Goal: Use online tool/utility: Utilize a website feature to perform a specific function

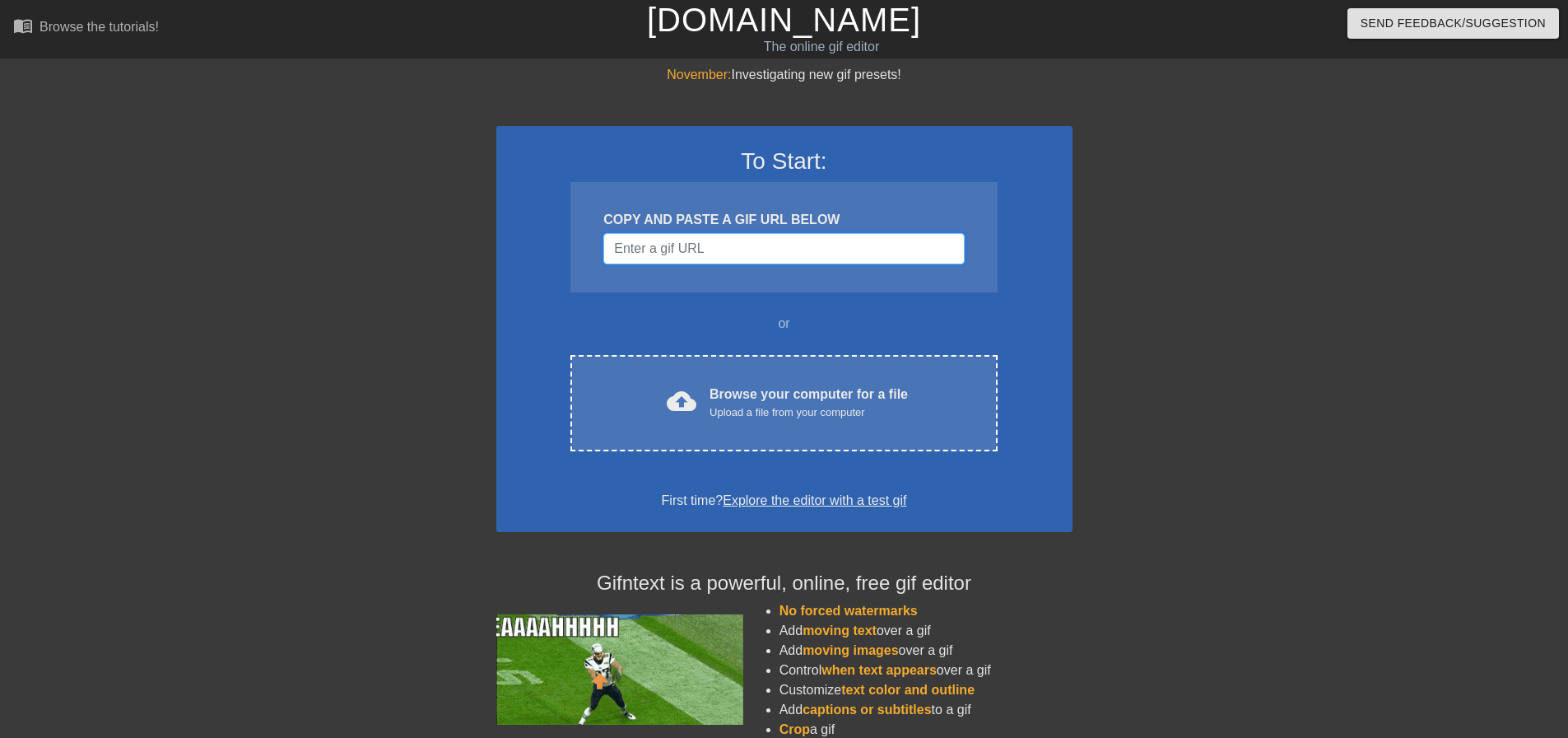
click at [691, 247] on input "Username" at bounding box center [783, 248] width 360 height 31
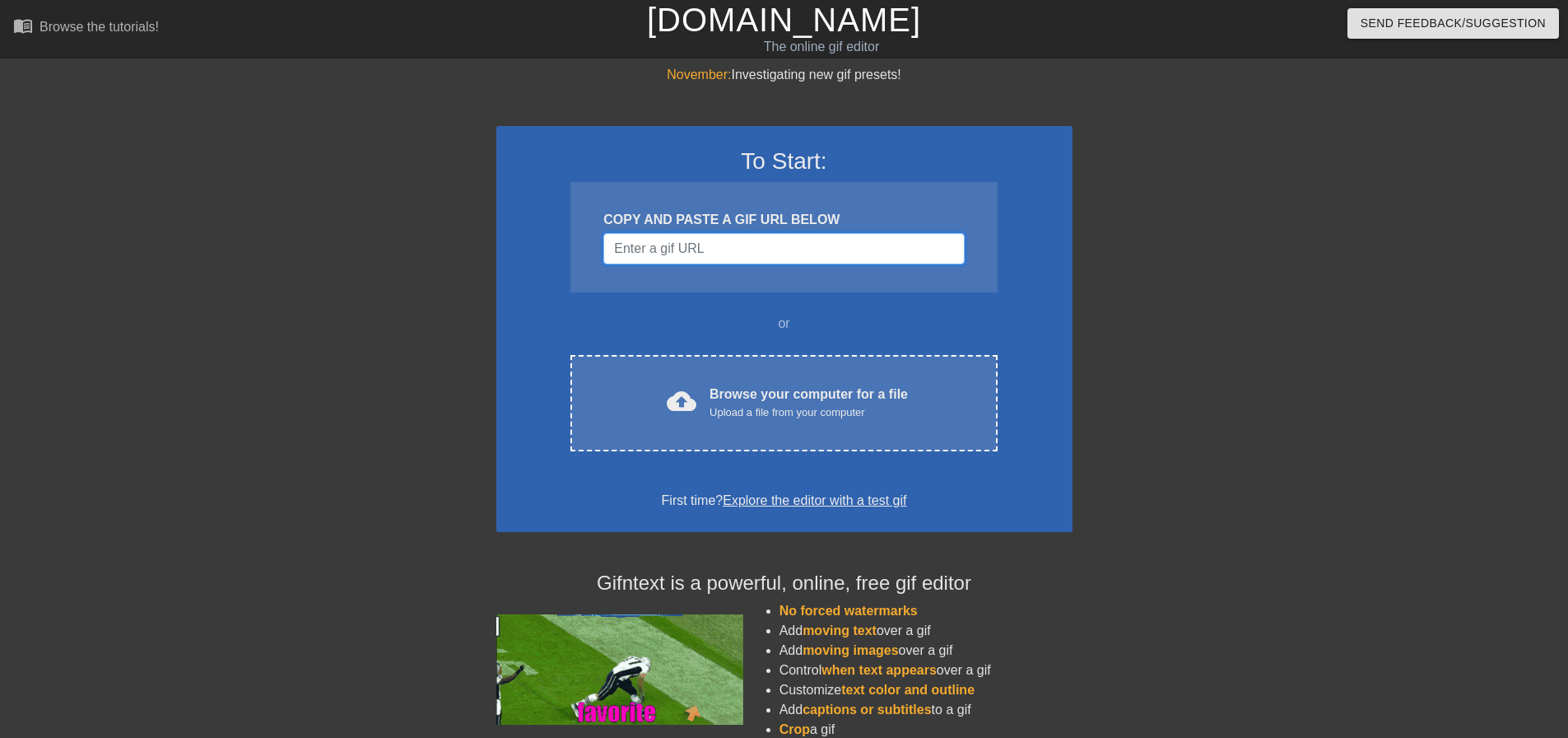
click at [700, 239] on input "Username" at bounding box center [783, 248] width 360 height 31
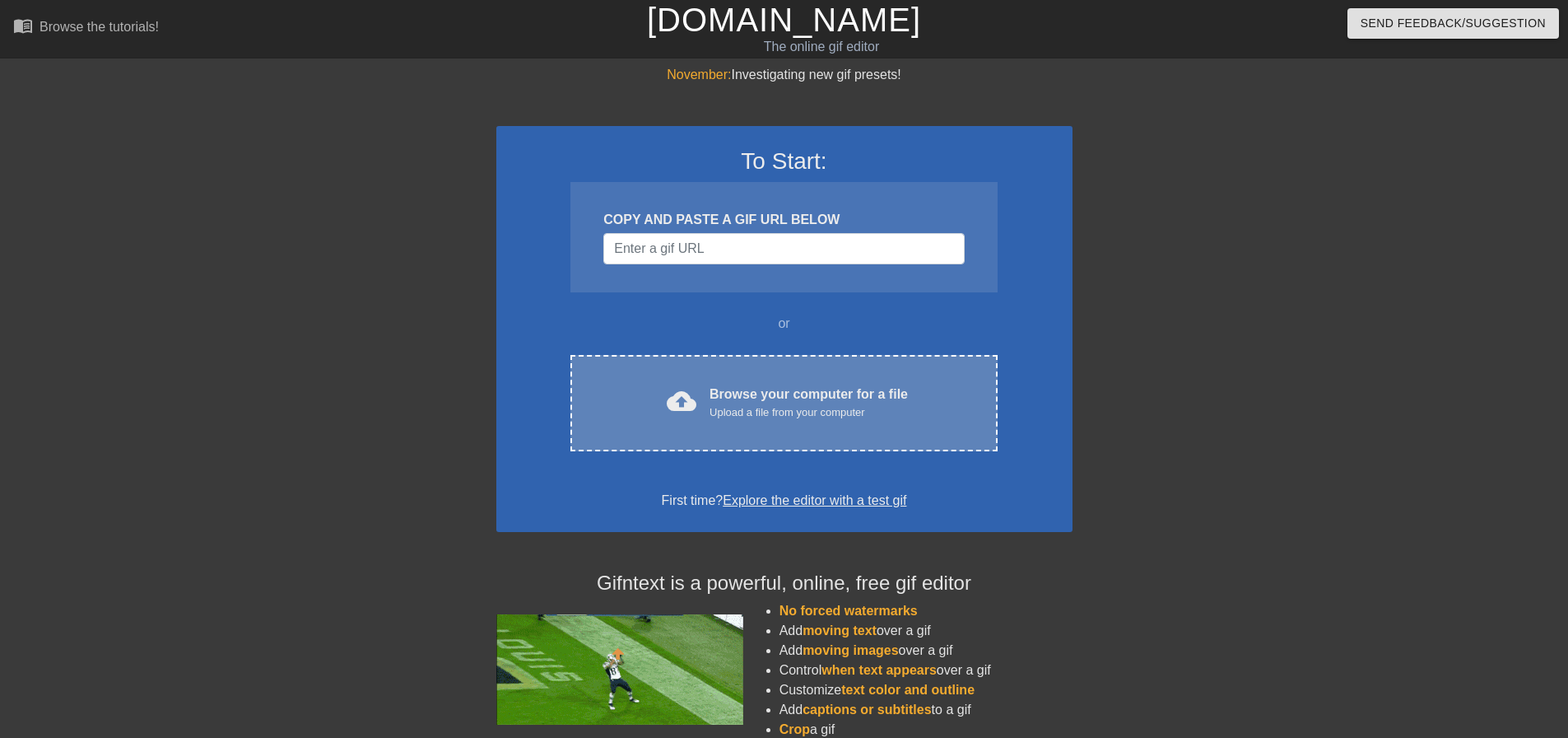
click at [743, 408] on div "Upload a file from your computer" at bounding box center [809, 412] width 199 height 17
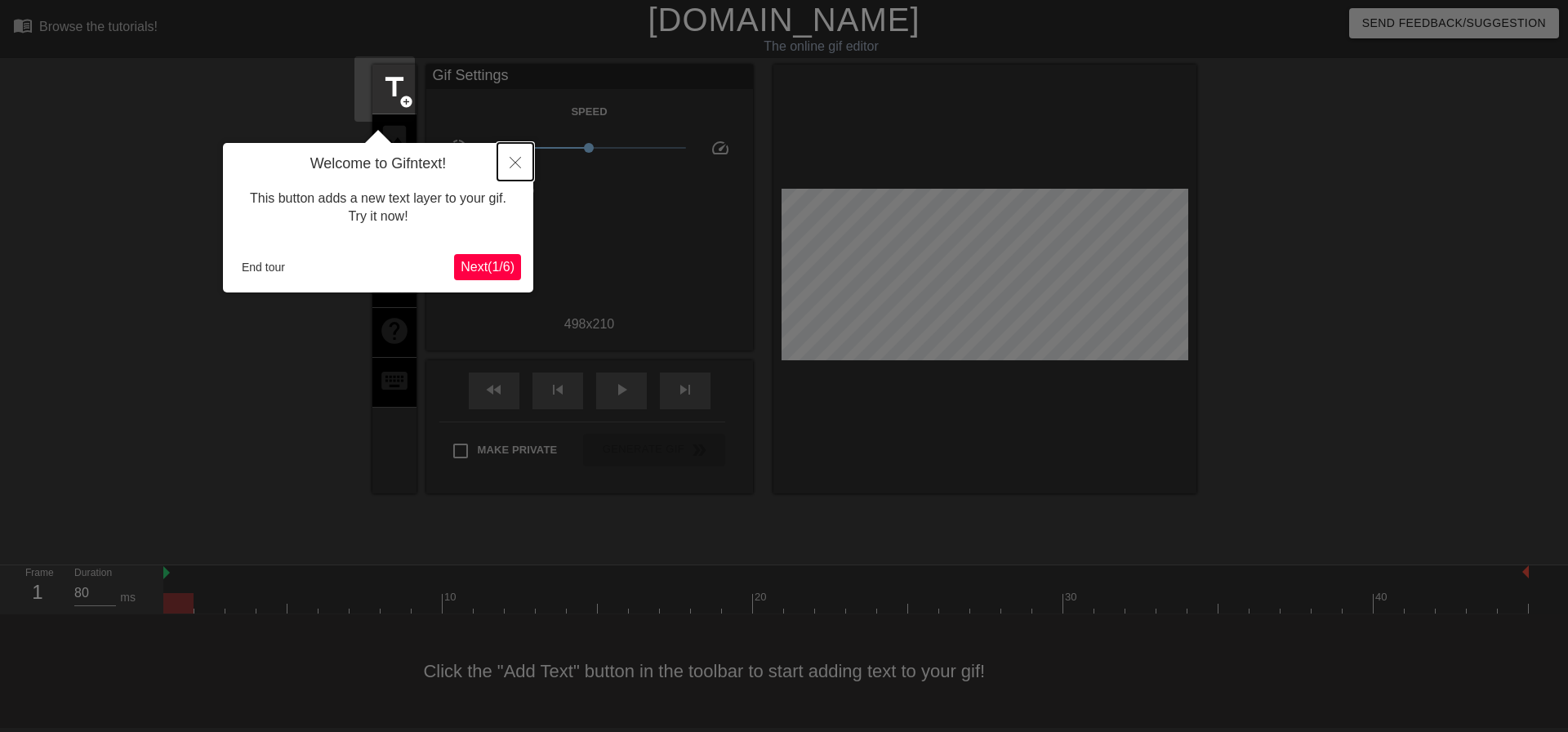
click at [517, 161] on icon "Close" at bounding box center [515, 163] width 11 height 12
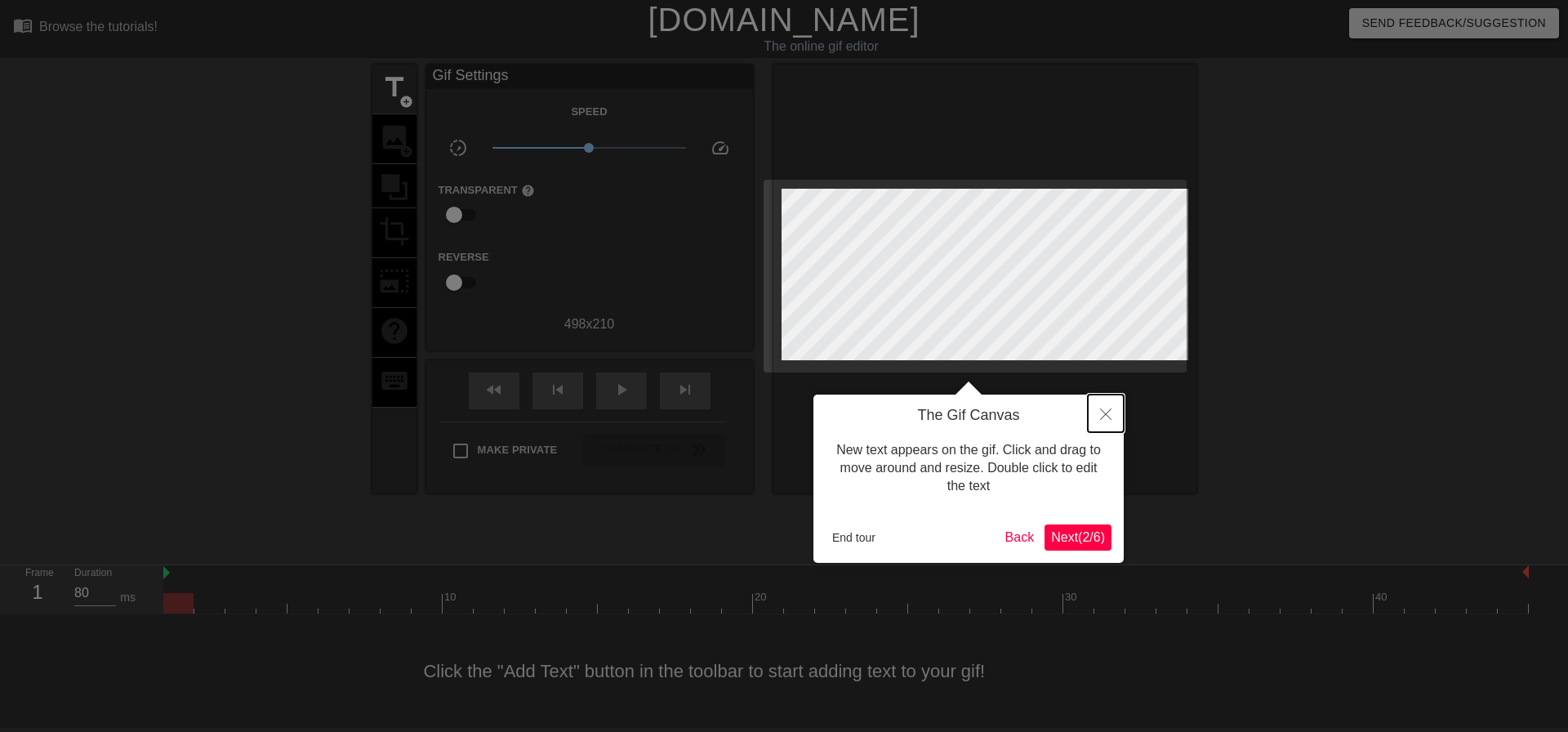
click at [1106, 409] on icon "Close" at bounding box center [1106, 414] width 11 height 12
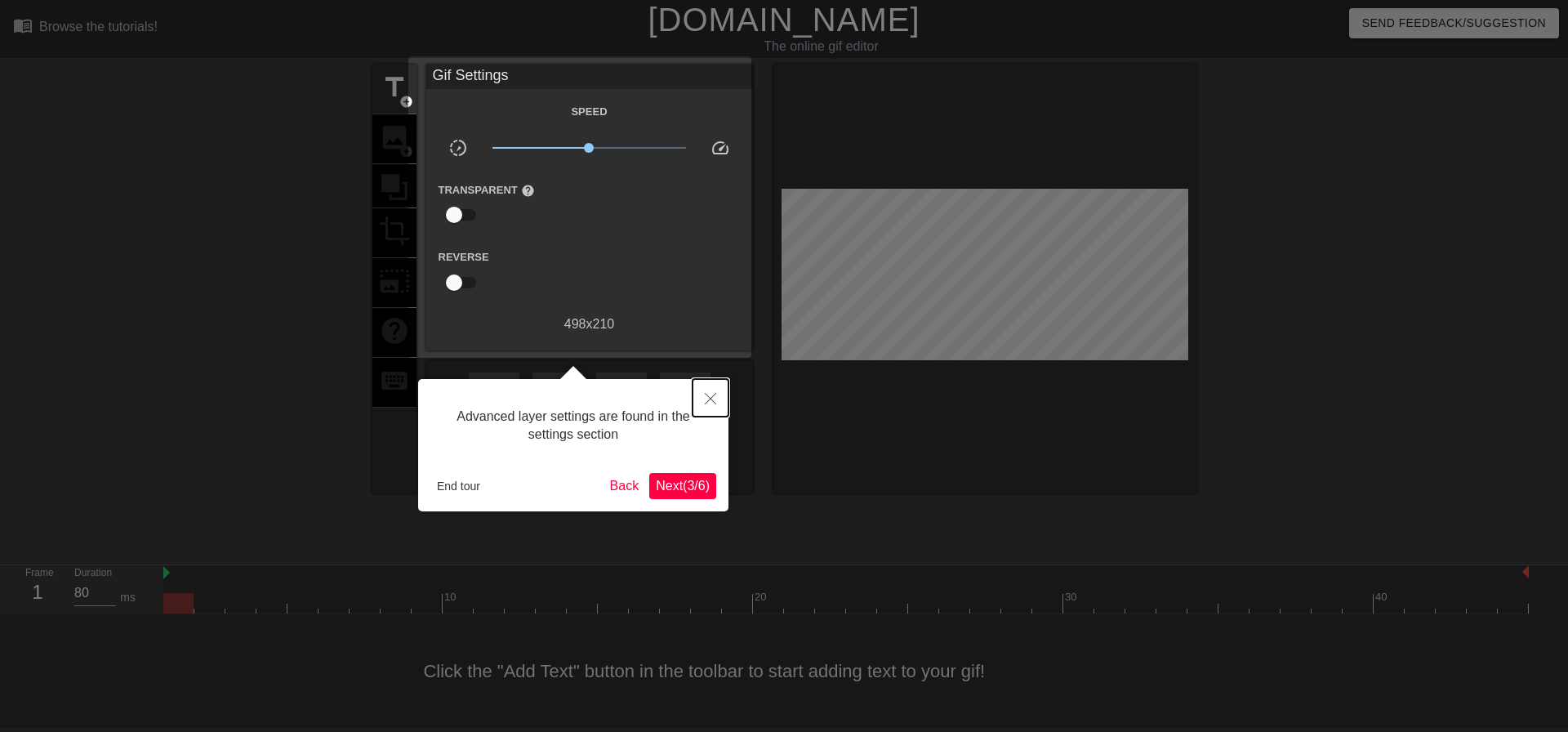
click at [707, 399] on icon "Close" at bounding box center [710, 398] width 11 height 12
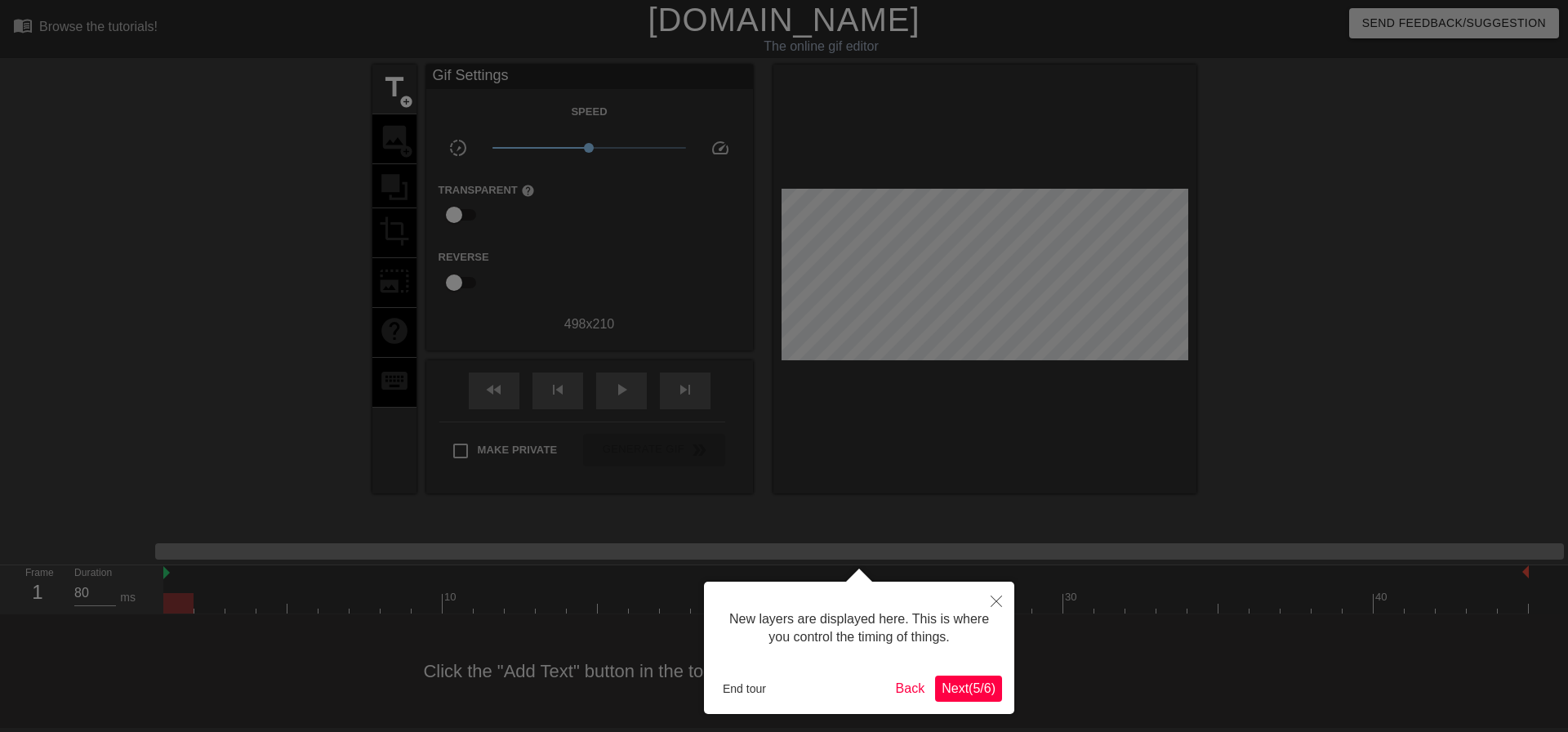
scroll to position [14, 0]
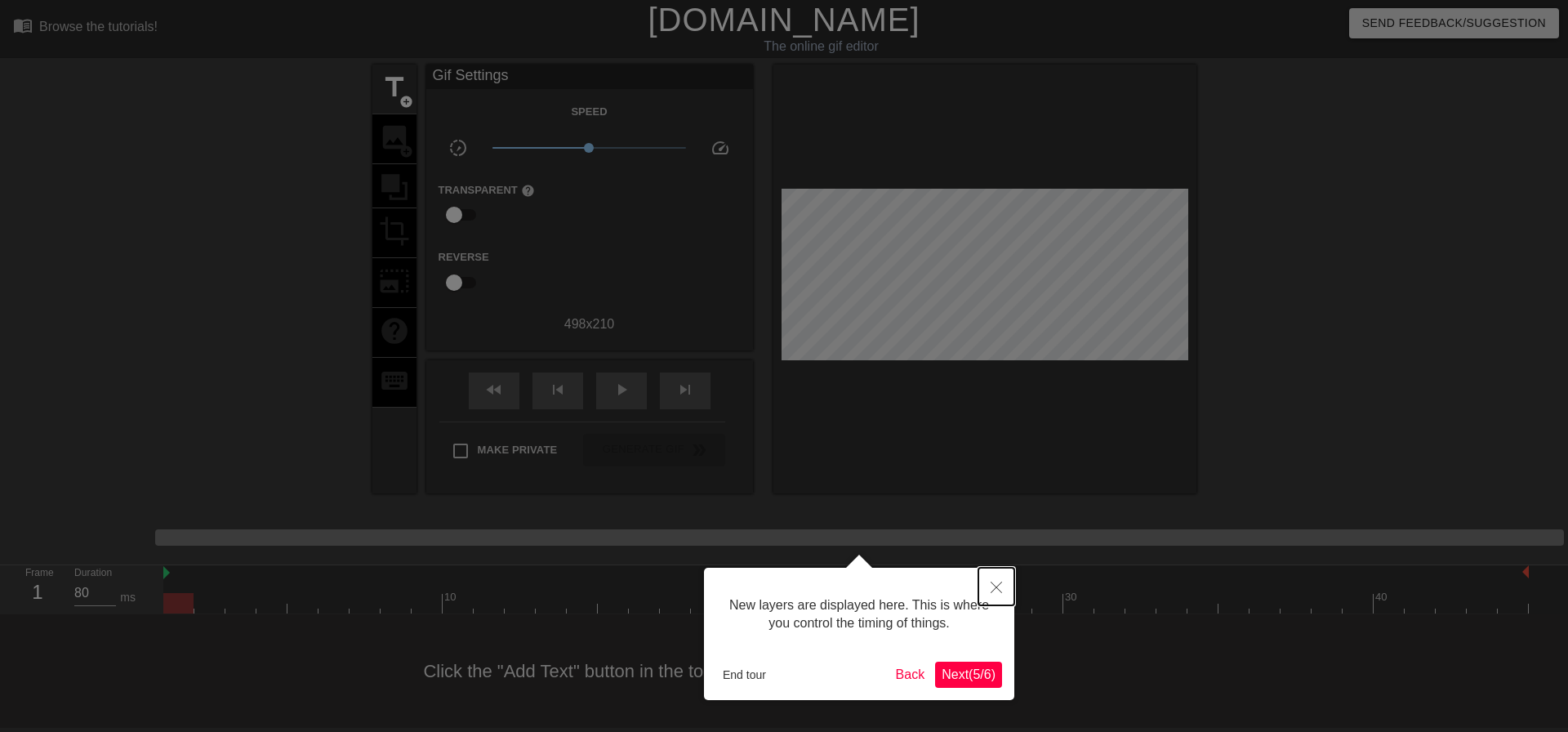
click at [1001, 596] on button "Close" at bounding box center [996, 587] width 36 height 38
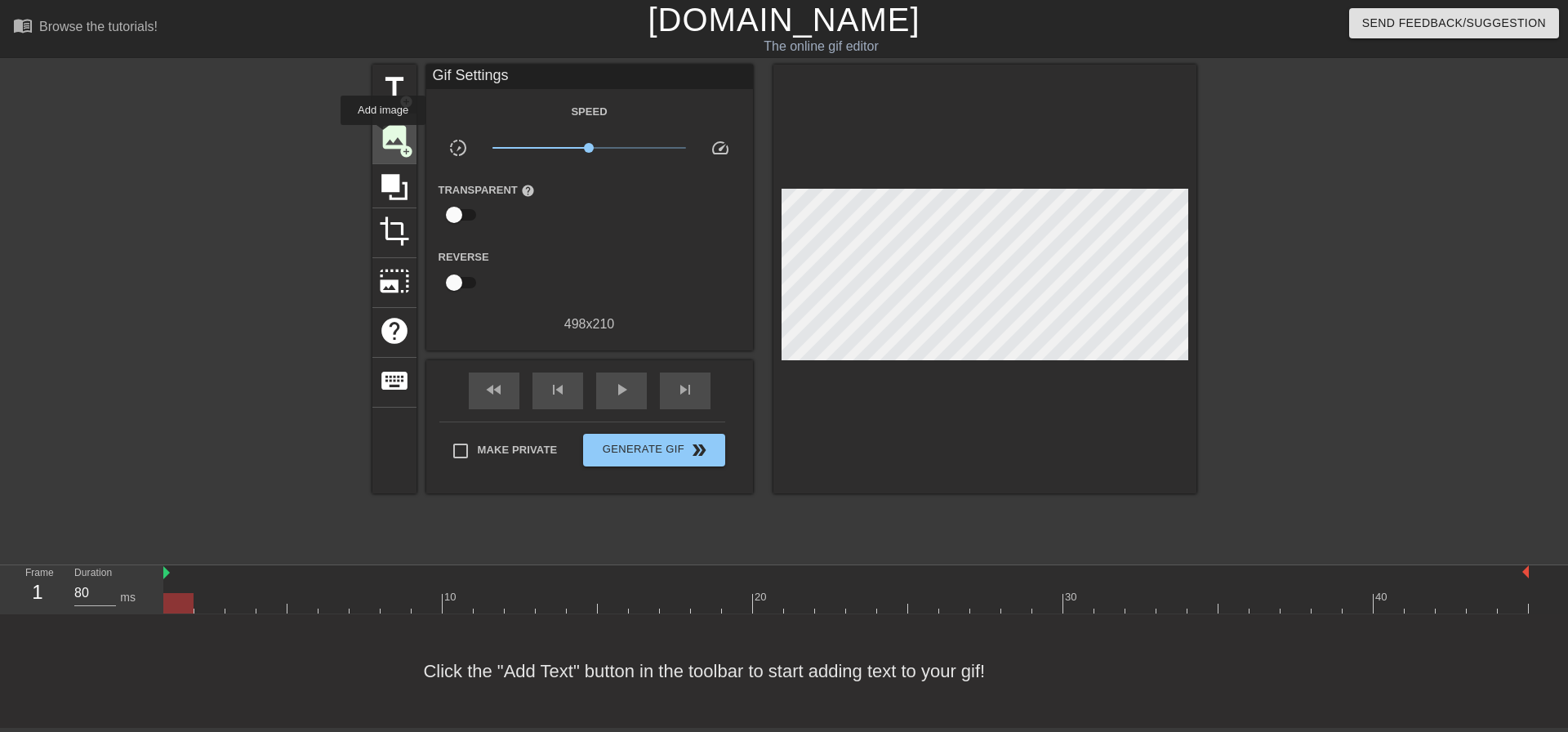
click at [383, 136] on span "image" at bounding box center [394, 137] width 31 height 31
drag, startPoint x: 182, startPoint y: 541, endPoint x: 847, endPoint y: 537, distance: 665.0
click at [847, 593] on div at bounding box center [861, 603] width 30 height 21
click at [387, 145] on span "image" at bounding box center [394, 137] width 31 height 31
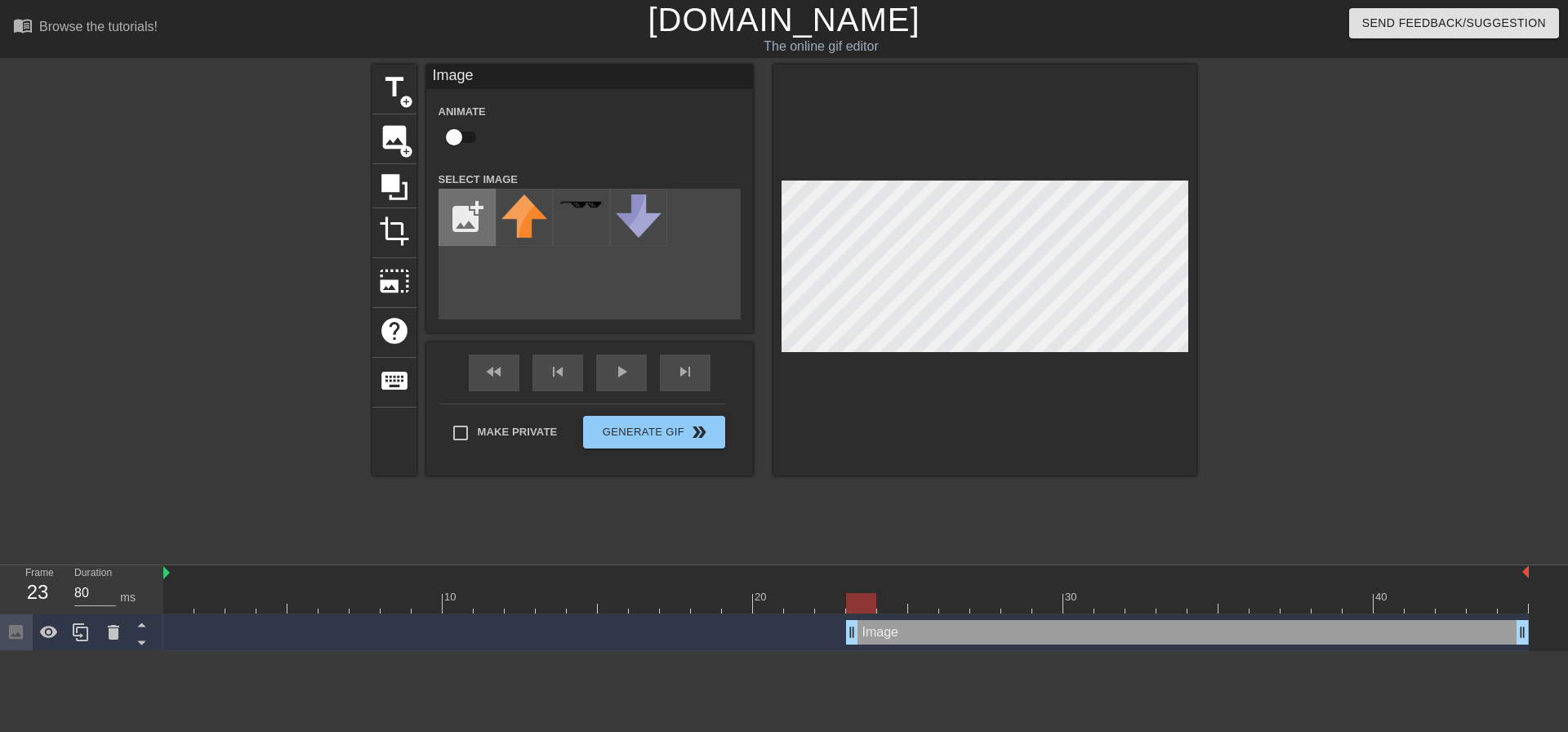
click at [463, 225] on input "file" at bounding box center [467, 218] width 56 height 56
type input "C:\fakepath\capture.png"
click at [514, 219] on div at bounding box center [524, 218] width 57 height 58
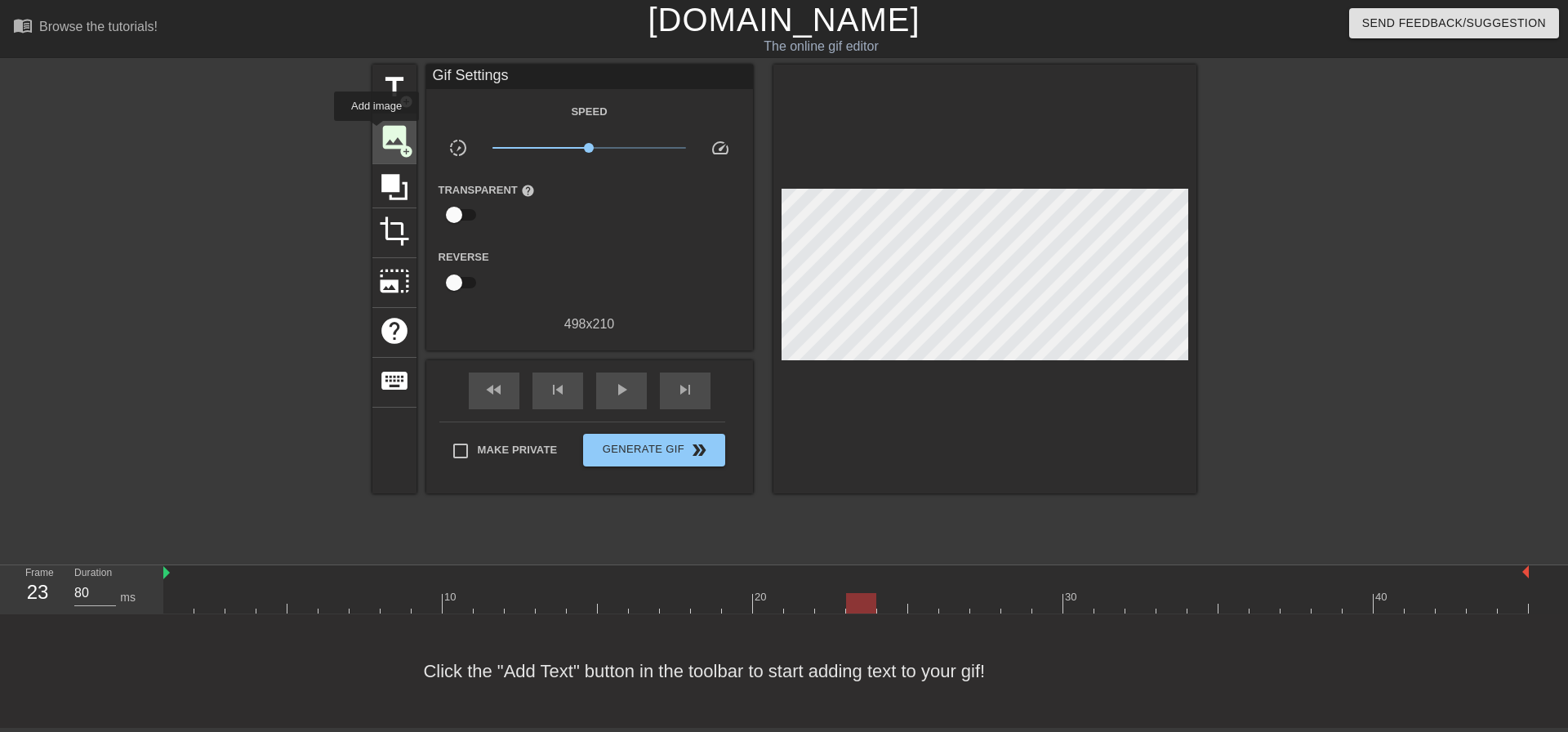
click at [379, 132] on span "image" at bounding box center [394, 137] width 31 height 31
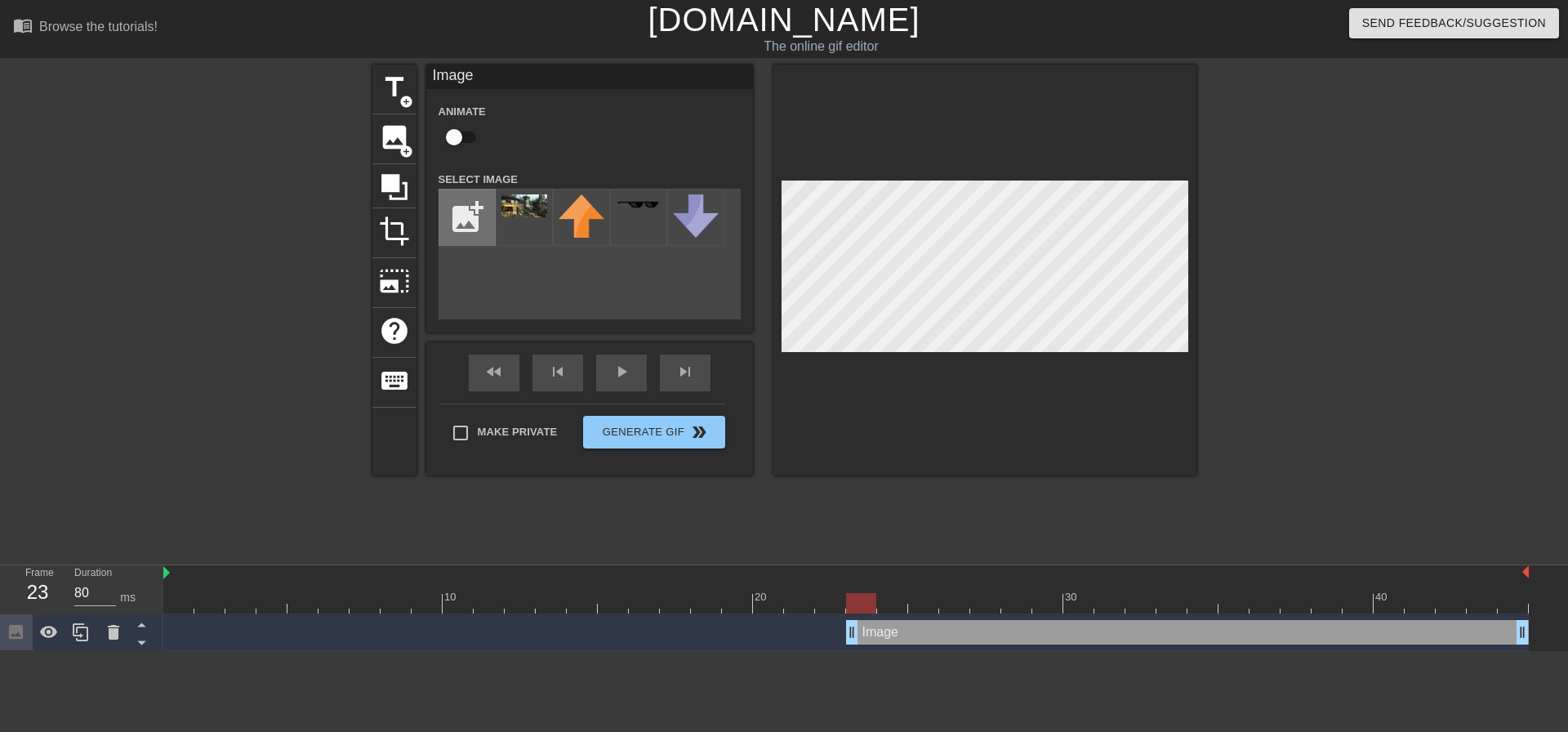
click at [446, 216] on input "file" at bounding box center [467, 218] width 56 height 56
type input "C:\fakepath\capture.png"
click at [501, 224] on img at bounding box center [524, 218] width 46 height 47
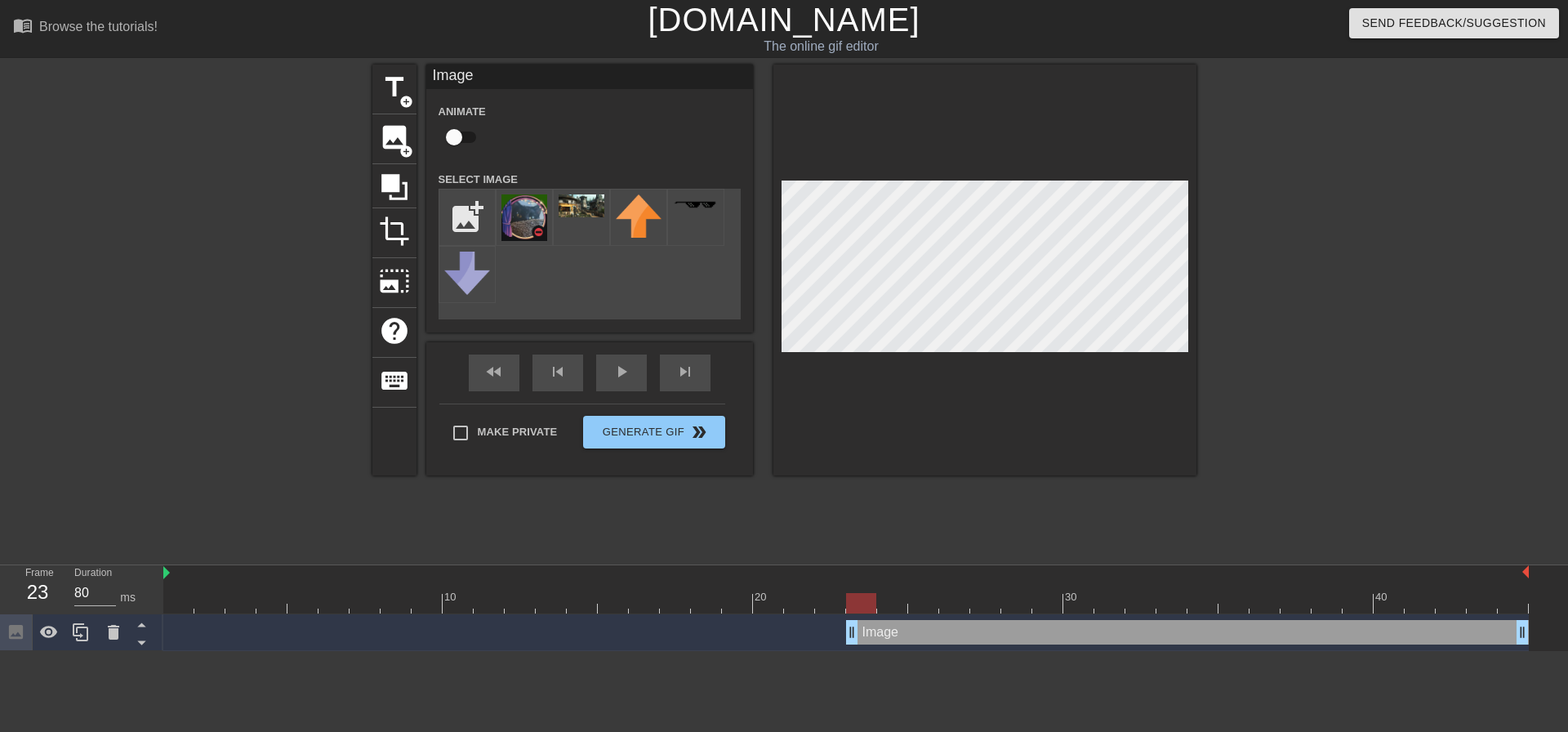
click at [1100, 565] on div at bounding box center [846, 573] width 1365 height 16
drag, startPoint x: 370, startPoint y: 520, endPoint x: 180, endPoint y: 509, distance: 190.3
click at [180, 565] on div "10 20 30 40" at bounding box center [846, 589] width 1365 height 48
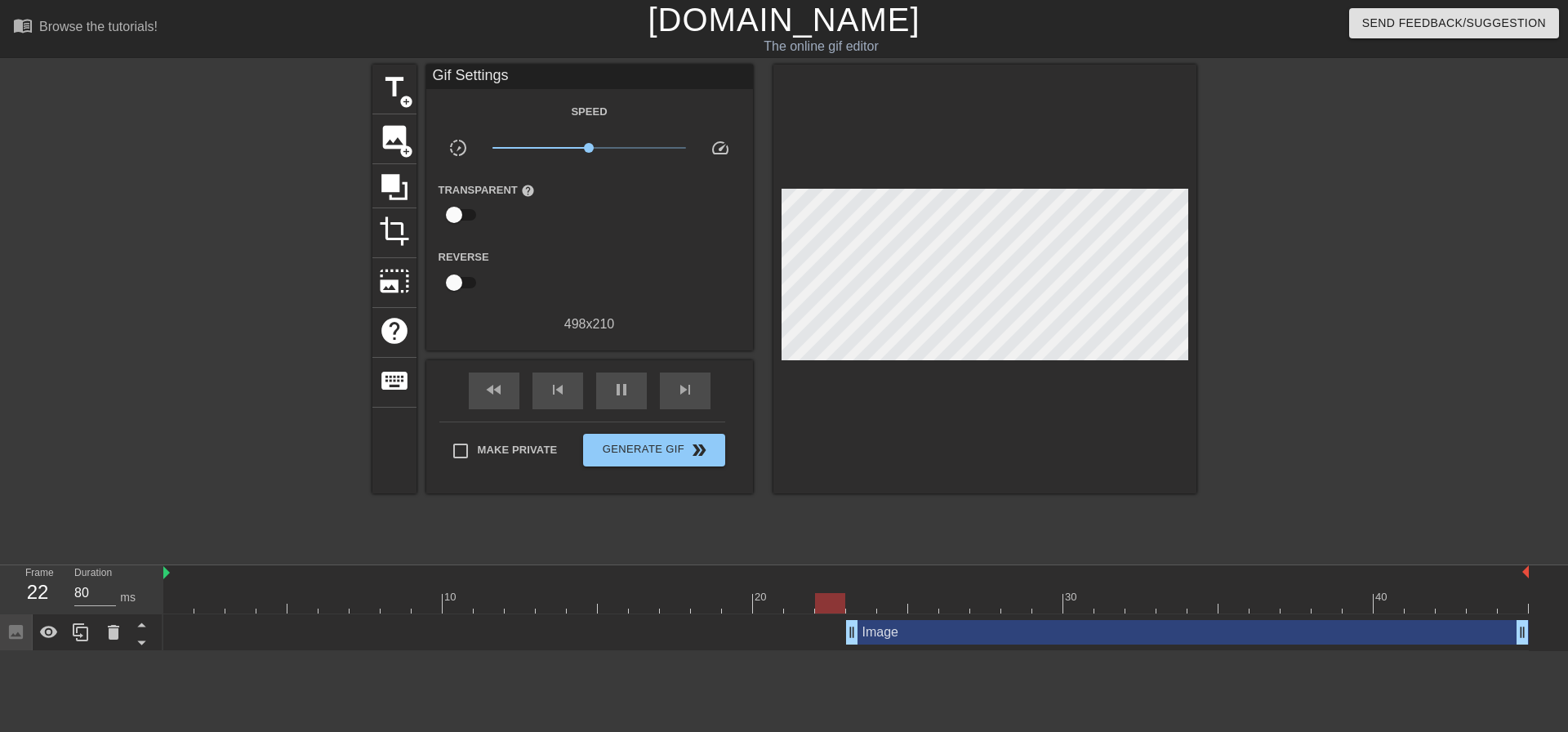
click at [1305, 362] on div "title add_circle image add_circle crop photo_size_select_large help keyboard Gi…" at bounding box center [784, 310] width 1568 height 490
click at [379, 150] on span "image" at bounding box center [394, 137] width 31 height 31
click at [394, 83] on span "title" at bounding box center [394, 87] width 31 height 31
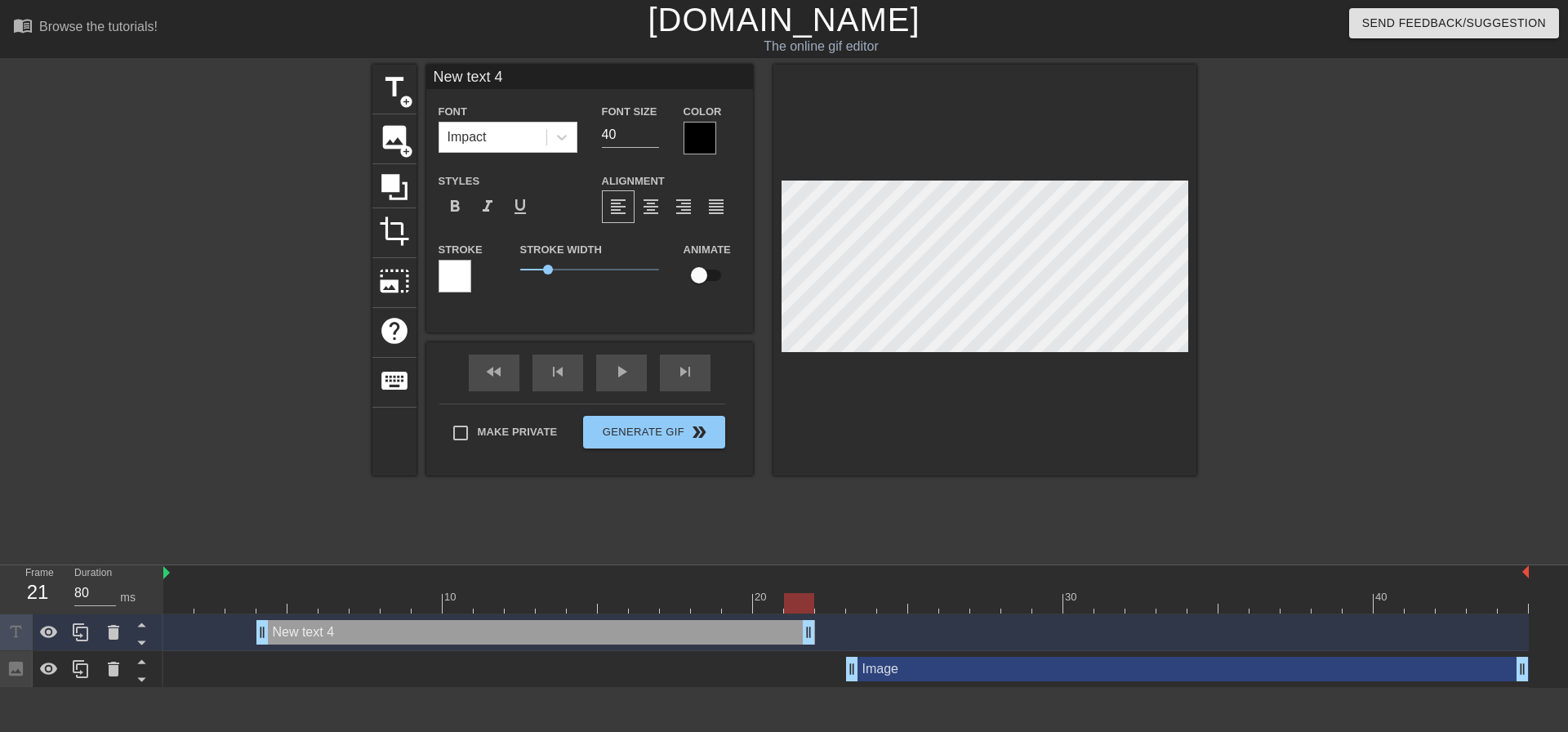
drag, startPoint x: 1521, startPoint y: 552, endPoint x: 784, endPoint y: 548, distance: 737.0
click at [784, 620] on div "New text 4 drag_handle drag_handle" at bounding box center [846, 633] width 1365 height 25
drag, startPoint x: 690, startPoint y: 553, endPoint x: 581, endPoint y: 556, distance: 109.0
click at [581, 620] on div "New text 4 drag_handle drag_handle" at bounding box center [427, 633] width 527 height 25
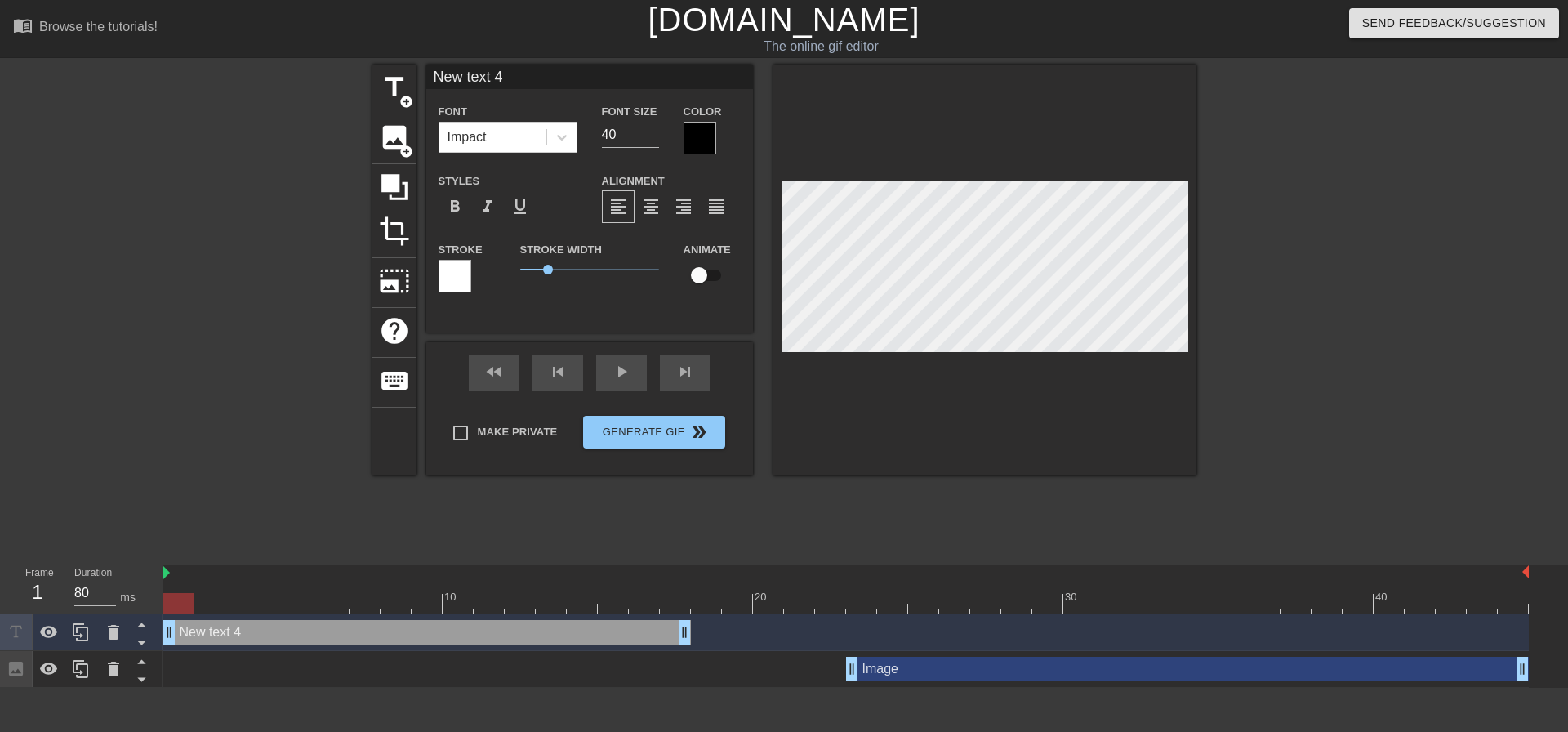
type input "R"
type textarea "R"
type input "RO"
type textarea "RO"
type input "[PERSON_NAME]"
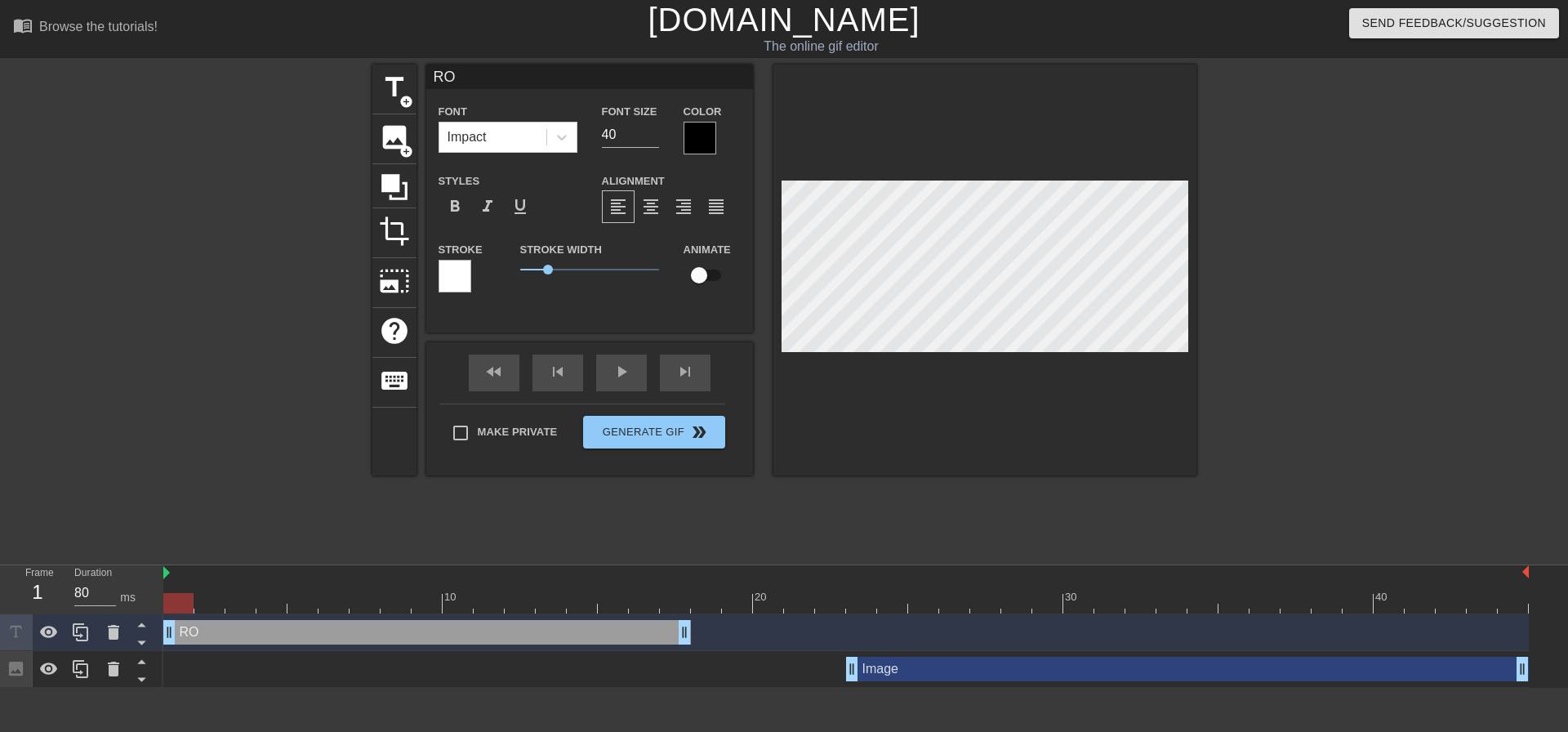
type textarea "[PERSON_NAME]"
type input "ROyc"
type textarea "ROyc"
type input "ROyce"
type textarea "ROyce"
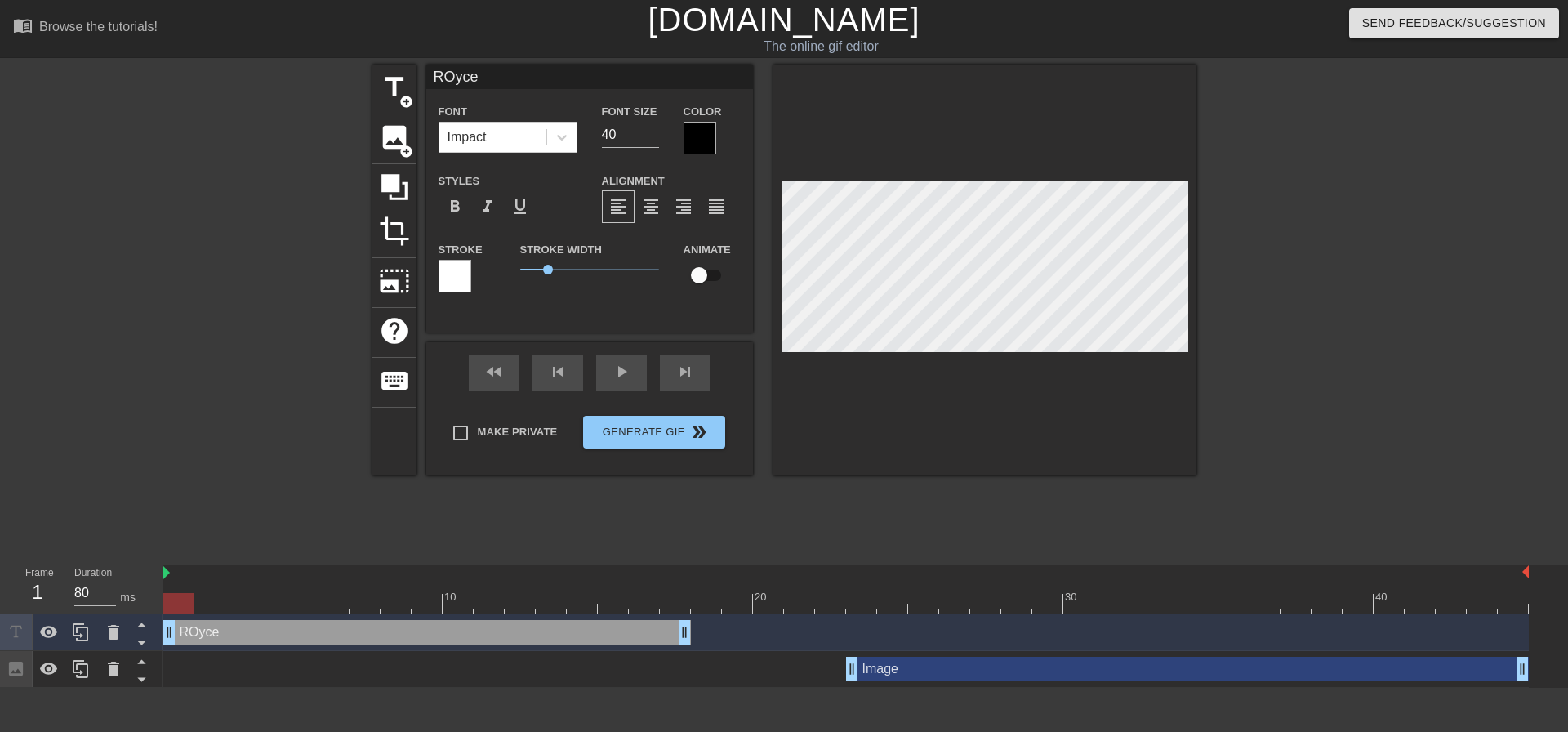
type input "ROyc"
type textarea "ROyc"
type input "[PERSON_NAME]"
type textarea "[PERSON_NAME]"
type input "RO"
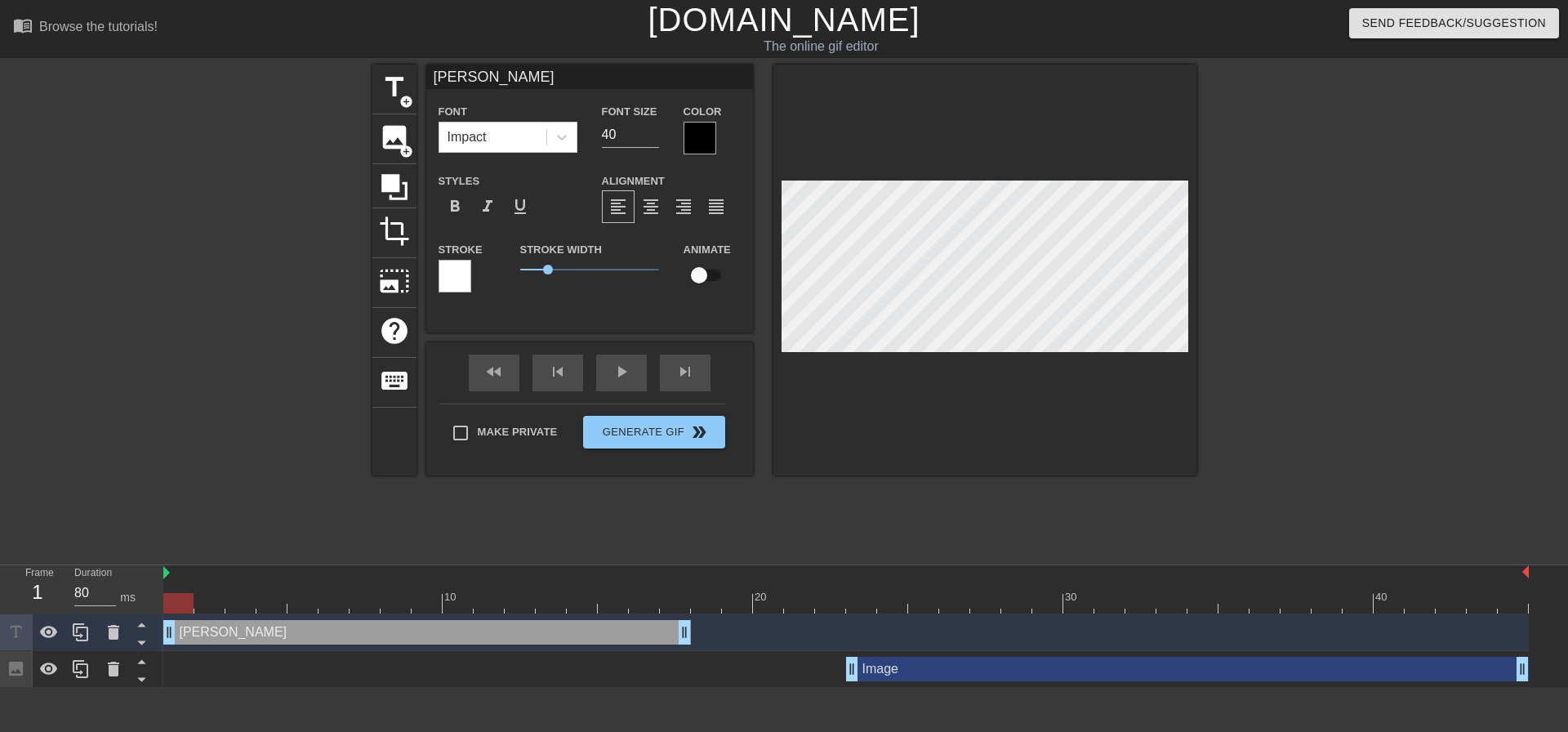
type textarea "RO"
type input "R"
type textarea "R"
type input "Ro"
type textarea "Ro"
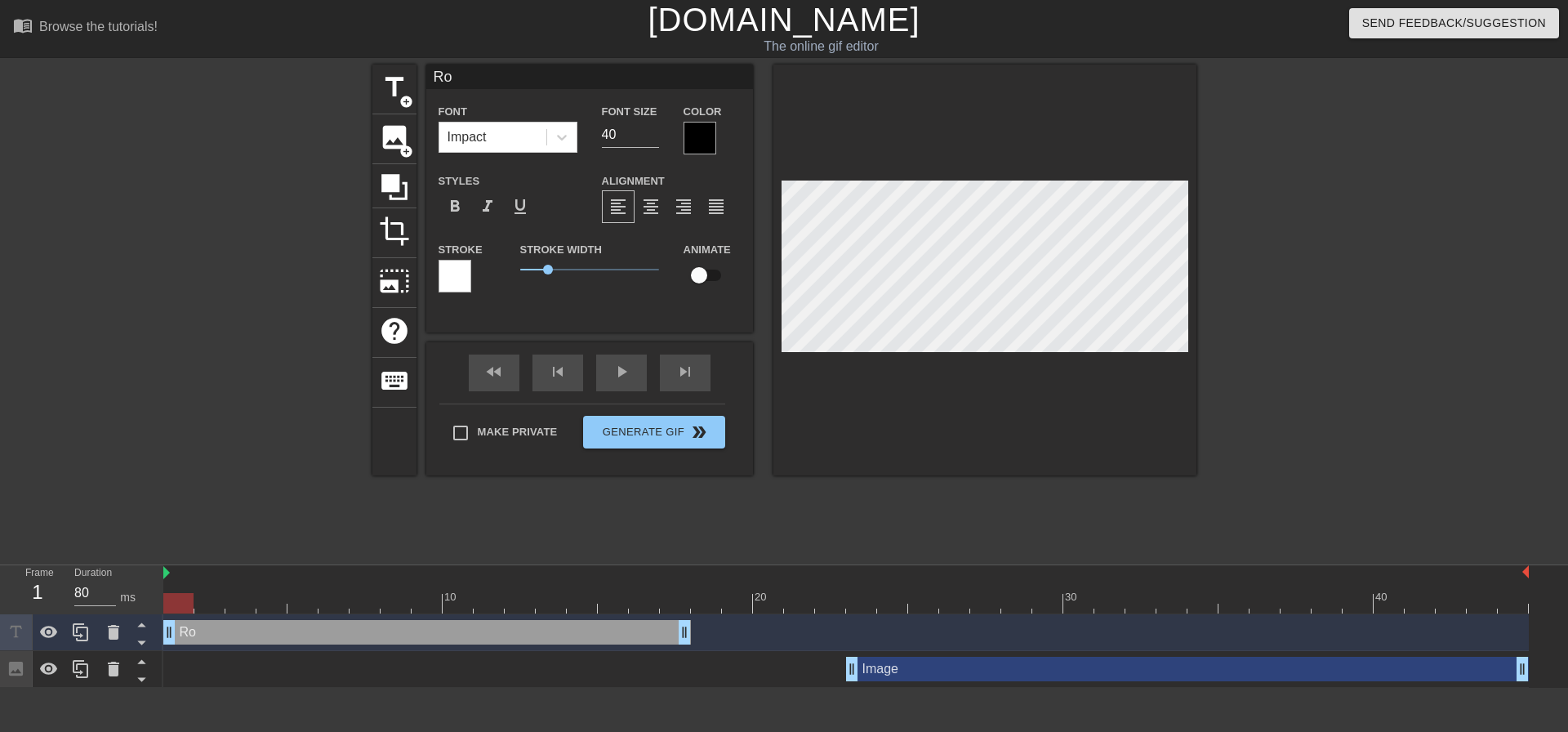
type input "[PERSON_NAME]"
type textarea "[PERSON_NAME]"
type input "Royc"
type textarea "Royc"
type input "[PERSON_NAME]"
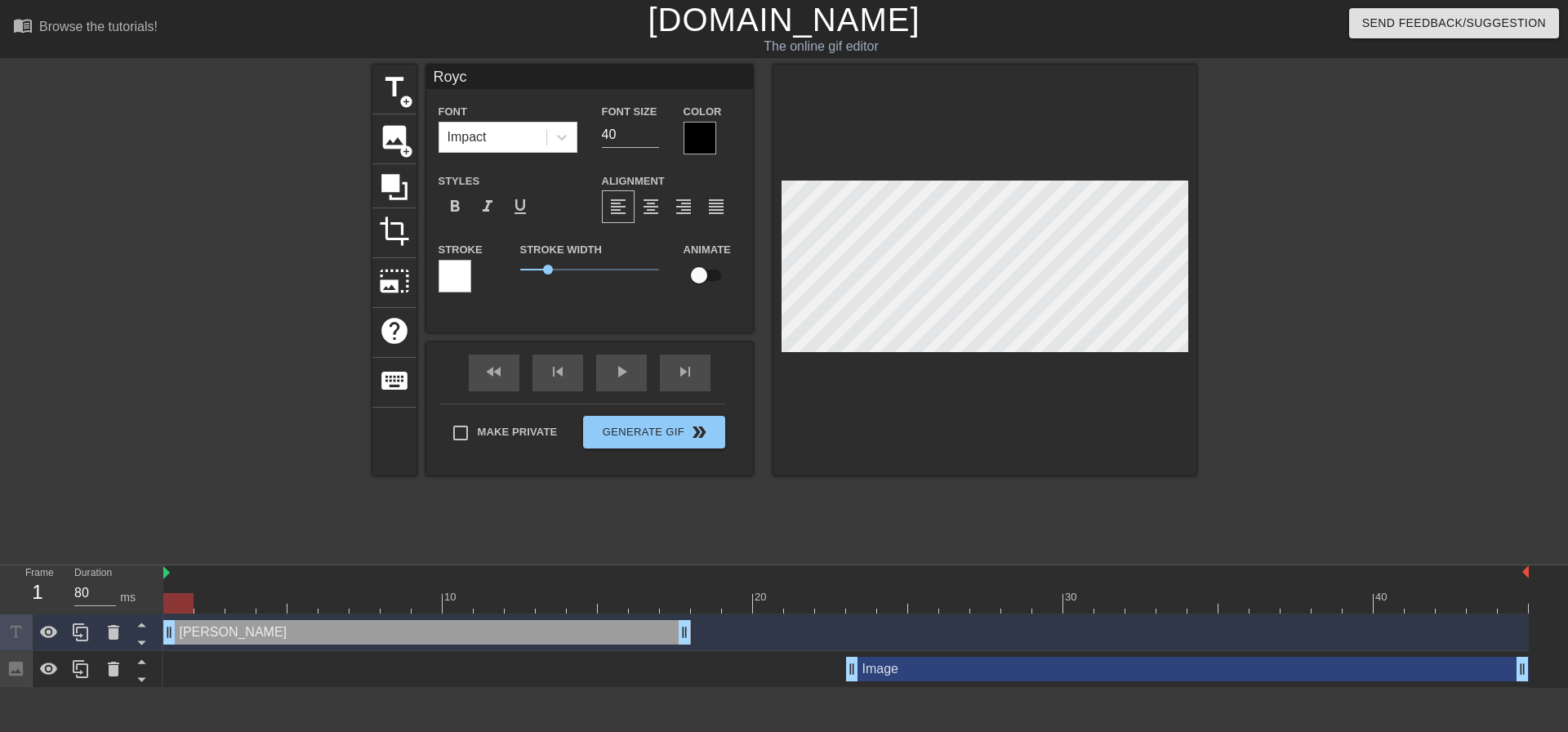
type textarea "[PERSON_NAME]"
type input "[PERSON_NAME]/"
type textarea "[PERSON_NAME]/"
type input "Royce/B"
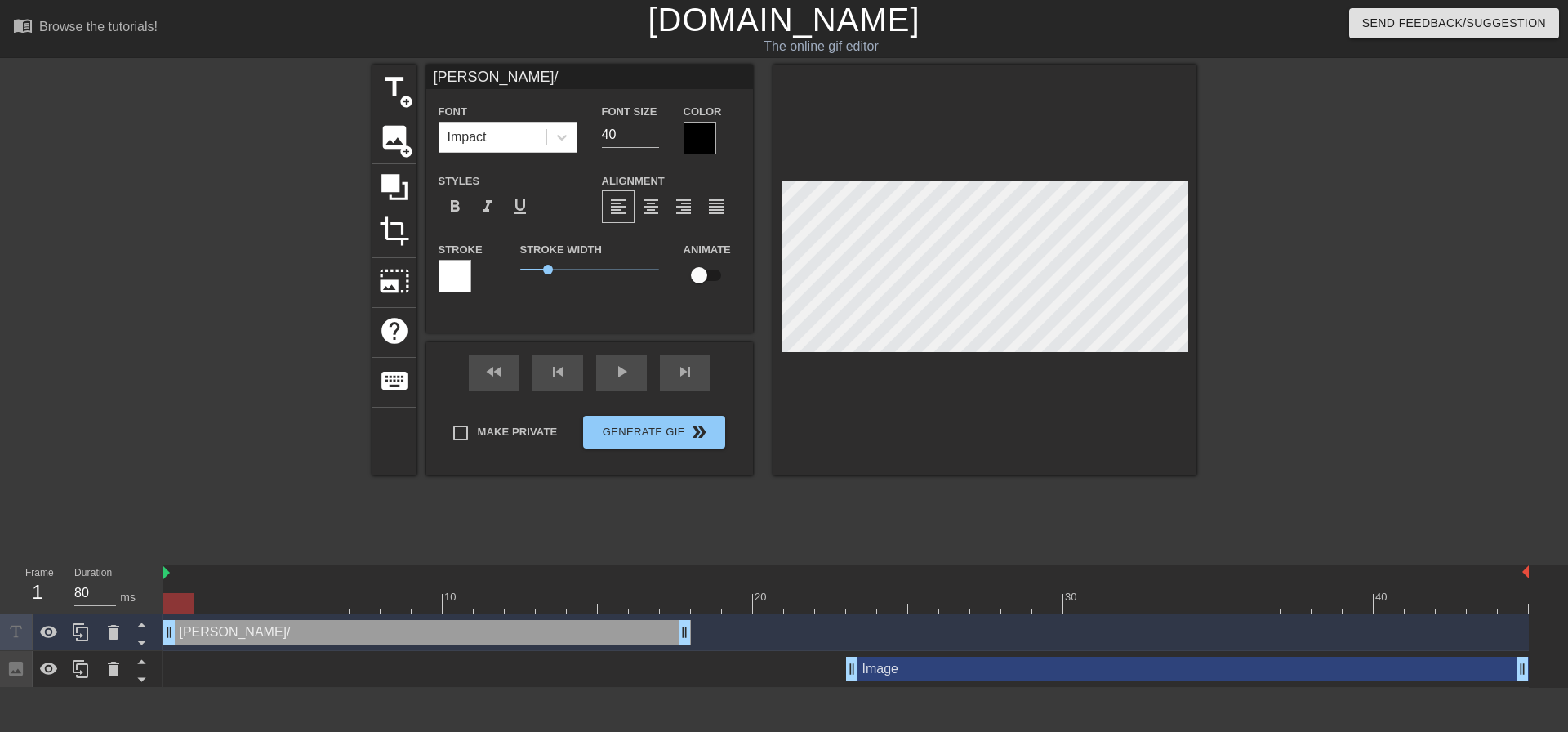
type textarea "Royce/B"
type input "[PERSON_NAME]/Bl"
type textarea "[PERSON_NAME]/Bl"
type input "[PERSON_NAME]/Blc"
type textarea "[PERSON_NAME]/Blc"
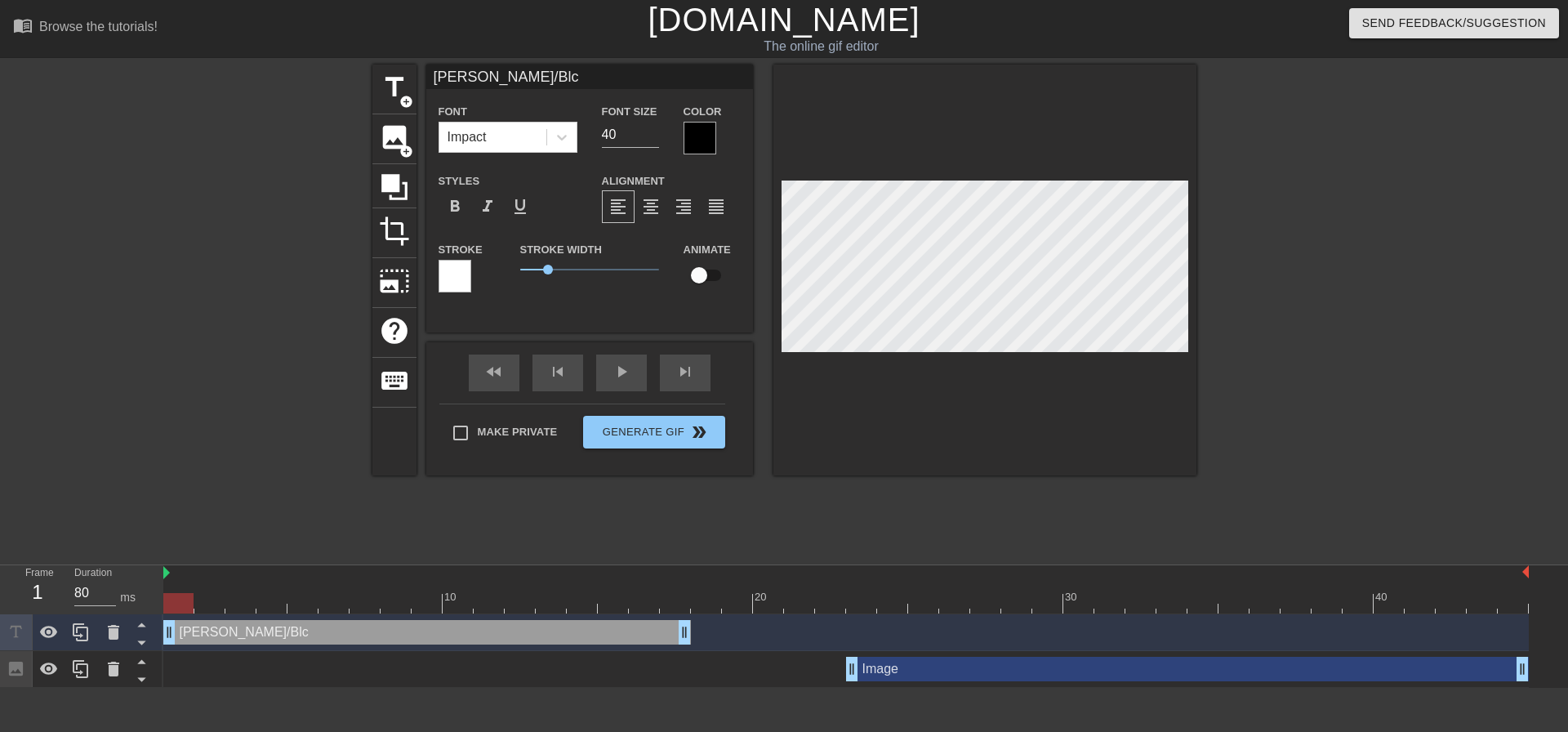
type input "[PERSON_NAME]/Blck"
type textarea "[PERSON_NAME]/Blck"
type input "[PERSON_NAME]/Blckw"
type textarea "[PERSON_NAME]/Blckw"
type input "[PERSON_NAME]/Blckwd"
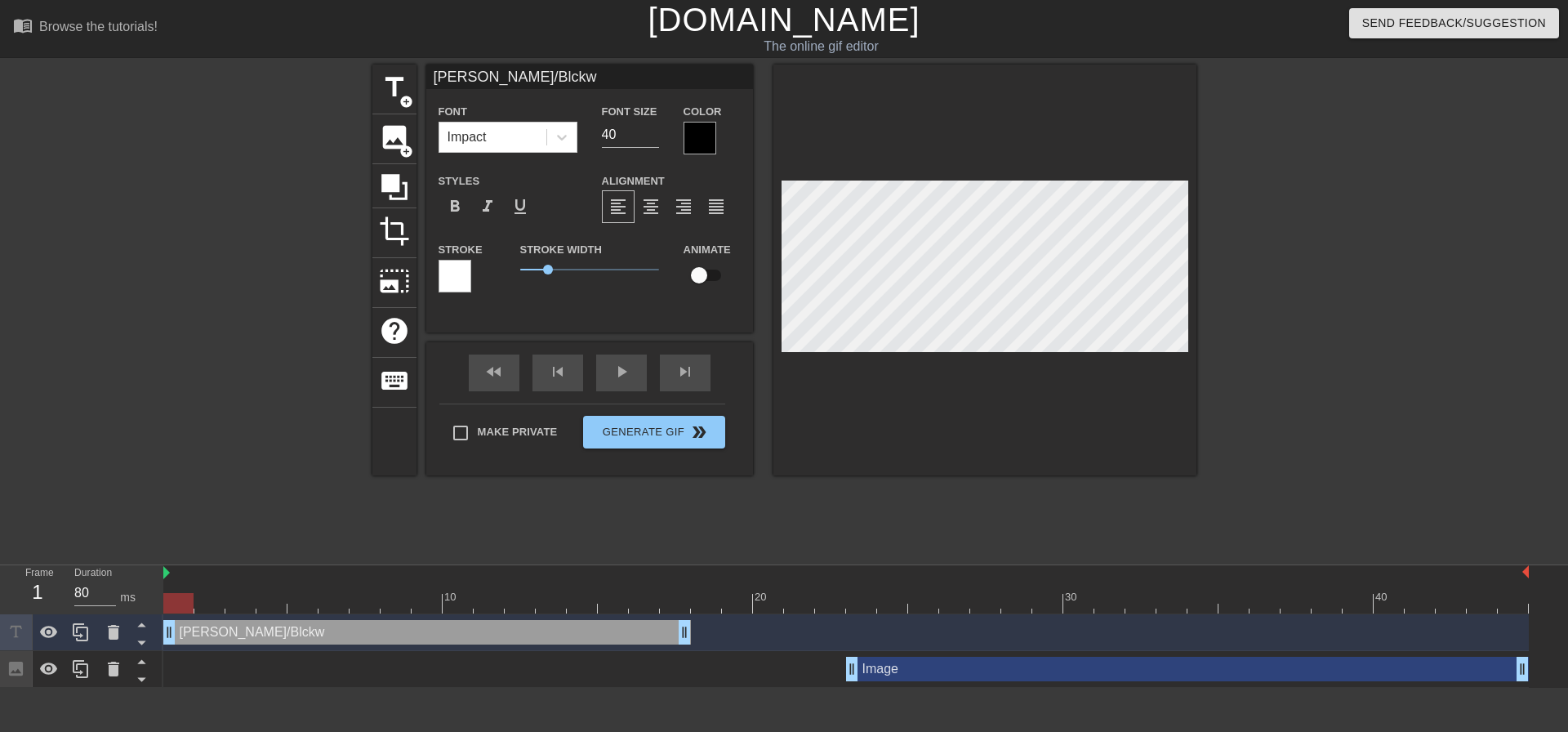
type textarea "[PERSON_NAME]/Blckwd"
type input "[PERSON_NAME]/Blckwd/"
type textarea "[PERSON_NAME]/Blckwd/"
type input "[PERSON_NAME]/Blckwd/l"
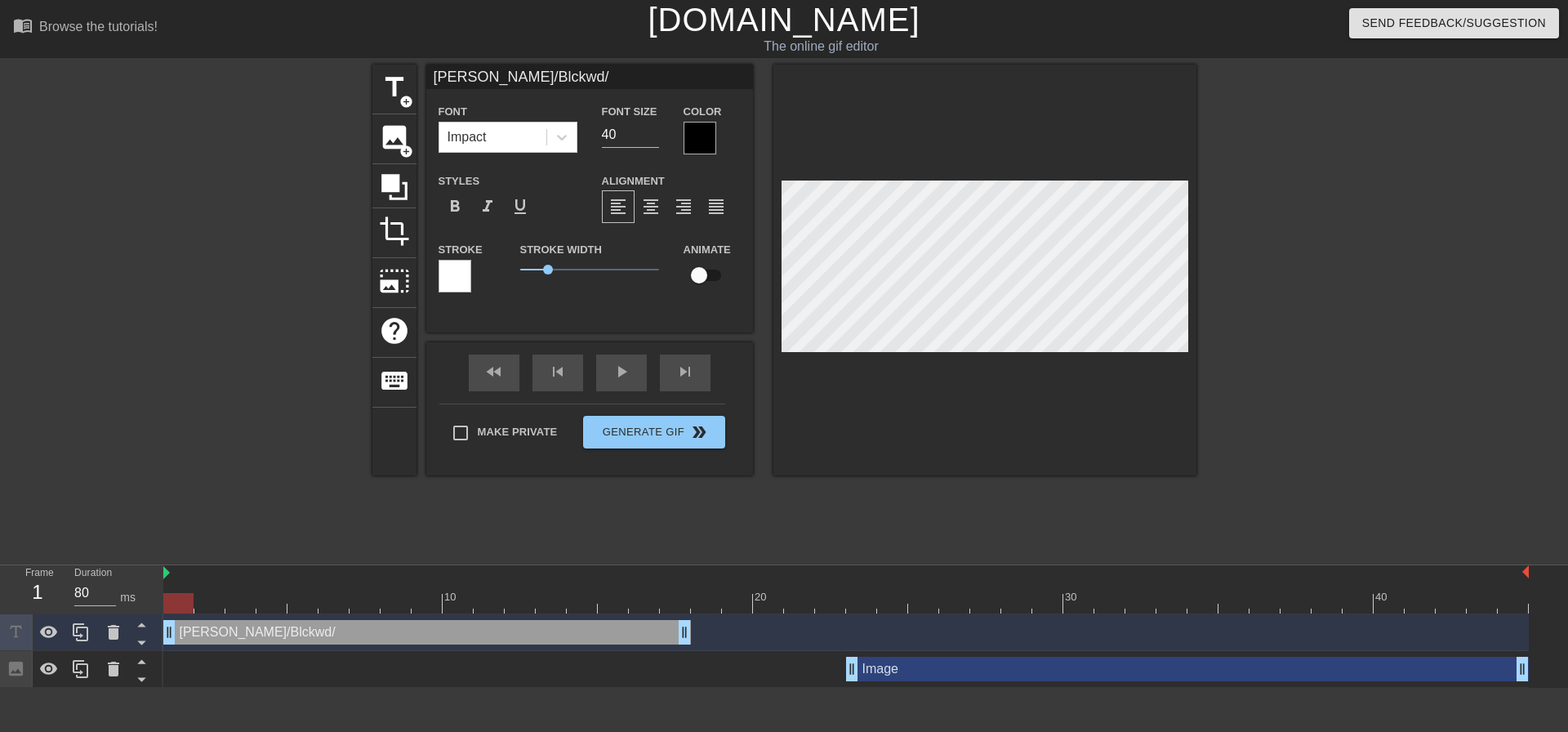
type textarea "[PERSON_NAME]/Blckwd/l"
type input "[PERSON_NAME]/Blckwd/"
type textarea "[PERSON_NAME]/Blckwd/"
type input "[PERSON_NAME]/Blckwd/L"
type textarea "[PERSON_NAME]/Blckwd/L"
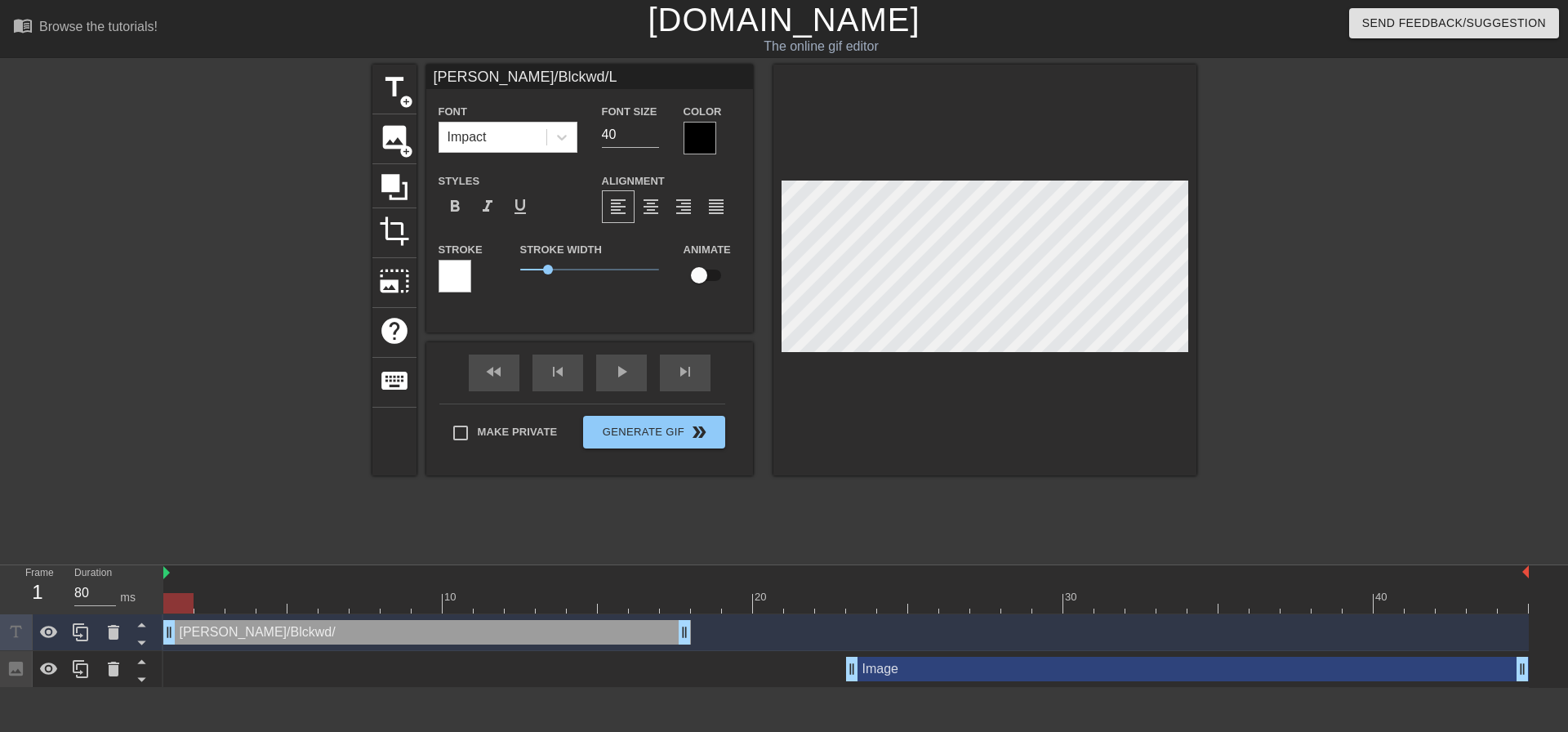
type input "[PERSON_NAME]/Blckwd/La"
type textarea "[PERSON_NAME]/Blckwd/La"
type input "[PERSON_NAME]/Blckwd/Lan"
type textarea "[PERSON_NAME]/Blckwd/Lan"
type input "[PERSON_NAME]/Blckwd/[PERSON_NAME]"
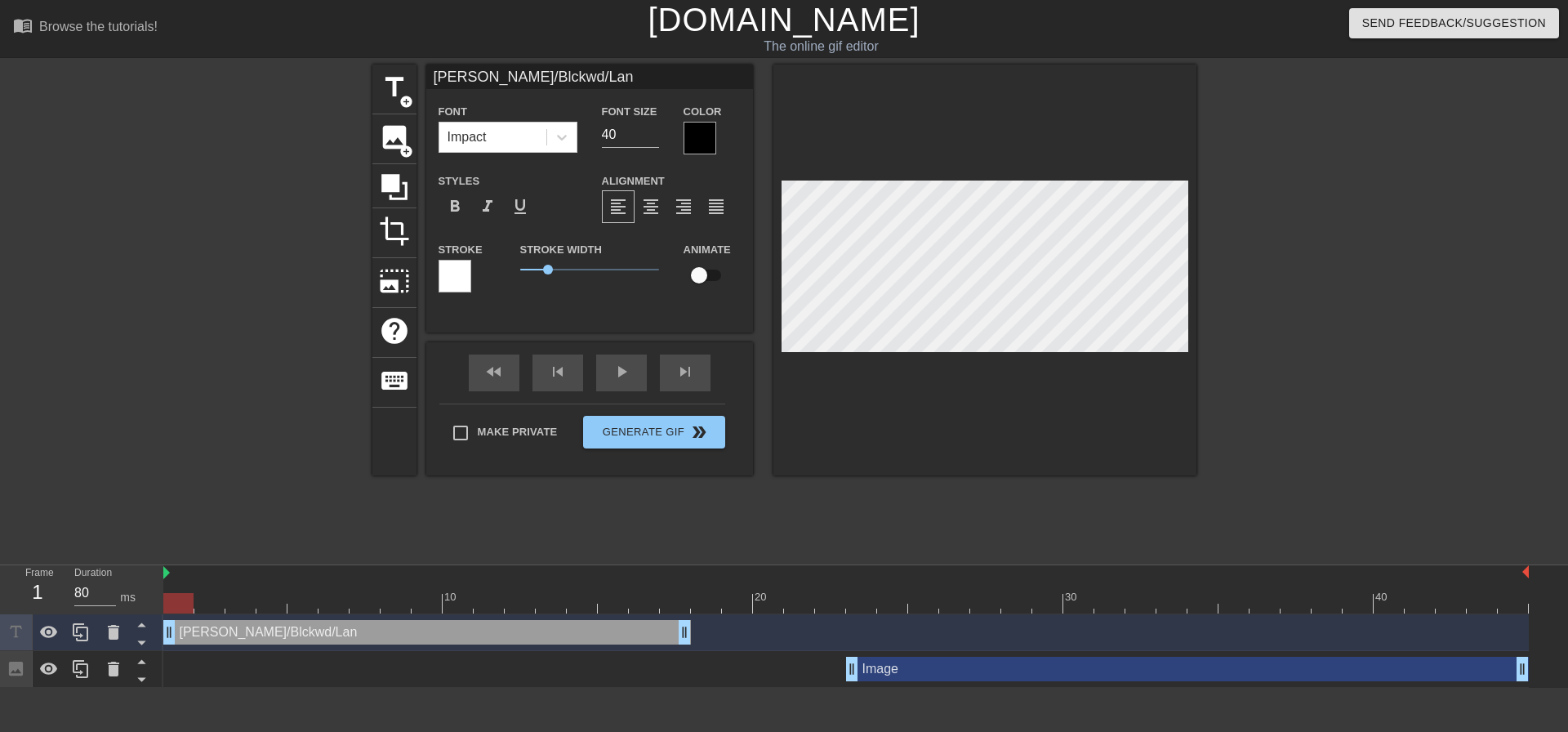
type textarea "[PERSON_NAME]/Blckwd/[PERSON_NAME]"
type input "[PERSON_NAME]/Blckwd/Lanns"
type textarea "[PERSON_NAME]/Blckwd/Lanns"
type input "[PERSON_NAME]/Blckwd/Lannst"
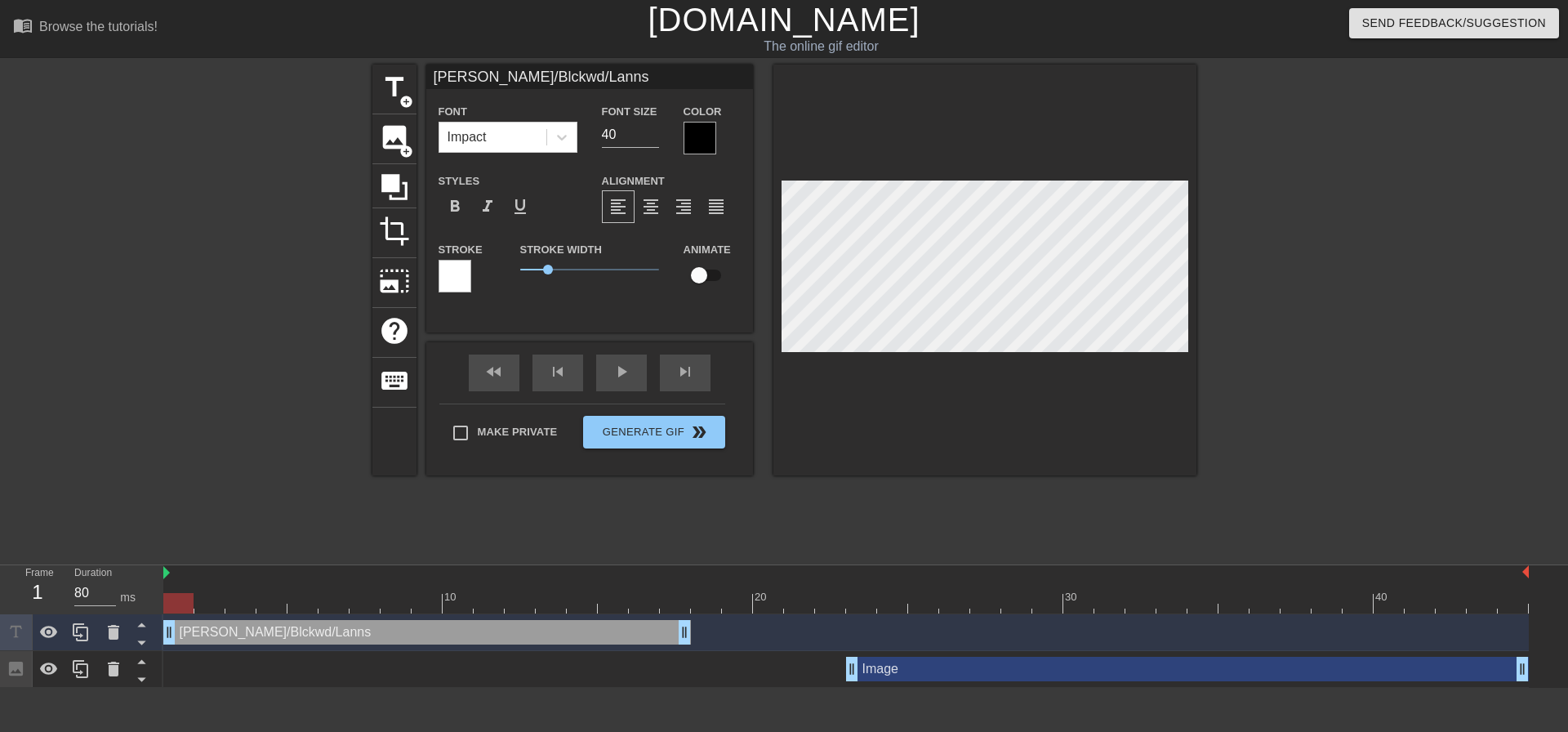
type textarea "[PERSON_NAME]/Blckwd/Lannst"
type input "[PERSON_NAME]/Blckwd/Lannstr"
type textarea "[PERSON_NAME]/Blckwd/Lannstr"
type input "[PERSON_NAME]/Blckwd/Lannstr"
type textarea "[PERSON_NAME]/Blckwd/Lannstr"
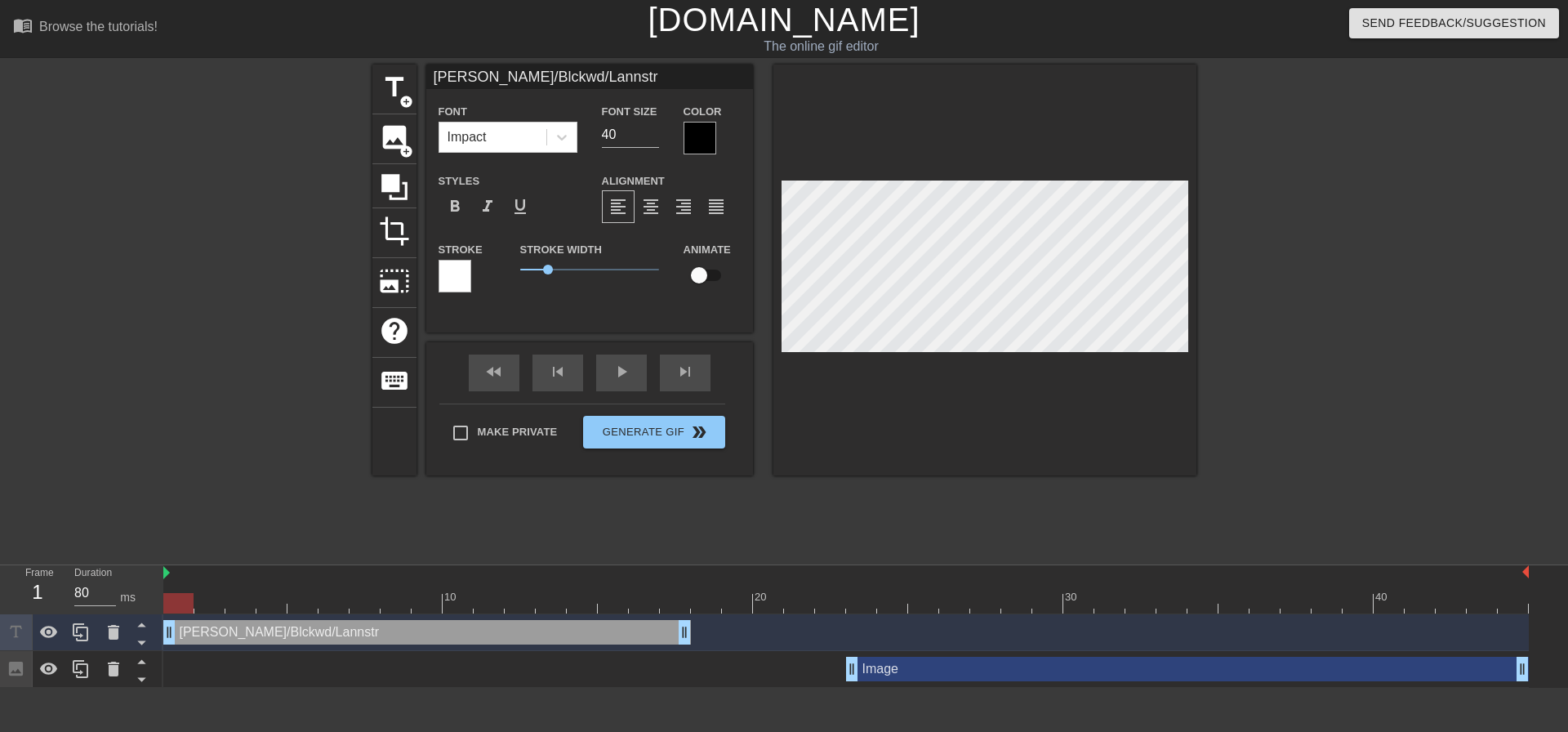
type input "[PERSON_NAME]/Blckwd/Lannstr"
type textarea "[PERSON_NAME]/Blckwd/Lannstr"
type input "[PERSON_NAME]/Blckwd/Lannstr/"
type textarea "[PERSON_NAME]/Blckwd/Lannstr/"
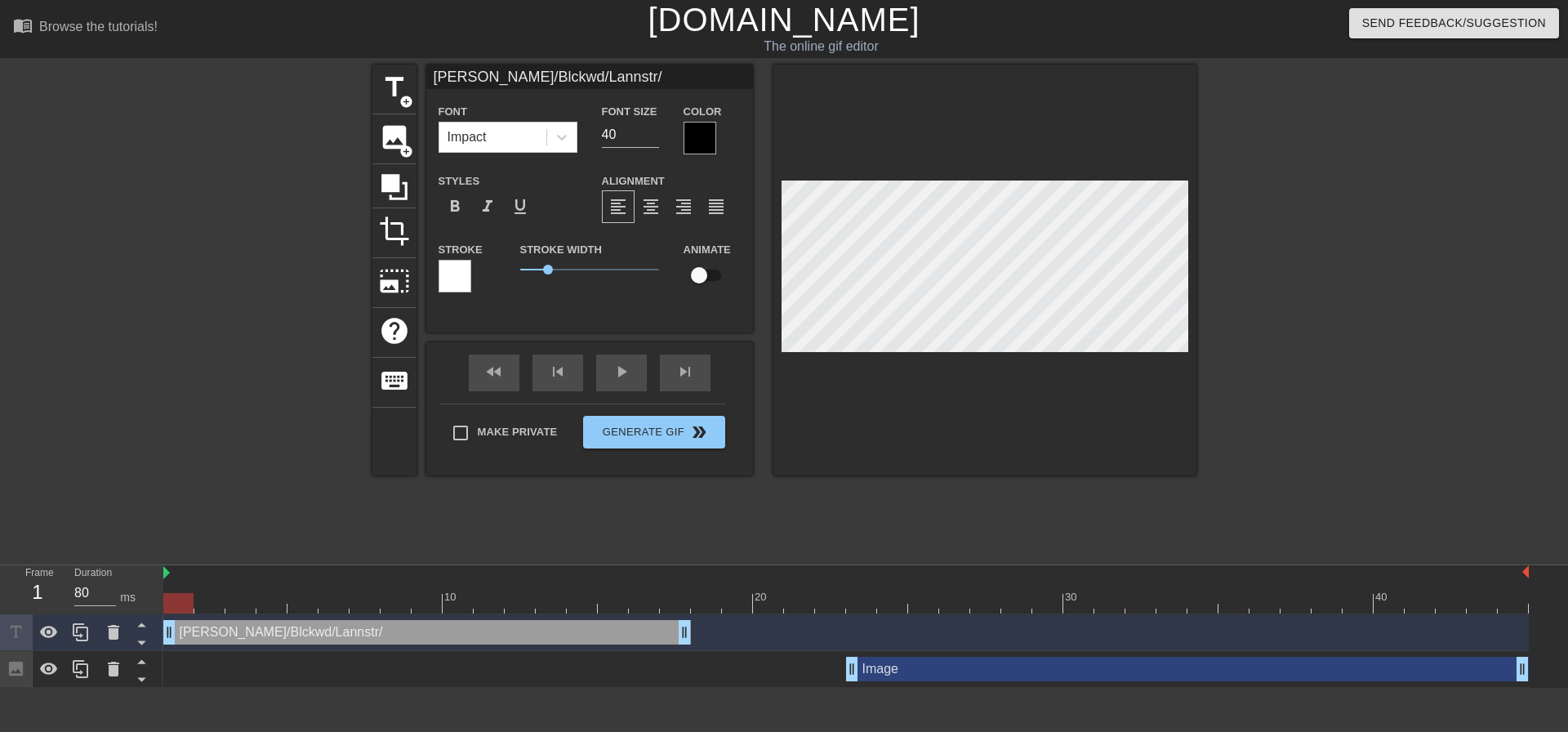
type input "[PERSON_NAME]/Blckwd/[PERSON_NAME]/F"
type textarea "[PERSON_NAME]/Blckwd/[PERSON_NAME]/F"
type input "[PERSON_NAME]/Blckwd/Lannstr/Fr"
type textarea "[PERSON_NAME]/Blckwd/Lannstr/Fr"
type input "[PERSON_NAME]/Blckwd/Lannstr/Frw"
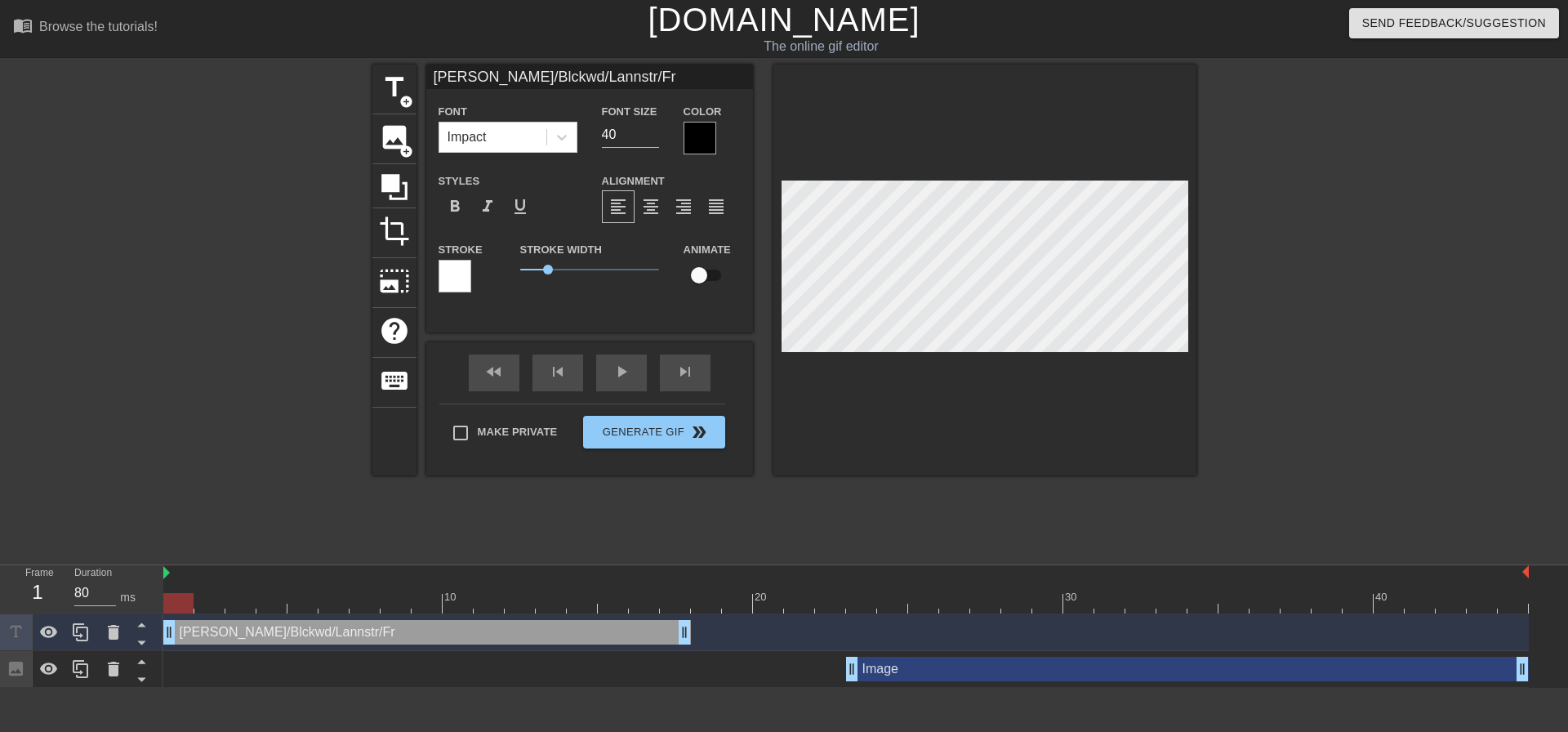
type textarea "[PERSON_NAME]/Blckwd/Lannstr/Frw"
type input "[PERSON_NAME]/Blckwd/Lannstr/Frwy"
type textarea "[PERSON_NAME]/Blckwd/Lannstr/Frwy"
type input "[PERSON_NAME]/Blckwd/[PERSON_NAME]/Frwyn"
type textarea "[PERSON_NAME]/Blckwd/[PERSON_NAME]/Frwyn"
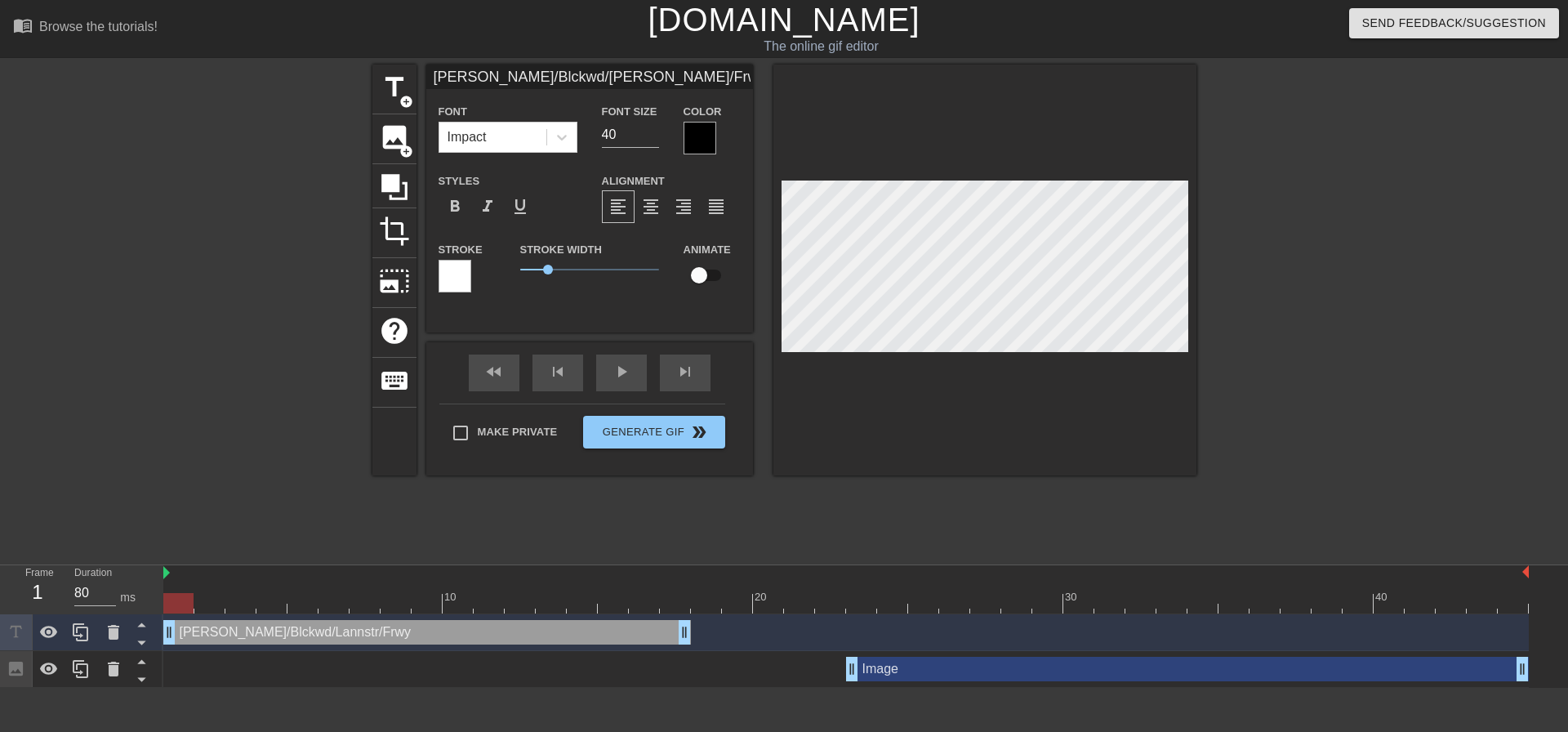
type input "[PERSON_NAME]/Blckwd/[PERSON_NAME]/Frwynd"
type textarea "[PERSON_NAME]/Blckwd/[PERSON_NAME]/Frwynd"
type input "[PERSON_NAME]/Blckwd/[PERSON_NAME]/[PERSON_NAME]/"
type textarea "[PERSON_NAME]/Blckwd/[PERSON_NAME]/[PERSON_NAME]/"
type input "[PERSON_NAME]/Blckwd/[PERSON_NAME]/Frwynd/x"
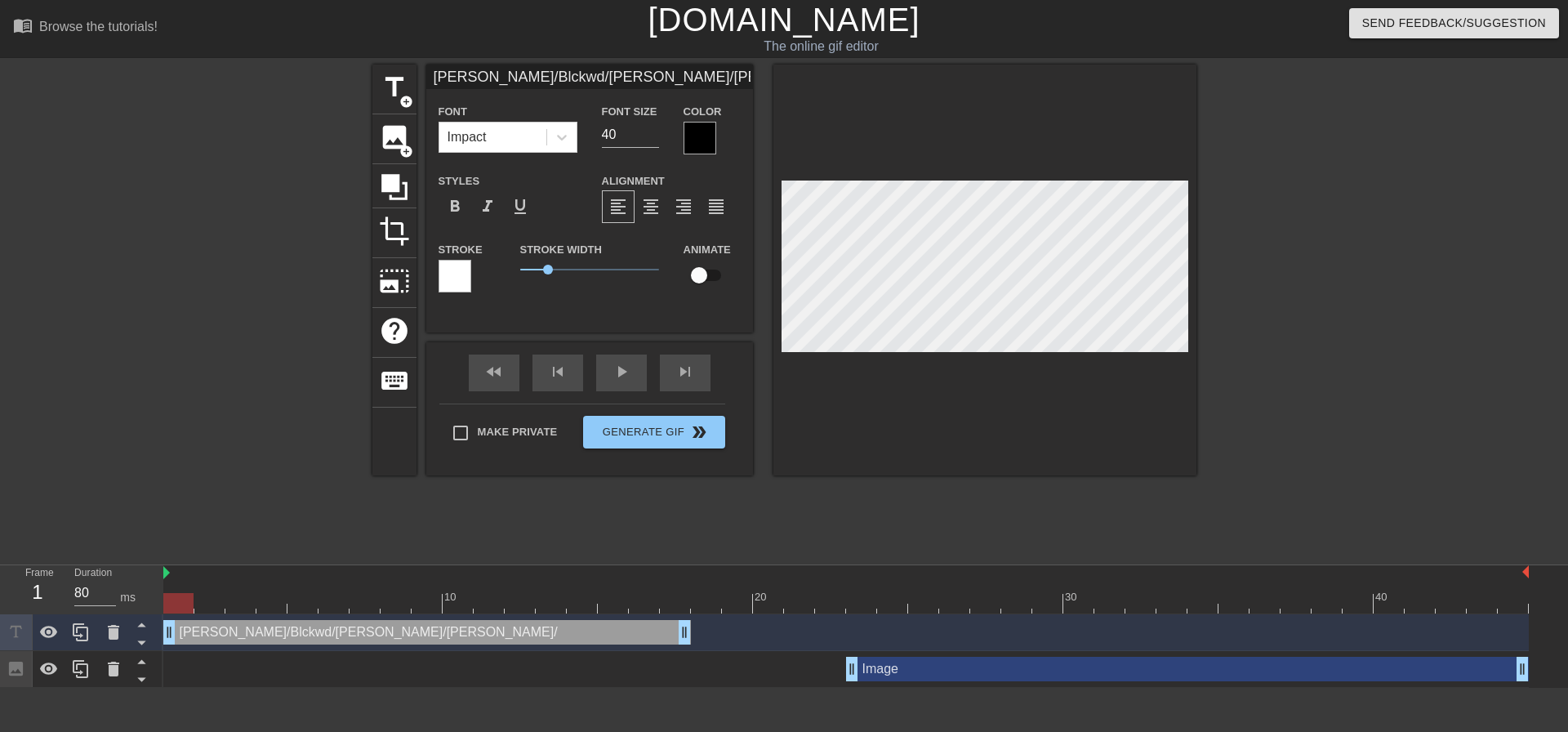
type textarea "[PERSON_NAME]/Blckwd/[PERSON_NAME]/Frwynd/x"
type input "[PERSON_NAME]/Blckwd/[PERSON_NAME]/Frwynd/xh"
type textarea "[PERSON_NAME]/Blckwd/[PERSON_NAME]/Frwynd/xh"
type input "[PERSON_NAME]/Blckwd/Lannstr/Frwynd/xha"
type textarea "[PERSON_NAME]/Blckwd/Lannstr/Frwynd/xha"
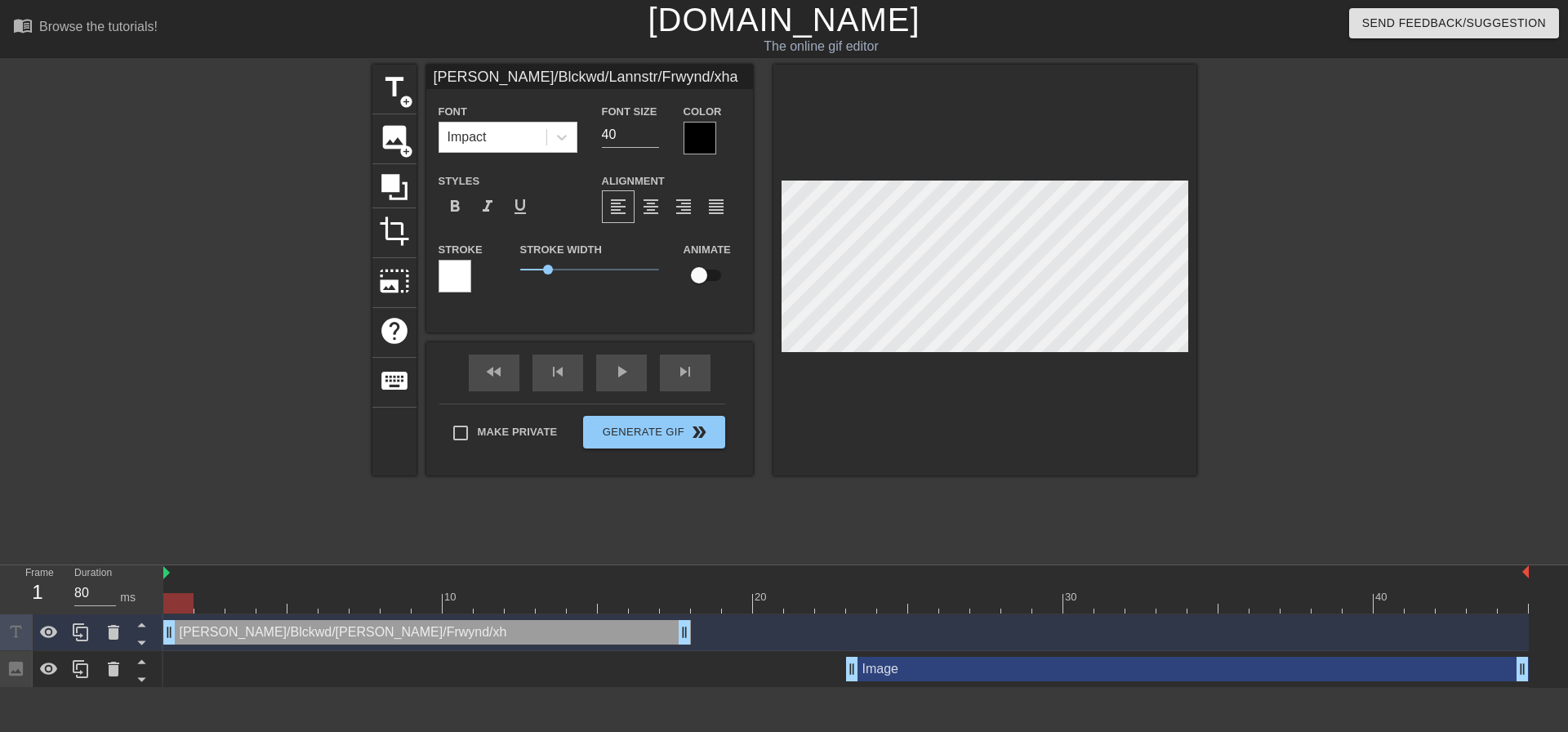
type input "[PERSON_NAME]/Blckwd/[PERSON_NAME]/Frwynd/xhae"
type textarea "[PERSON_NAME]/Blckwd/[PERSON_NAME]/Frwynd/xhae"
type input "[PERSON_NAME]/Blckwd/[PERSON_NAME]/Frwynd/xhae"
type textarea "[PERSON_NAME]/Blckwd/[PERSON_NAME]/Frwynd/xhae"
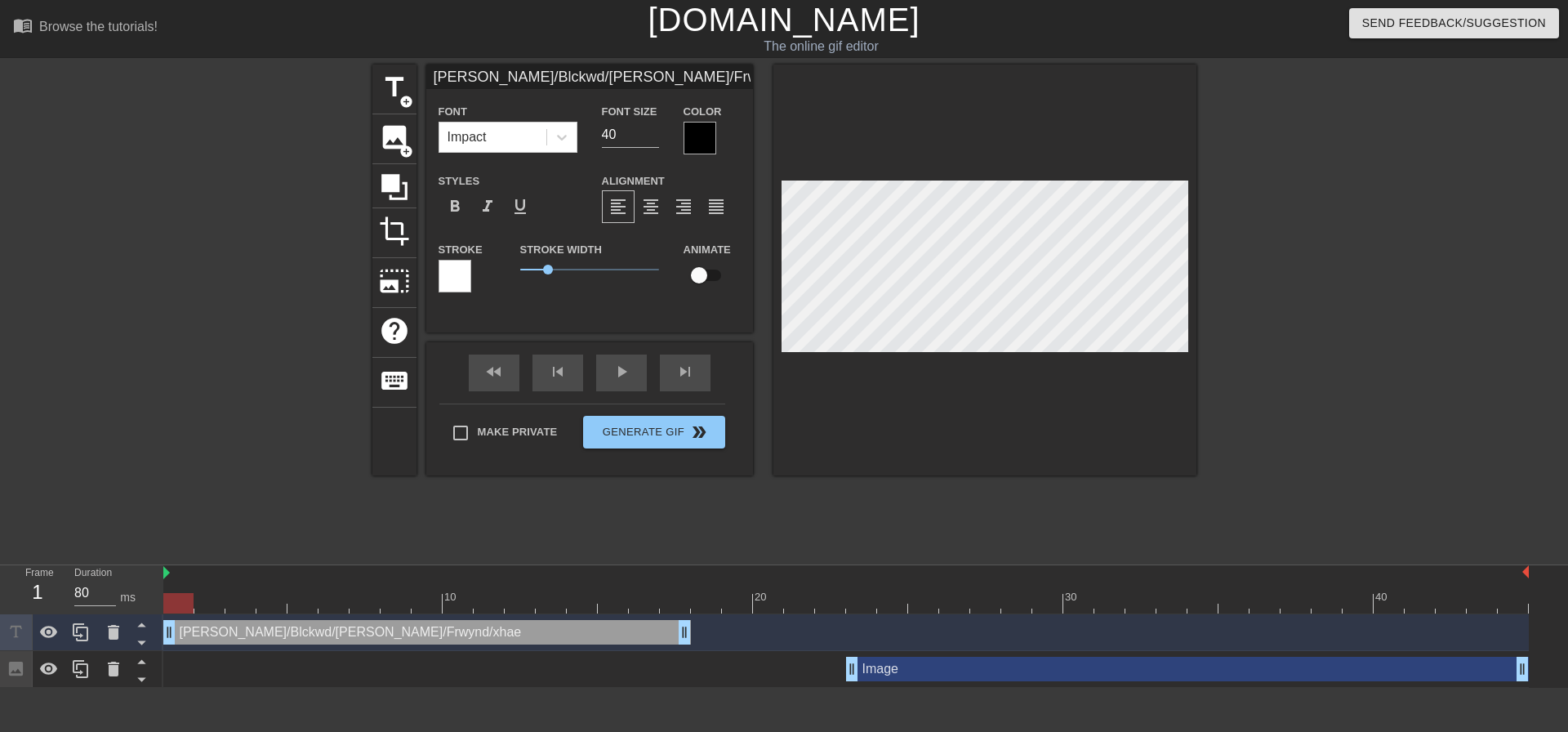
type input "[PERSON_NAME]/Blckwd/[PERSON_NAME]/Frwynd/xhae"
type textarea "[PERSON_NAME]/Blckwd/[PERSON_NAME]/Frwynd/xhae"
type input "[PERSON_NAME]/Blckwd/[PERSON_NAME]/Frwynd/[PERSON_NAME]"
type textarea "[PERSON_NAME]/Blckwd/[PERSON_NAME]/Frwynd/[PERSON_NAME]"
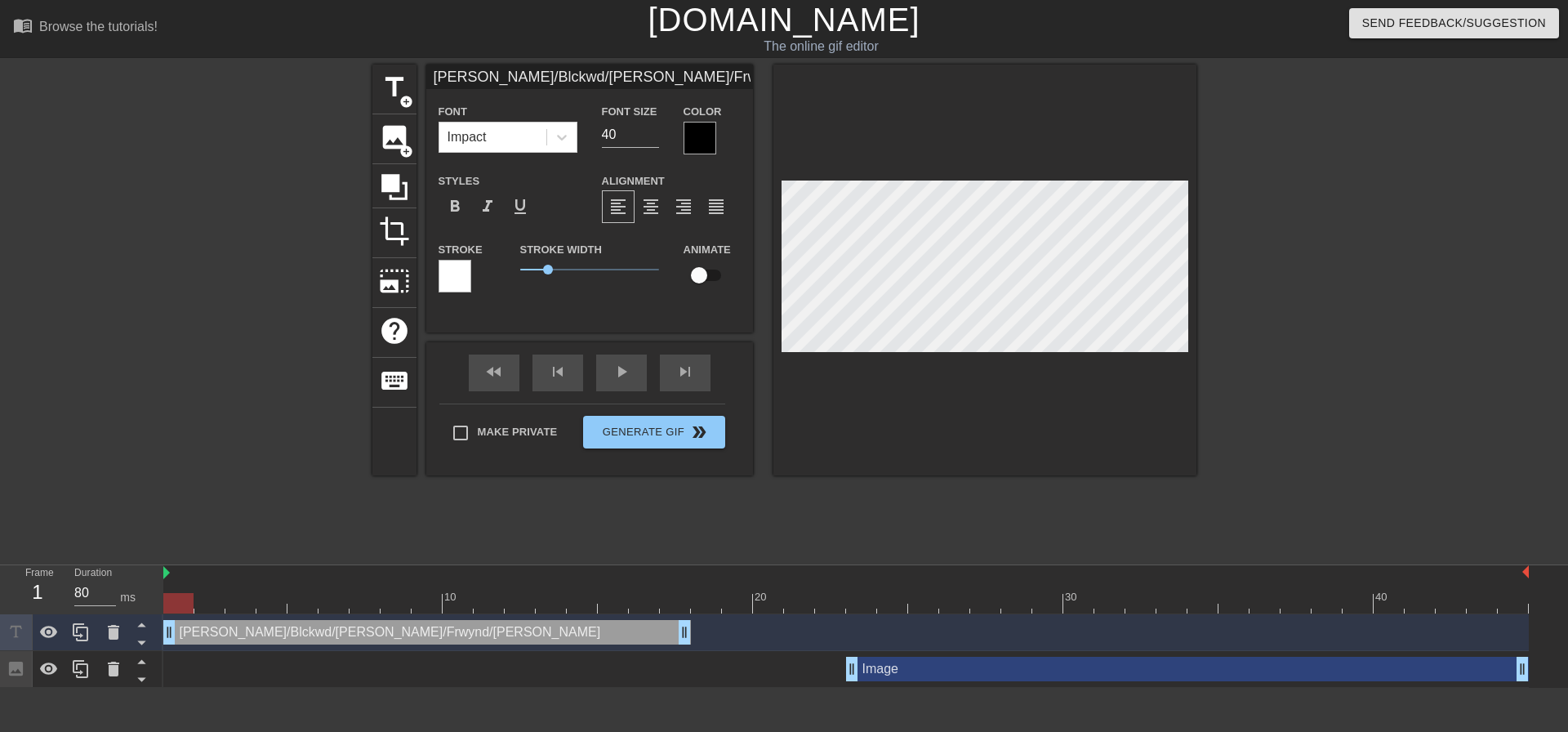
type input "[PERSON_NAME]/Blckwd/[PERSON_NAME]/[PERSON_NAME]/xhae is"
type textarea "[PERSON_NAME]/Blckwd/[PERSON_NAME]/[PERSON_NAME]/xhae is"
type input "[PERSON_NAME]/Blckwd/[PERSON_NAME]/[PERSON_NAME]/xhae is"
type textarea "[PERSON_NAME]/Blckwd/[PERSON_NAME]/[PERSON_NAME]/xhae is"
type input "[PERSON_NAME]/Blckwd/[PERSON_NAME]/[PERSON_NAME]/xhae is t"
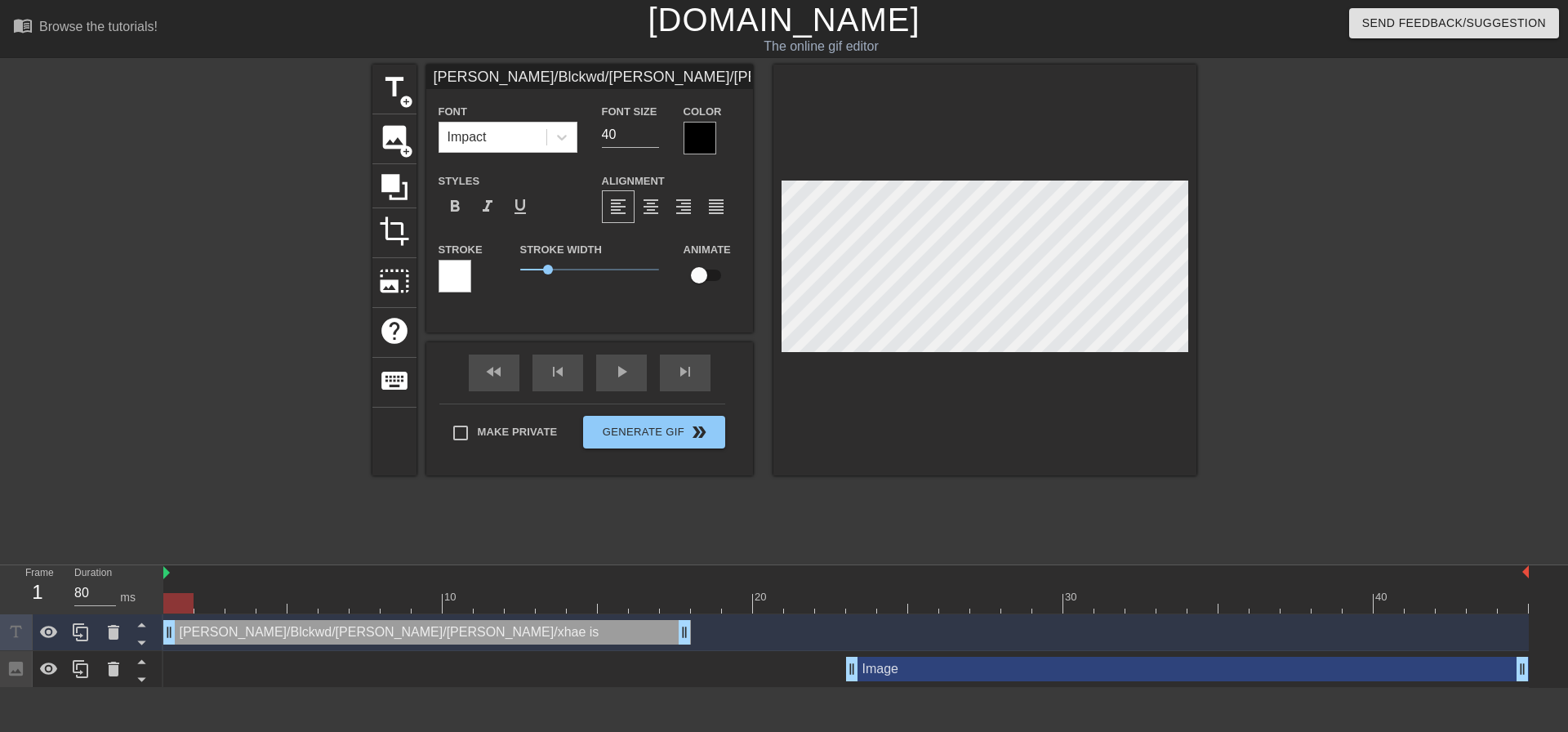
type textarea "[PERSON_NAME]/Blckwd/[PERSON_NAME]/[PERSON_NAME]/xhae is t"
type input "[PERSON_NAME]/Blckwd/Lannstr/[PERSON_NAME]/xhae is ty"
type textarea "[PERSON_NAME]/Blckwd/Lannstr/[PERSON_NAME]/xhae is ty"
type input "[PERSON_NAME]/Blckwd/Lannstr/Frwynd/xhae is typ"
type textarea "[PERSON_NAME]/Blckwd/Lannstr/Frwynd/xhae is typ"
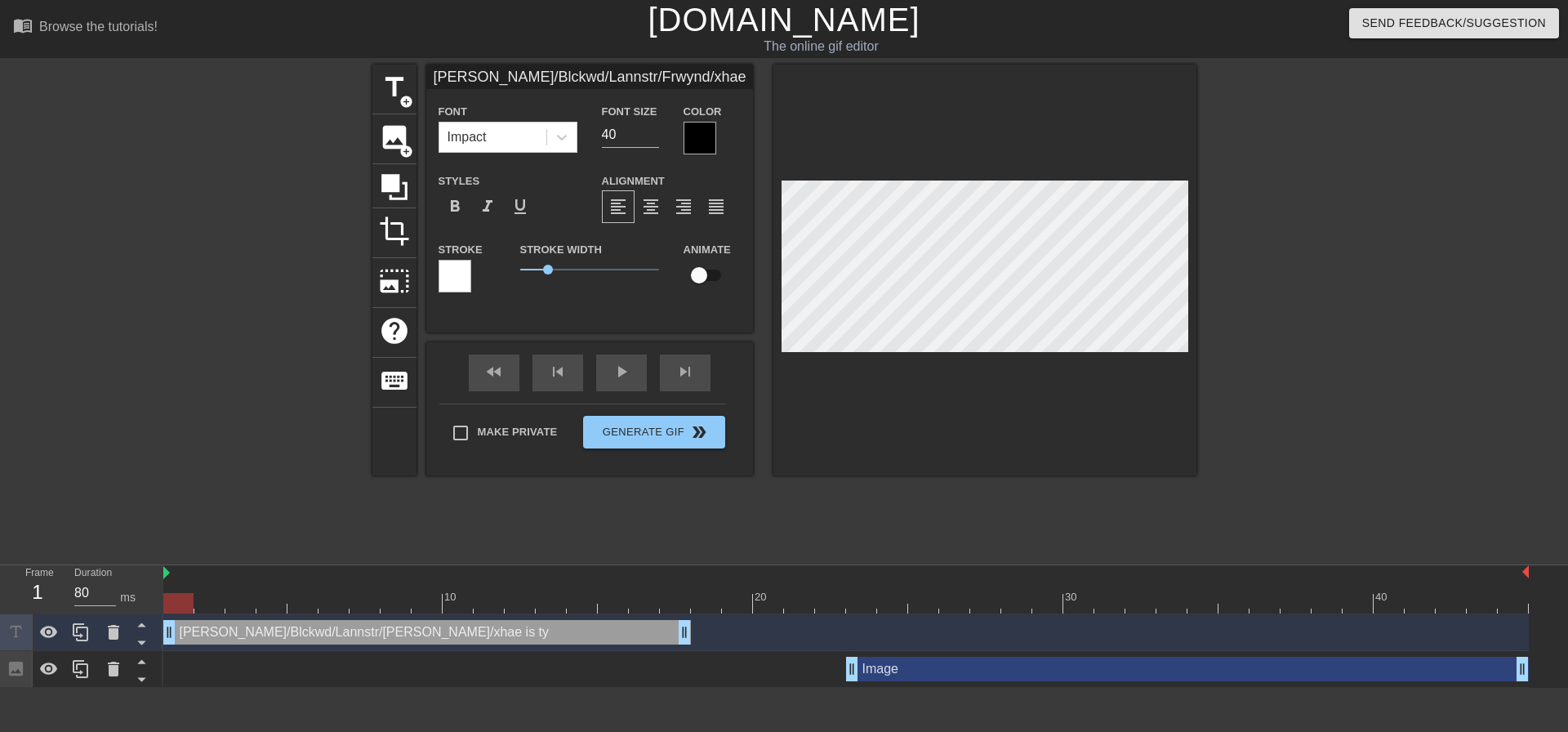
type input "[PERSON_NAME]/Blckwd/Lannstr/Frwynd/xhae is typi"
type textarea "[PERSON_NAME]/Blckwd/Lannstr/Frwynd/xhae is typi"
type input "[PERSON_NAME]/Blckwd/Lannstr/Frwynd/xhae is typin"
type textarea "[PERSON_NAME]/Blckwd/Lannstr/Frwynd/xhae is typin"
type input "[PERSON_NAME]/Blckwd/Lannstr/Frwynd/xhae is typing"
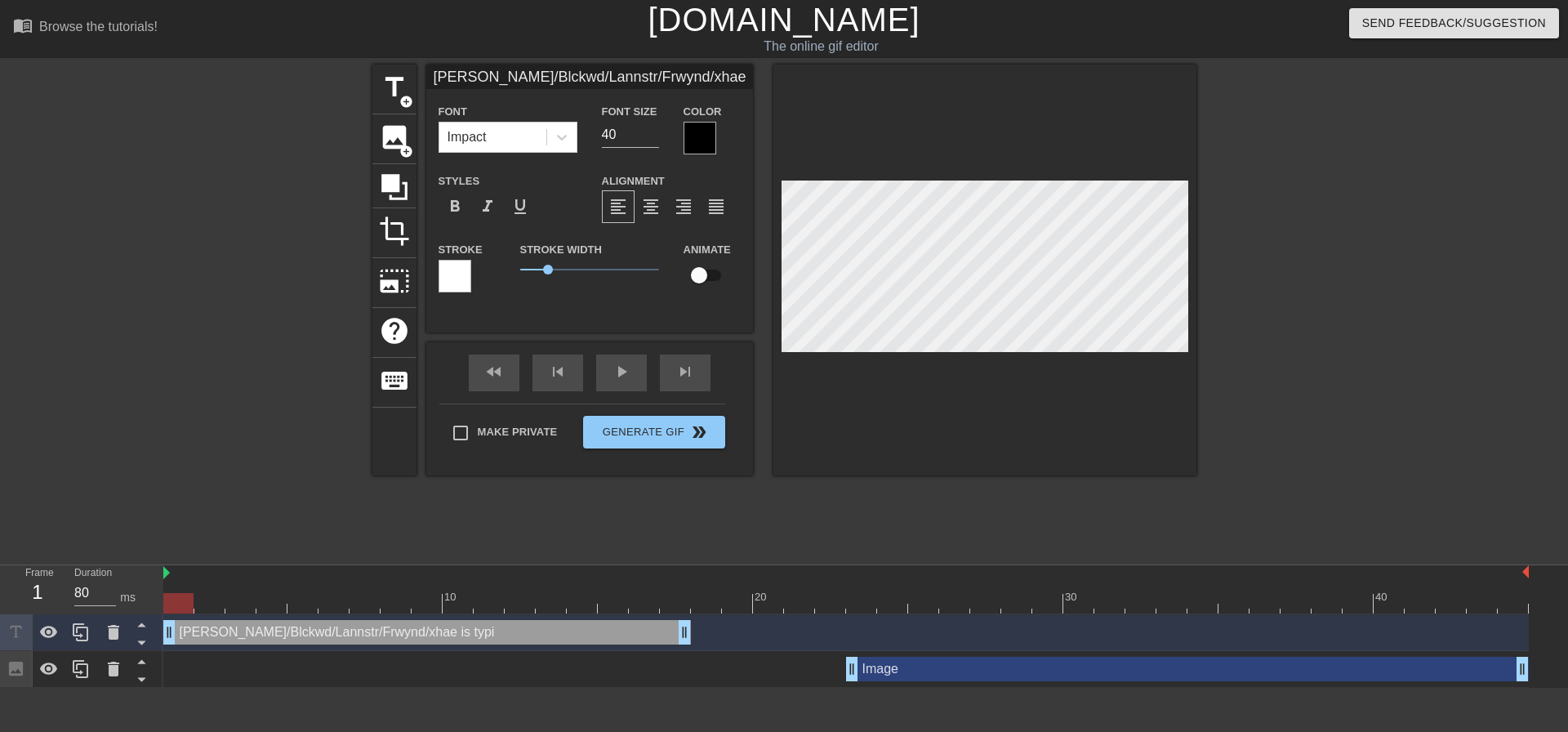
type textarea "[PERSON_NAME]/Blckwd/Lannstr/Frwynd/xhae is typing"
type input "[PERSON_NAME]/Blckwd/Lannstr/Frwynd/xhae is typing."
type textarea "[PERSON_NAME]/Blckwd/Lannstr/Frwynd/xhae is typing."
type input "[PERSON_NAME]/Blckwd/Lannstr/Frwynd/xhae is typing.."
type textarea "[PERSON_NAME]/Blckwd/Lannstr/Frwynd/xhae is typing.."
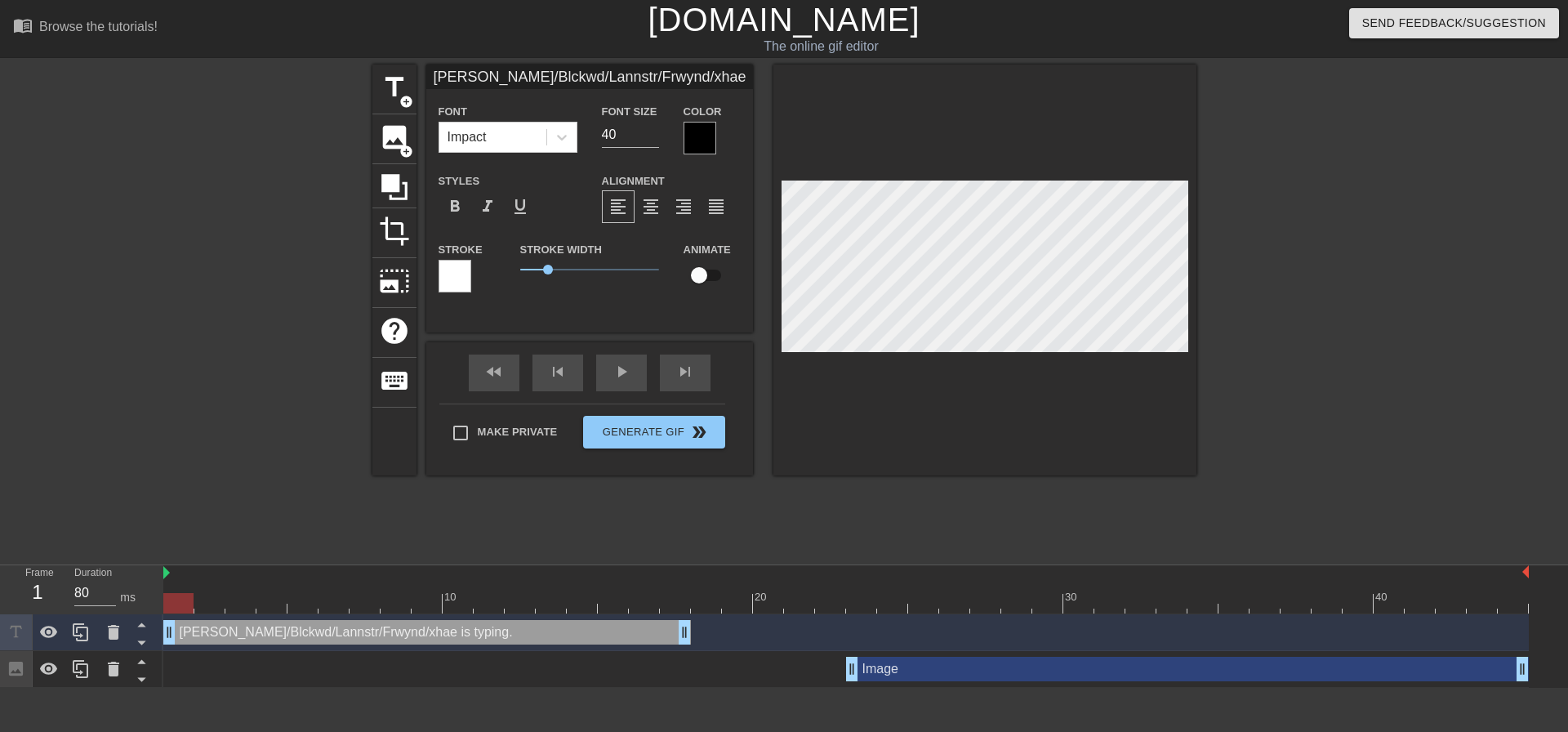
scroll to position [2, 4]
type input "[PERSON_NAME]/Blckwd/Lannstr/Frwynd/xhae is typing."
type textarea "[PERSON_NAME]/Blckwd/Lannstr/Frwynd/xhae is typing."
type input "[PERSON_NAME]/Blckwd/Lannstr/Frwynd/xhae is typing"
type textarea "[PERSON_NAME]/Blckwd/Lannstr/Frwynd/xhae is typing"
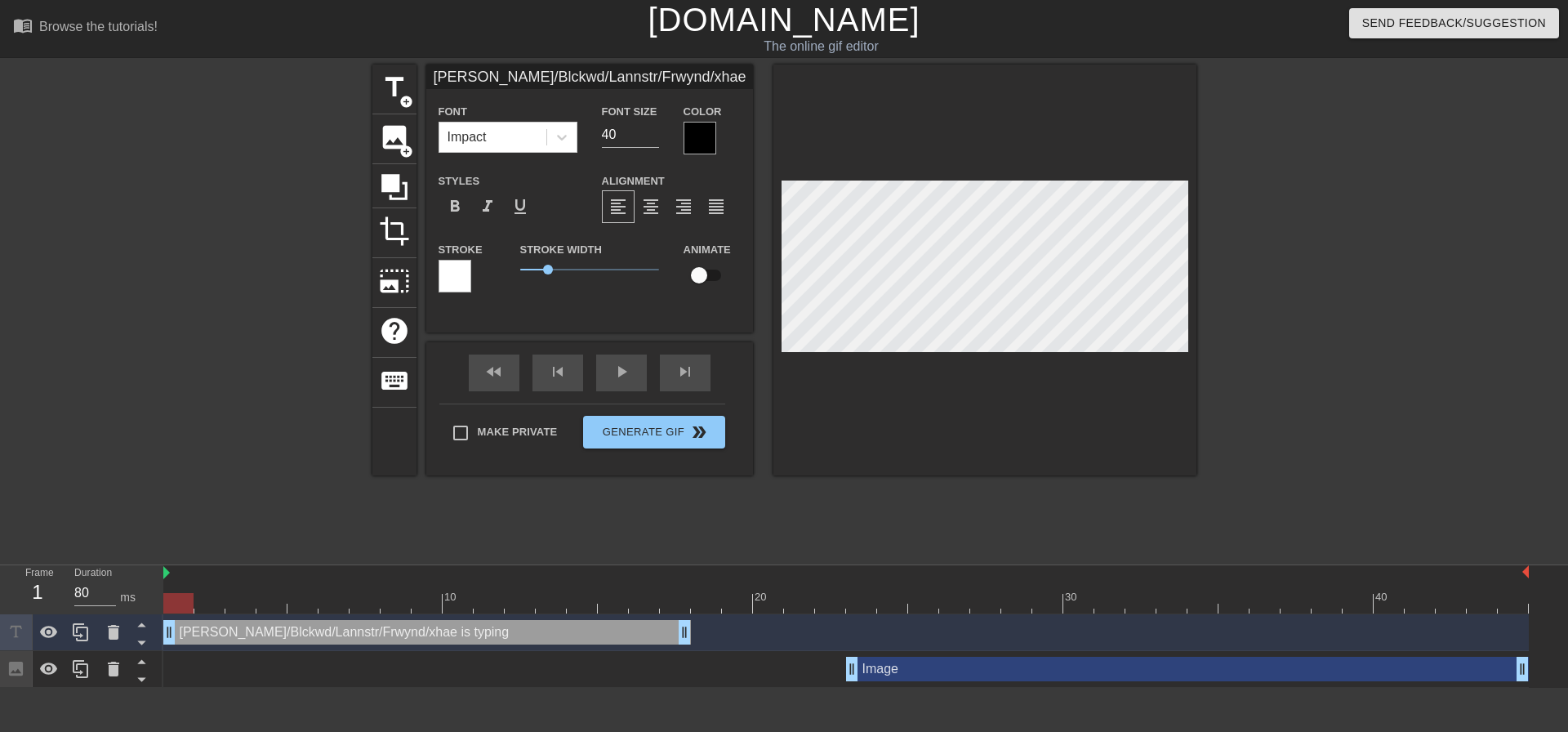
type input "[PERSON_NAME]/Blckwd/Lannstr/Frwynd/xhae is typin"
type textarea "[PERSON_NAME]/Blckwd/Lannstr/Frwynd/xhae is typin"
type input "[PERSON_NAME]/Blckwd/Lannstr/Frwynd/xhae is typi"
type textarea "[PERSON_NAME]/Blckwd/Lannstr/Frwynd/xhae is typi"
type input "[PERSON_NAME]/Blckwd/Lannstr/Frwynd/xhae is typ"
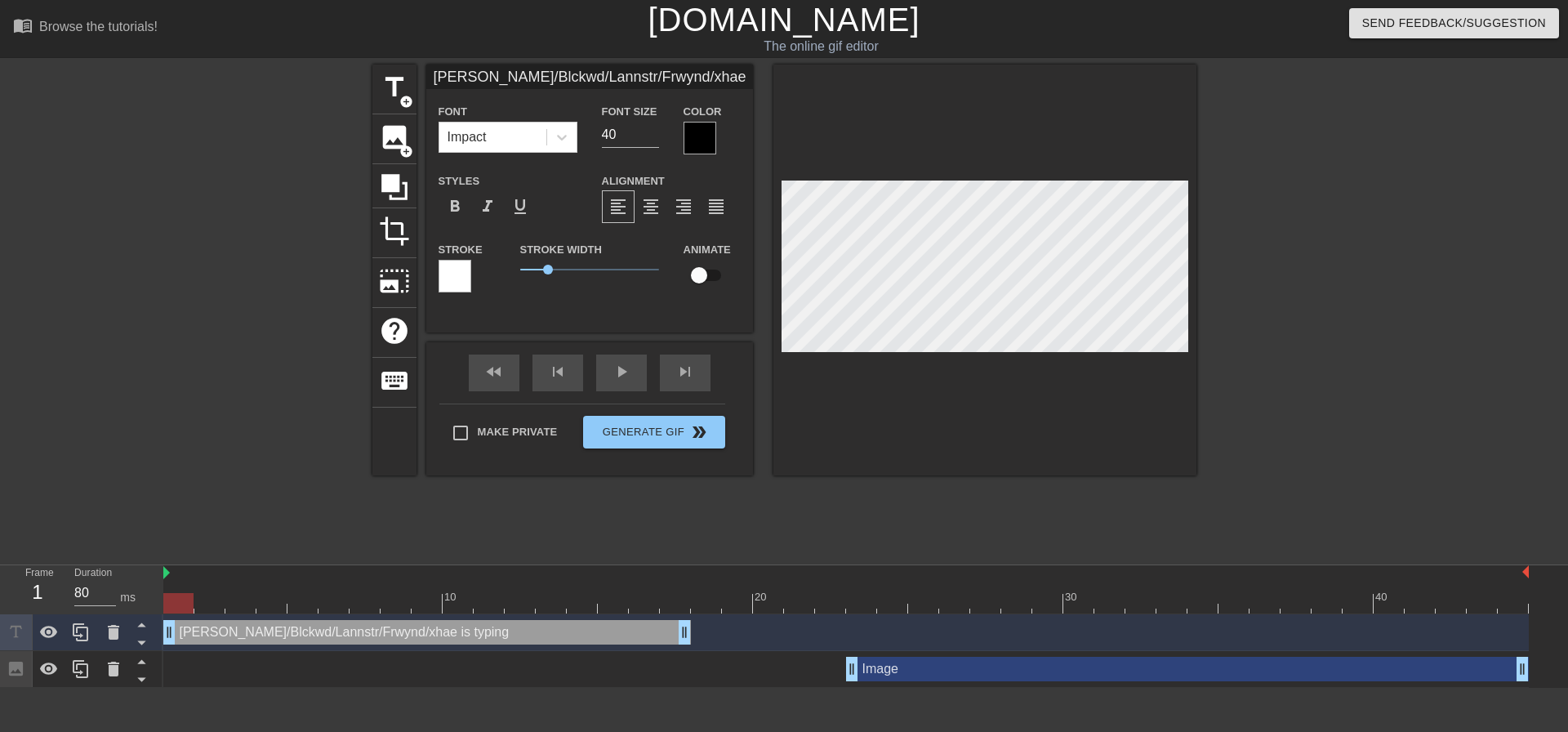
type textarea "[PERSON_NAME]/Blckwd/Lannstr/Frwynd/xhae is typ"
type input "[PERSON_NAME]/Blckwd/Lannstr/[PERSON_NAME]/xhae is ty"
type textarea "[PERSON_NAME]/Blckwd/Lannstr/[PERSON_NAME]/xhae is ty"
type input "[PERSON_NAME]/Blckwd/[PERSON_NAME]/[PERSON_NAME]/xhae is t"
type textarea "[PERSON_NAME]/Blckwd/[PERSON_NAME]/[PERSON_NAME]/xhae is t"
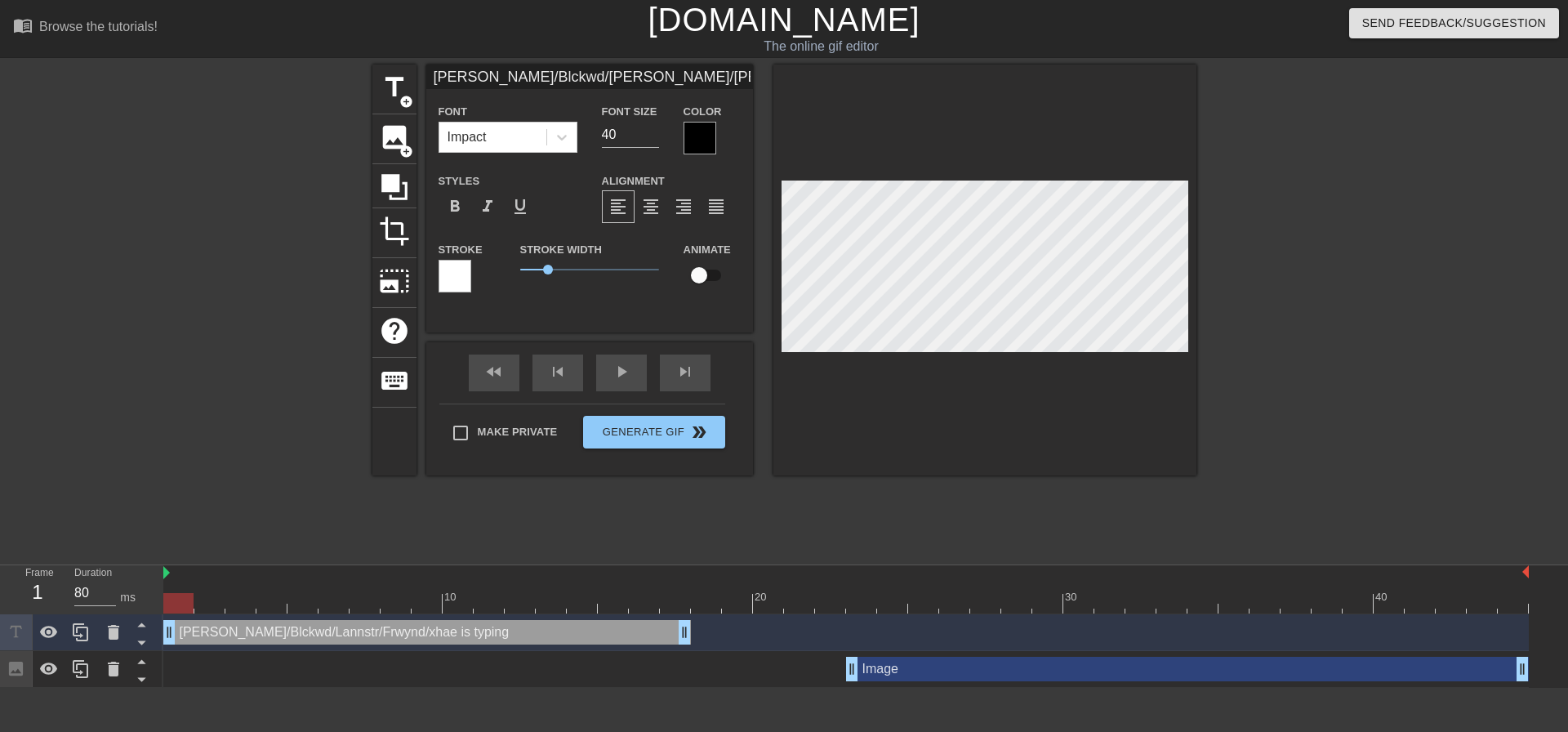
type input "[PERSON_NAME]/Blckwd/[PERSON_NAME]/[PERSON_NAME]/xhae is"
type textarea "[PERSON_NAME]/Blckwd/[PERSON_NAME]/[PERSON_NAME]/xhae is"
type input "[PERSON_NAME]/Blckwd/[PERSON_NAME]/[PERSON_NAME]/xhae is"
type textarea "[PERSON_NAME]/Blckwd/[PERSON_NAME]/[PERSON_NAME]/xhae is"
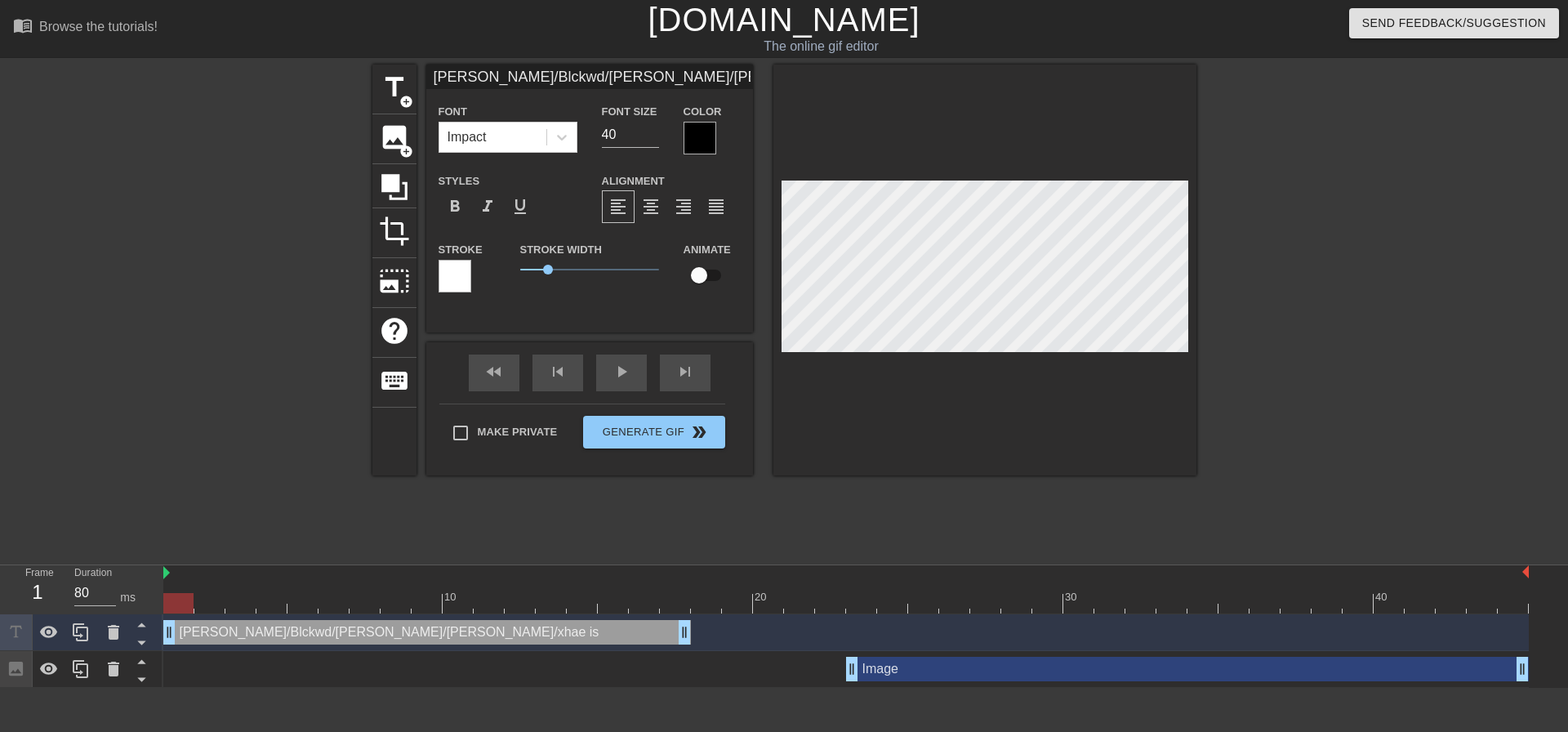
type input "[PERSON_NAME]/Blckwd/[PERSON_NAME]/Frwynd/[PERSON_NAME]"
type textarea "[PERSON_NAME]/Blckwd/[PERSON_NAME]/Frwynd/[PERSON_NAME]"
type input "[PERSON_NAME]/Blckwd/[PERSON_NAME]/Frwynd/[PERSON_NAME]"
type input "39"
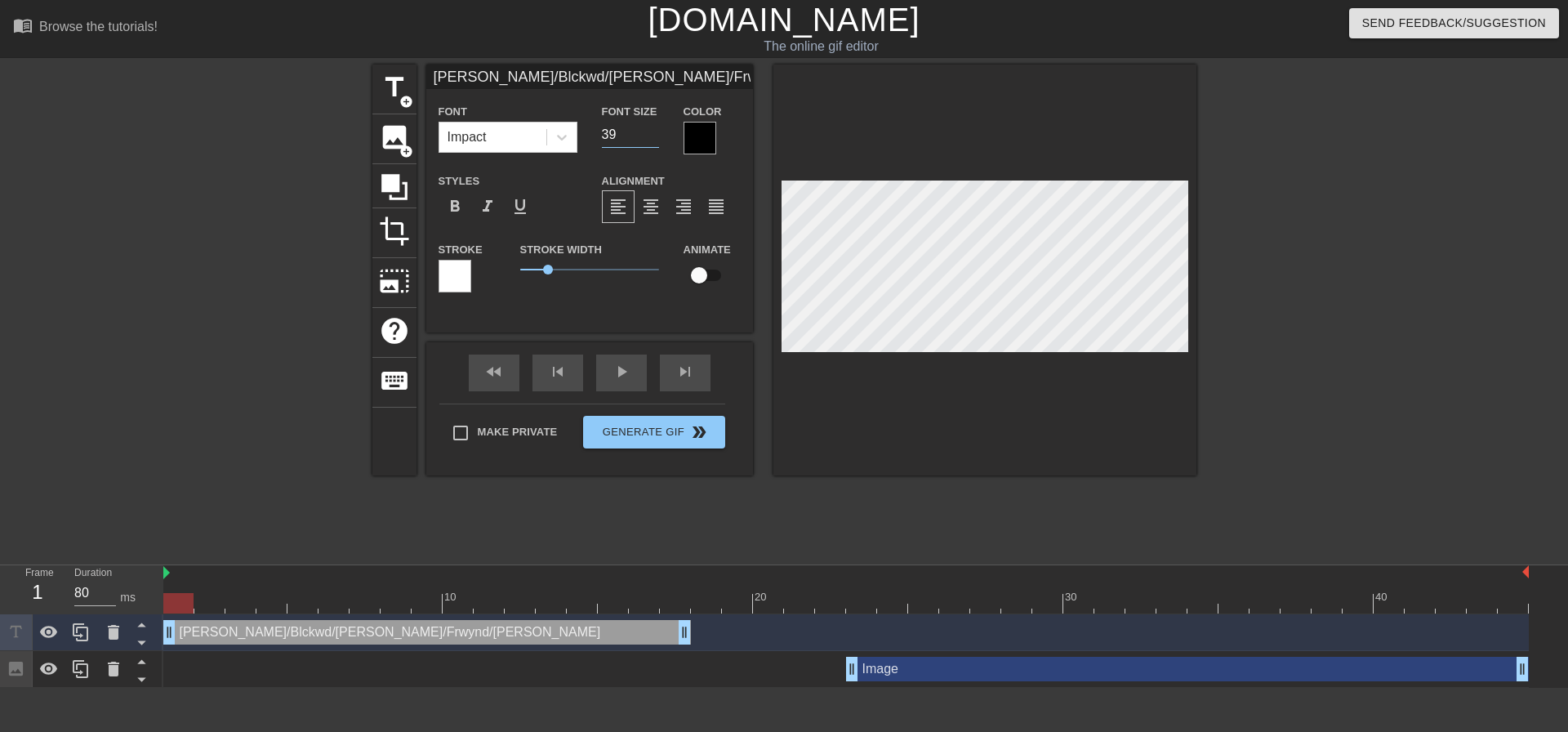
click at [642, 138] on input "39" at bounding box center [631, 135] width 57 height 26
type input "[PERSON_NAME]/Blckwd/[PERSON_NAME]/Frwynd/[PERSON_NAME]"
type input "38"
type input "[PERSON_NAME]/Blckwd/[PERSON_NAME]/Frwynd/[PERSON_NAME]"
type input "37"
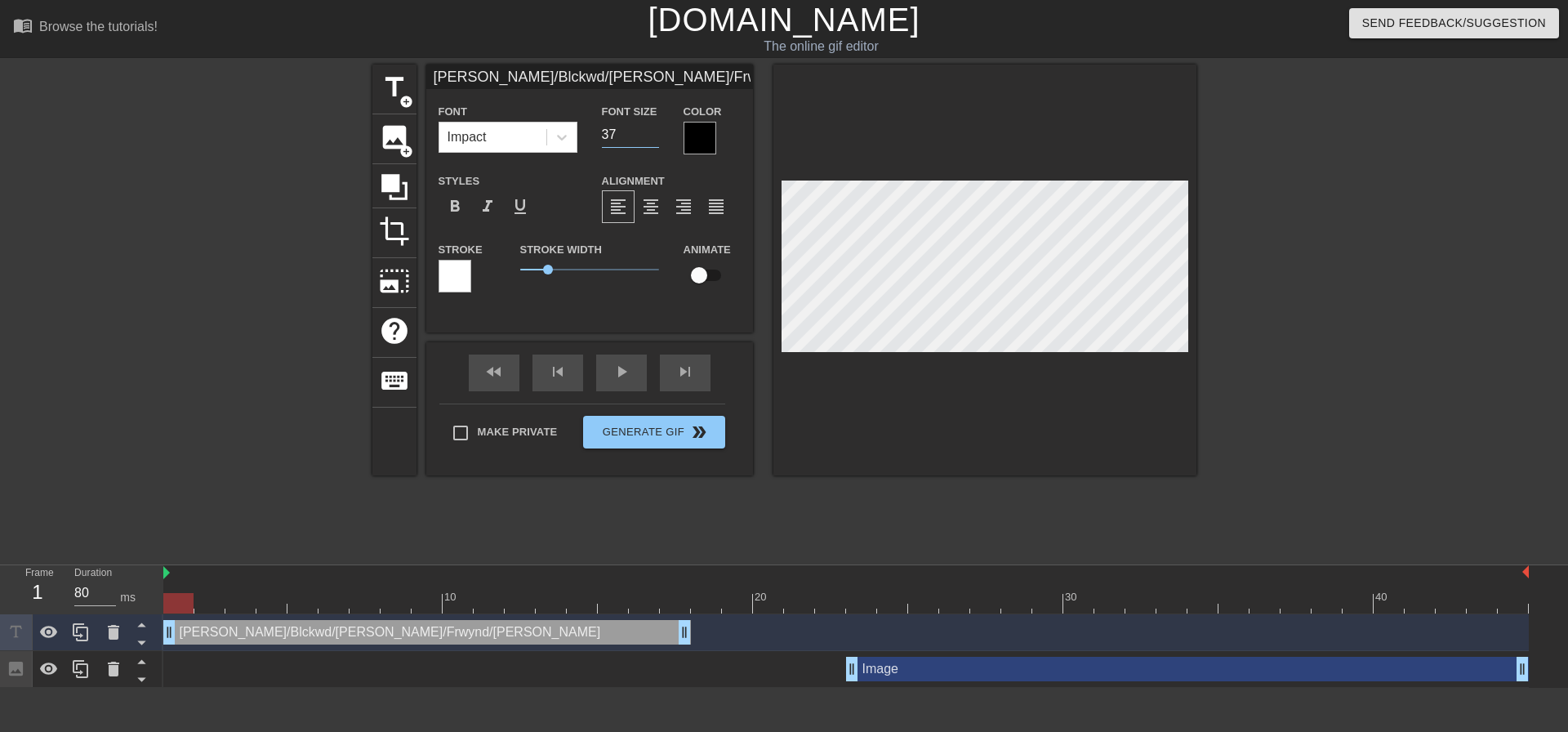
type input "[PERSON_NAME]/Blckwd/[PERSON_NAME]/Frwynd/[PERSON_NAME]"
type input "36"
type input "[PERSON_NAME]/Blckwd/[PERSON_NAME]/Frwynd/[PERSON_NAME]"
type input "35"
type input "[PERSON_NAME]/Blckwd/[PERSON_NAME]/Frwynd/[PERSON_NAME]"
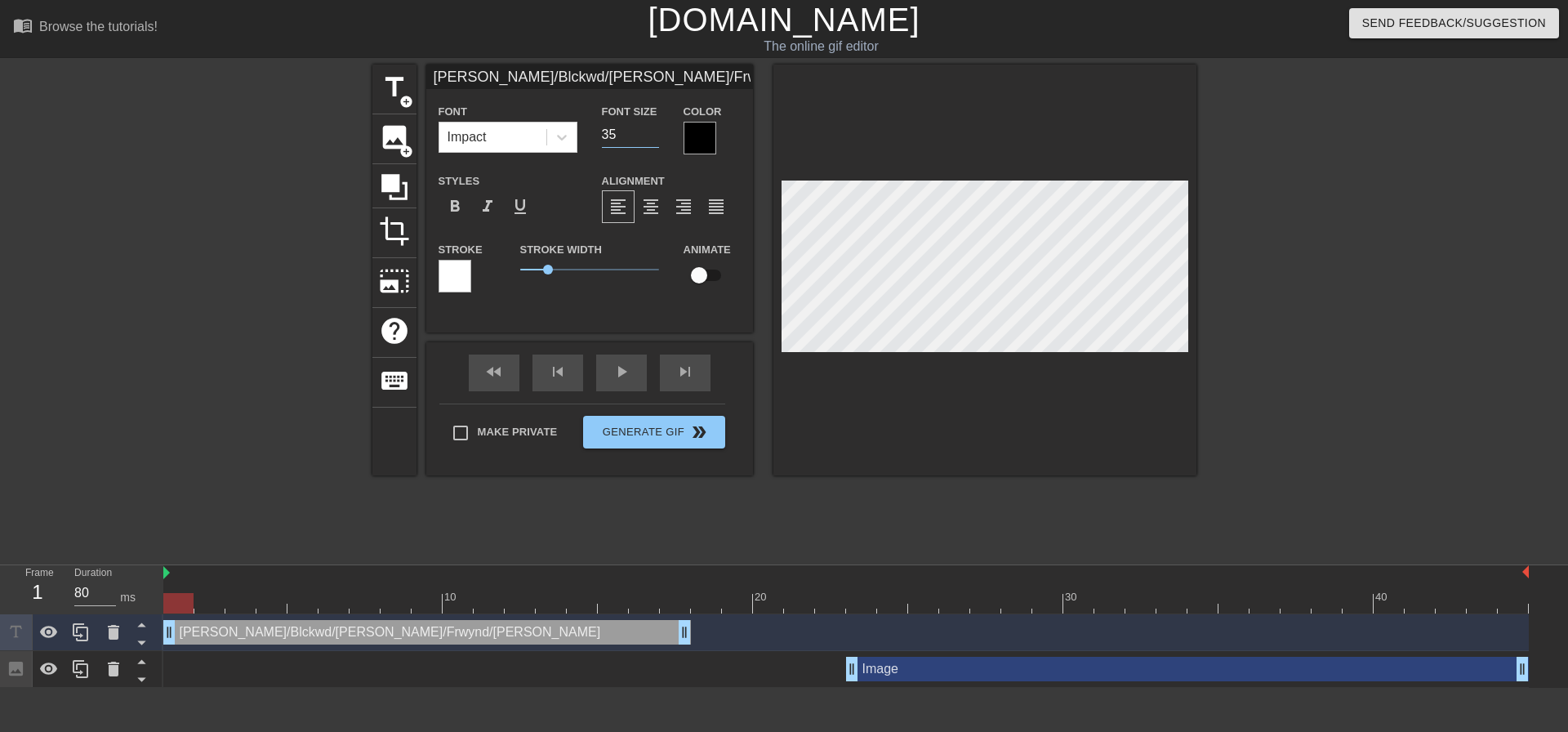
type input "34"
type input "[PERSON_NAME]/Blckwd/[PERSON_NAME]/Frwynd/[PERSON_NAME]"
type input "33"
type input "[PERSON_NAME]/Blckwd/[PERSON_NAME]/Frwynd/[PERSON_NAME]"
type input "32"
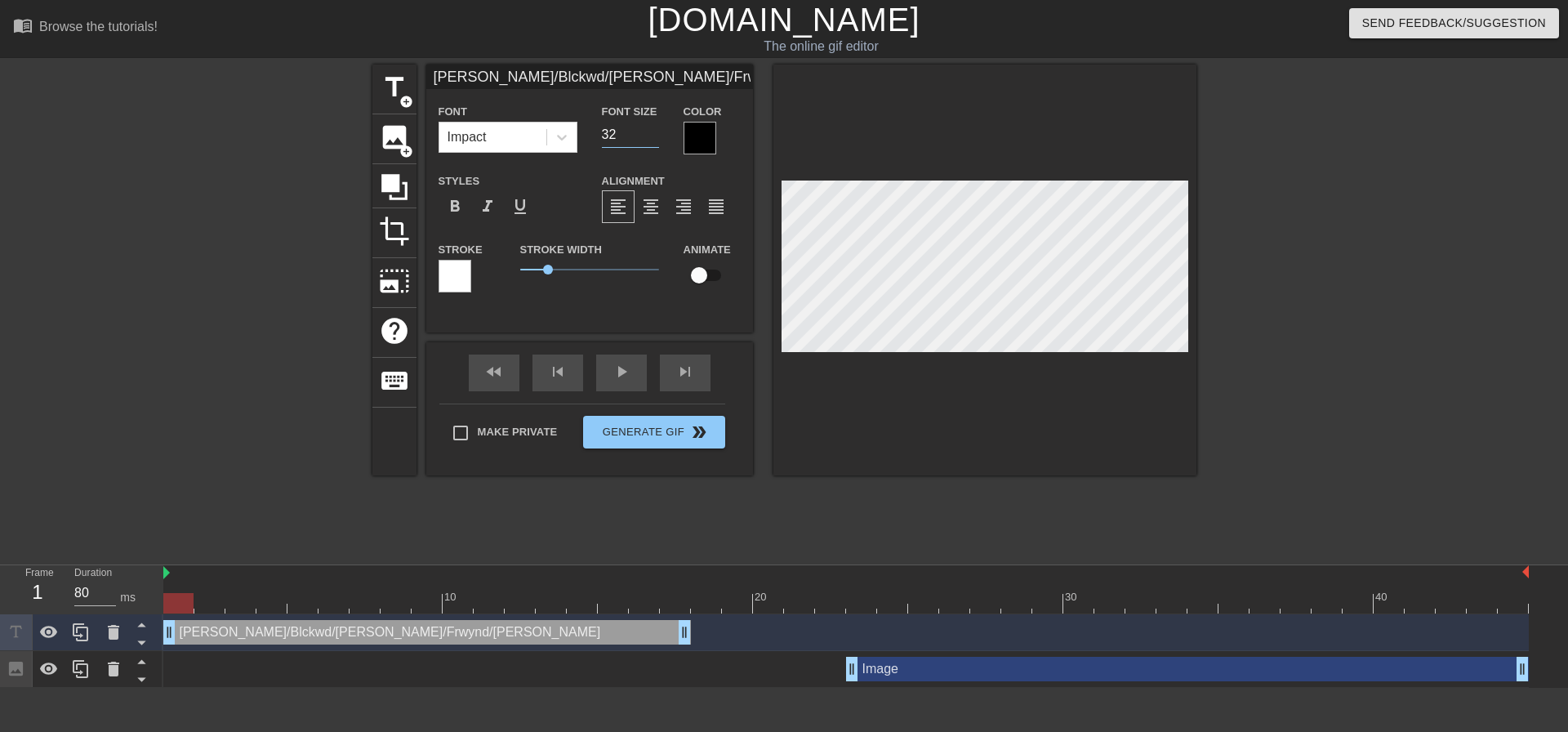
type input "[PERSON_NAME]/Blckwd/[PERSON_NAME]/Frwynd/[PERSON_NAME]"
type input "31"
type input "[PERSON_NAME]/Blckwd/[PERSON_NAME]/Frwynd/[PERSON_NAME]"
type input "30"
type input "[PERSON_NAME]/Blckwd/[PERSON_NAME]/Frwynd/[PERSON_NAME]"
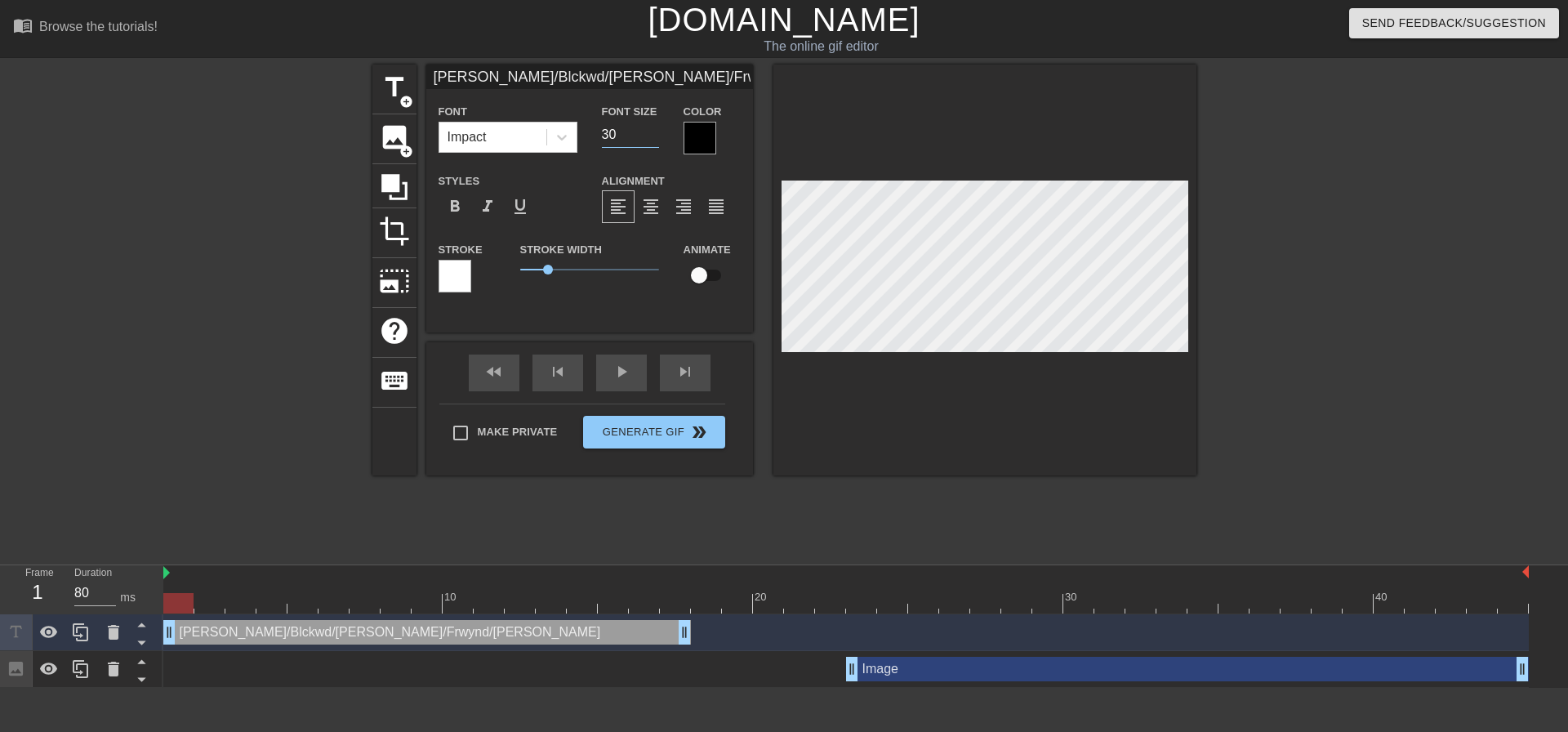
type input "29"
type input "[PERSON_NAME]/Blckwd/[PERSON_NAME]/Frwynd/[PERSON_NAME]"
type input "28"
type input "[PERSON_NAME]/Blckwd/[PERSON_NAME]/Frwynd/[PERSON_NAME]"
type input "27"
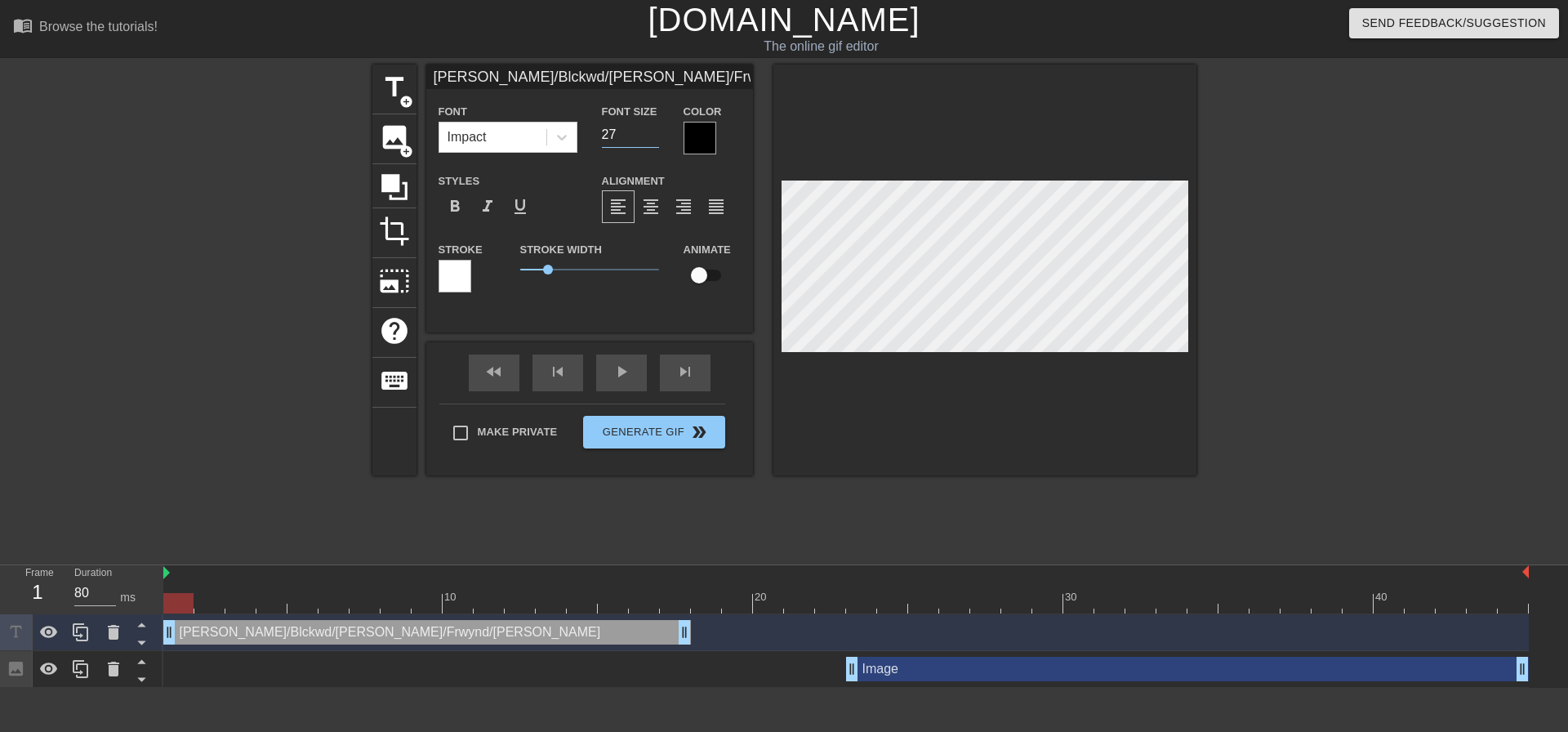
type input "[PERSON_NAME]/Blckwd/[PERSON_NAME]/Frwynd/[PERSON_NAME]"
type input "26"
type input "[PERSON_NAME]/Blckwd/[PERSON_NAME]/Frwynd/[PERSON_NAME]"
type input "25"
type input "[PERSON_NAME]/Blckwd/[PERSON_NAME]/Frwynd/[PERSON_NAME]"
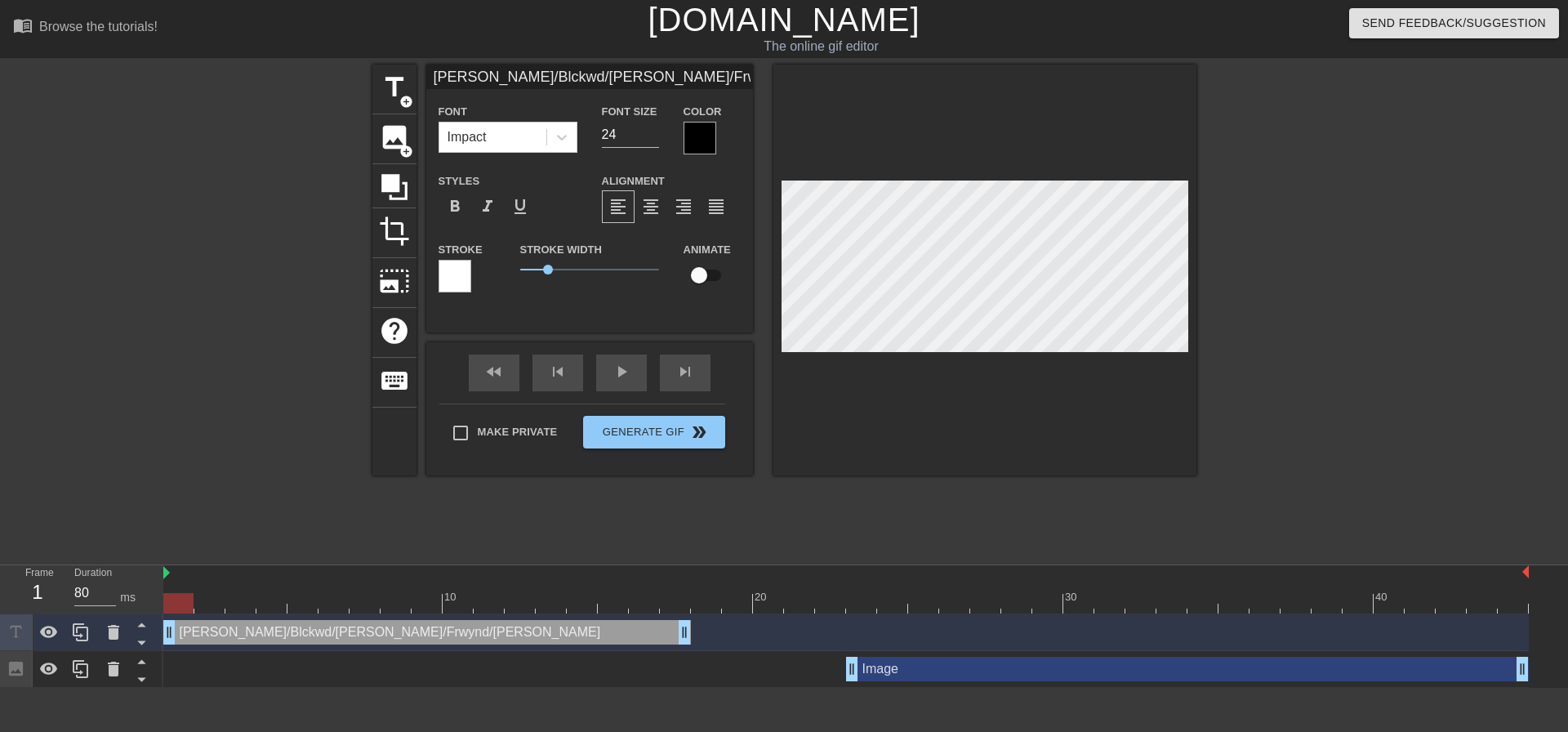
type input "24"
click at [642, 138] on input "24" at bounding box center [631, 135] width 57 height 26
type input "[PERSON_NAME]/Blckwd/[PERSON_NAME]/Frwynd/xhae"
type textarea "[PERSON_NAME]/Blckwd/[PERSON_NAME]/Frwynd/xhae"
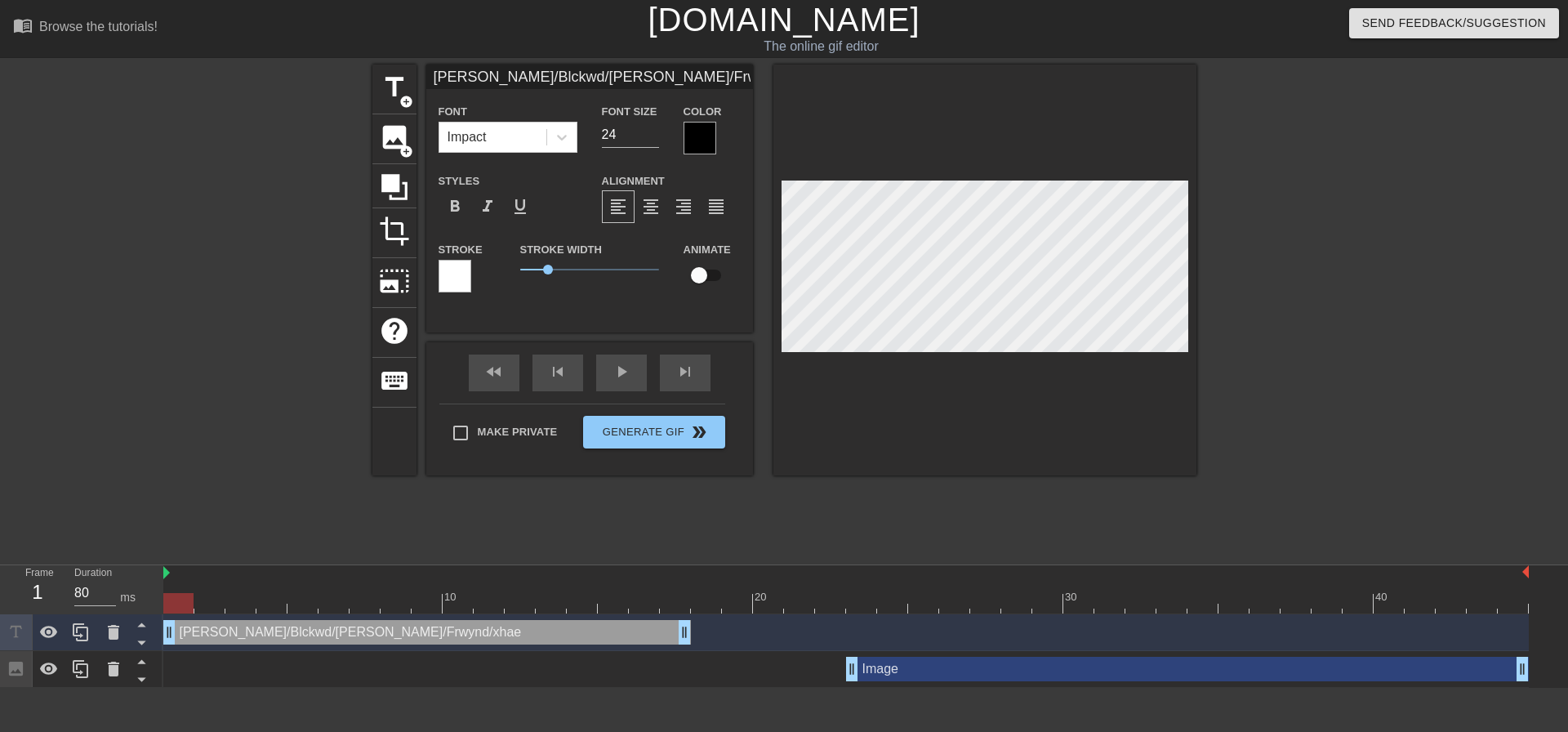
scroll to position [2, 14]
type input "[PERSON_NAME]/Blckwd/[PERSON_NAME]/Frwynd/xhae"
type textarea "[PERSON_NAME]/Blckwd/[PERSON_NAME]/Frwynd/xhae"
type input "[PERSON_NAME]/Blckwd/[PERSON_NAME]/Frwynd/[PERSON_NAME]"
type textarea "[PERSON_NAME]/Blckwd/[PERSON_NAME]/Frwynd/[PERSON_NAME]"
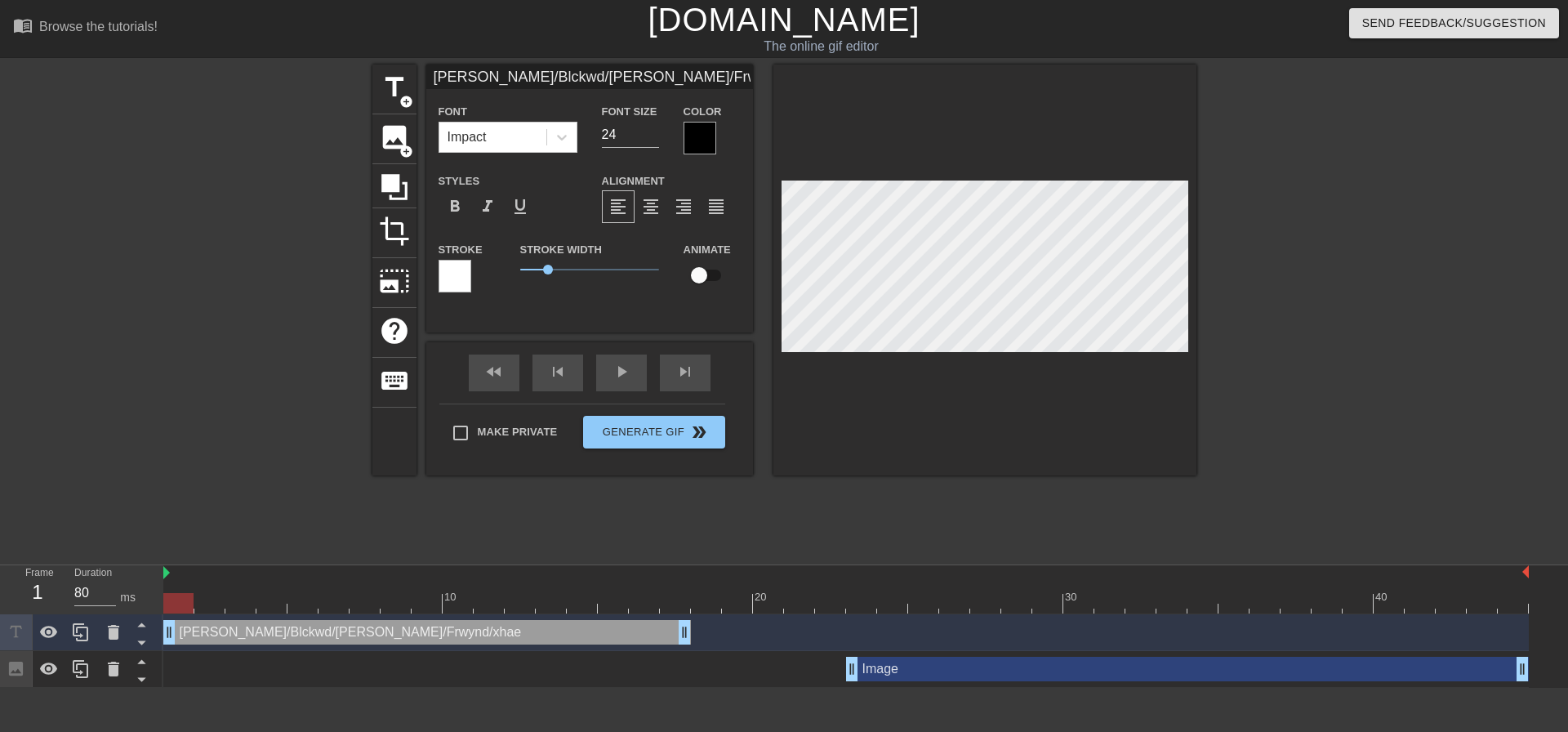
type input "[PERSON_NAME]/Blckwd/[PERSON_NAME]/[PERSON_NAME]/xhae is"
type textarea "[PERSON_NAME]/Blckwd/[PERSON_NAME]/[PERSON_NAME]/xhae is"
type input "[PERSON_NAME]/Blckwd/[PERSON_NAME]/[PERSON_NAME]/xhae is"
type textarea "[PERSON_NAME]/Blckwd/[PERSON_NAME]/[PERSON_NAME]/xhae is"
type input "[PERSON_NAME]/Blckwd/[PERSON_NAME]/[PERSON_NAME]/xhae is t"
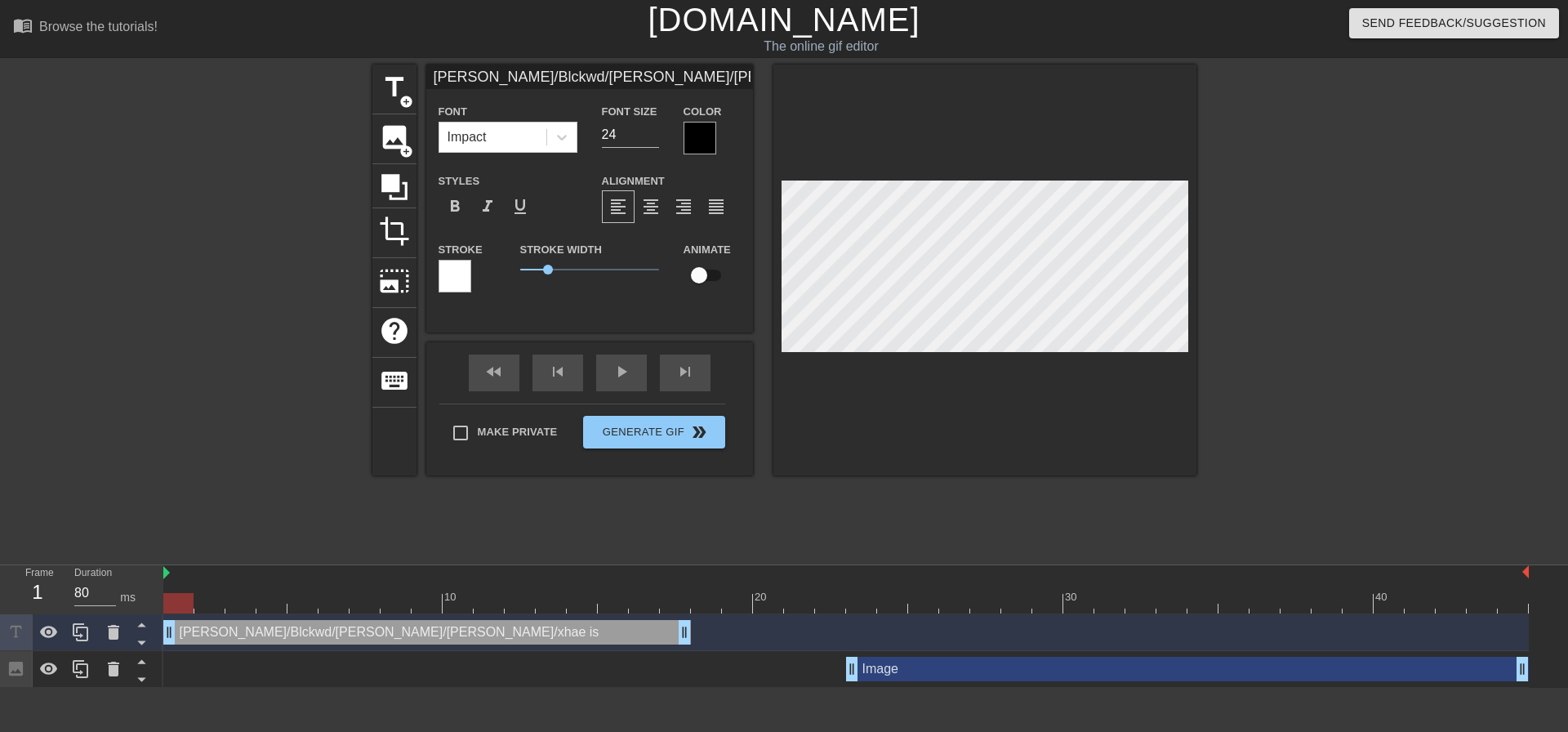
type textarea "[PERSON_NAME]/Blckwd/[PERSON_NAME]/[PERSON_NAME]/xhae is t"
type input "[PERSON_NAME]/Blckwd/Lannstr/[PERSON_NAME]/xhae is ty"
type textarea "[PERSON_NAME]/Blckwd/Lannstr/[PERSON_NAME]/xhae is ty"
type input "[PERSON_NAME]/Blckwd/Lannstr/Frwynd/xhae is typ"
type textarea "[PERSON_NAME]/Blckwd/Lannstr/Frwynd/xhae is typ"
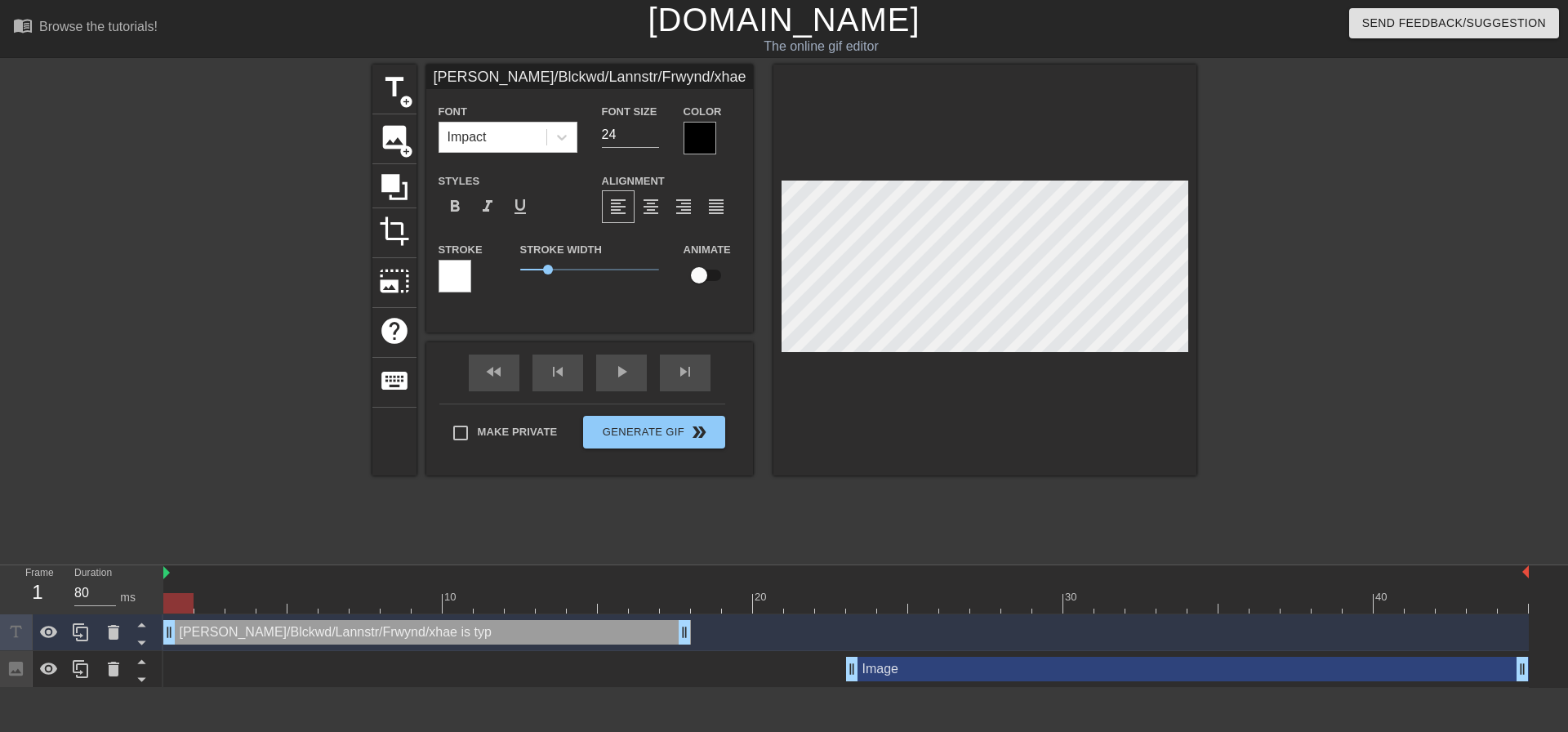
type input "[PERSON_NAME]/Blckwd/Lannstr/Frwynd/xhae is typi"
type textarea "[PERSON_NAME]/Blckwd/Lannstr/Frwynd/xhae is typi"
type input "[PERSON_NAME]/Blckwd/Lannstr/Frwynd/xhae is typin"
type textarea "[PERSON_NAME]/Blckwd/Lannstr/Frwynd/xhae is typin"
type input "[PERSON_NAME]/Blckwd/Lannstr/Frwynd/xhae is typing"
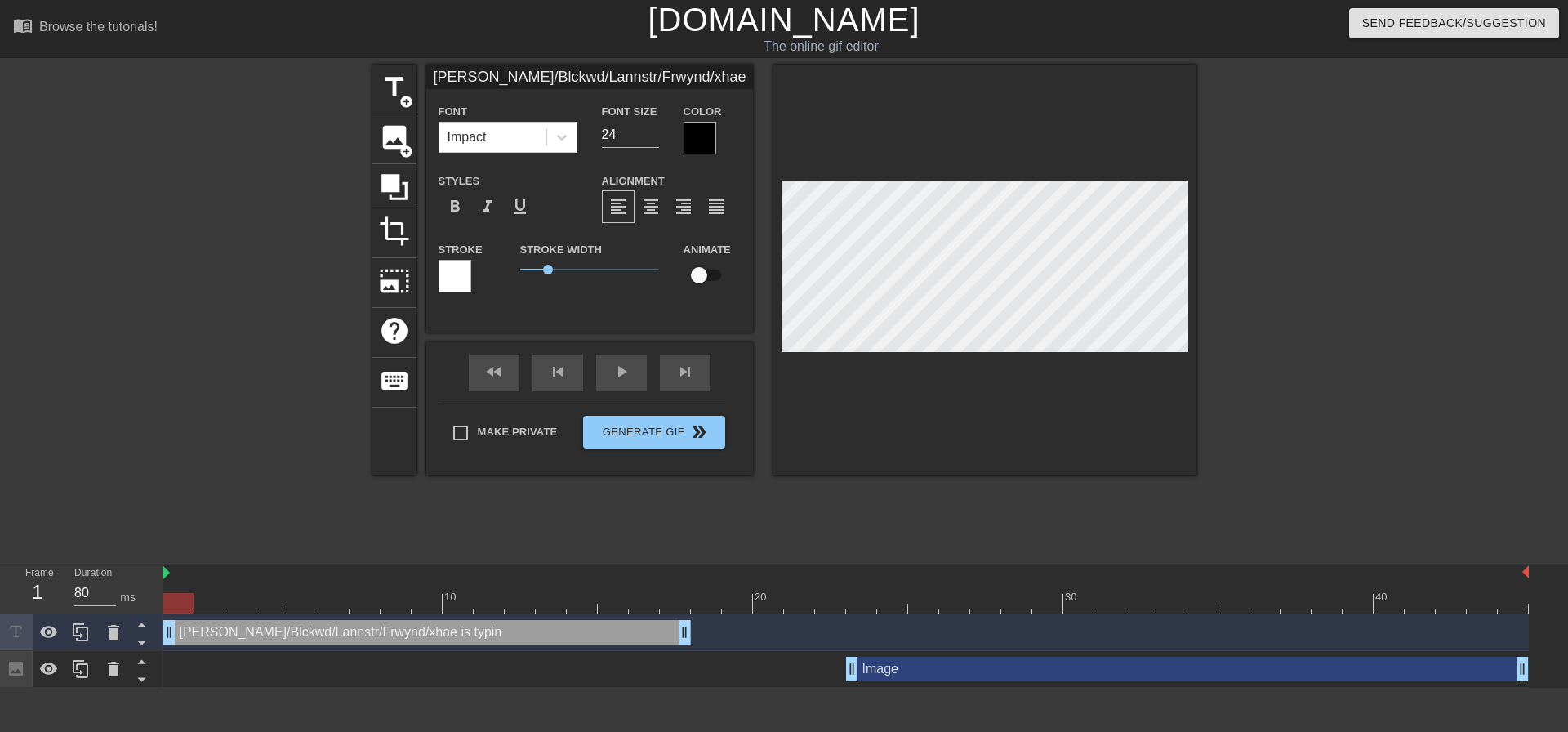
type textarea "[PERSON_NAME]/Blckwd/Lannstr/Frwynd/xhae is typing"
type input "[PERSON_NAME]/Blckwd/Lannstr/Frwynd/xhae is typing."
type textarea "[PERSON_NAME]/Blckwd/Lannstr/Frwynd/xhae is typing."
type input "[PERSON_NAME]/Blckwd/Lannstr/Frwynd/xhae is typing.."
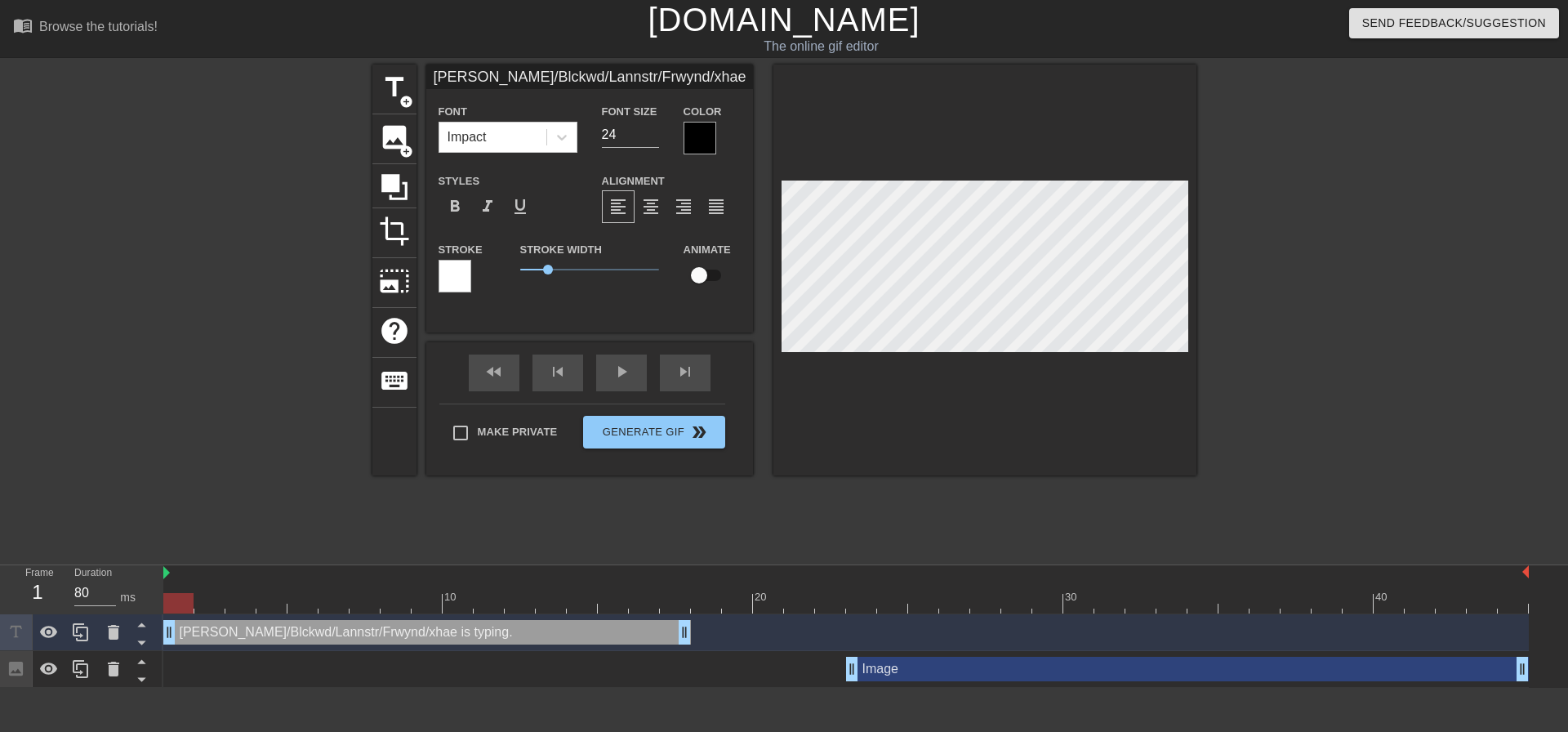
type textarea "[PERSON_NAME]/Blckwd/Lannstr/Frwynd/xhae is typing.."
type input "[PERSON_NAME]/Blckwd/Lannstr/Frwynd/xhae is typing..."
type textarea "[PERSON_NAME]/Blckwd/Lannstr/Frwynd/xhae is typing..."
click at [690, 151] on div at bounding box center [700, 138] width 33 height 33
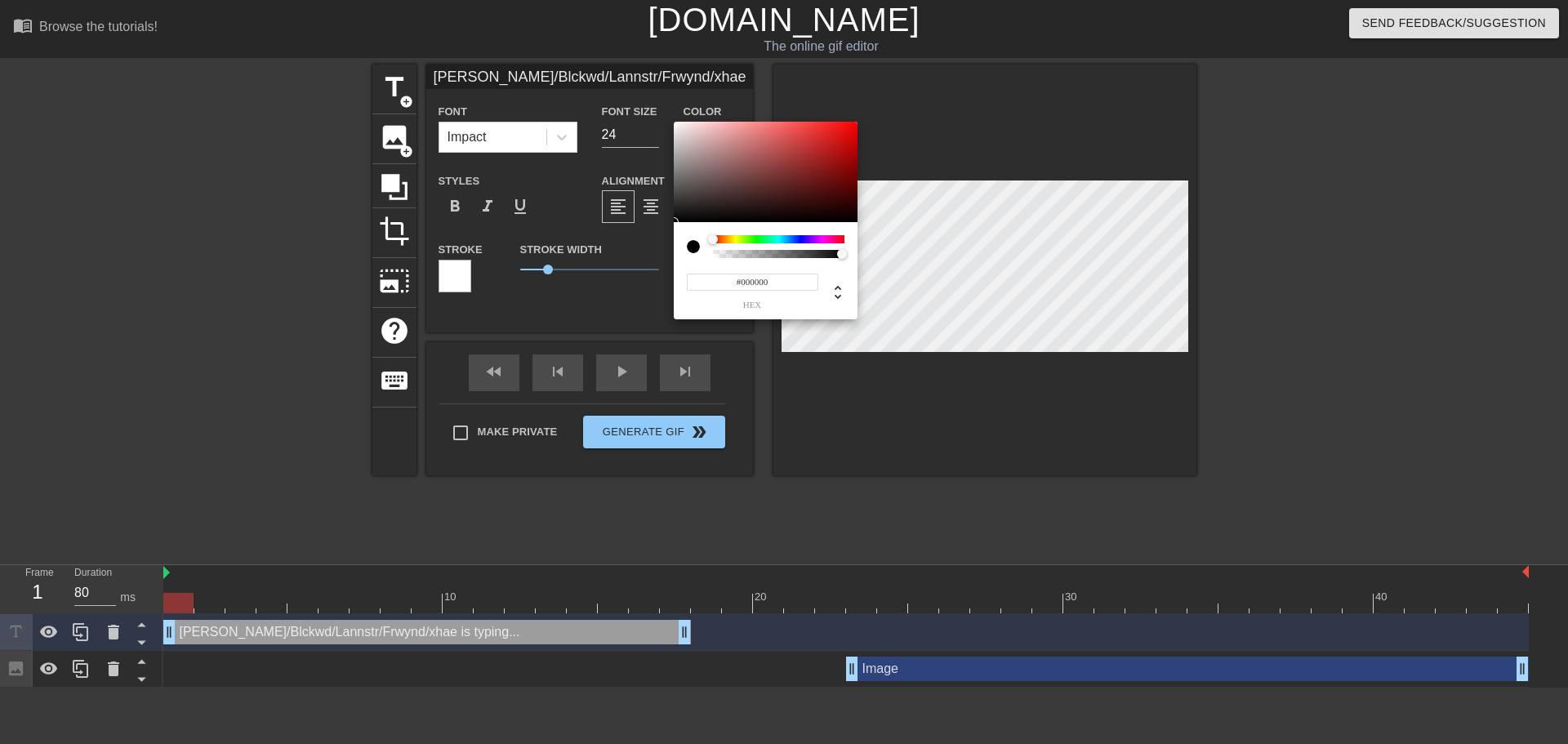
type input "0"
drag, startPoint x: 719, startPoint y: 250, endPoint x: 640, endPoint y: 252, distance: 79.0
click at [640, 252] on div "0 r 0 g 0 b 0 a" at bounding box center [784, 372] width 1568 height 744
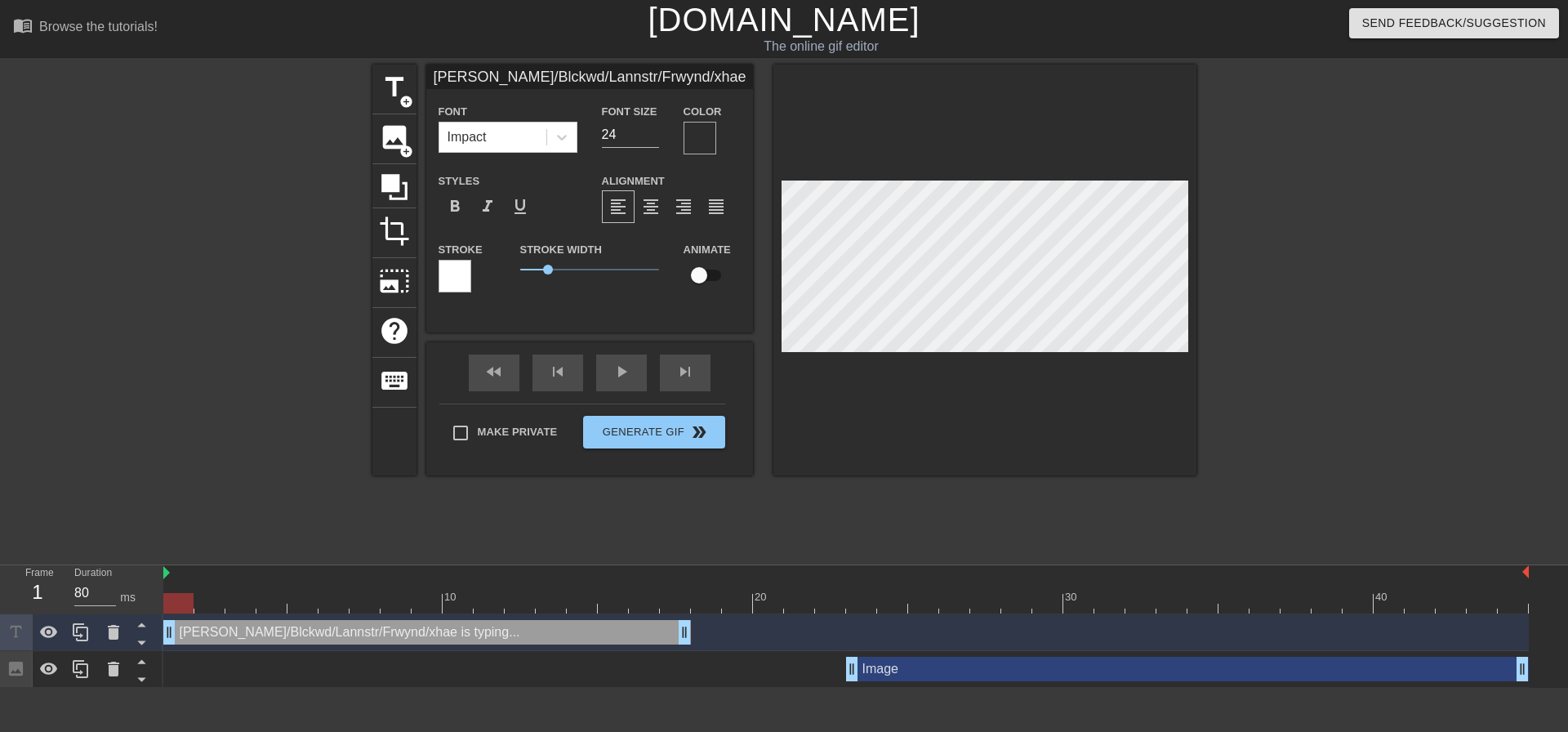
click at [697, 277] on input "checkbox" at bounding box center [698, 275] width 93 height 31
click at [668, 260] on input "checkbox" at bounding box center [714, 275] width 93 height 31
checkbox input "false"
click at [334, 565] on div at bounding box center [846, 573] width 1365 height 16
click at [169, 566] on img at bounding box center [167, 573] width 7 height 13
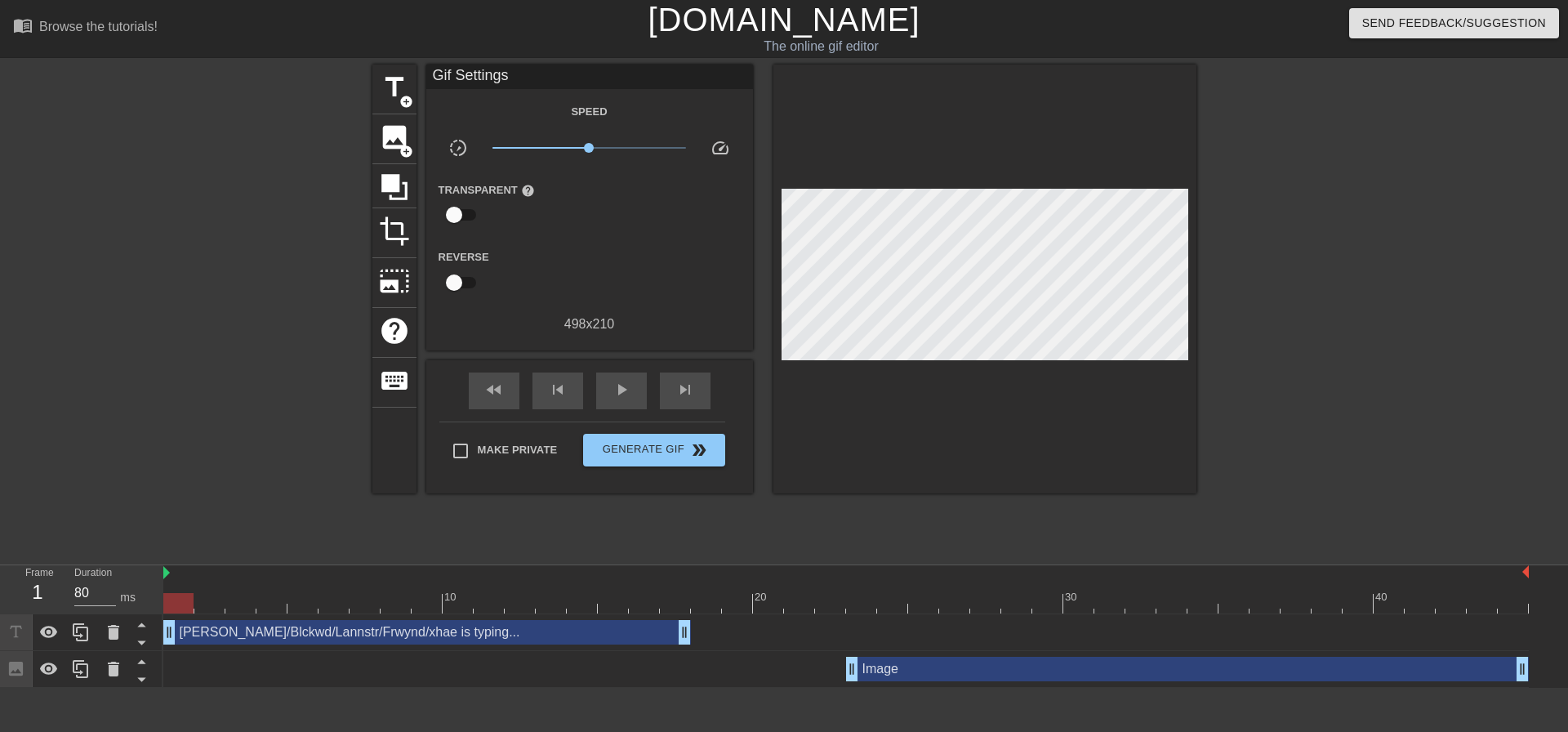
click at [906, 415] on div at bounding box center [985, 279] width 423 height 429
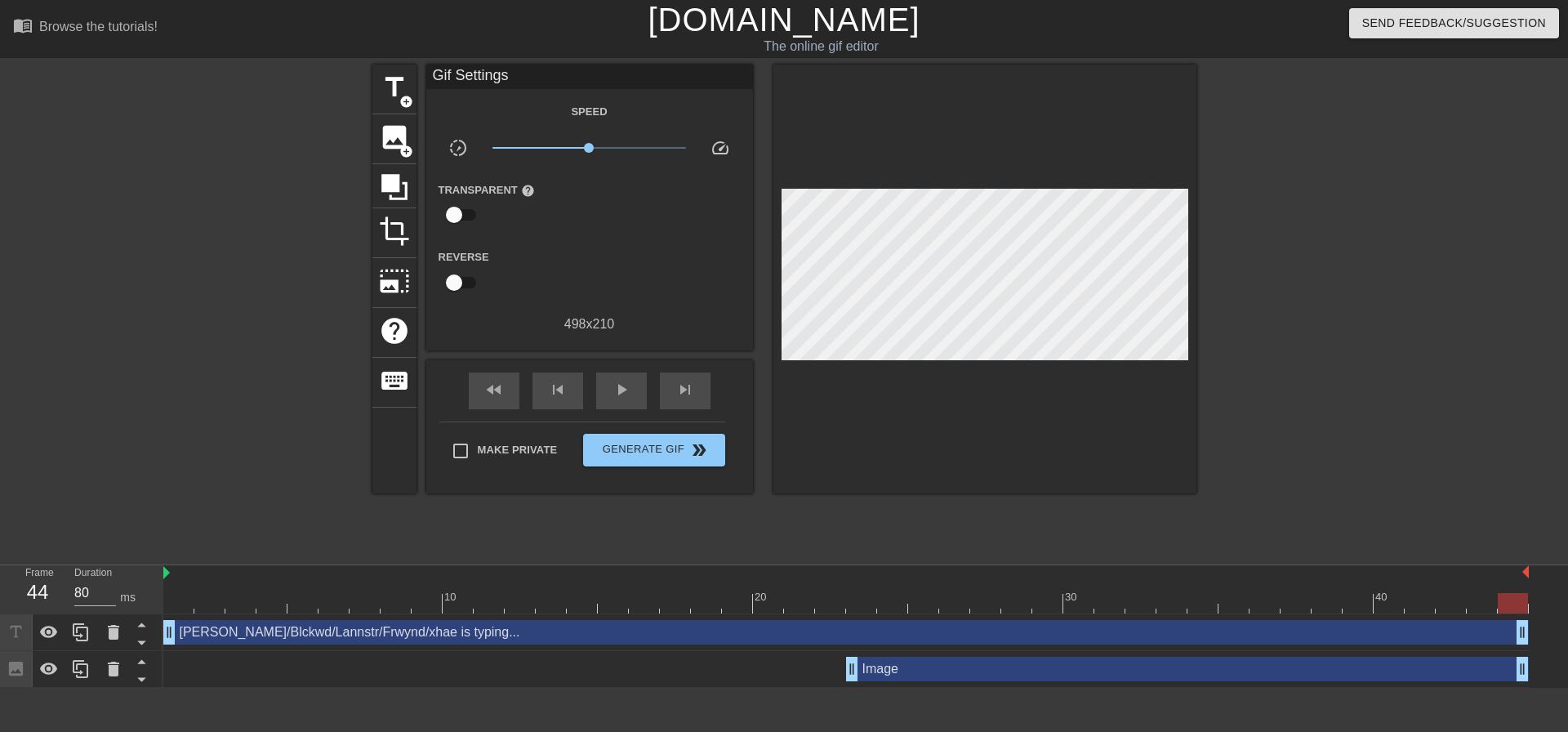
drag, startPoint x: 689, startPoint y: 562, endPoint x: 1535, endPoint y: 538, distance: 846.3
click at [1535, 565] on div "10 20 30 40 [PERSON_NAME]/Blckwd/Lannstr/Frwynd/xhae is typing... drag_handle d…" at bounding box center [866, 626] width 1405 height 122
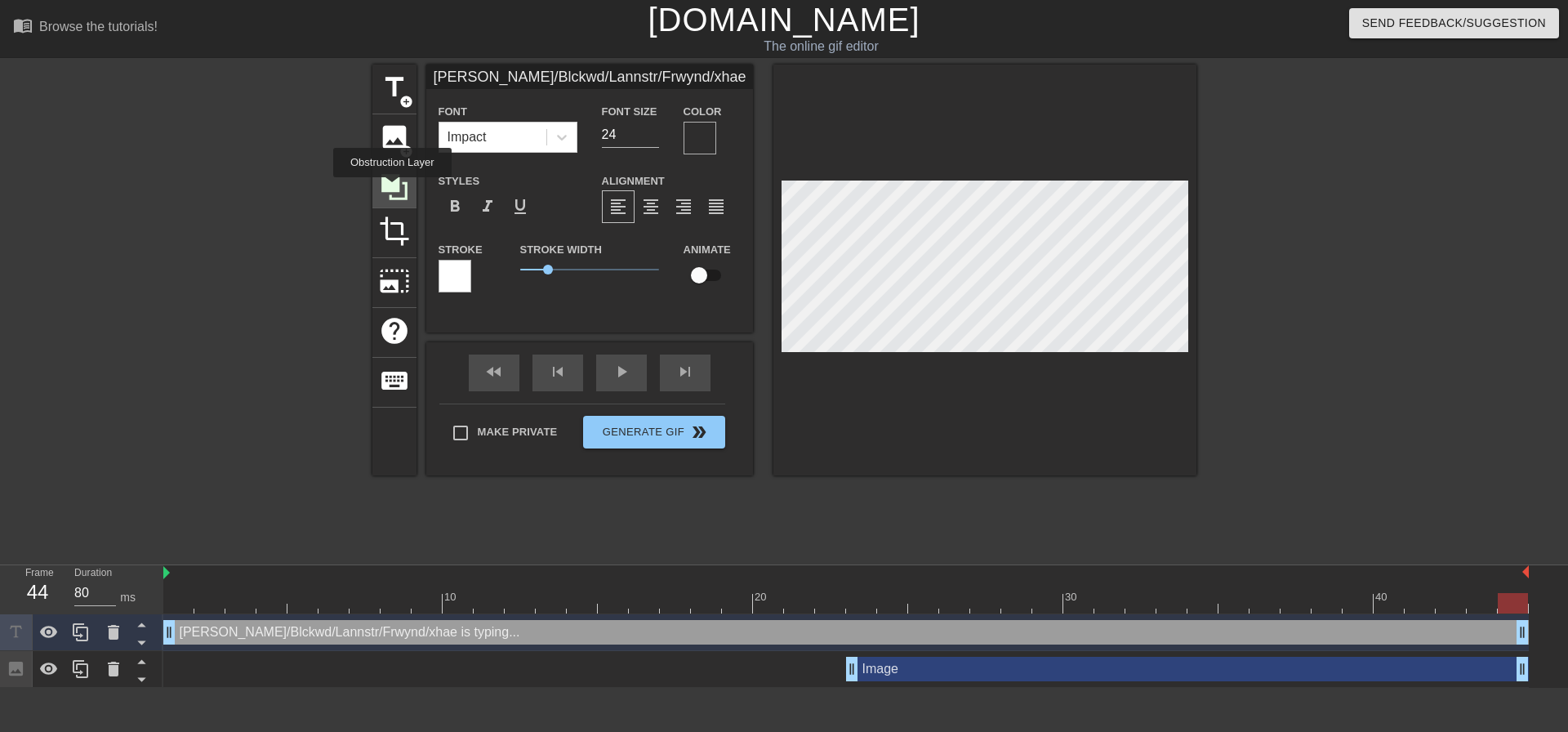
click at [392, 189] on icon at bounding box center [394, 187] width 31 height 31
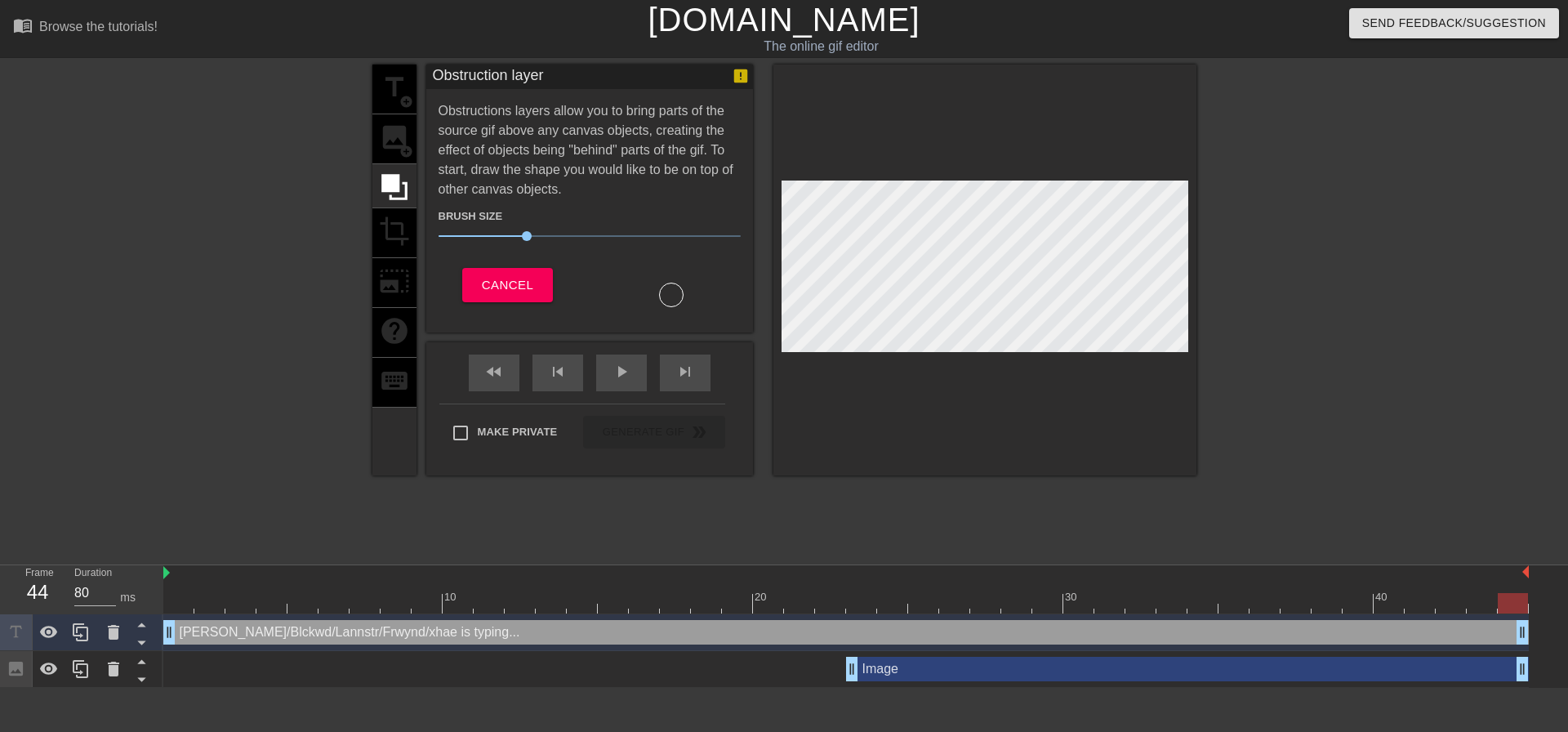
click at [401, 292] on div "title add_circle image add_circle crop photo_size_select_large help keyboard" at bounding box center [394, 270] width 44 height 411
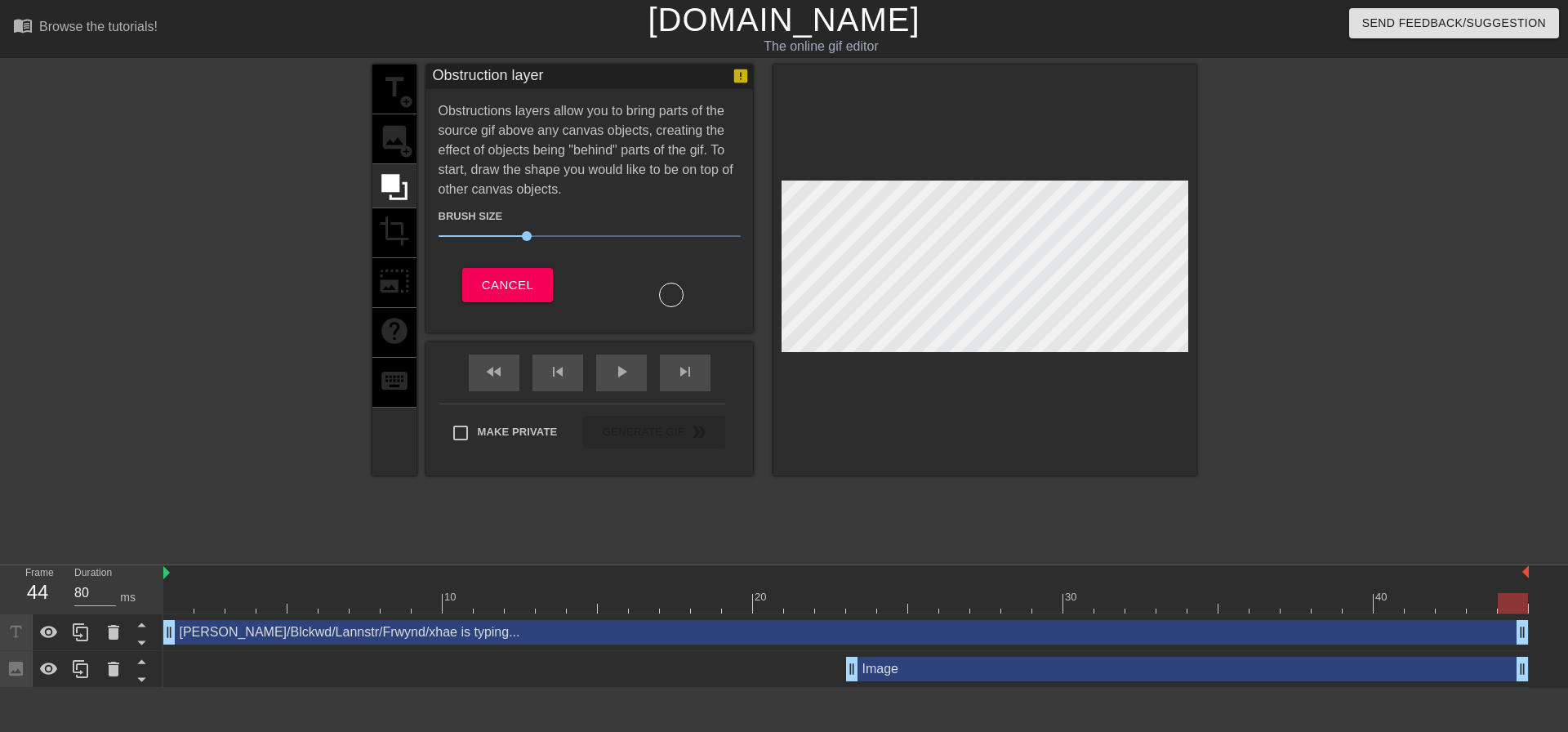
click at [410, 259] on div "title add_circle image add_circle crop photo_size_select_large help keyboard Ob…" at bounding box center [784, 270] width 824 height 411
click at [485, 243] on span "19" at bounding box center [590, 236] width 302 height 20
click at [483, 274] on span "Cancel" at bounding box center [508, 285] width 52 height 21
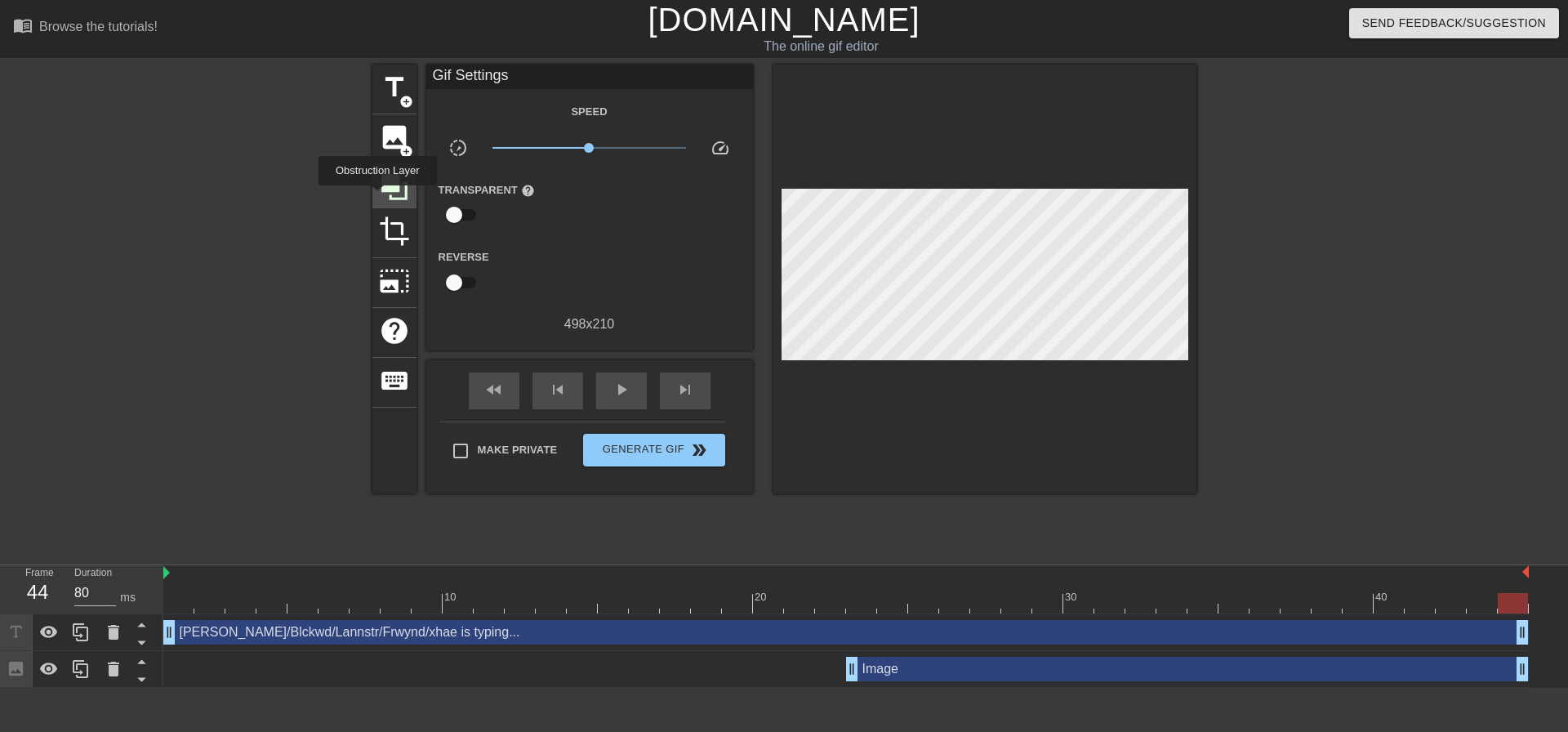
click at [379, 197] on icon at bounding box center [394, 187] width 31 height 31
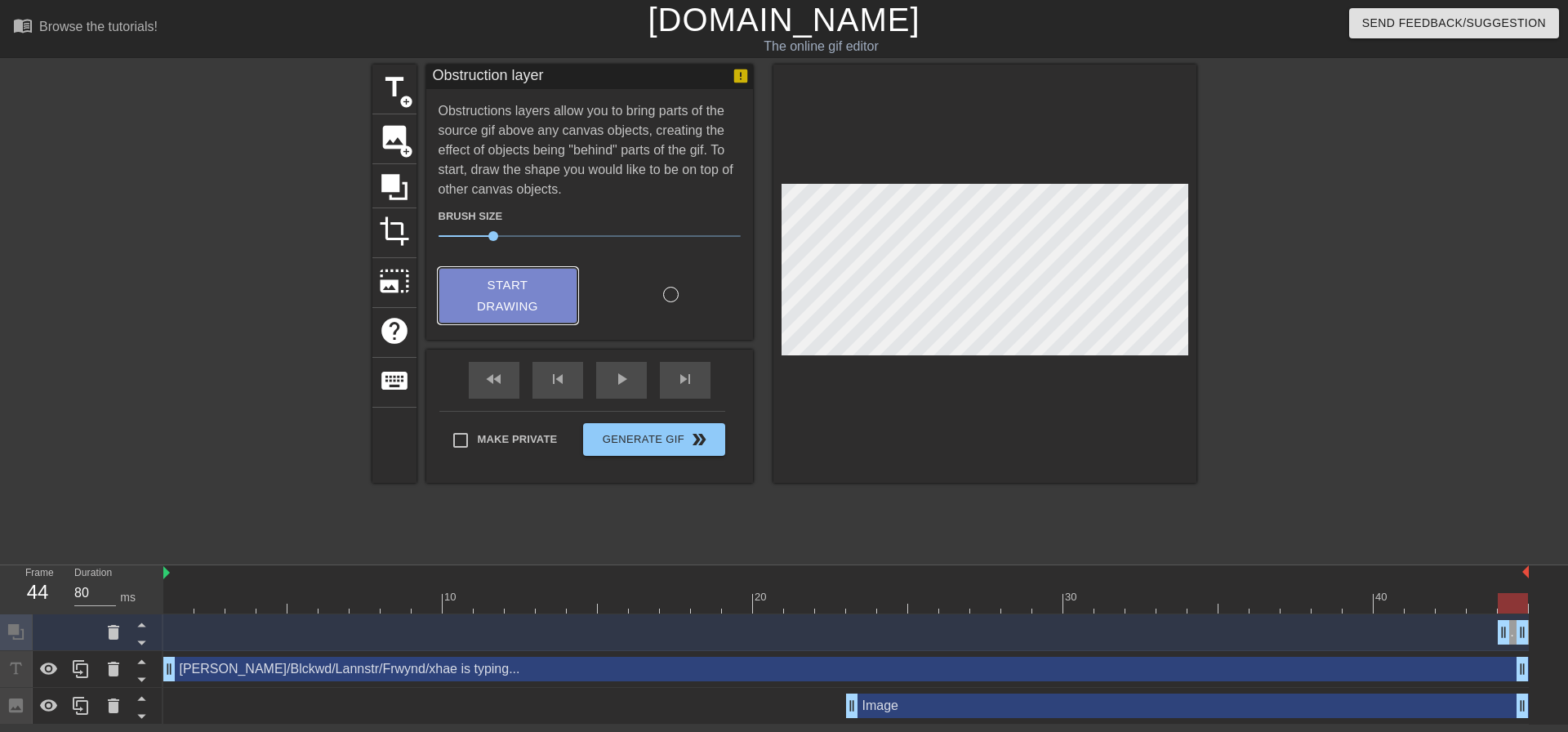
click at [497, 281] on span "Start Drawing" at bounding box center [508, 296] width 99 height 44
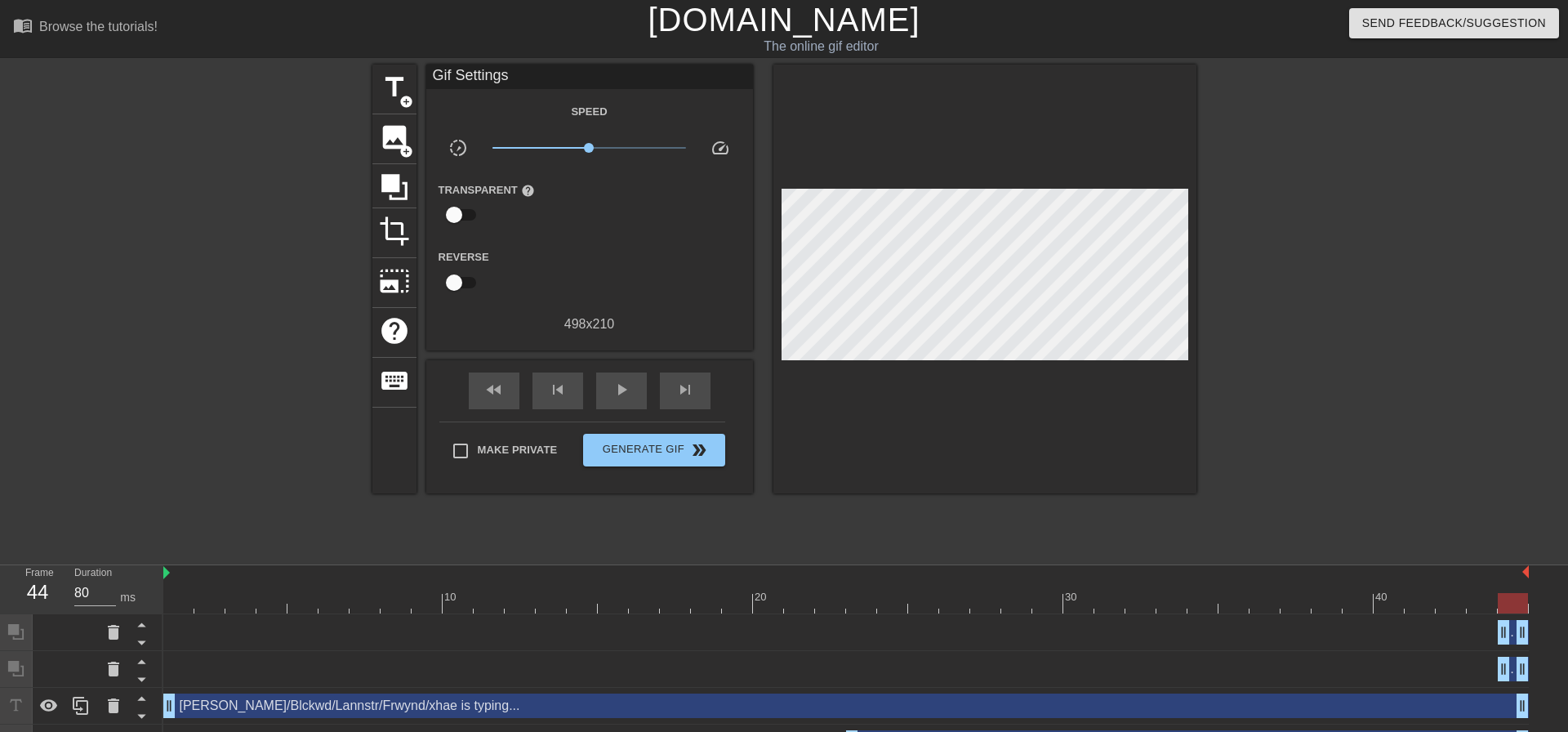
click at [1336, 434] on div "title add_circle image add_circle crop photo_size_select_large help keyboard Gi…" at bounding box center [784, 310] width 1568 height 490
click at [1077, 730] on div "Image drag_handle drag_handle" at bounding box center [1187, 743] width 683 height 25
click at [379, 229] on span "crop" at bounding box center [394, 231] width 31 height 31
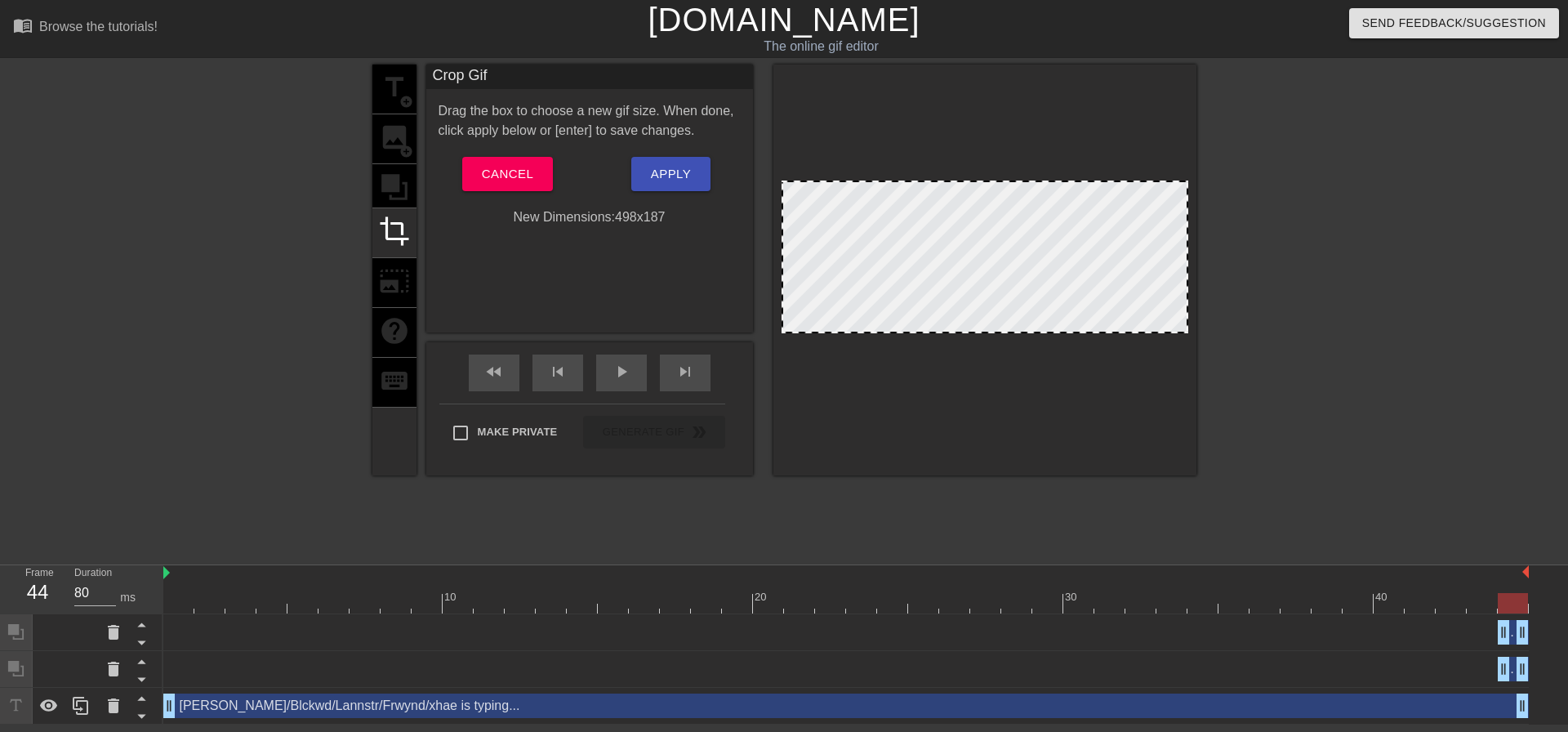
drag, startPoint x: 970, startPoint y: 349, endPoint x: 972, endPoint y: 330, distance: 19.1
click at [977, 250] on div at bounding box center [984, 259] width 407 height 153
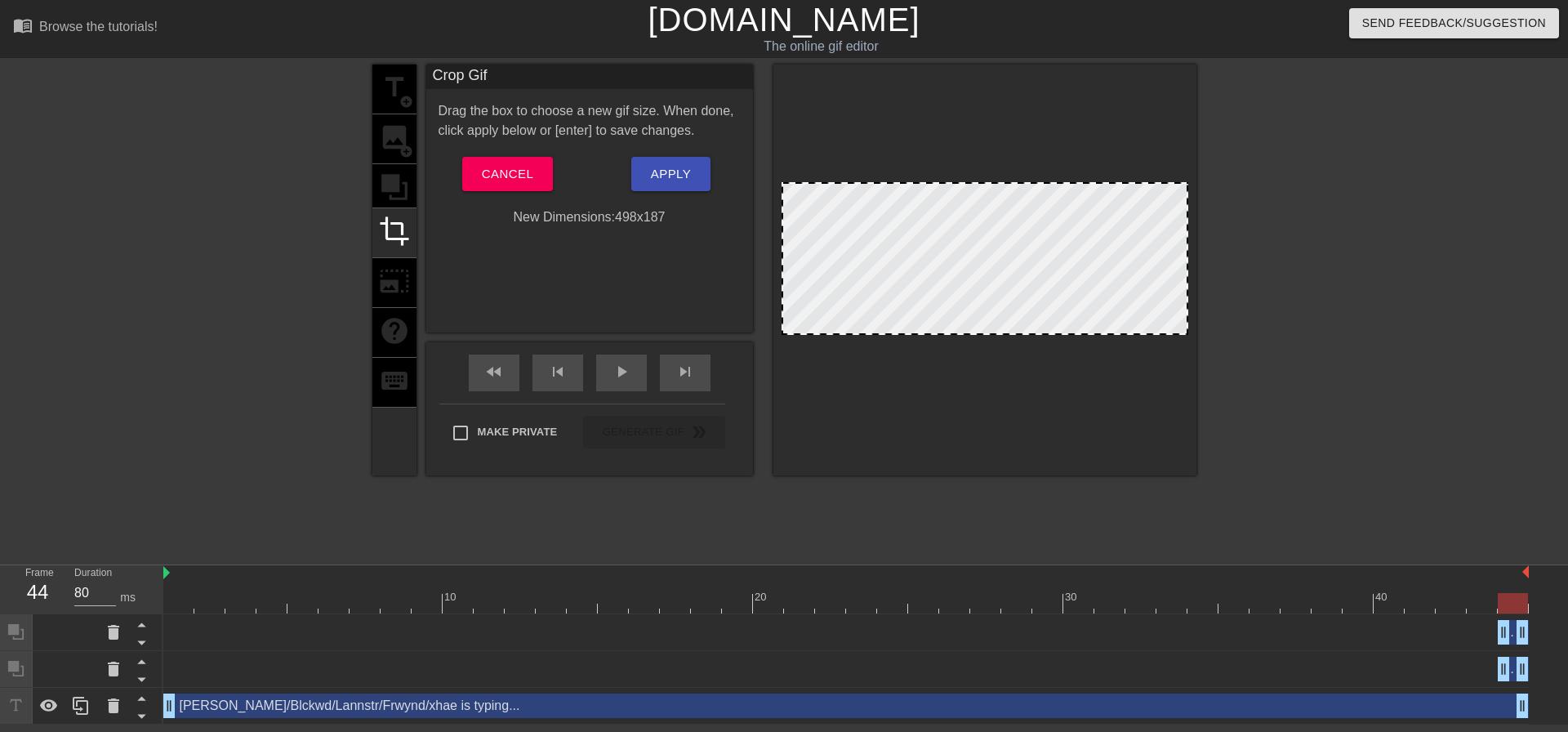
click at [1402, 277] on div "title add_circle image add_circle crop photo_size_select_large help keyboard Cr…" at bounding box center [784, 310] width 1568 height 490
click at [667, 174] on span "Apply" at bounding box center [670, 174] width 40 height 21
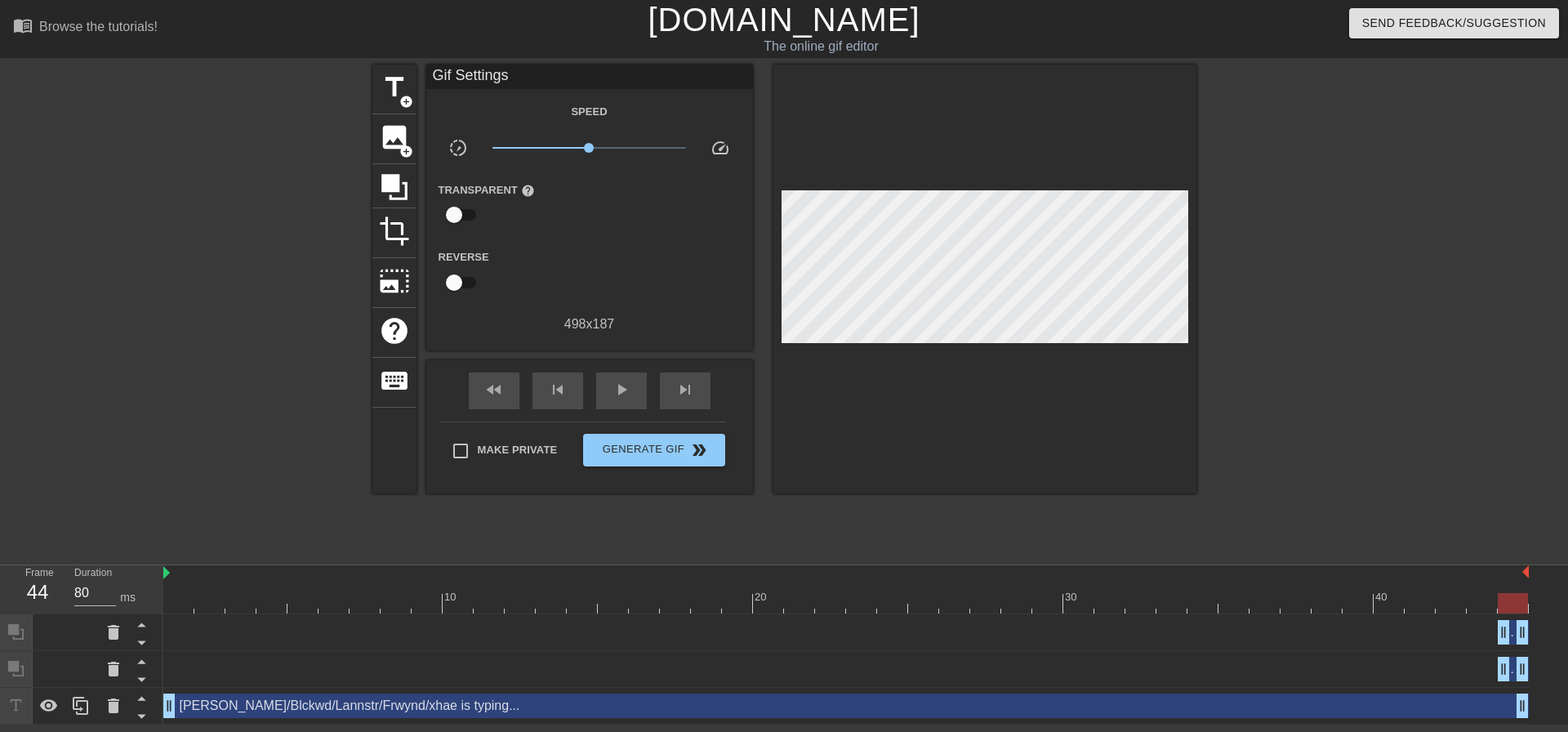
click at [1326, 242] on div "title add_circle image add_circle crop photo_size_select_large help keyboard Gi…" at bounding box center [784, 310] width 1568 height 490
click at [717, 615] on div "Obstruction layer drag_handle drag_handle" at bounding box center [846, 633] width 1365 height 37
click at [383, 186] on icon at bounding box center [394, 187] width 26 height 26
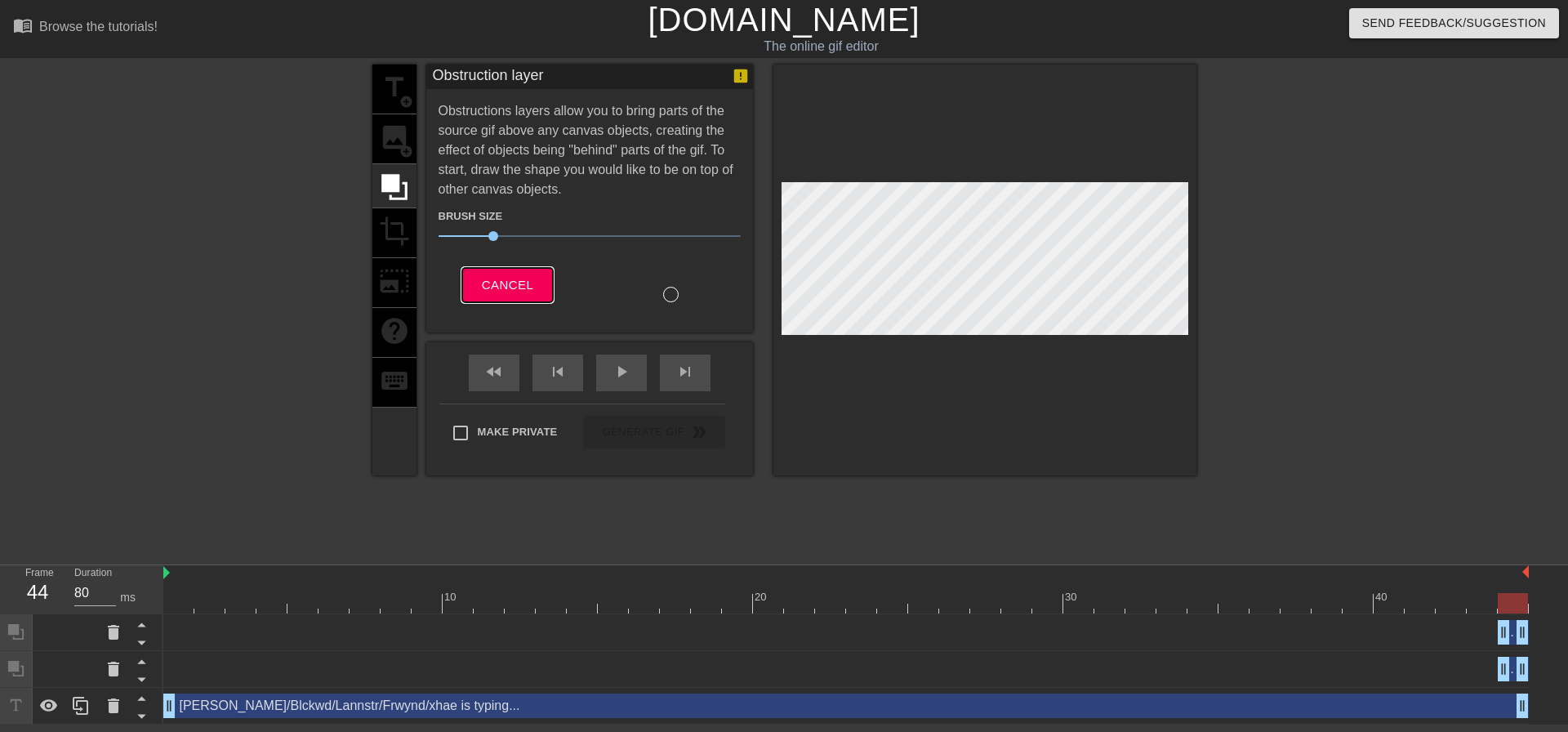
click at [462, 282] on button "Cancel" at bounding box center [508, 285] width 90 height 35
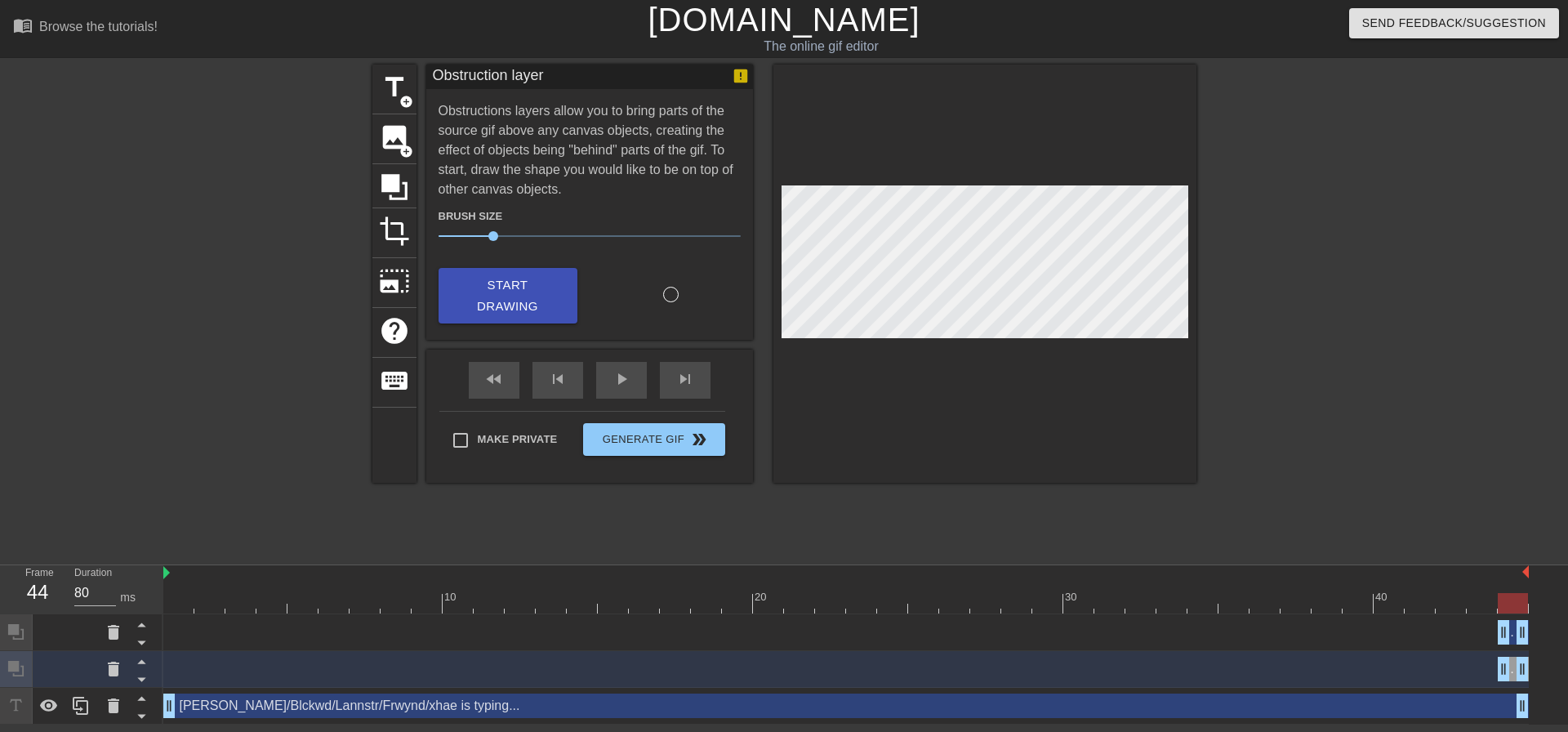
click at [706, 693] on div "[PERSON_NAME]/Blckwd/Lannstr/Frwynd/xhae is typing... drag_handle drag_handle" at bounding box center [846, 706] width 1365 height 25
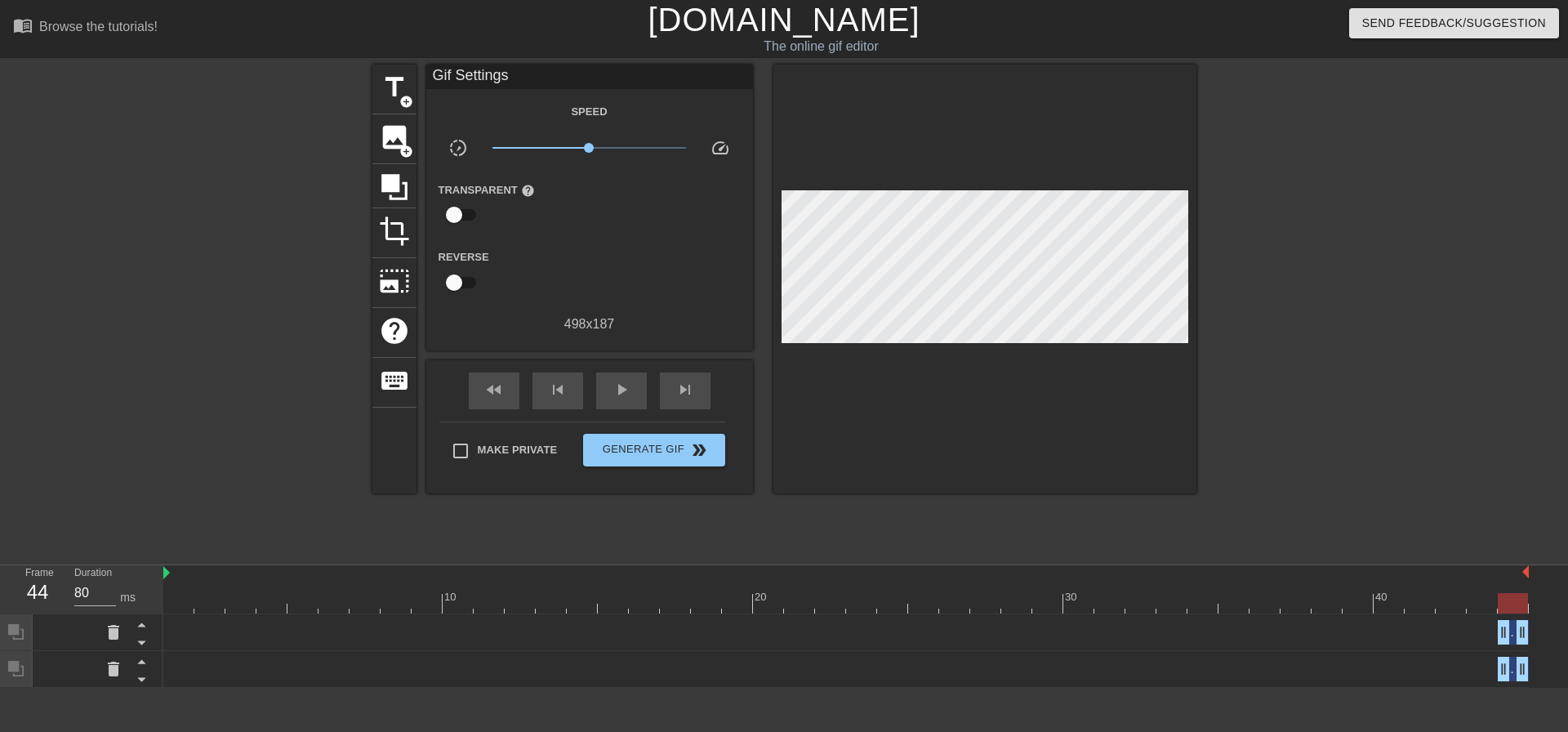
click at [12, 615] on div at bounding box center [16, 633] width 33 height 36
click at [385, 96] on span "title" at bounding box center [394, 87] width 31 height 31
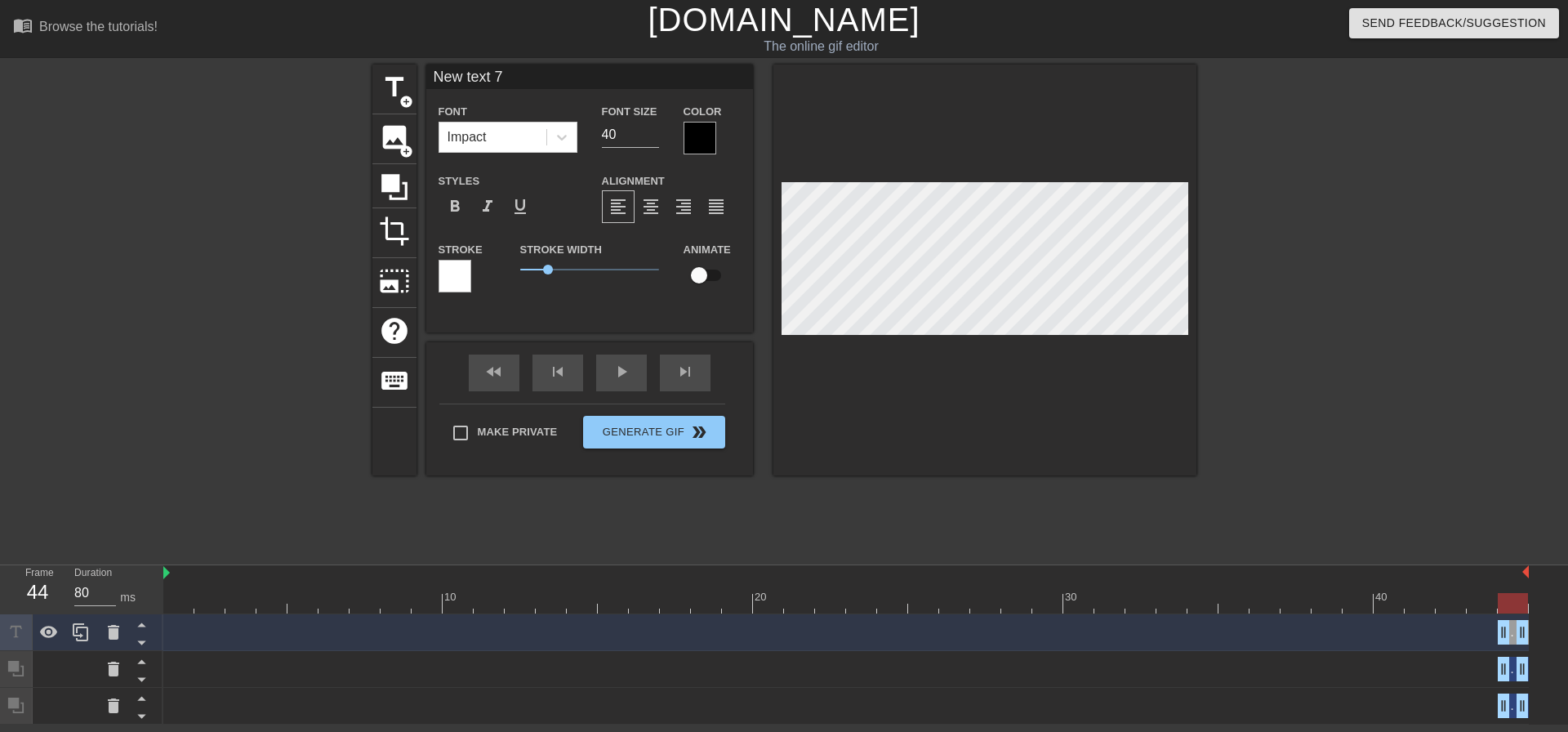
click at [288, 157] on div "title add_circle image add_circle crop photo_size_select_large help keyboard Ne…" at bounding box center [784, 310] width 1568 height 490
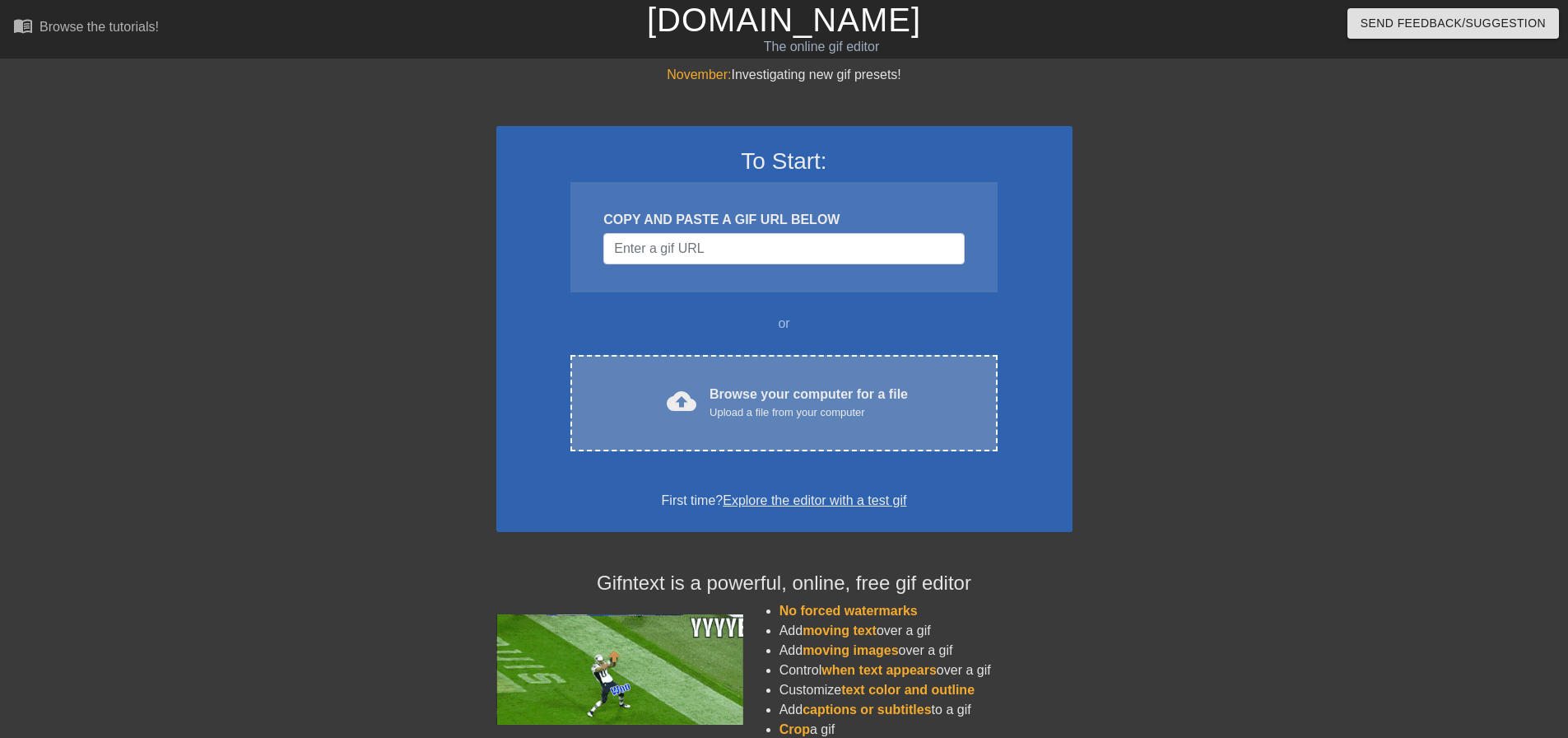
click at [761, 398] on div "Browse your computer for a file Upload a file from your computer" at bounding box center [809, 403] width 199 height 36
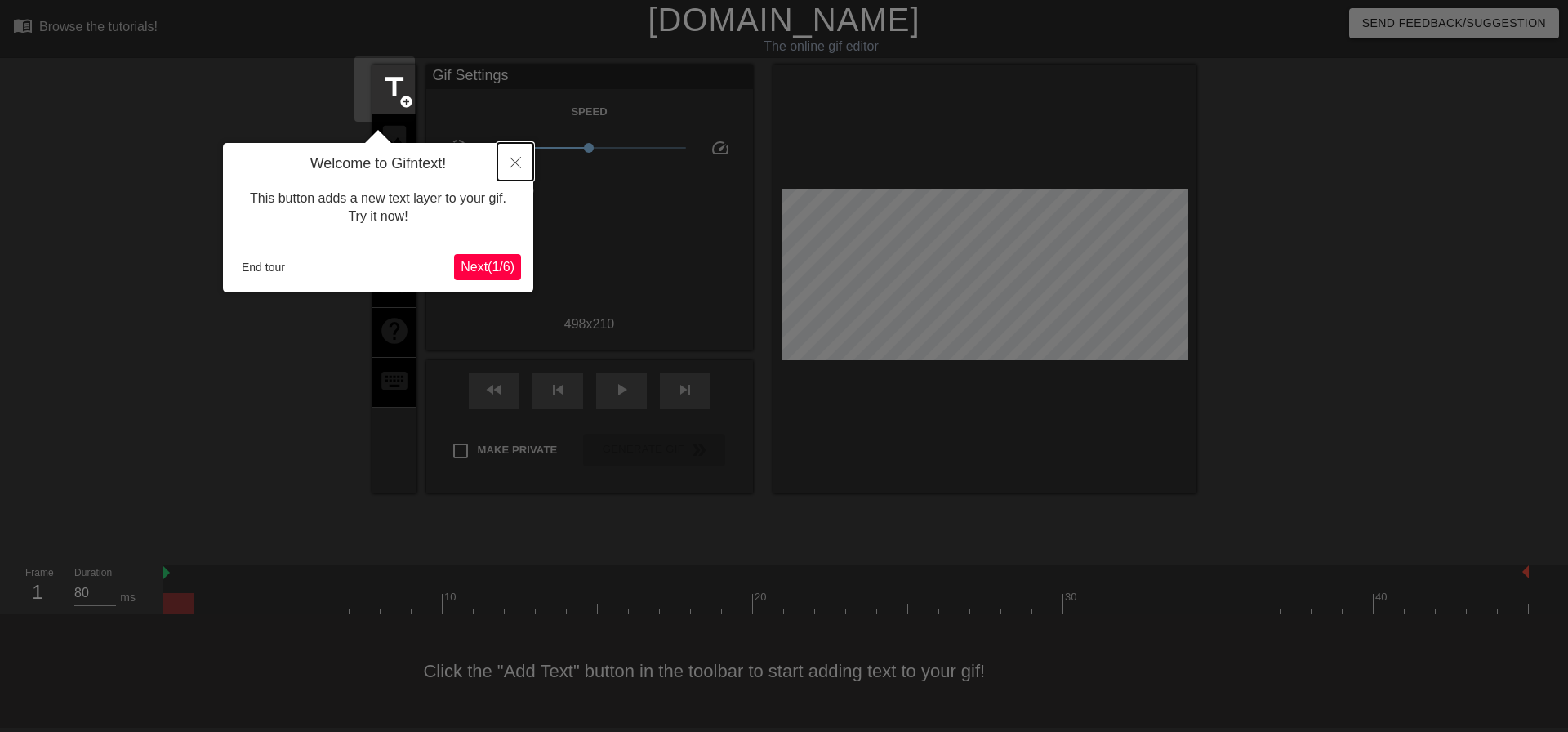
click at [517, 160] on icon "Close" at bounding box center [515, 163] width 11 height 12
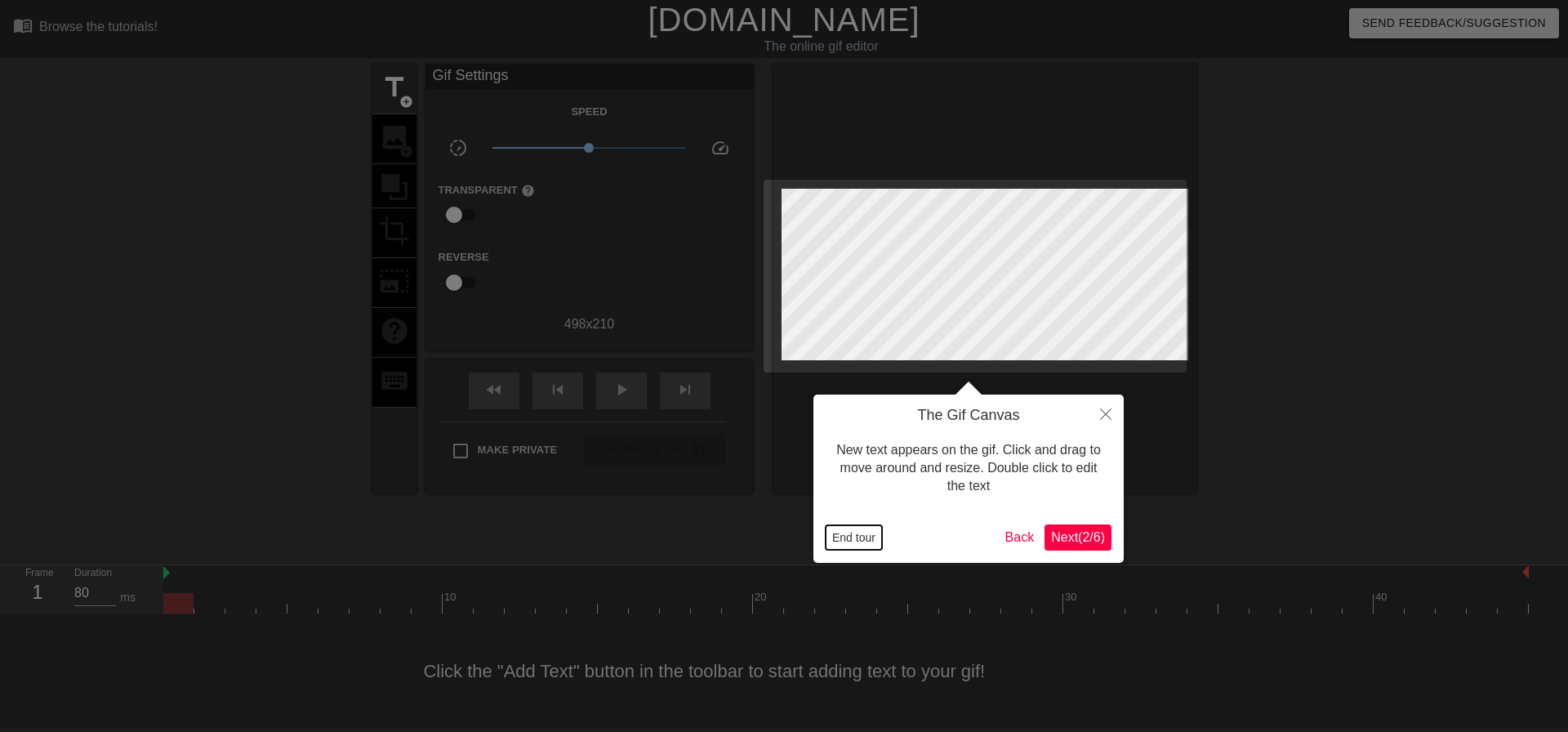
click at [865, 541] on button "End tour" at bounding box center [853, 537] width 57 height 25
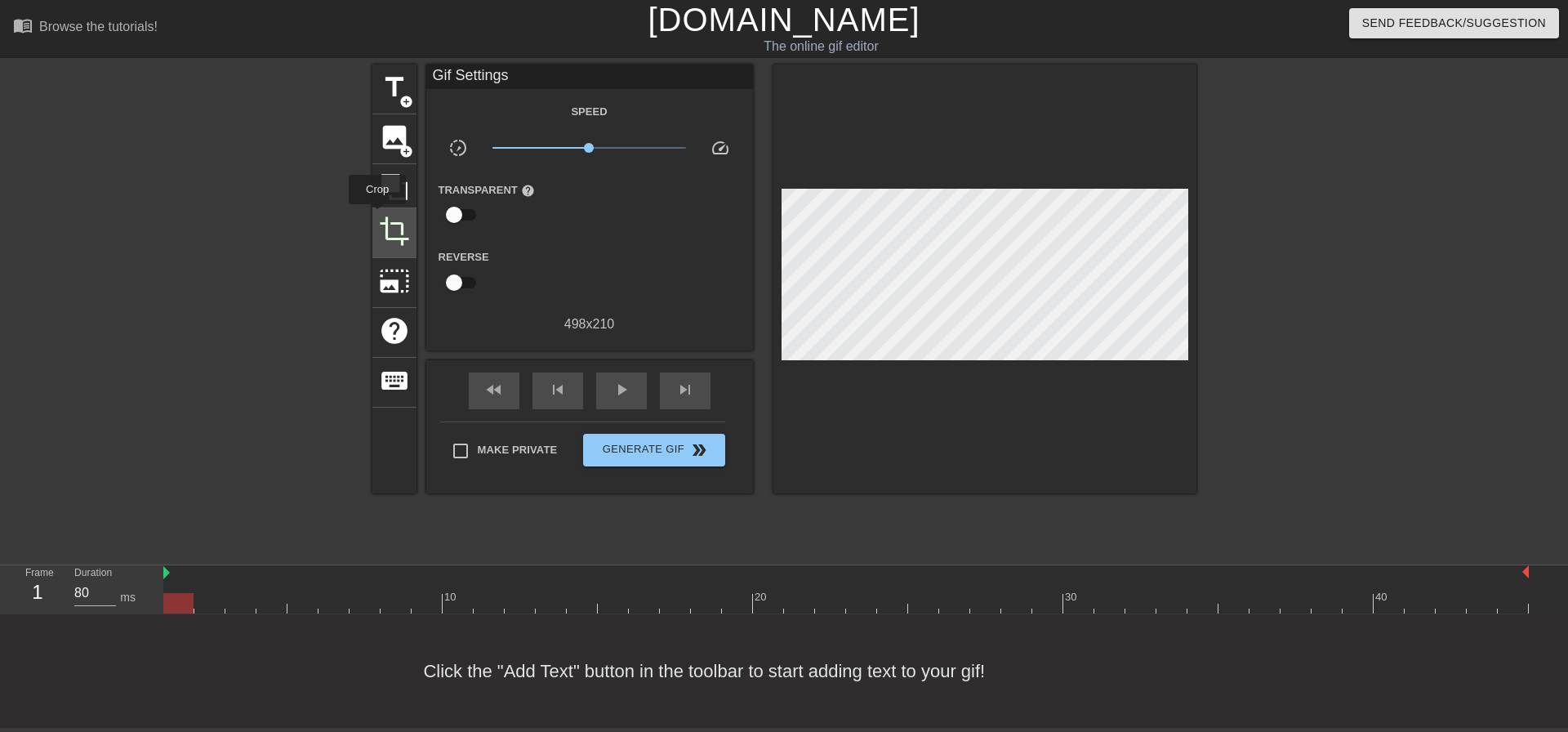
click at [379, 215] on span "crop" at bounding box center [394, 231] width 31 height 31
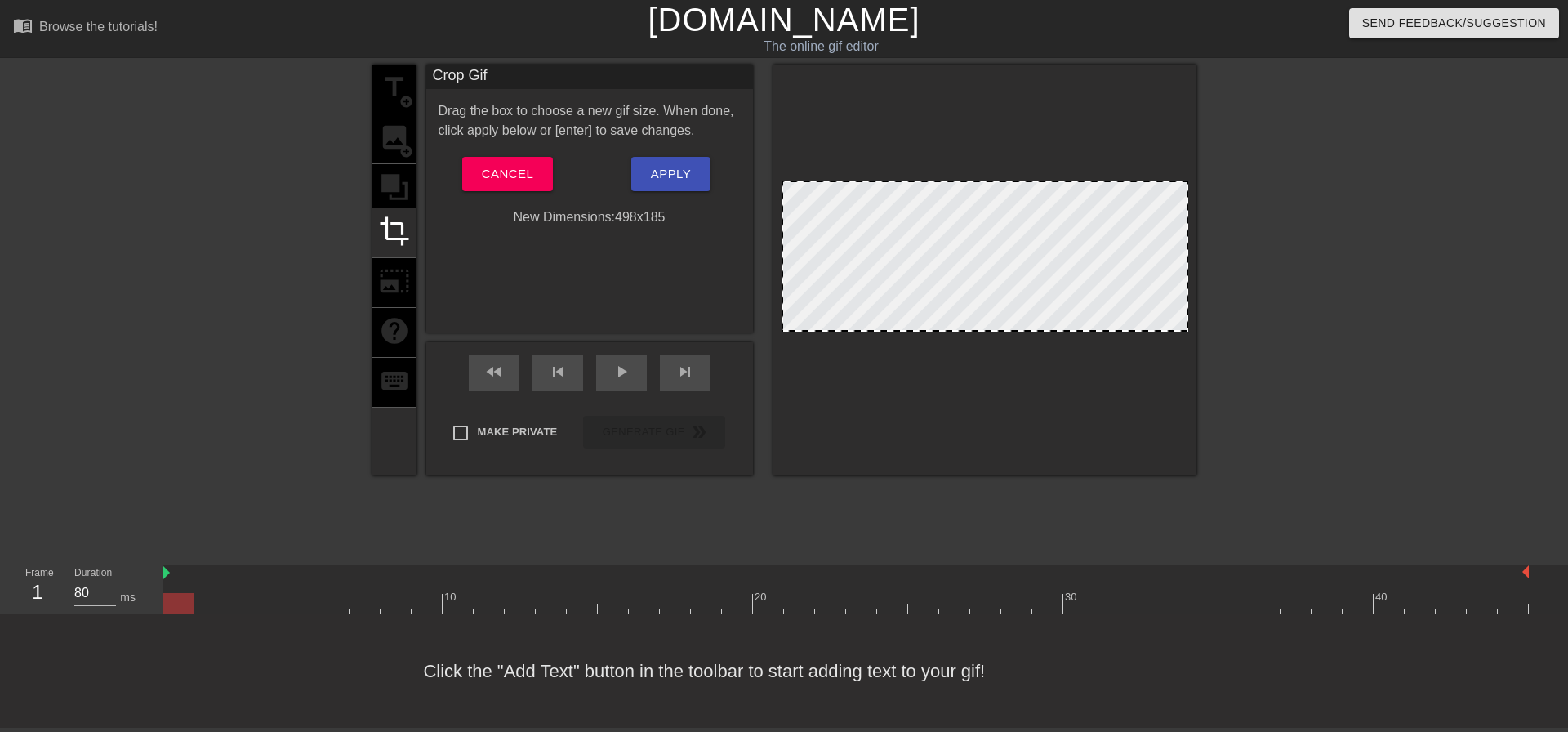
drag, startPoint x: 977, startPoint y: 348, endPoint x: 978, endPoint y: 328, distance: 20.0
click at [665, 176] on span "Apply" at bounding box center [670, 174] width 40 height 21
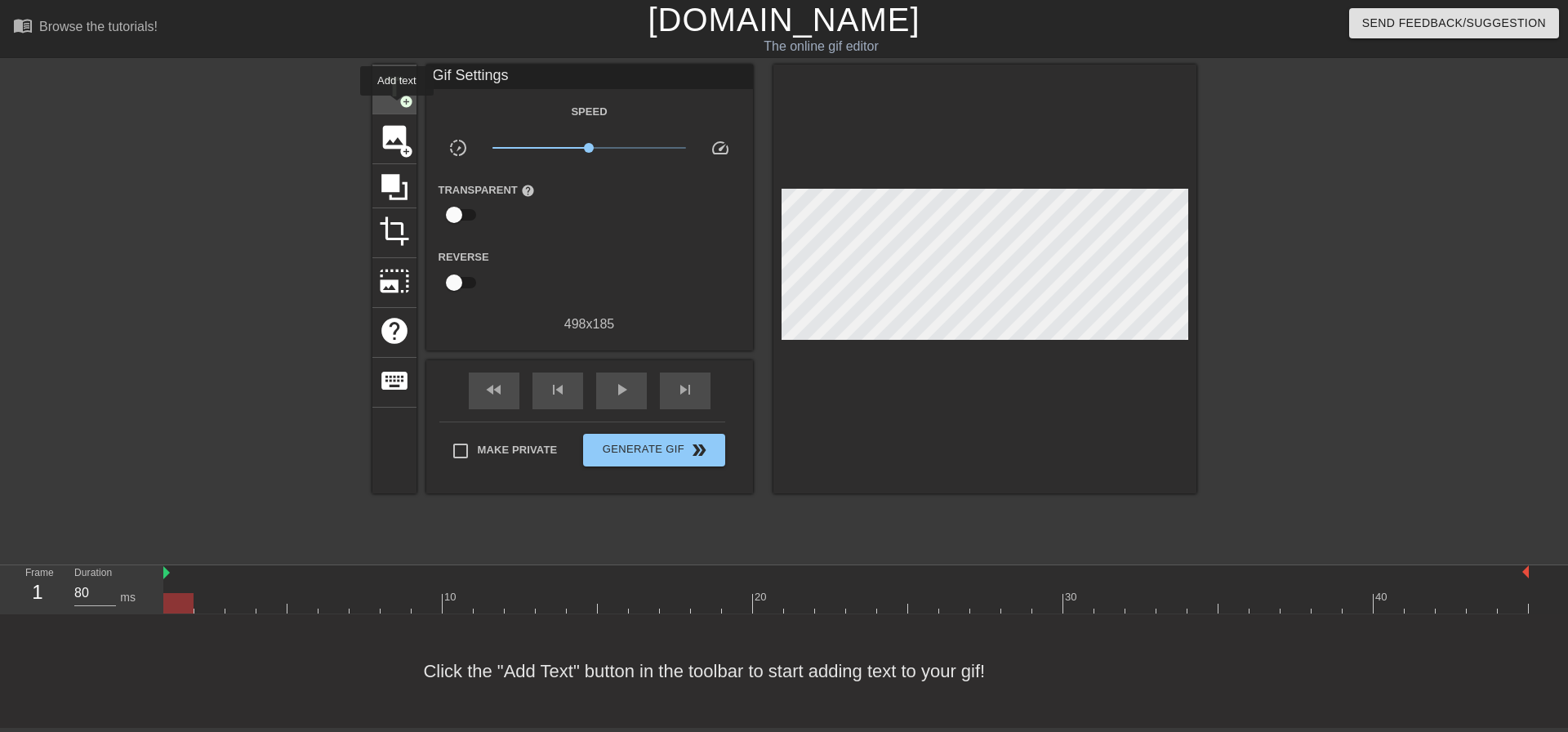
click at [399, 107] on span "add_circle" at bounding box center [406, 101] width 14 height 14
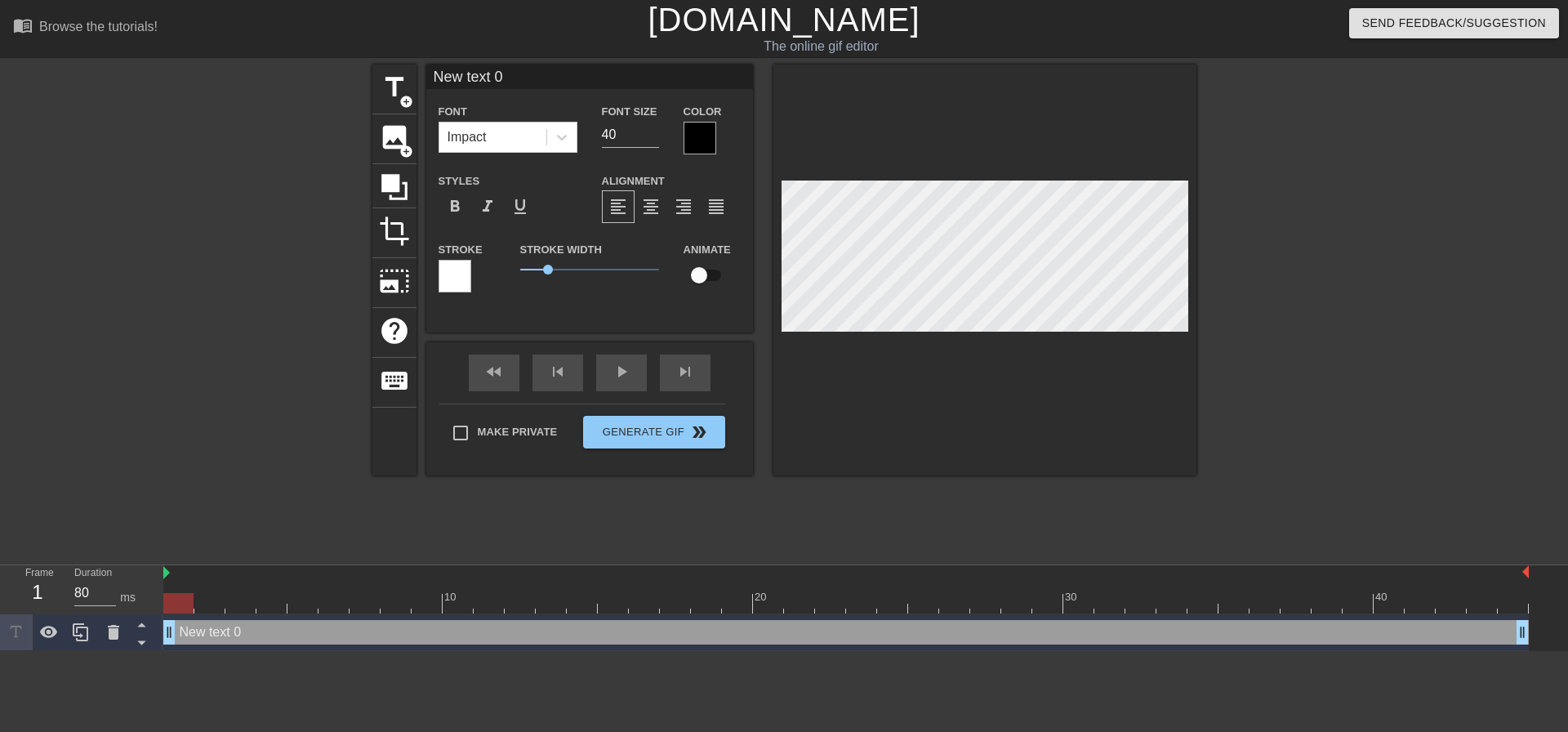
paste textarea "Royce/Blckwd/Lnnstr/Frwynd/Xhea"
type input "Royce/Blckwd/Lnnstr/Frwynd/Xhea"
type textarea "Royce/Blckwd/Lnnstr/Frwynd/Xhea"
click at [646, 139] on input "39" at bounding box center [631, 135] width 57 height 26
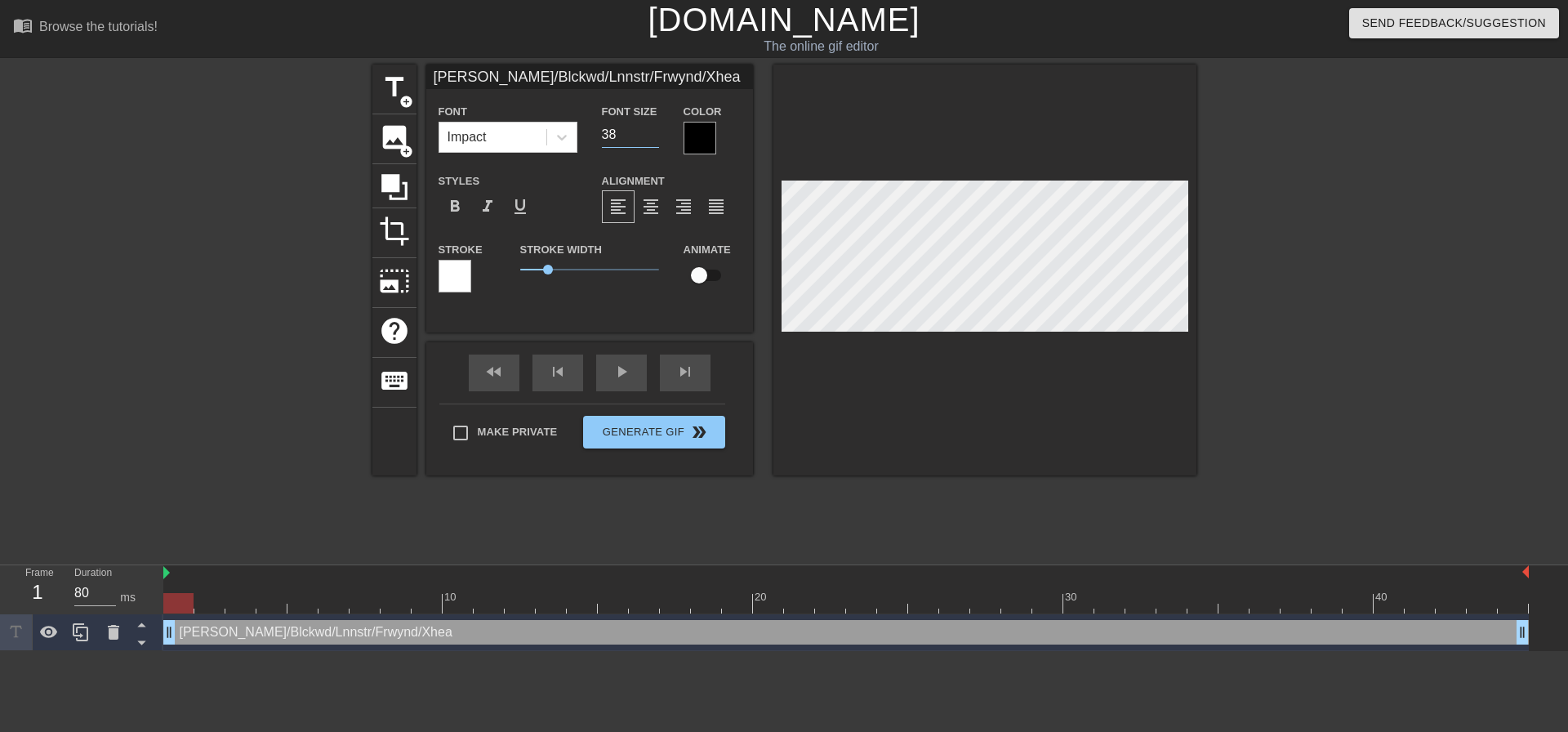
click at [646, 139] on input "38" at bounding box center [631, 135] width 57 height 26
click at [646, 139] on input "28" at bounding box center [631, 135] width 57 height 26
click at [640, 136] on input "27" at bounding box center [631, 135] width 57 height 26
click at [640, 136] on input "26" at bounding box center [631, 135] width 57 height 26
click at [640, 136] on input "25" at bounding box center [631, 135] width 57 height 26
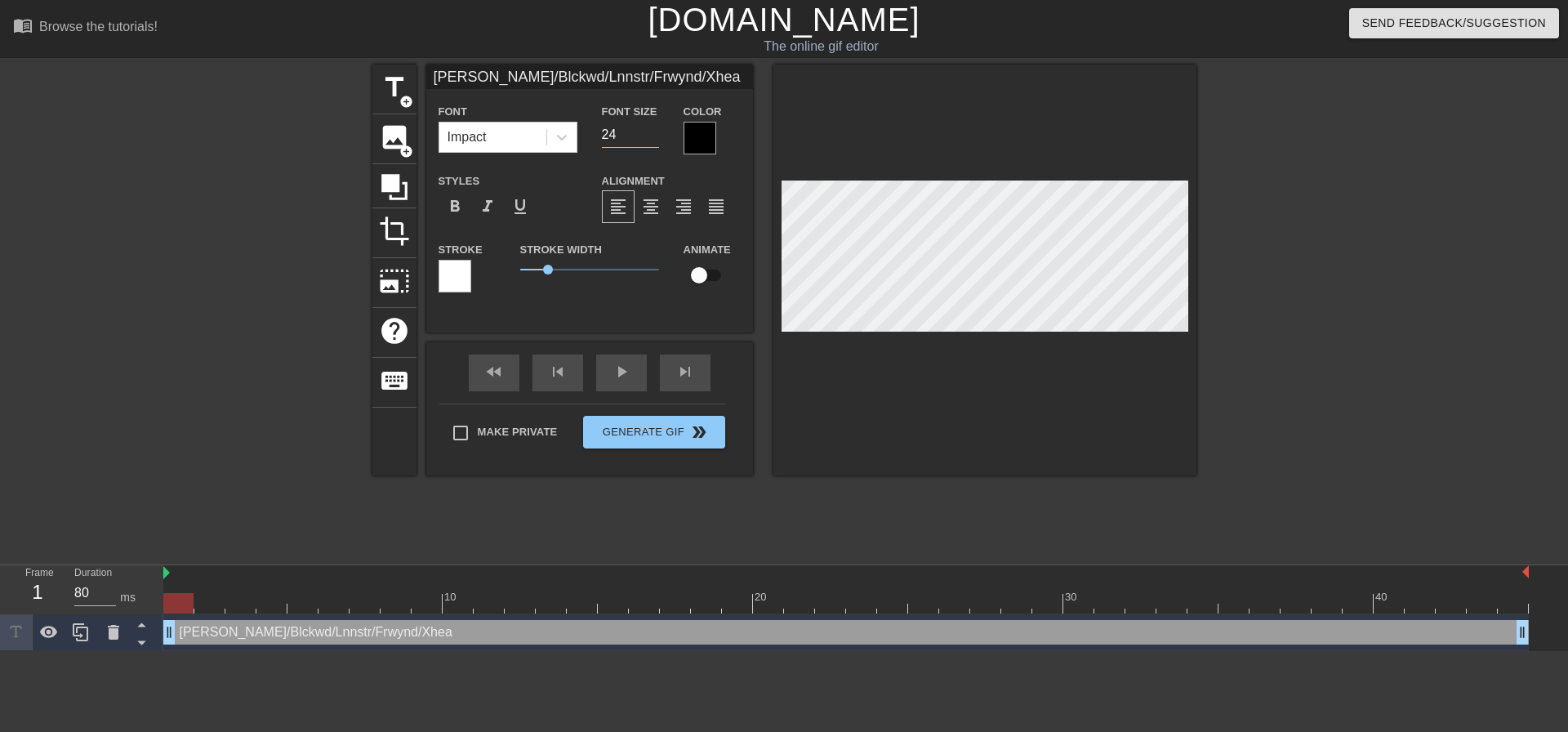
type input "24"
click at [640, 136] on input "24" at bounding box center [631, 135] width 57 height 26
click at [683, 134] on div at bounding box center [700, 138] width 33 height 33
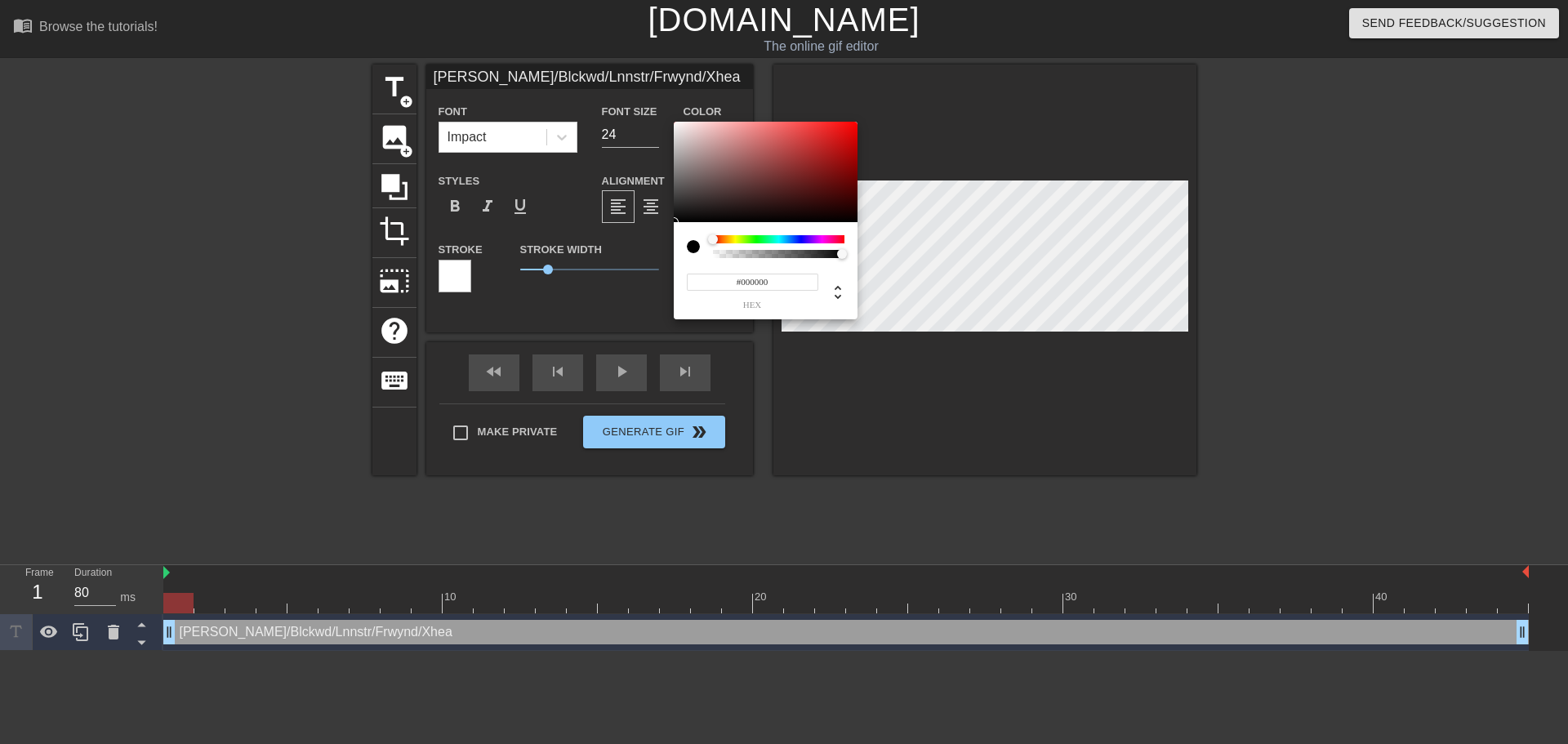
drag, startPoint x: 724, startPoint y: 249, endPoint x: 674, endPoint y: 248, distance: 50.0
click at [674, 248] on div "#000000 hex" at bounding box center [766, 270] width 184 height 97
type input "0"
drag, startPoint x: 723, startPoint y: 254, endPoint x: 662, endPoint y: 259, distance: 61.2
click at [662, 259] on div "0 r 0 g 0 b 0 a" at bounding box center [784, 372] width 1568 height 744
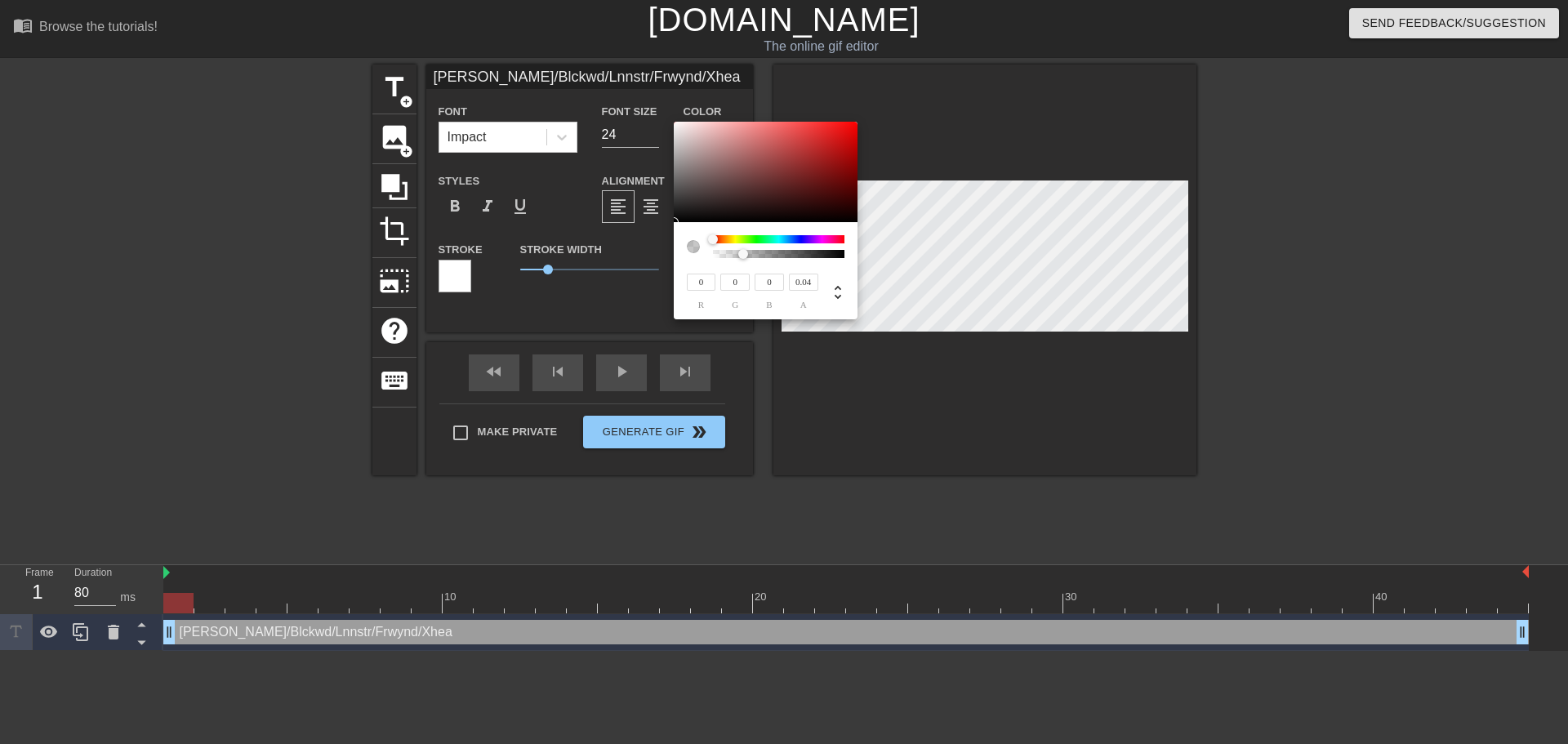
type input "0"
type input "62"
type input "55"
type input "73"
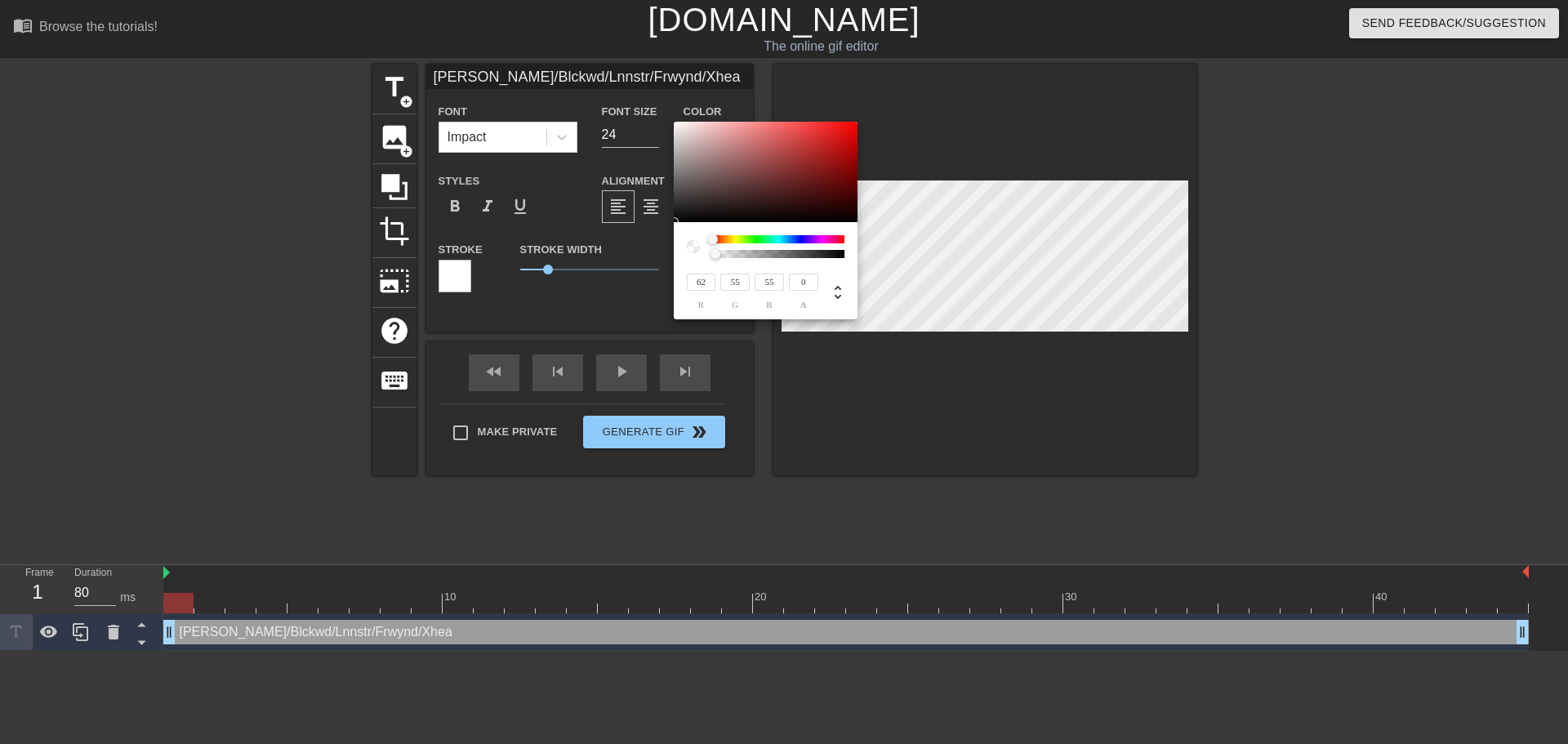
type input "64"
type input "255"
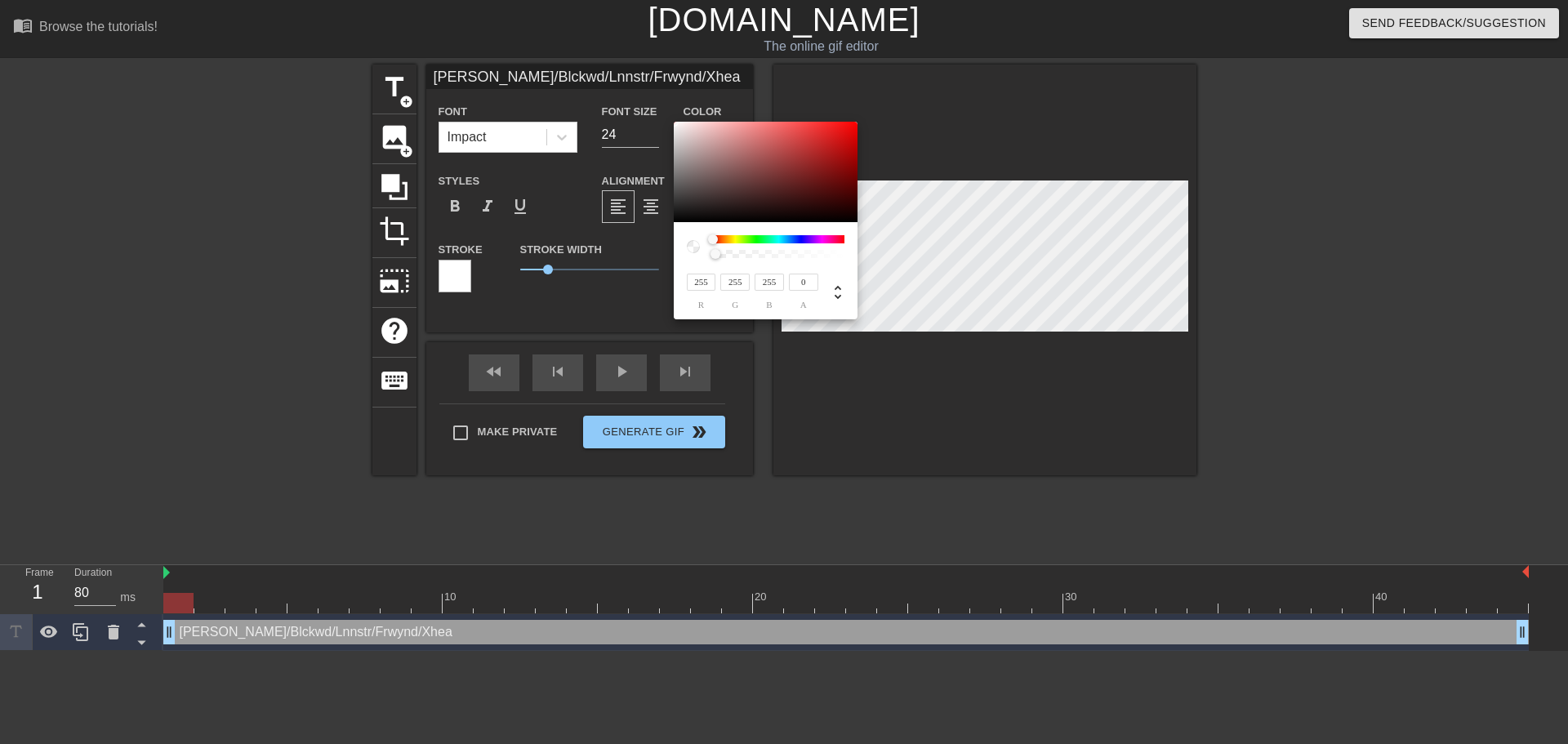
type input "248"
type input "236"
type input "215"
type input "191"
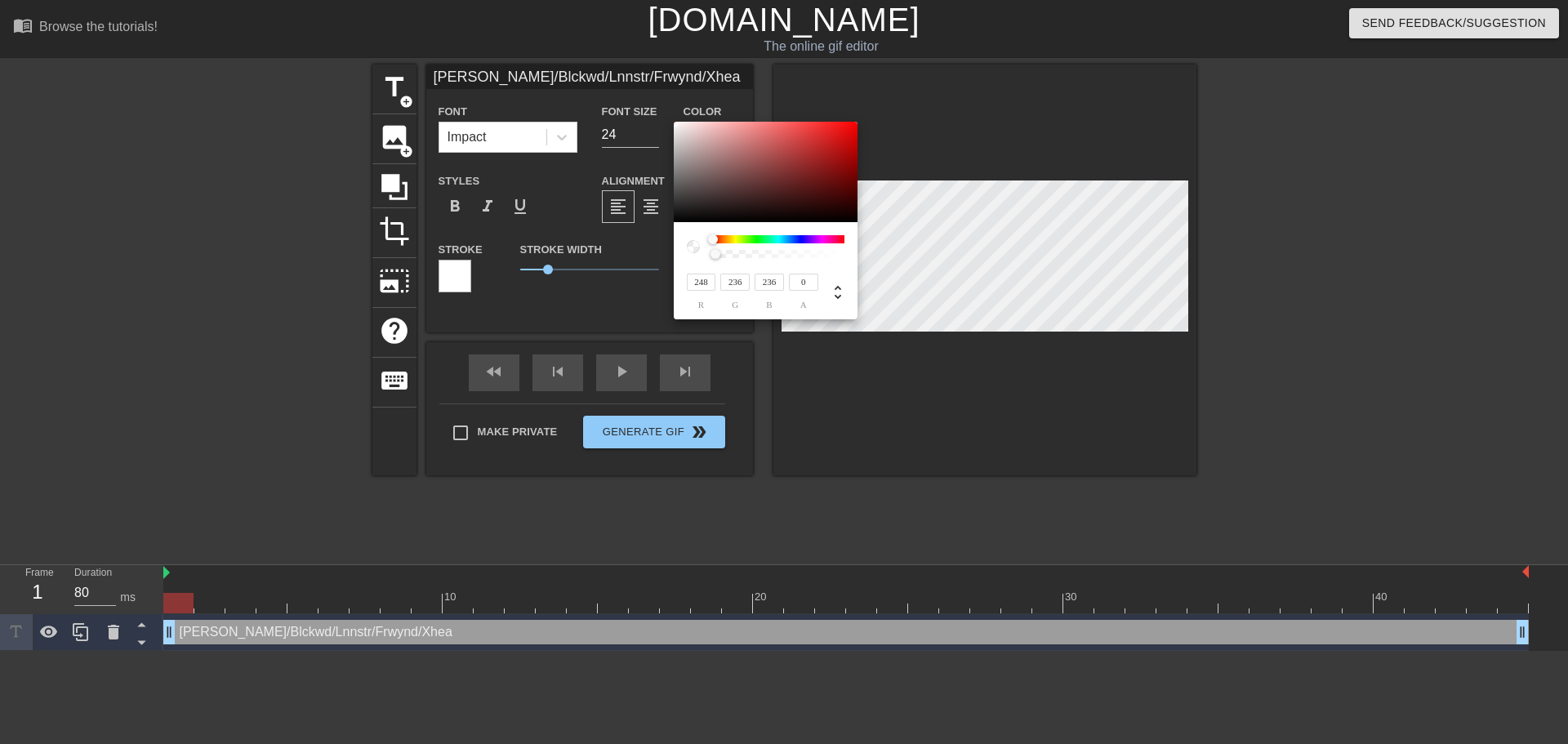
type input "191"
type input "188"
type input "163"
type input "186"
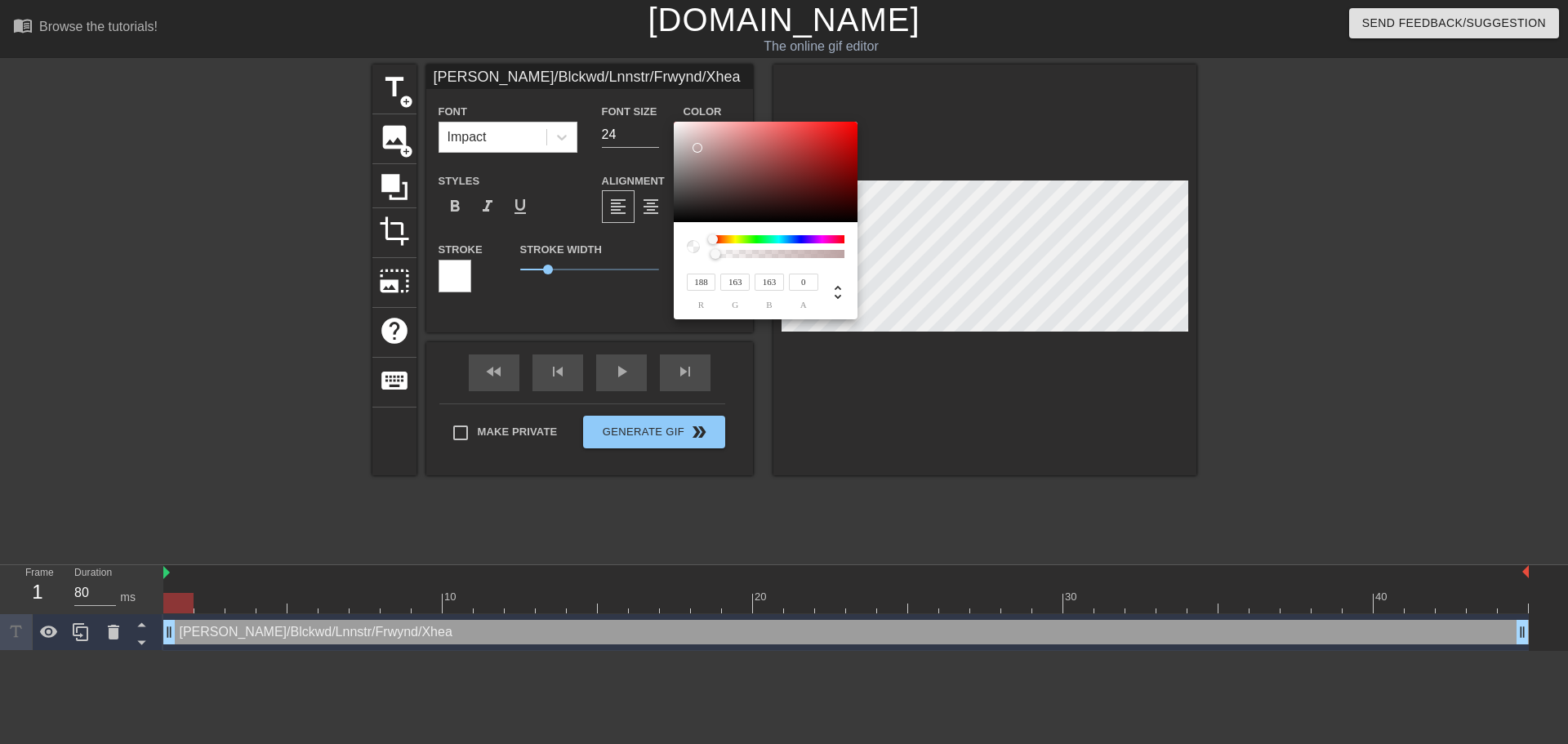
type input "161"
type input "188"
type input "163"
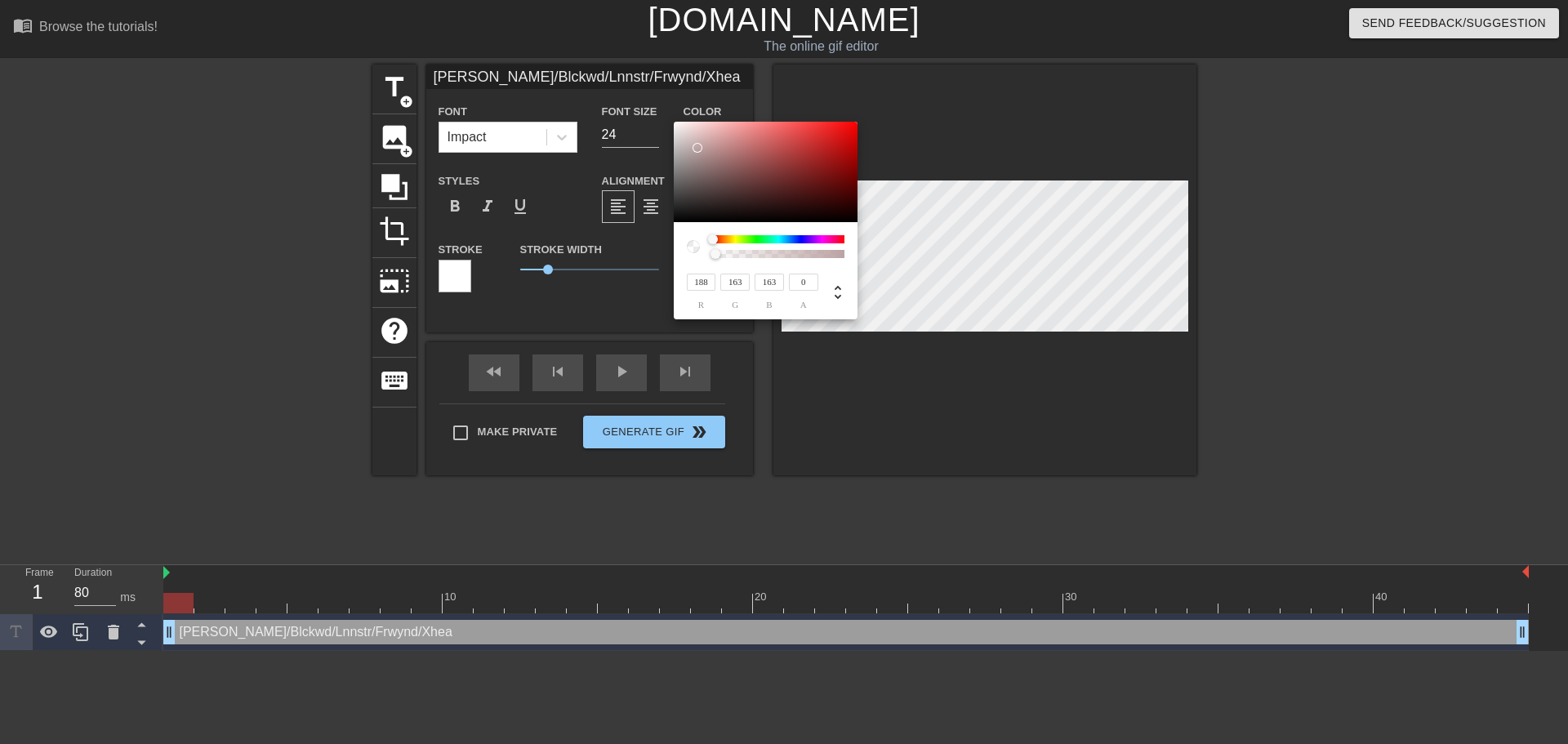
type input "190"
type input "168"
type input "192"
type input "171"
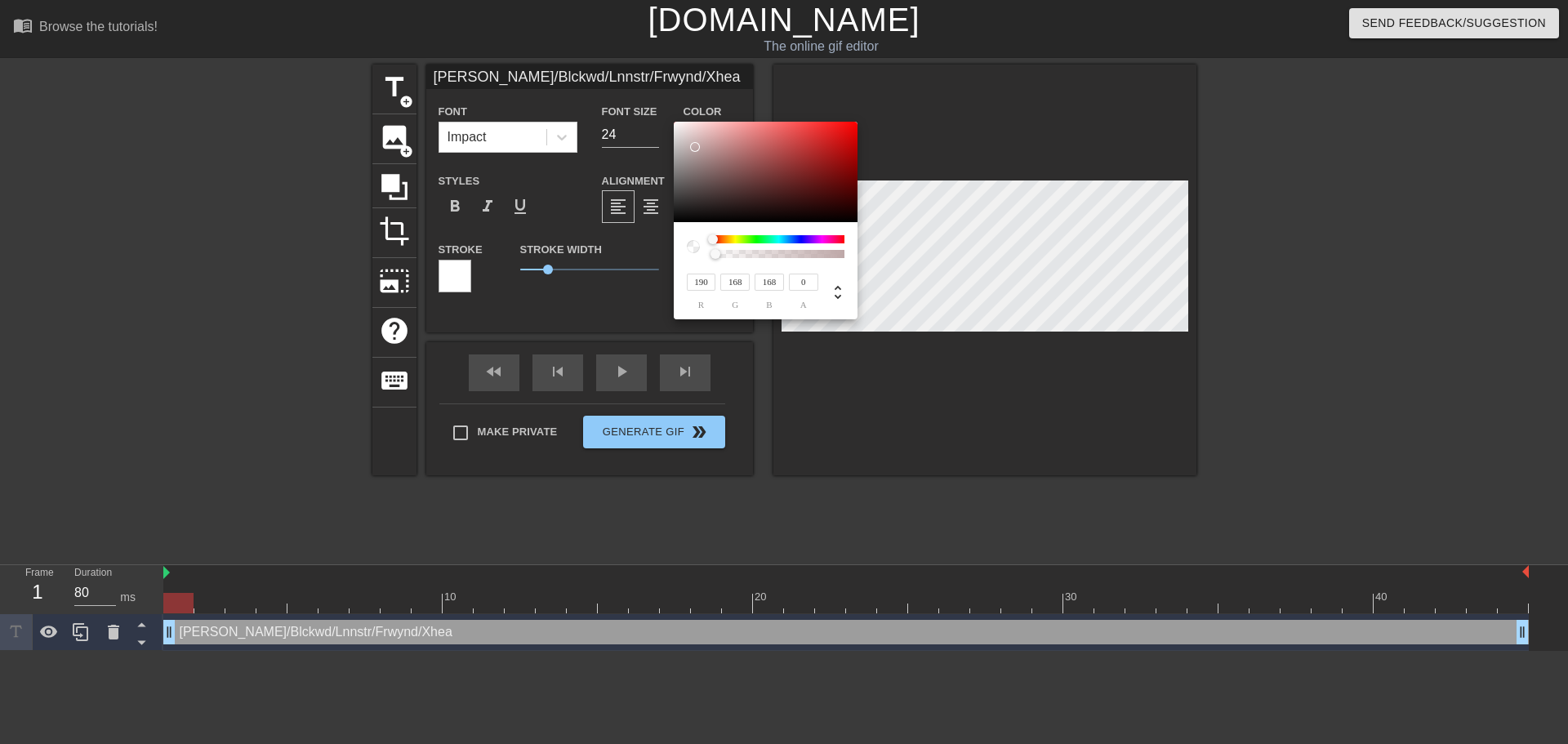
type input "171"
type input "172"
type input "173"
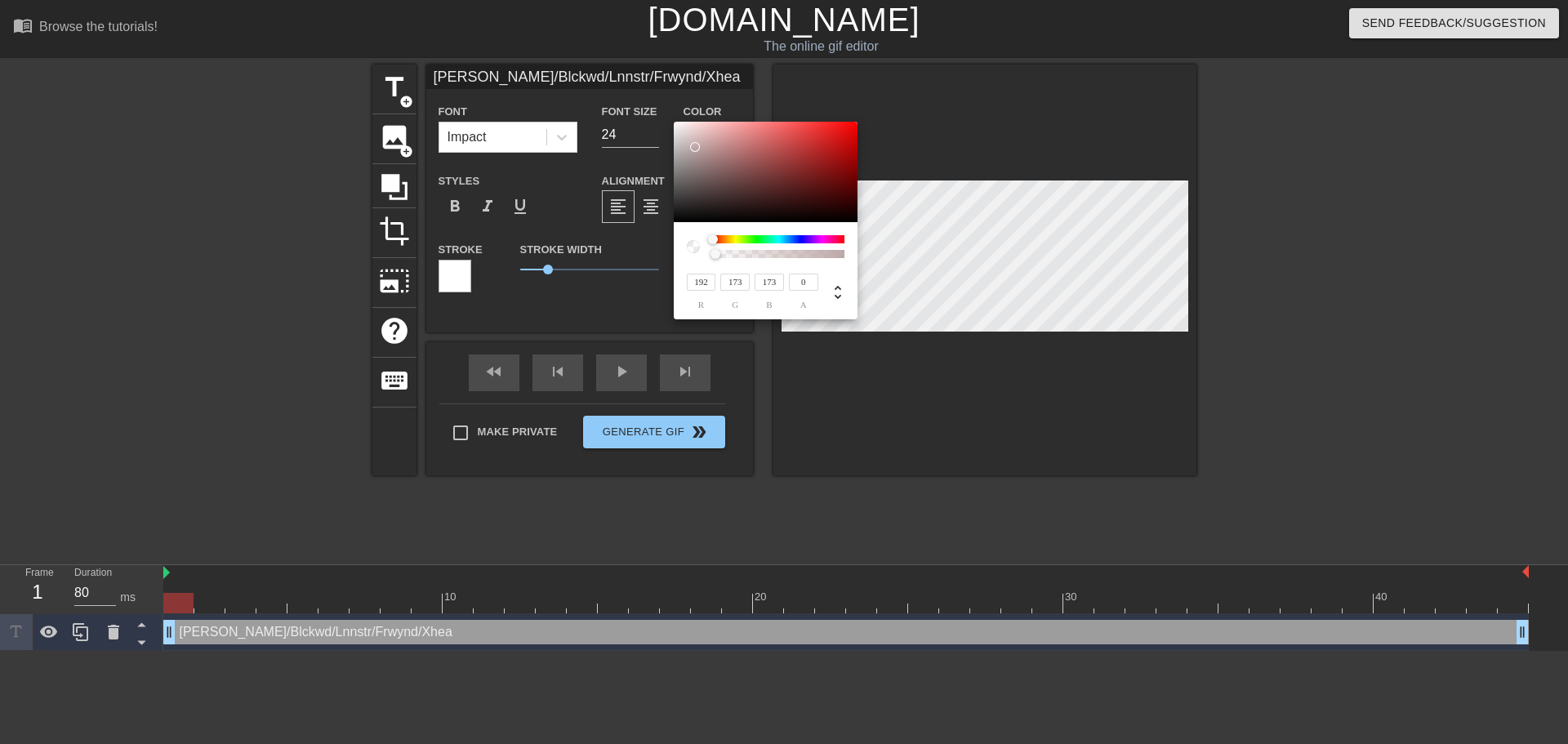
type input "196"
type input "179"
type input "231"
type input "225"
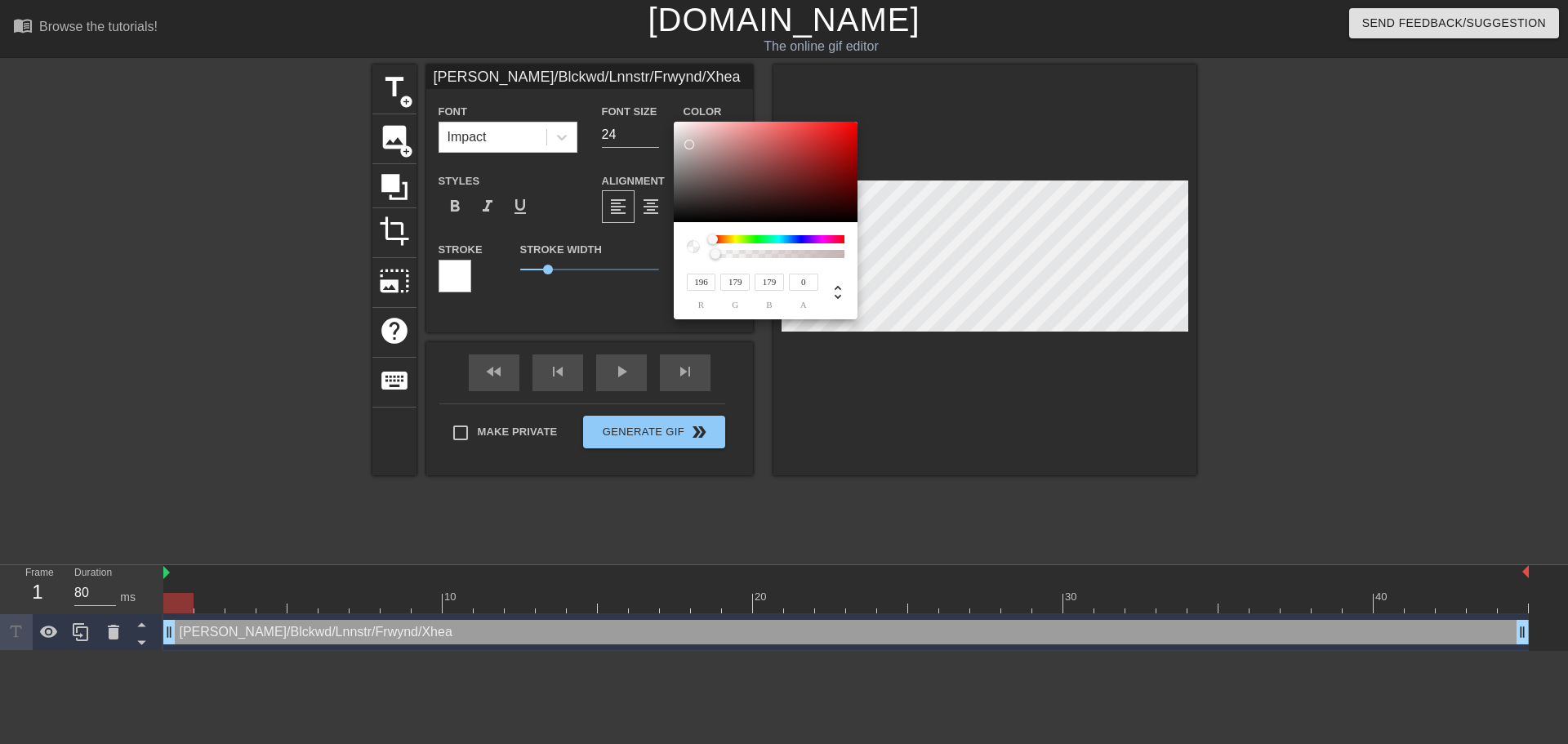
type input "225"
type input "224"
type input "223"
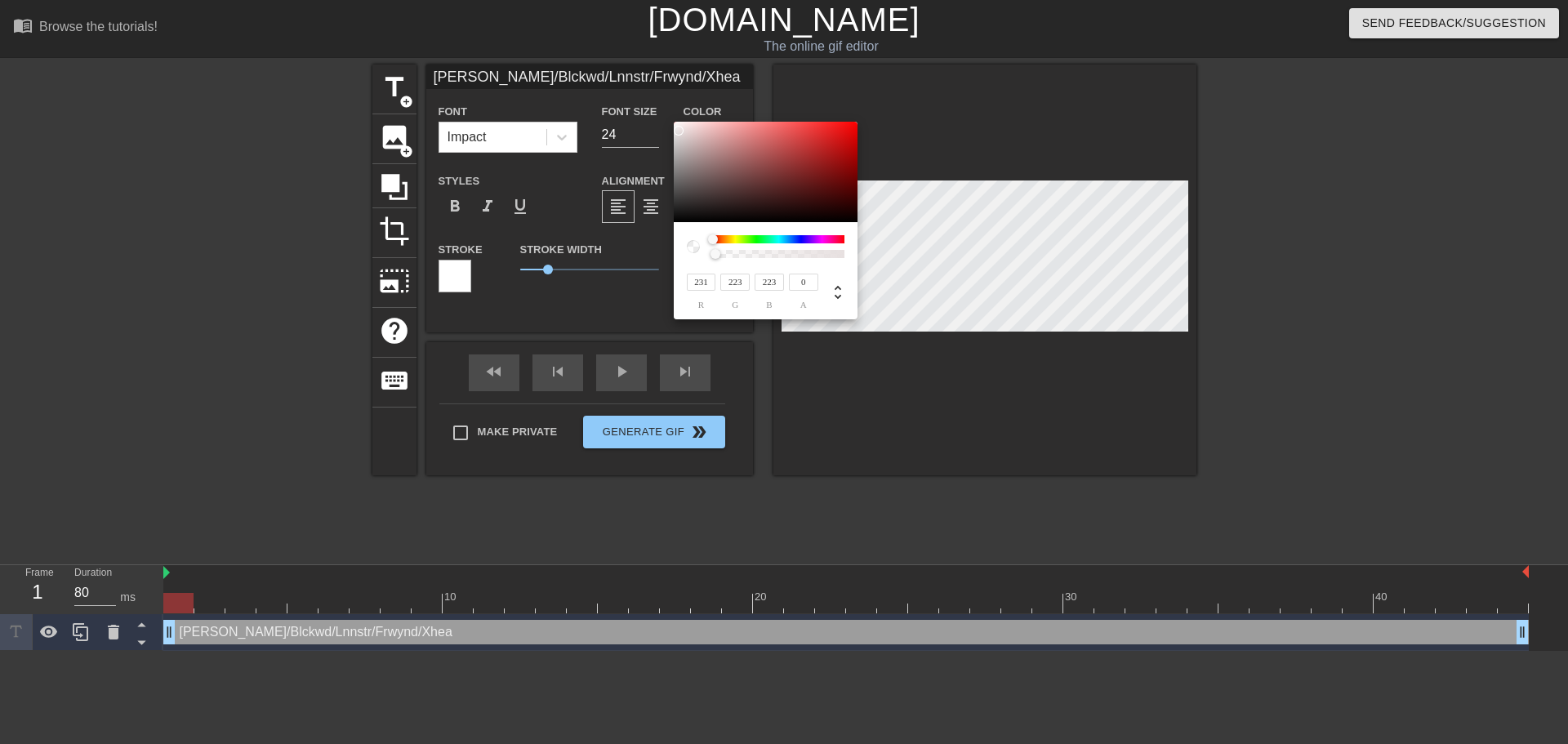
click at [680, 131] on div at bounding box center [678, 131] width 10 height 10
type input "235"
type input "227"
click at [680, 129] on div at bounding box center [680, 131] width 10 height 10
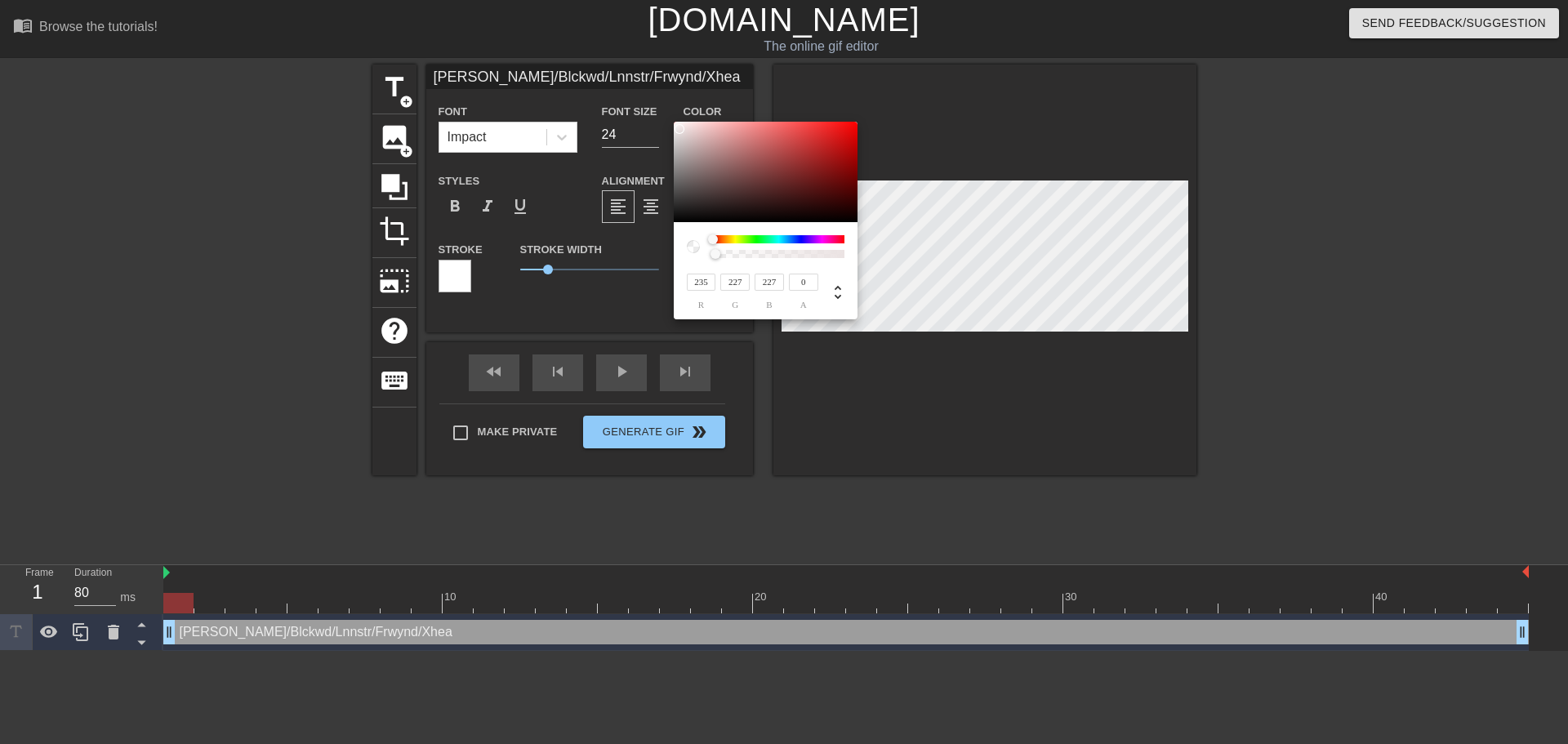
type input "227"
type input "215"
type input "214"
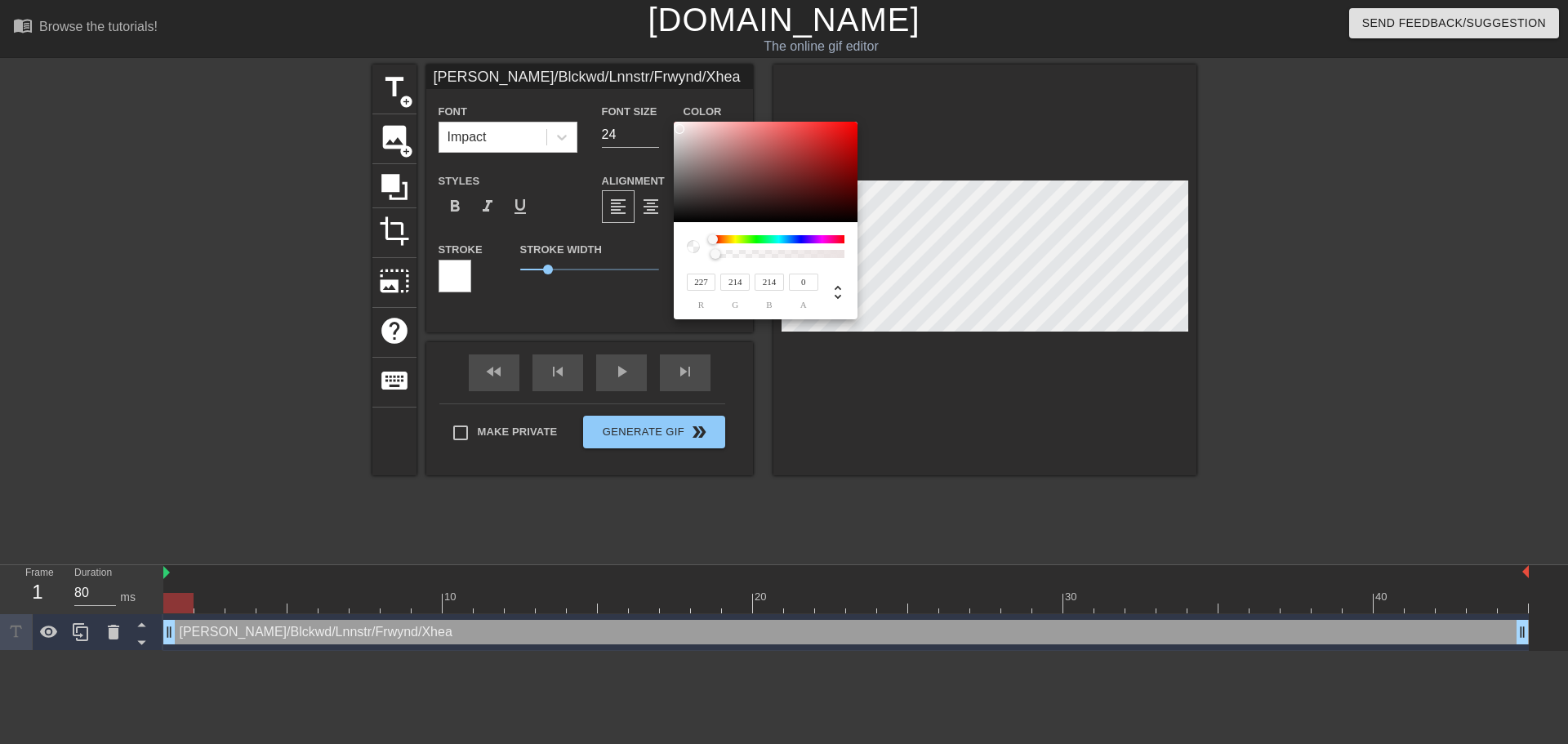
click at [684, 132] on div at bounding box center [684, 134] width 10 height 10
type input "1"
drag, startPoint x: 715, startPoint y: 255, endPoint x: 885, endPoint y: 265, distance: 170.3
click at [885, 265] on div "227 r 214 g 214 b 1 a" at bounding box center [784, 372] width 1568 height 744
click at [842, 256] on div at bounding box center [842, 254] width 10 height 10
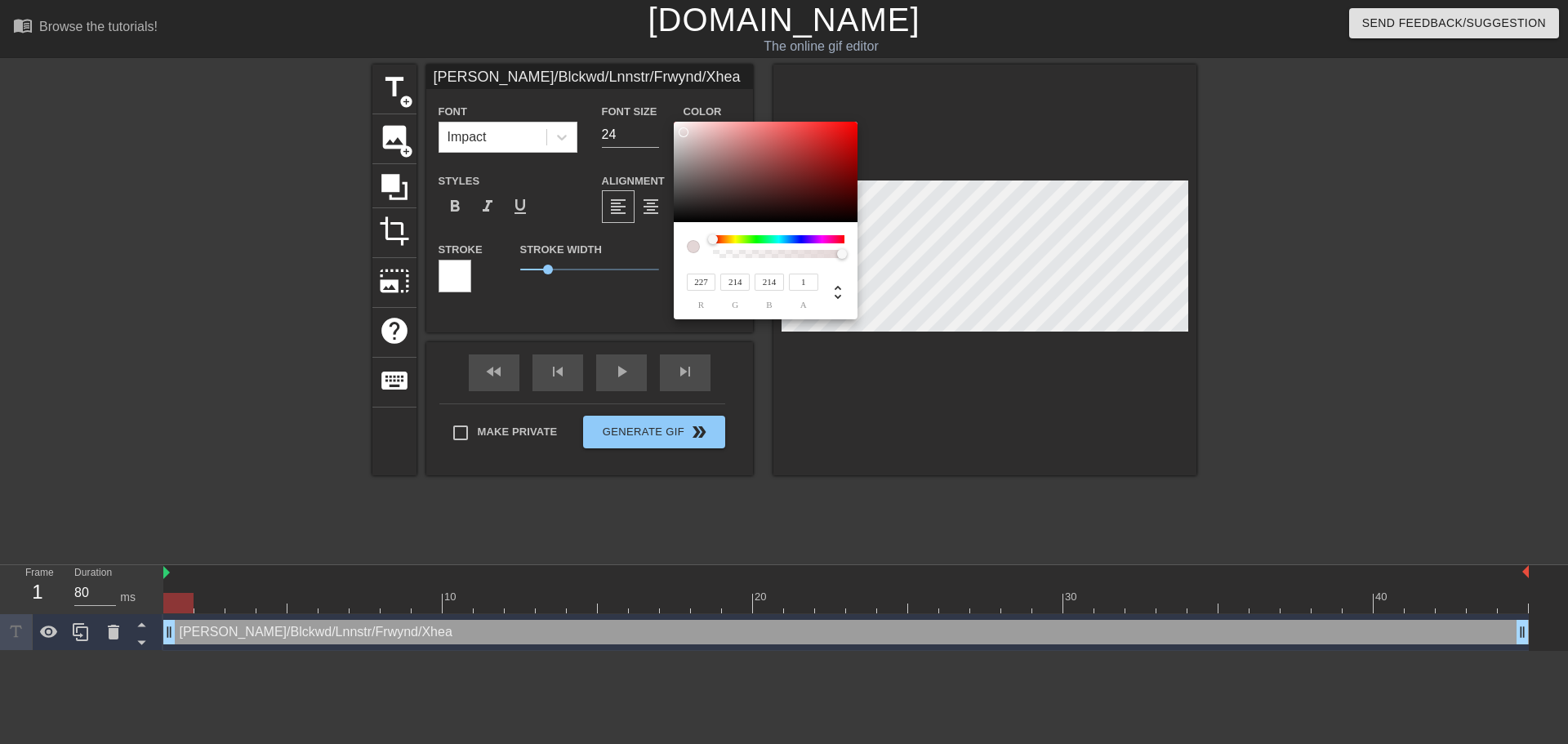
type input "223"
type input "210"
click at [684, 134] on div at bounding box center [683, 132] width 10 height 10
type input "190"
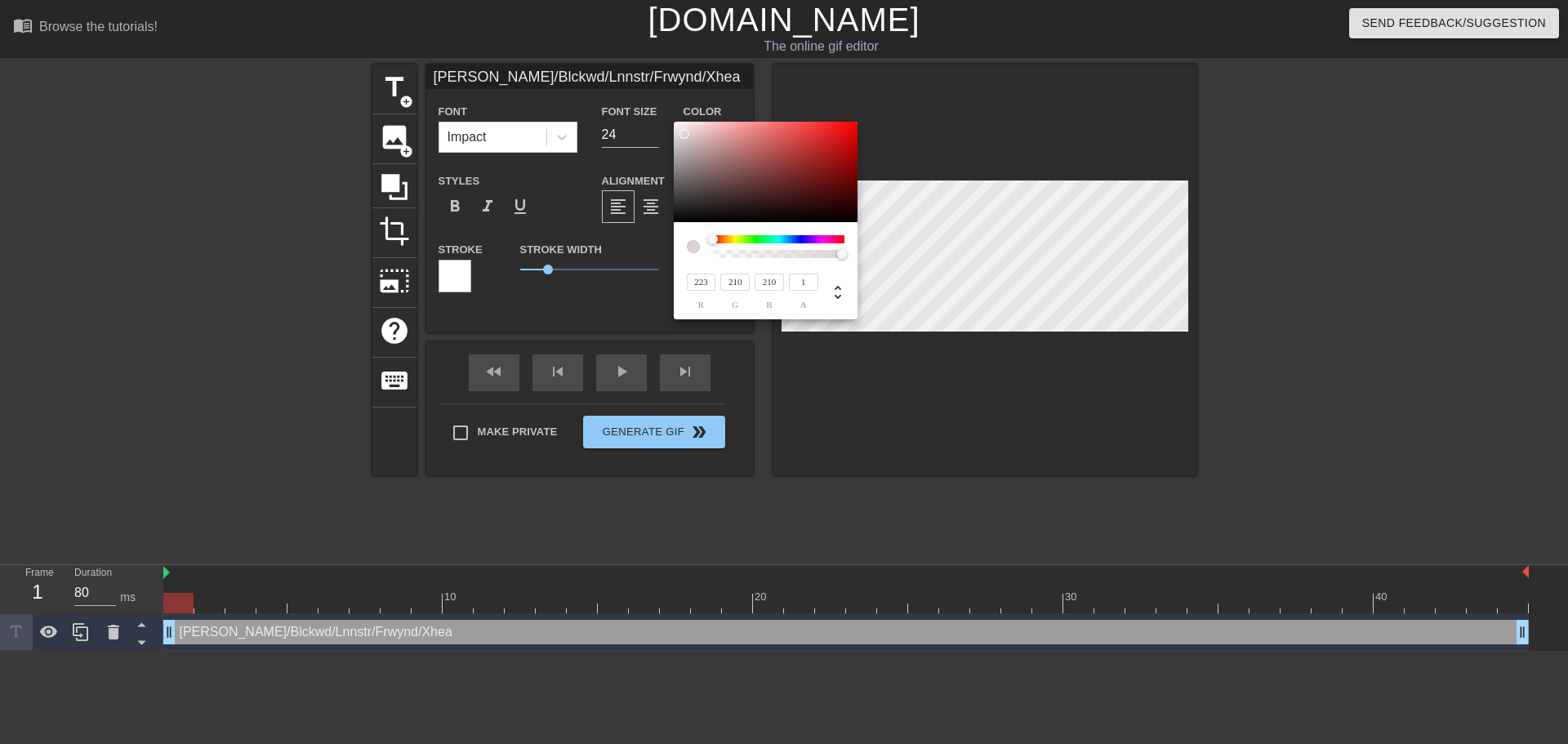
type input "174"
type input "173"
type input "188"
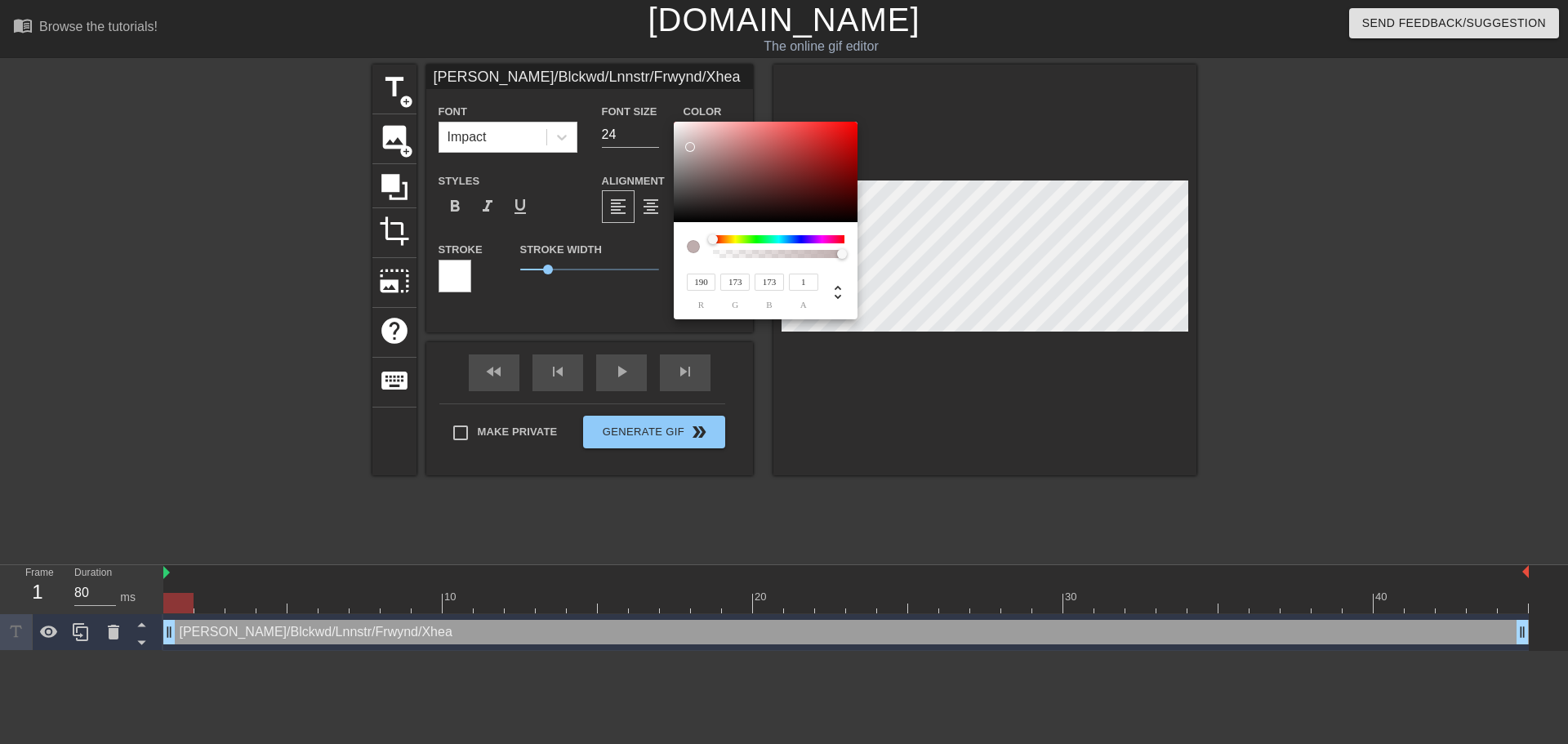
type input "171"
type input "184"
type input "167"
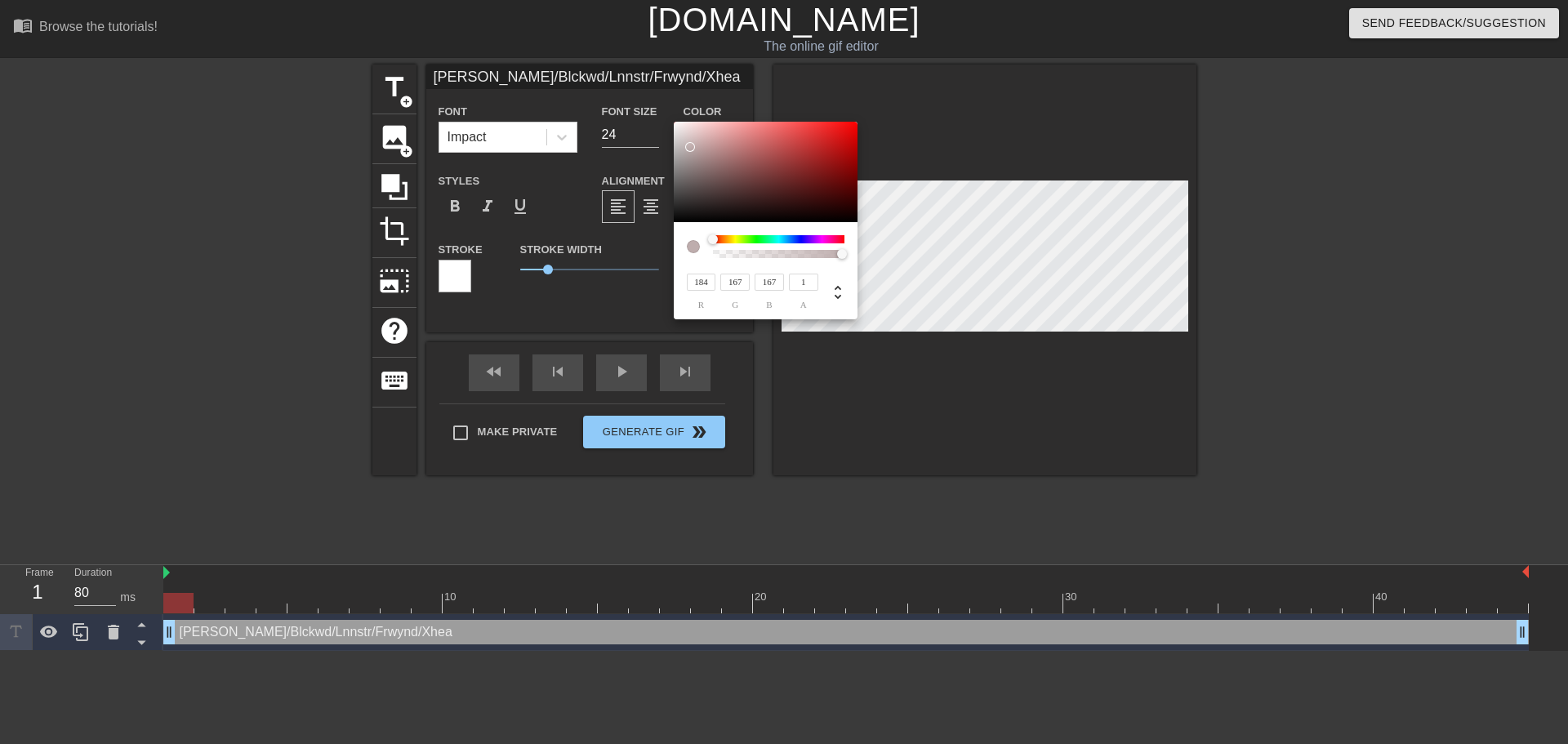
type input "180"
type input "165"
type input "176"
type input "163"
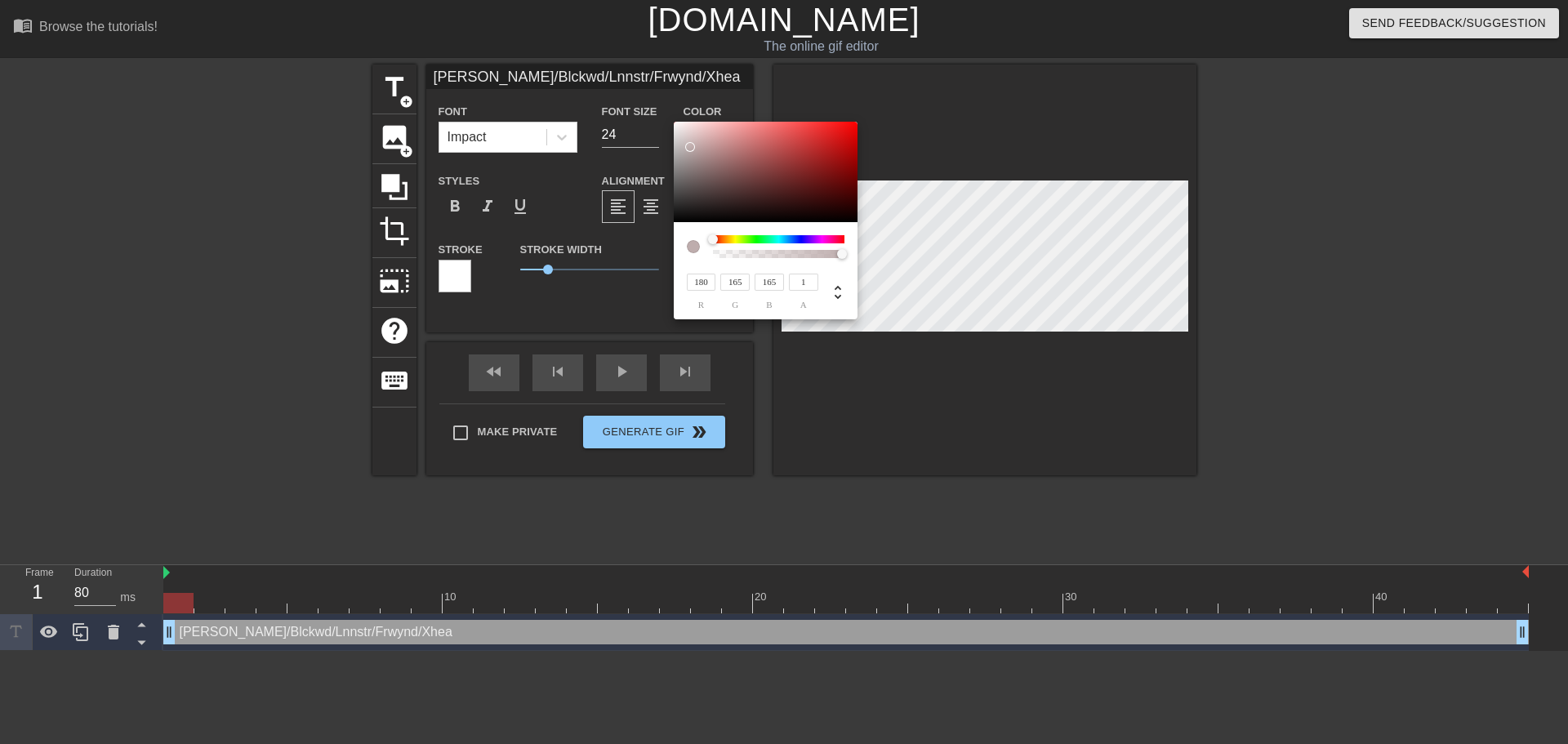
type input "163"
type input "174"
type input "161"
type input "162"
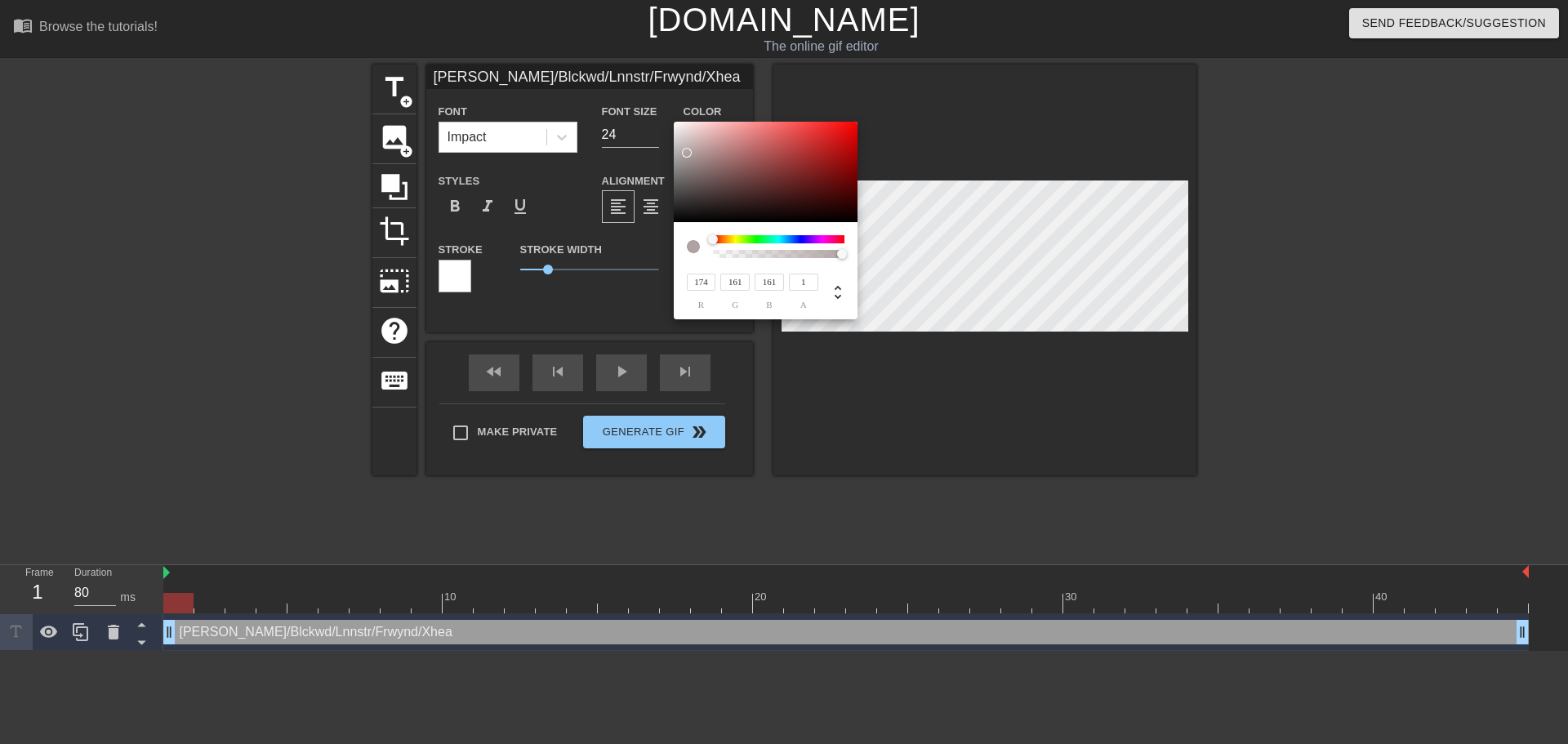
type input "162"
type input "184"
type input "180"
type input "209"
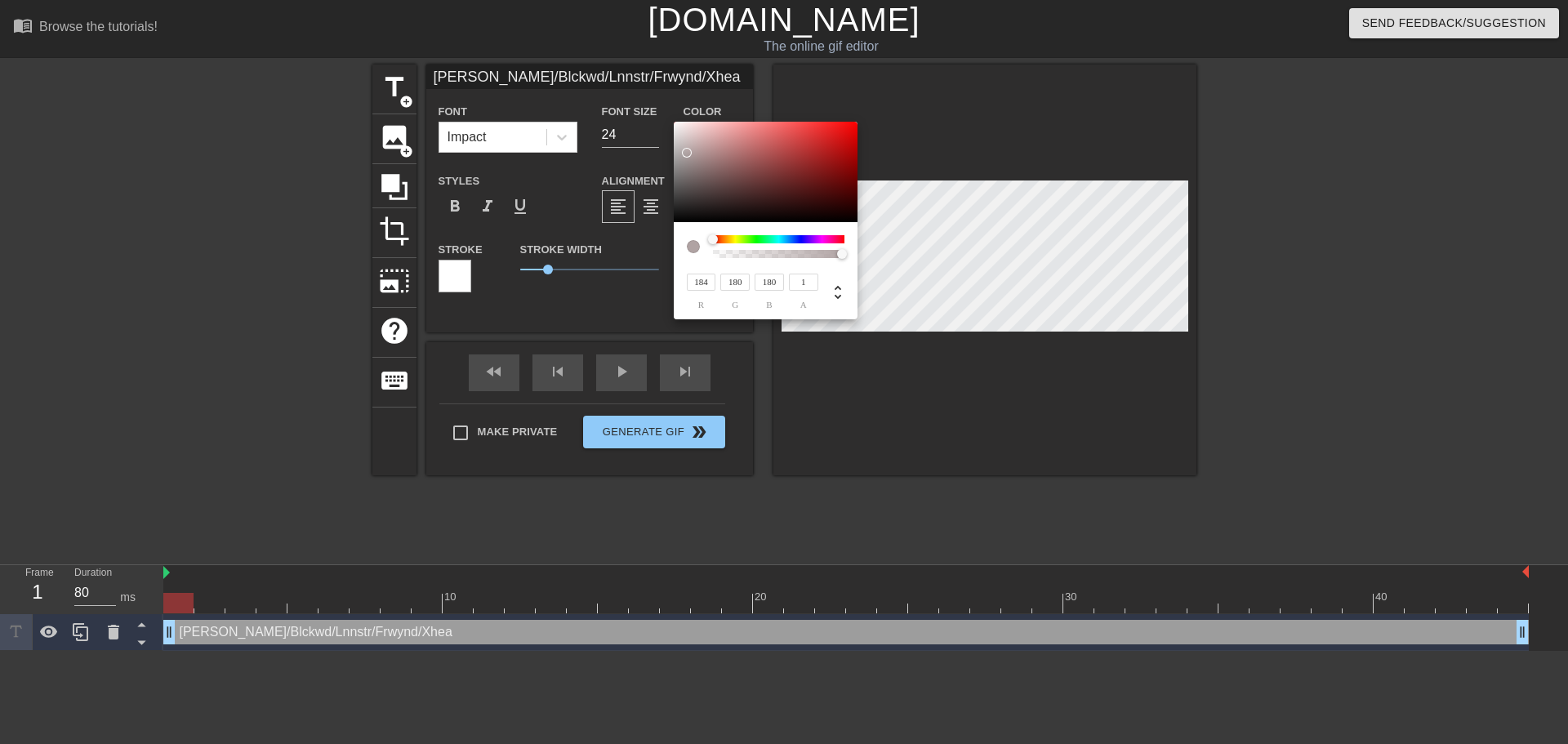
type input "209"
type input "235"
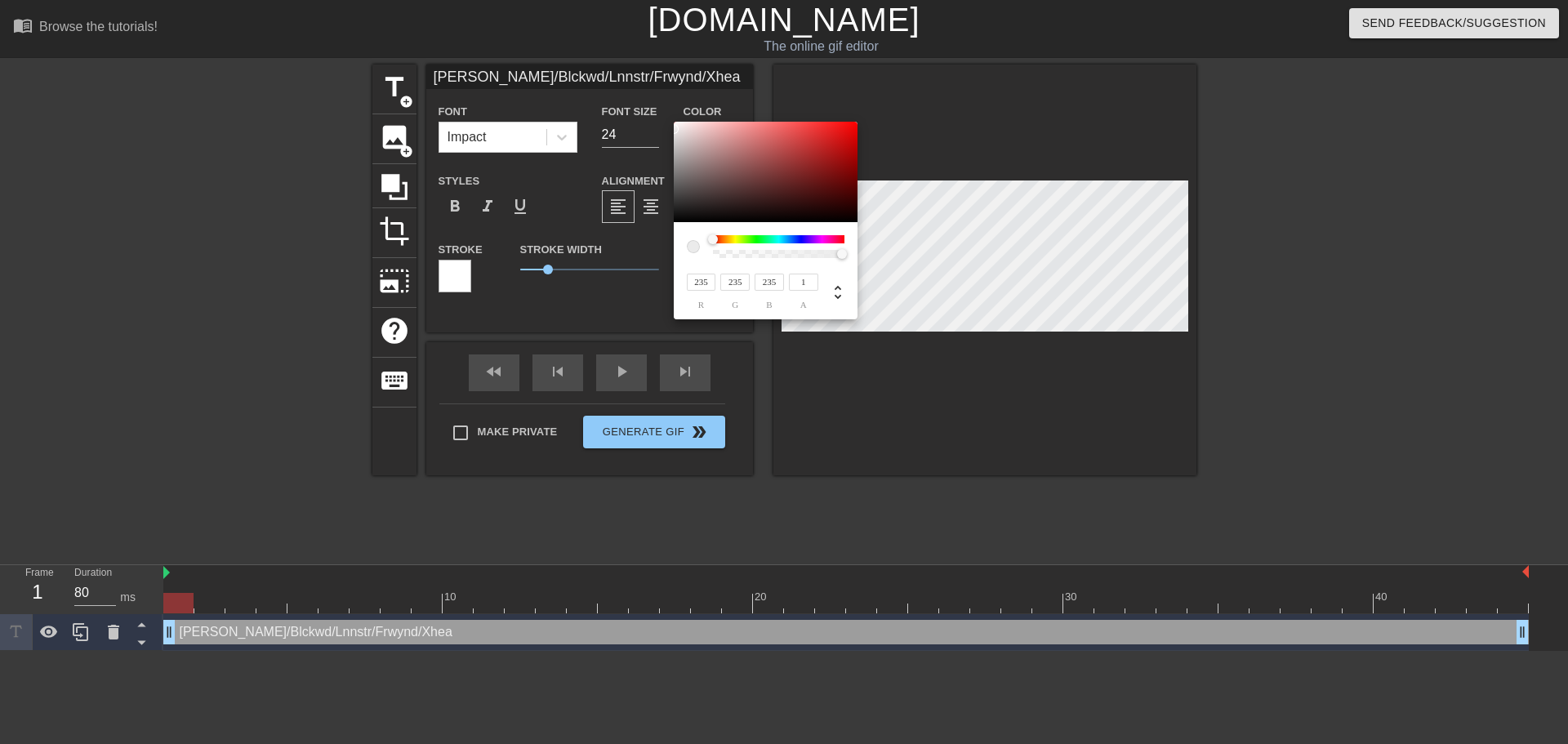
type input "255"
drag, startPoint x: 689, startPoint y: 147, endPoint x: 648, endPoint y: 112, distance: 53.9
click at [648, 112] on div "255 r 255 g 255 b 1 a" at bounding box center [784, 372] width 1568 height 744
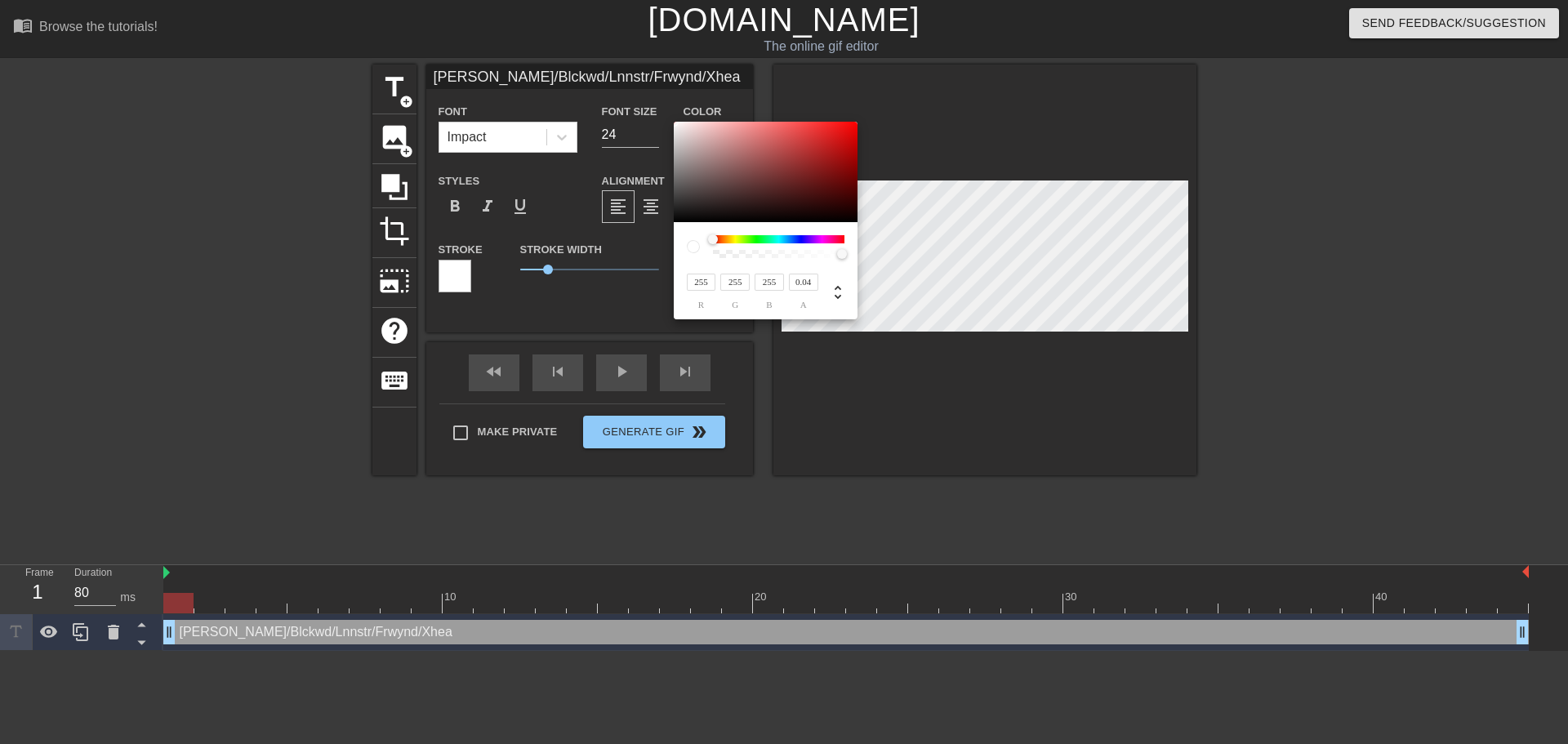
type input "0"
drag, startPoint x: 844, startPoint y: 256, endPoint x: 635, endPoint y: 250, distance: 209.1
click at [635, 250] on div "255 r 255 g 255 b 0 a" at bounding box center [784, 372] width 1568 height 744
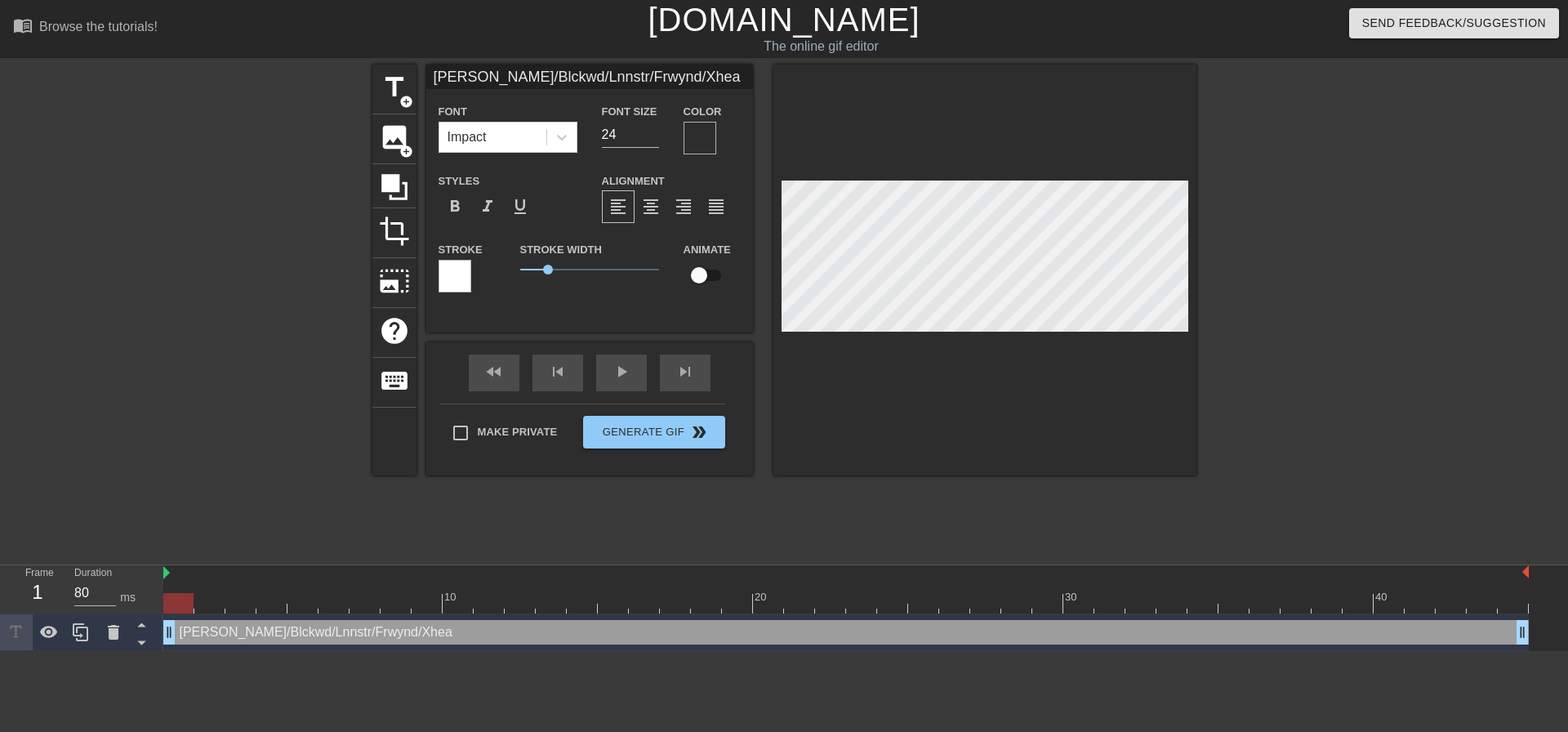
scroll to position [2, 13]
type input "Royce/Blckwd/Lnnstr/Frwynd/Xhea"
type textarea "Royce/Blckwd/Lnnstr/Frwynd/Xhea"
type input "Royce/Blckwd/Lnnstr/Frwynd/Xhea i"
type textarea "Royce/Blckwd/Lnnstr/Frwynd/Xhea i"
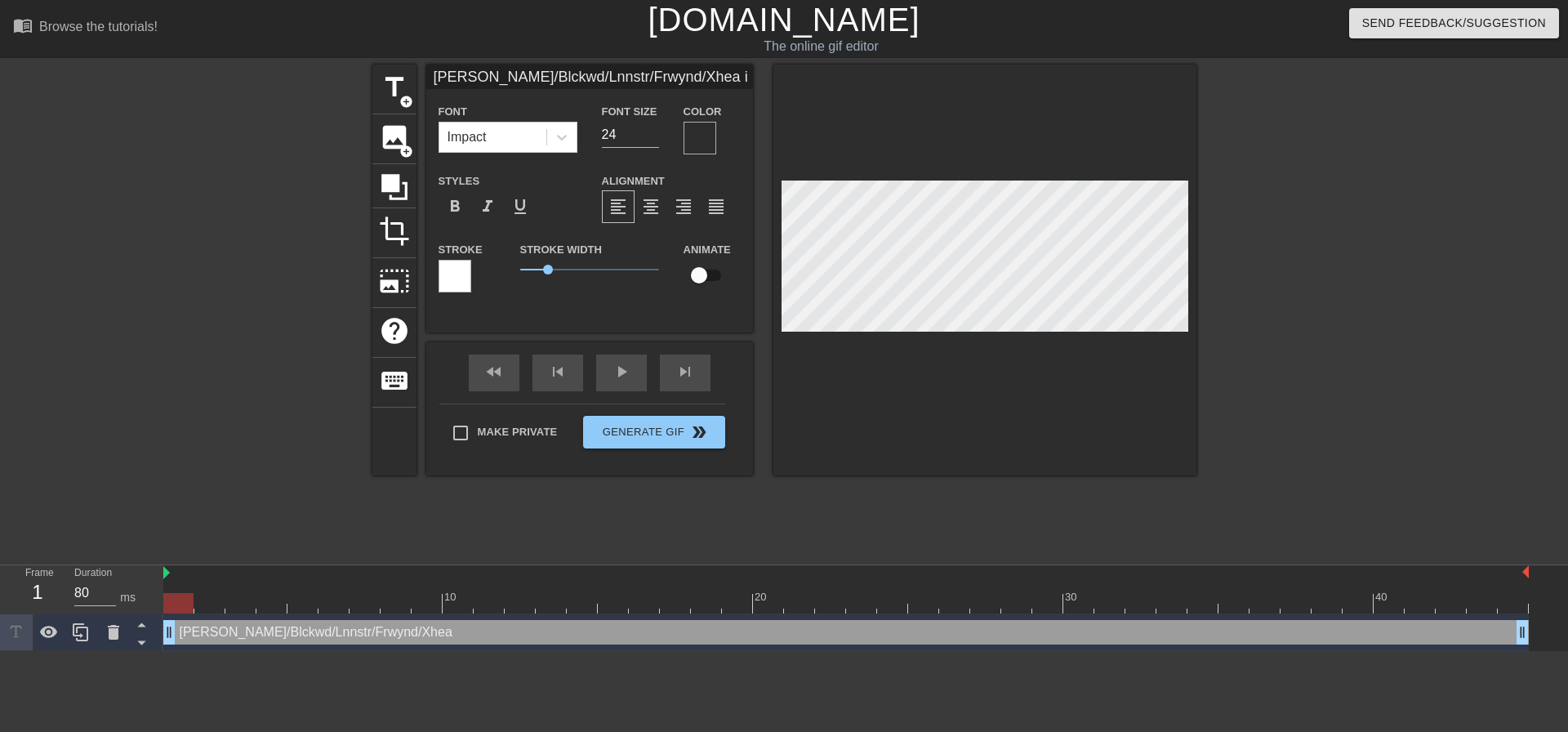
type input "Royce/Blckwd/Lnnstr/Frwynd/Xhea is"
type textarea "Royce/Blckwd/Lnnstr/Frwynd/Xhea is"
type input "Royce/Blckwd/Lnnstr/Frwynd/Xhea is"
type textarea "Royce/Blckwd/Lnnstr/Frwynd/Xhea is"
type input "Royce/Blckwd/Lnnstr/Frwynd/Xhea is t"
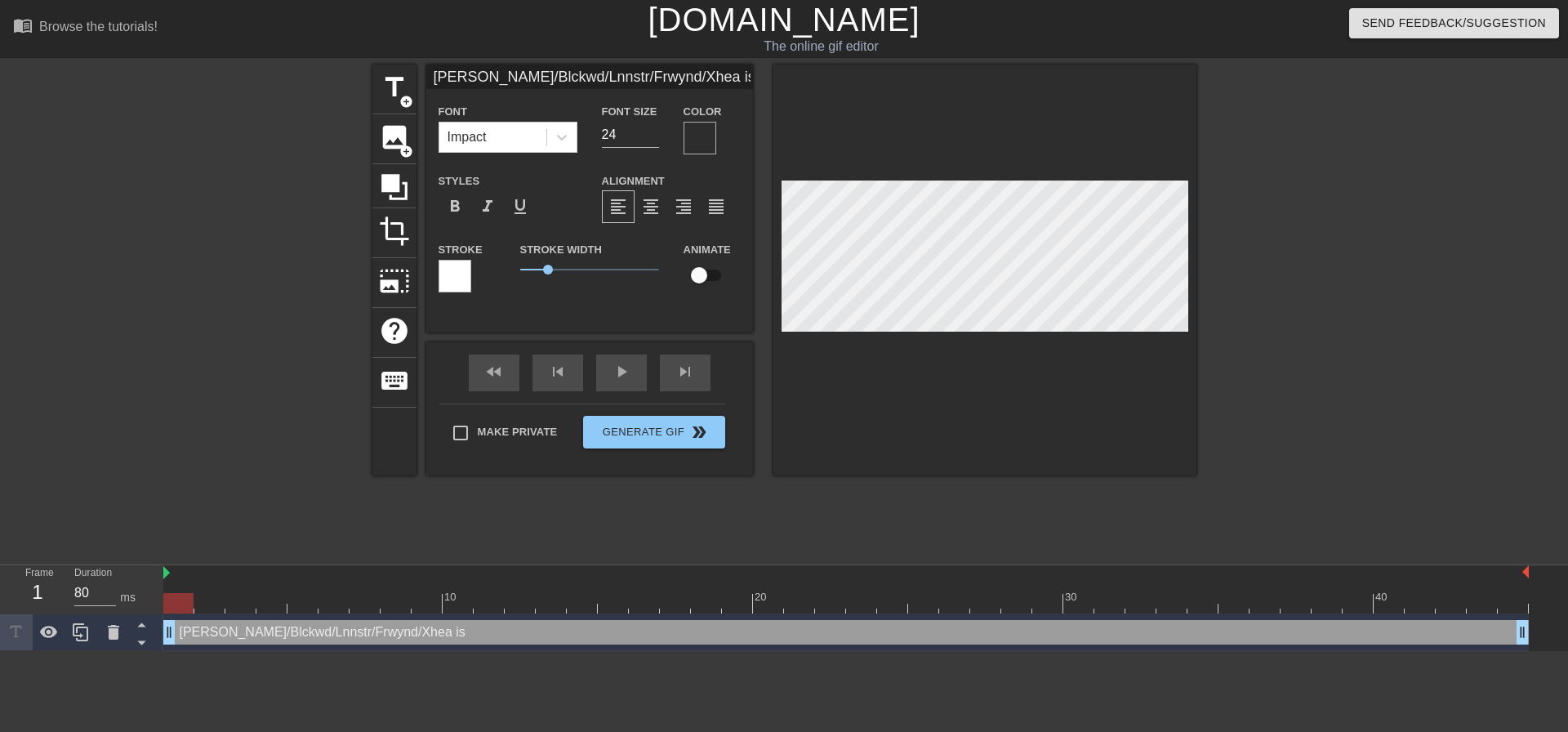
type textarea "Royce/Blckwd/Lnnstr/Frwynd/Xhea is t"
type input "Royce/Blckwd/Lnnstr/Frwynd/Xhea is ty"
type textarea "Royce/Blckwd/Lnnstr/Frwynd/Xhea is ty"
type input "Royce/Blckwd/Lnnstr/Frwynd/Xhea is typ"
type textarea "Royce/Blckwd/Lnnstr/Frwynd/Xhea is typ"
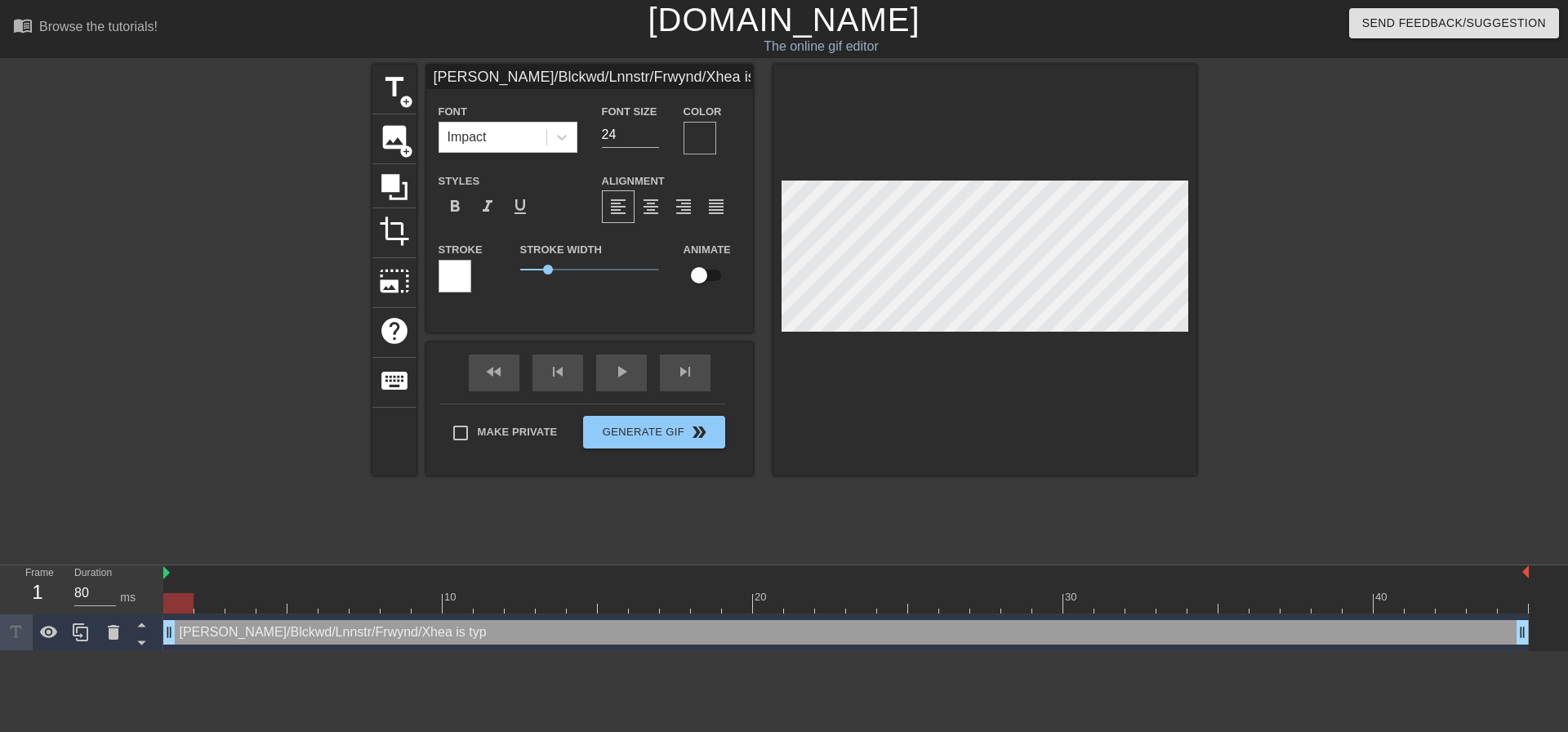
type input "Royce/Blckwd/Lnnstr/Frwynd/Xhea is typi"
type textarea "Royce/Blckwd/Lnnstr/Frwynd/Xhea is typi"
type input "Royce/Blckwd/Lnnstr/Frwynd/Xhea is typin"
type textarea "Royce/Blckwd/Lnnstr/Frwynd/Xhea is typin"
type input "Royce/Blckwd/Lnnstr/Frwynd/Xhea is typing"
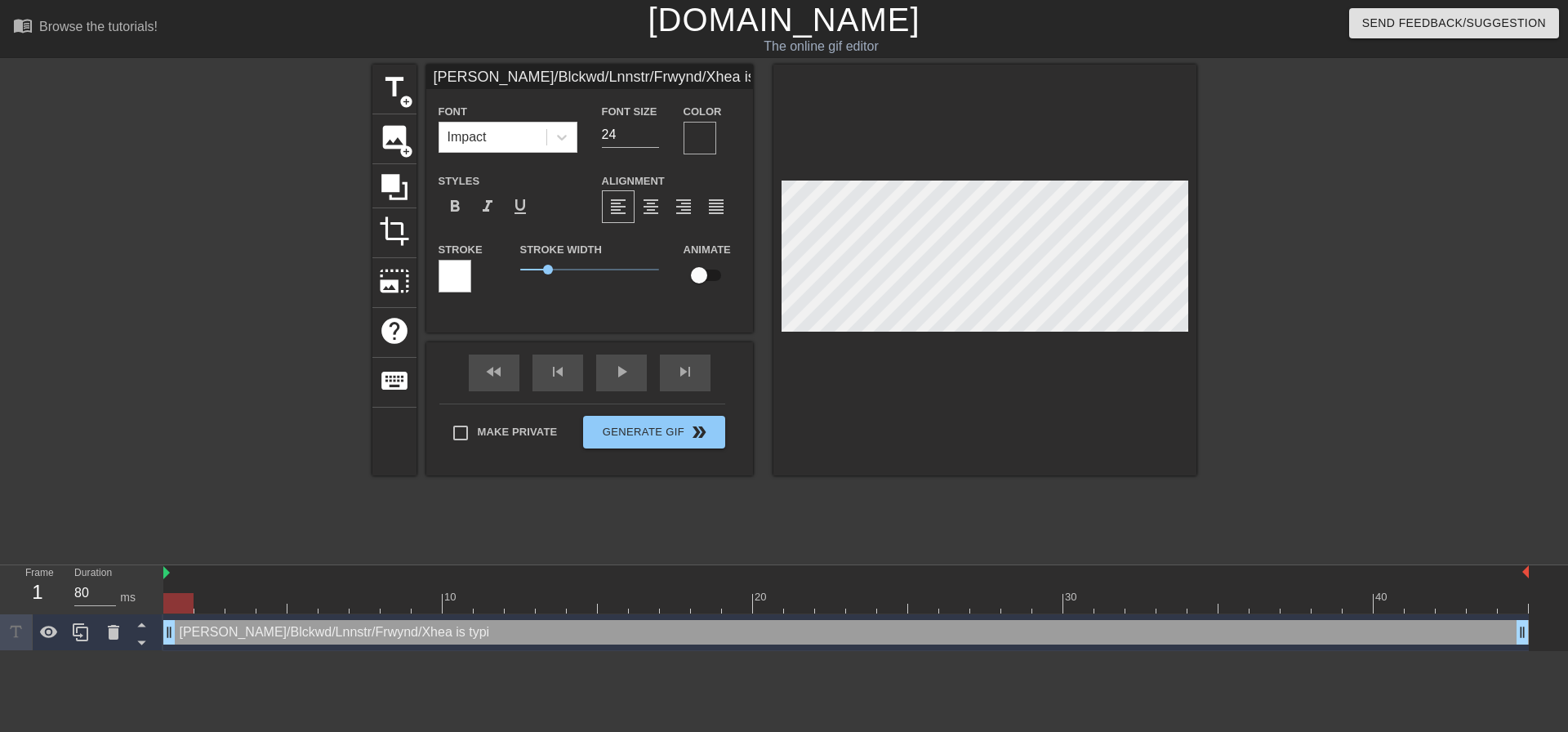
type textarea "Royce/Blckwd/Lnnstr/Frwynd/Xhea is typing"
type input "Royce/Blckwd/Lnnstr/Frwynd/Xhea is typing."
type textarea "Royce/Blckwd/Lnnstr/Frwynd/Xhea is typing."
type input "Royce/Blckwd/Lnnstr/Frwynd/Xhea is typing.."
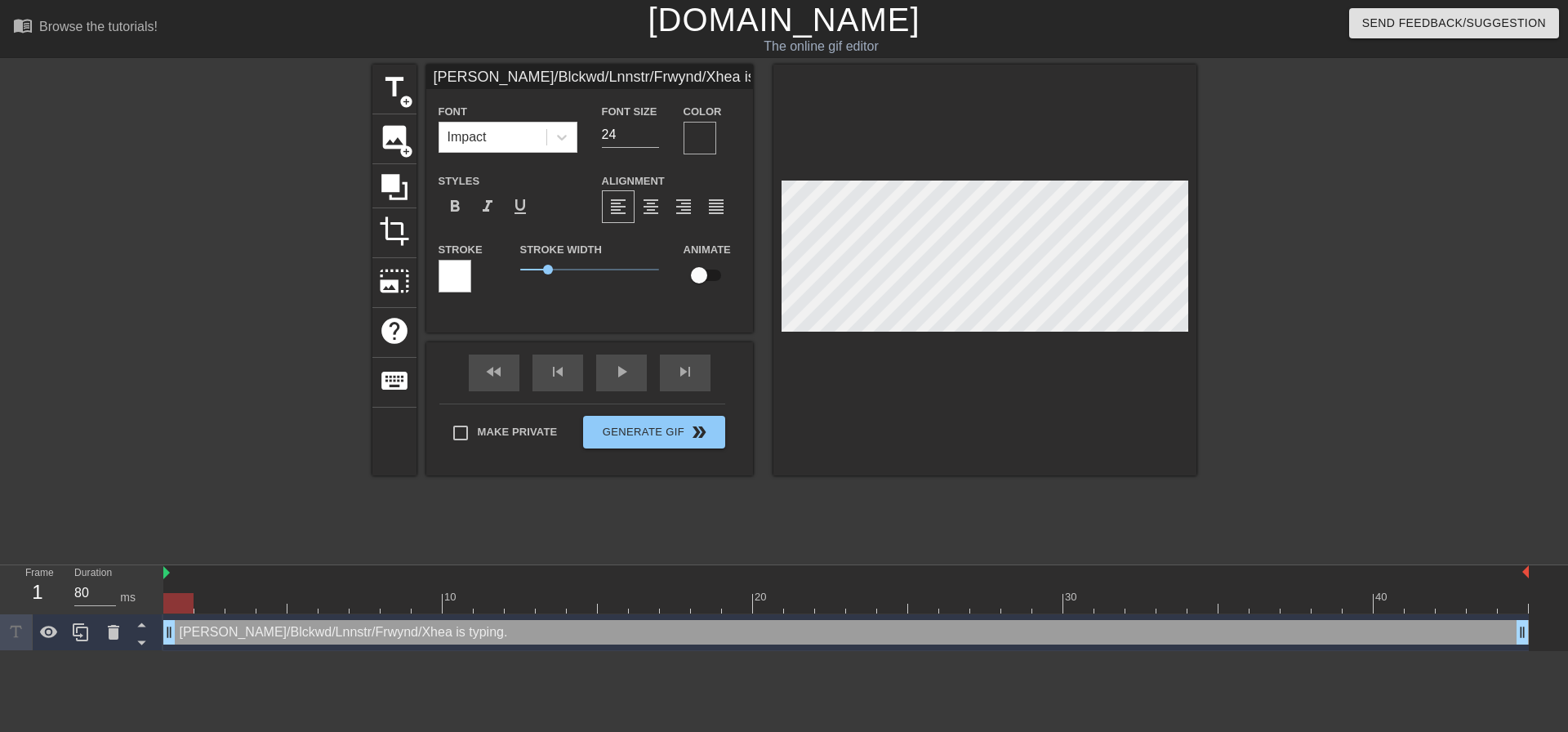
type textarea "Royce/Blckwd/Lnnstr/Frwynd/Xhea is typing.."
type input "Royce/Blckwd/Lnnstr/Frwynd/Xhea is typing..."
type textarea "Royce/Blckwd/Lnnstr/Frwynd/Xhea is typing..."
click at [858, 140] on div at bounding box center [985, 270] width 423 height 411
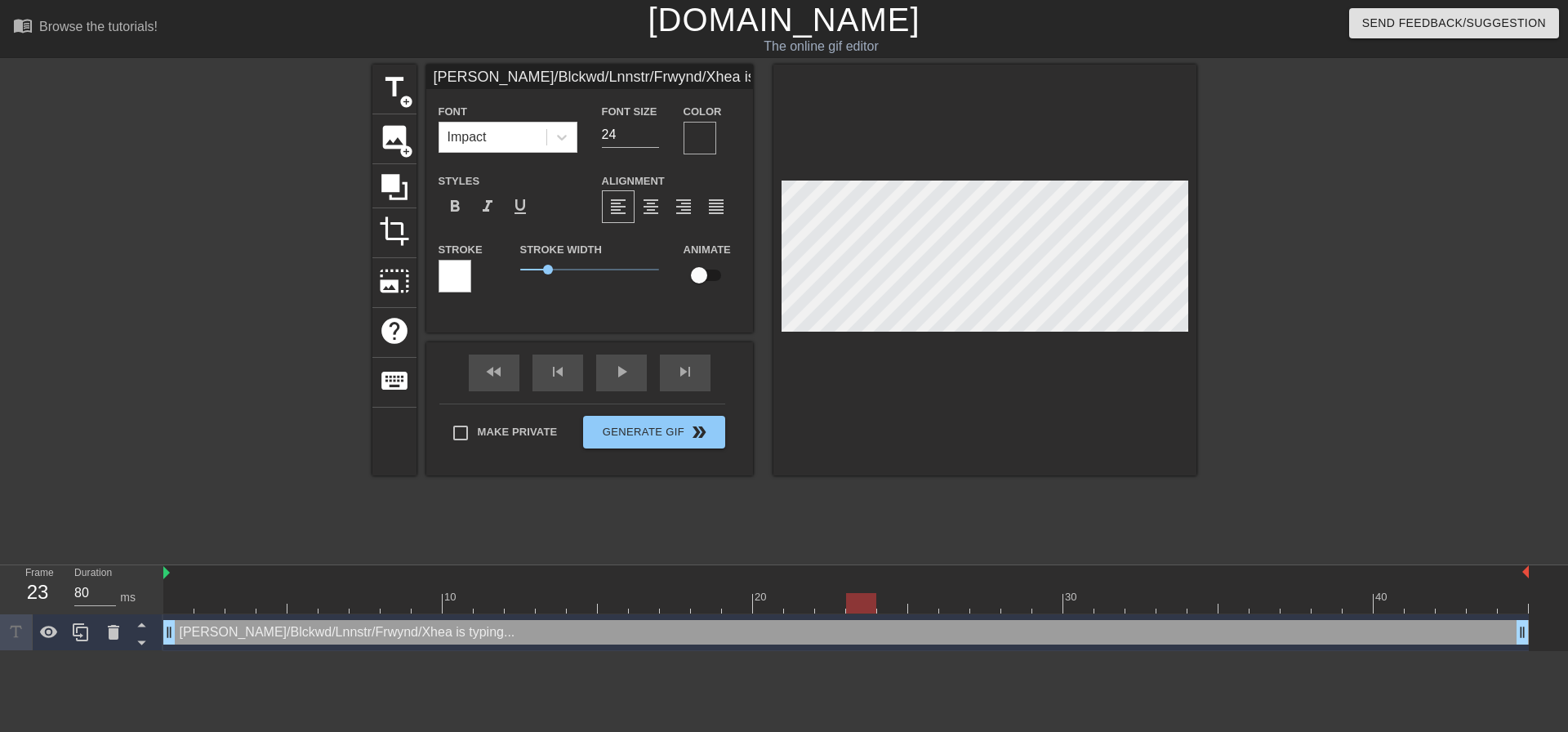
drag, startPoint x: 191, startPoint y: 523, endPoint x: 854, endPoint y: 540, distance: 663.2
click at [854, 565] on div "10 20 30 40 Royce/Blckwd/Lnnstr/Frwynd/Xhea is typing... drag_handle drag_handle" at bounding box center [866, 608] width 1405 height 85
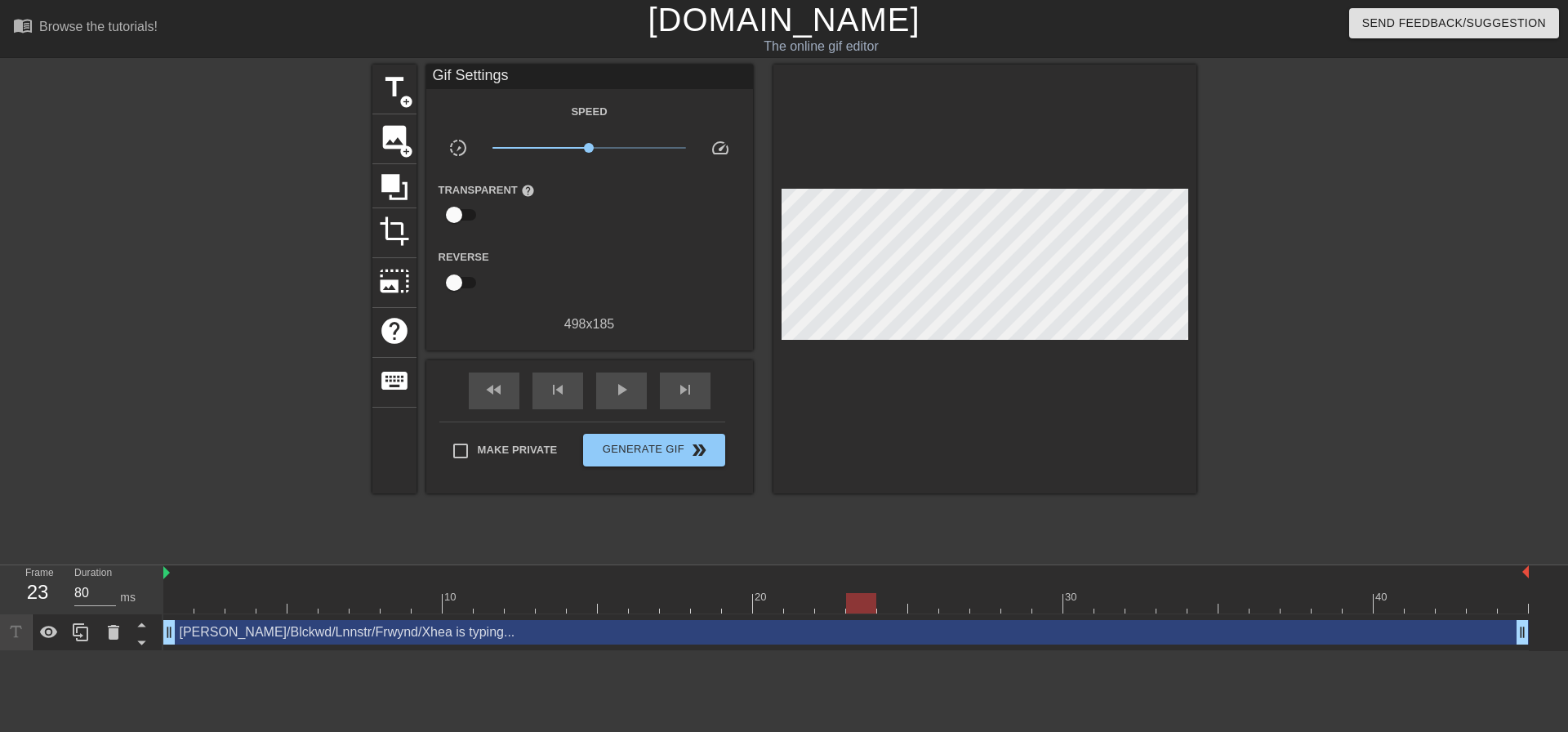
click at [1301, 383] on div "title add_circle image add_circle crop photo_size_select_large help keyboard Gi…" at bounding box center [784, 310] width 1568 height 490
click at [379, 151] on span "image" at bounding box center [394, 137] width 31 height 31
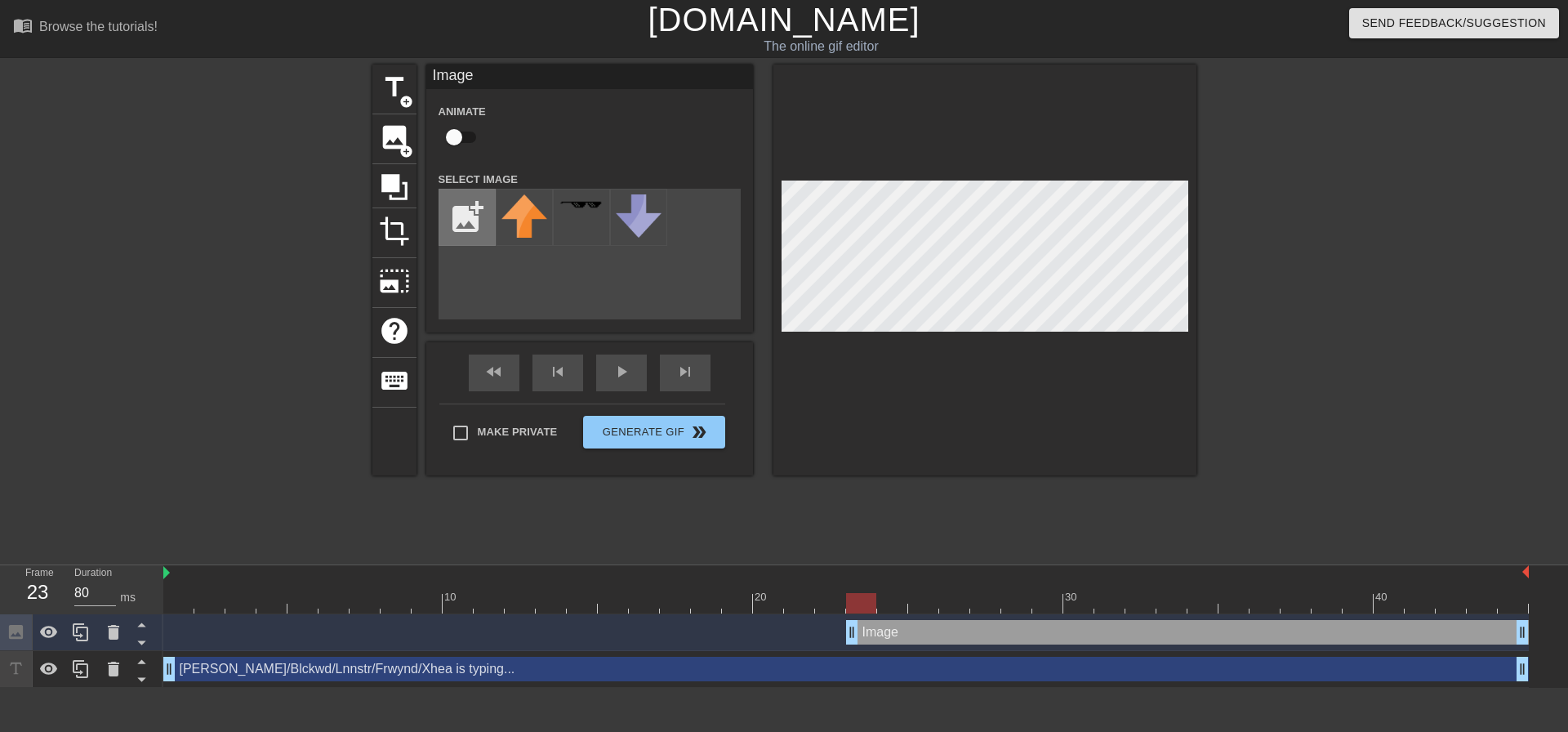
click at [461, 214] on input "file" at bounding box center [467, 218] width 56 height 56
type input "C:\fakepath\capture.png"
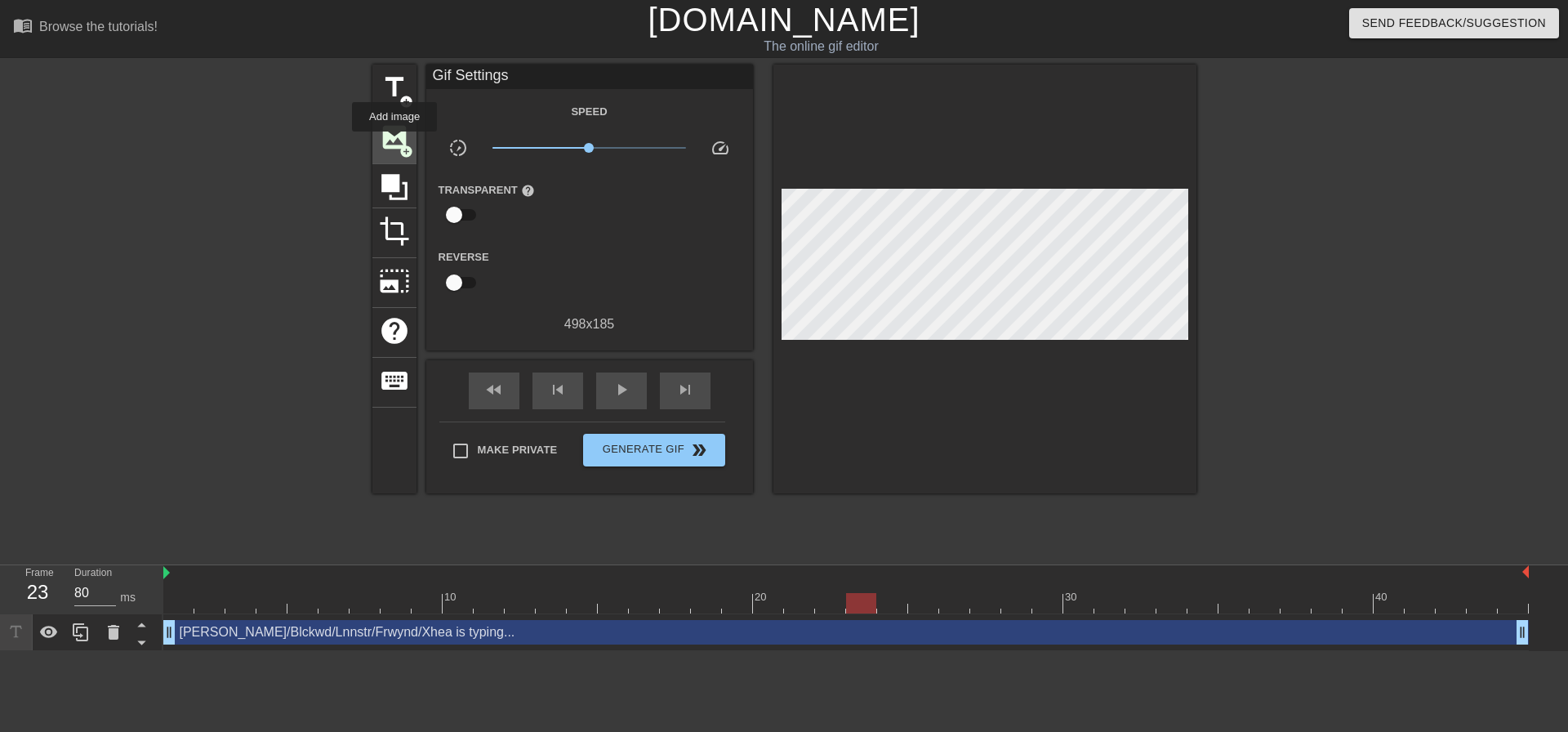
click at [399, 145] on span "add_circle" at bounding box center [406, 151] width 14 height 14
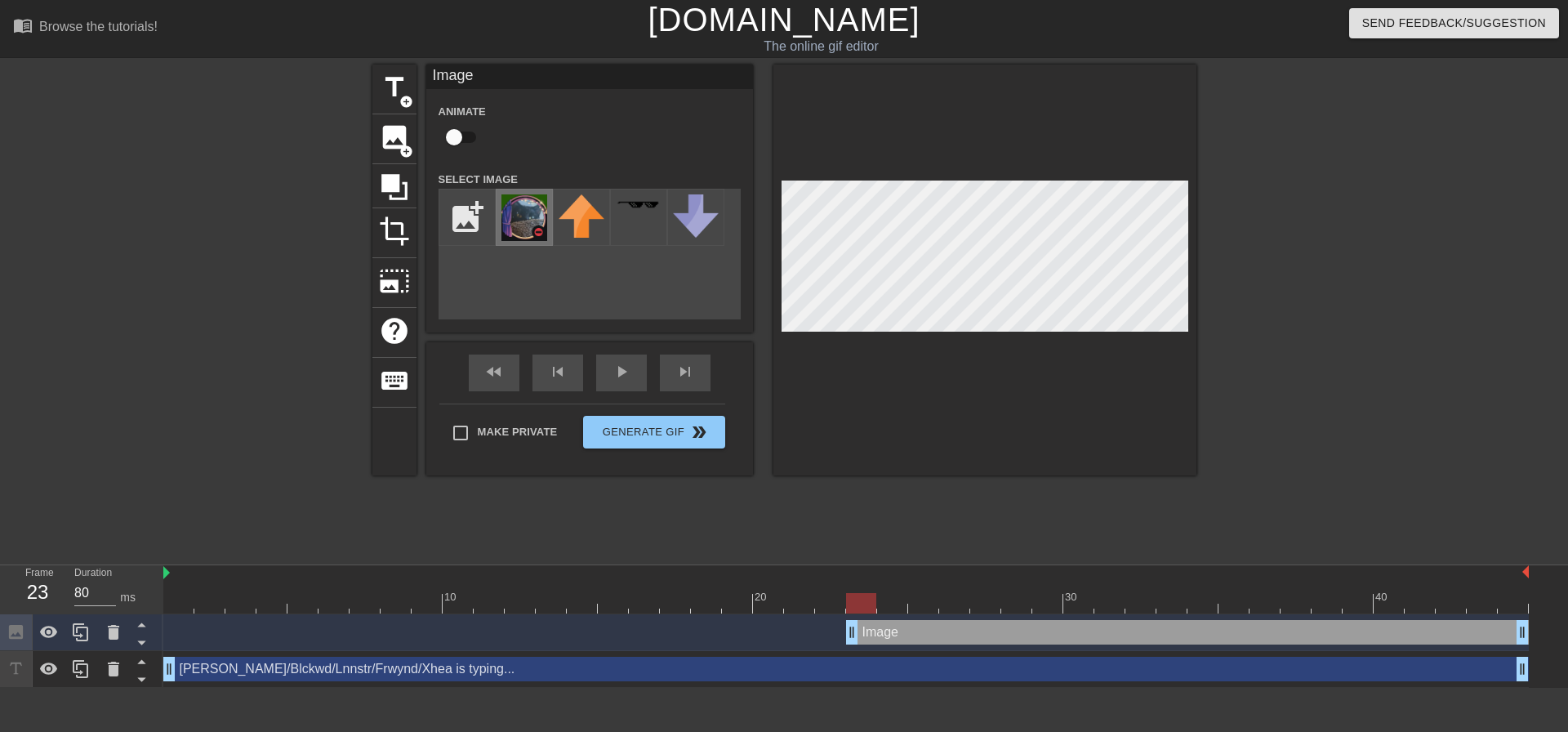
click at [528, 205] on img at bounding box center [524, 218] width 46 height 47
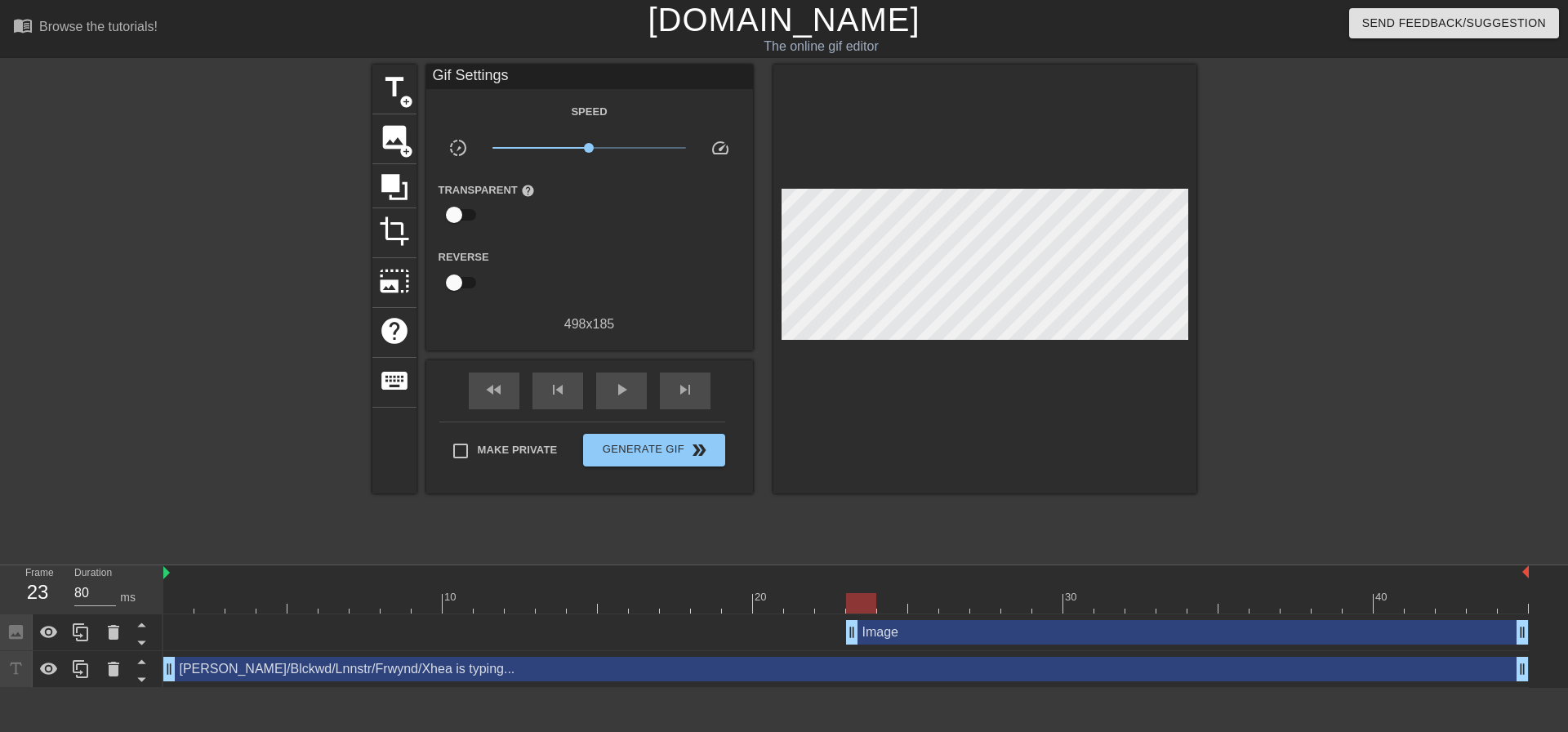
click at [1239, 408] on div "title add_circle image add_circle crop photo_size_select_large help keyboard Gi…" at bounding box center [784, 310] width 1568 height 490
click at [608, 451] on span "Generate Gif double_arrow" at bounding box center [654, 450] width 128 height 20
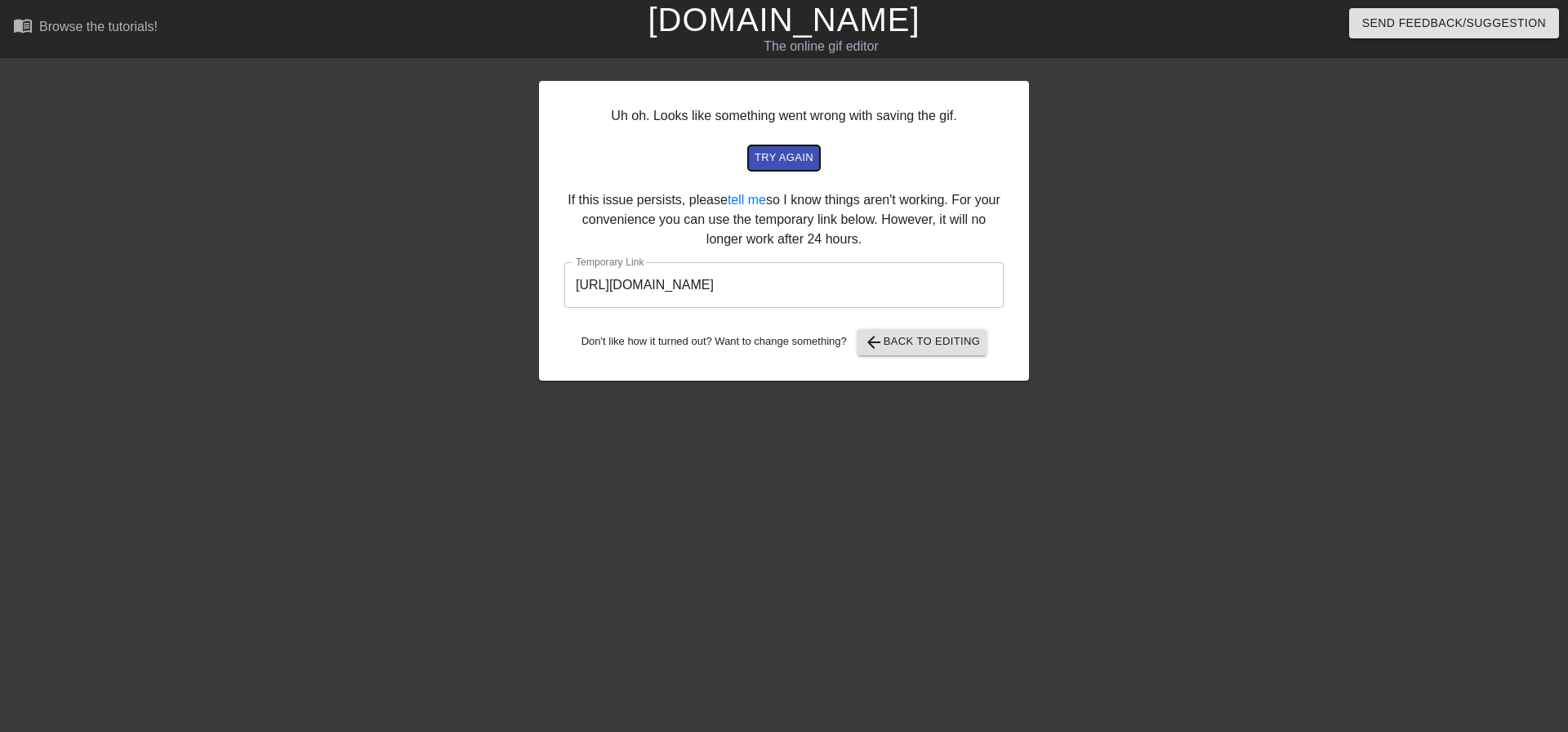
click at [755, 160] on span "try again" at bounding box center [784, 158] width 59 height 19
click at [780, 154] on span "try again" at bounding box center [784, 158] width 59 height 19
click at [789, 278] on input "https://www.gifntext.com/temp_generations/kw3pTzV9.gif" at bounding box center [784, 285] width 439 height 46
